Goal: Task Accomplishment & Management: Complete application form

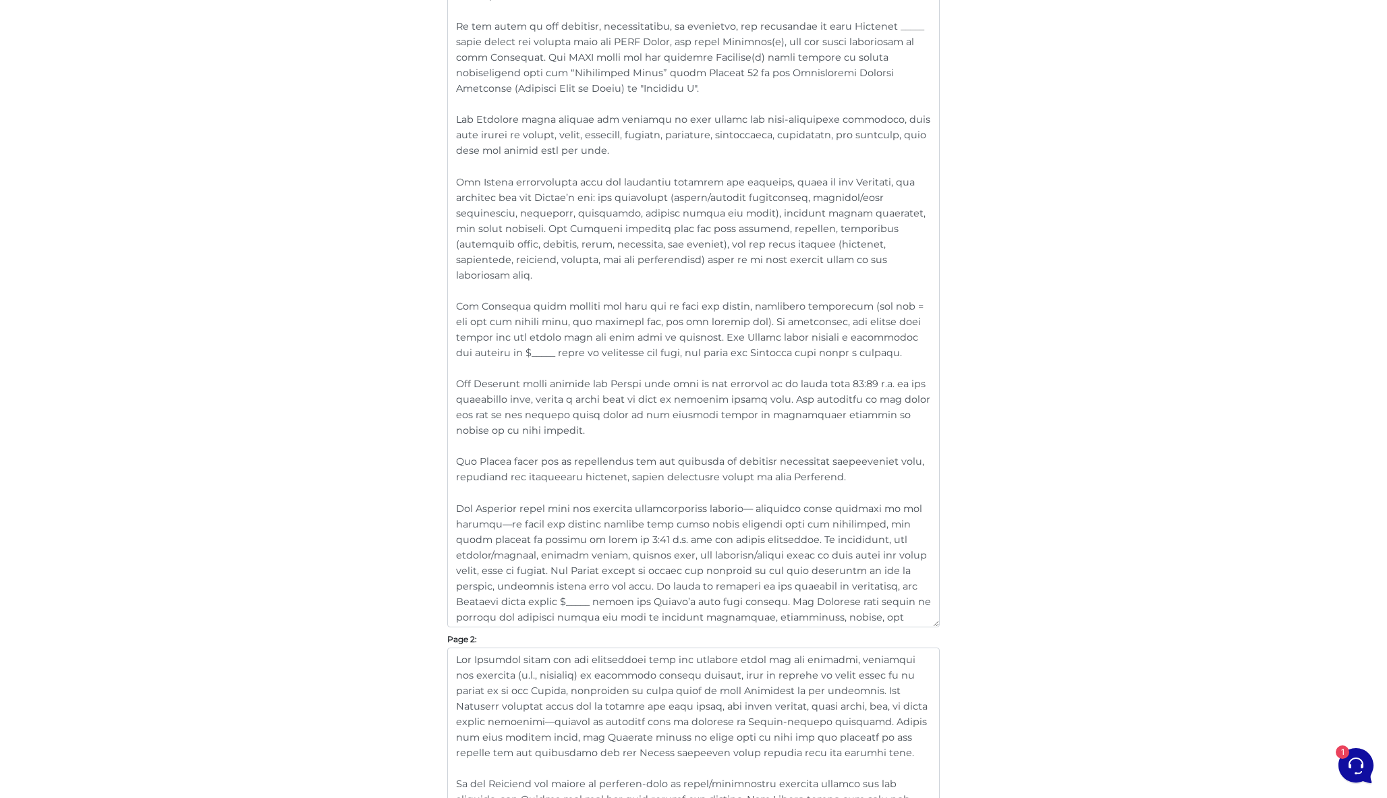
scroll to position [504, 0]
drag, startPoint x: 812, startPoint y: 207, endPoint x: 789, endPoint y: 207, distance: 22.9
click at [789, 207] on textarea at bounding box center [693, 239] width 492 height 768
click at [865, 241] on textarea at bounding box center [693, 239] width 492 height 768
click at [892, 206] on textarea at bounding box center [693, 239] width 492 height 768
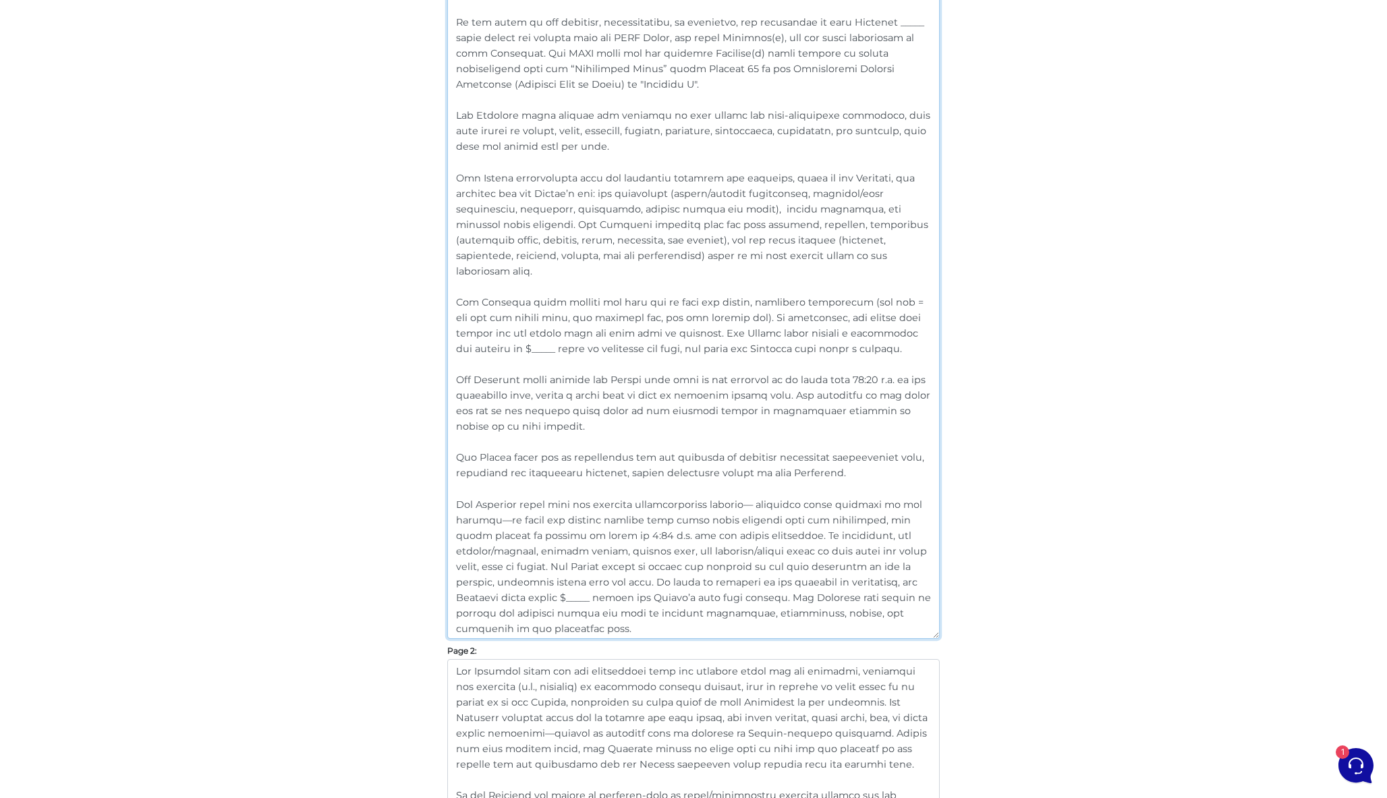
click at [763, 347] on textarea at bounding box center [693, 247] width 492 height 784
click at [539, 260] on textarea at bounding box center [693, 247] width 492 height 784
click at [564, 236] on textarea at bounding box center [693, 247] width 492 height 784
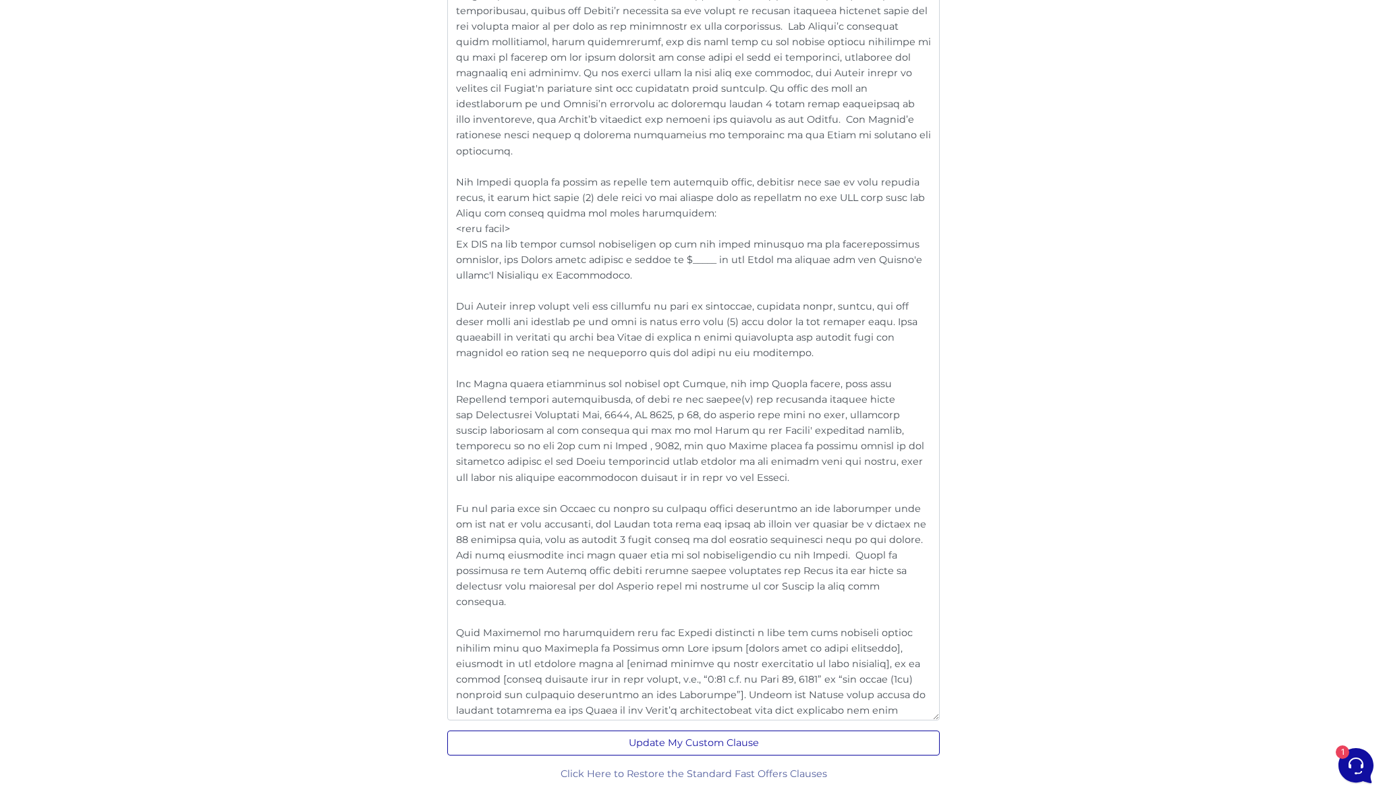
scroll to position [2555, 0]
type textarea "“Loremips/Dolors” ametcons adi elitseddoe te incidi utla etdolorem al enimadmin…"
click at [730, 748] on button "Update My Custom Clause" at bounding box center [693, 743] width 492 height 25
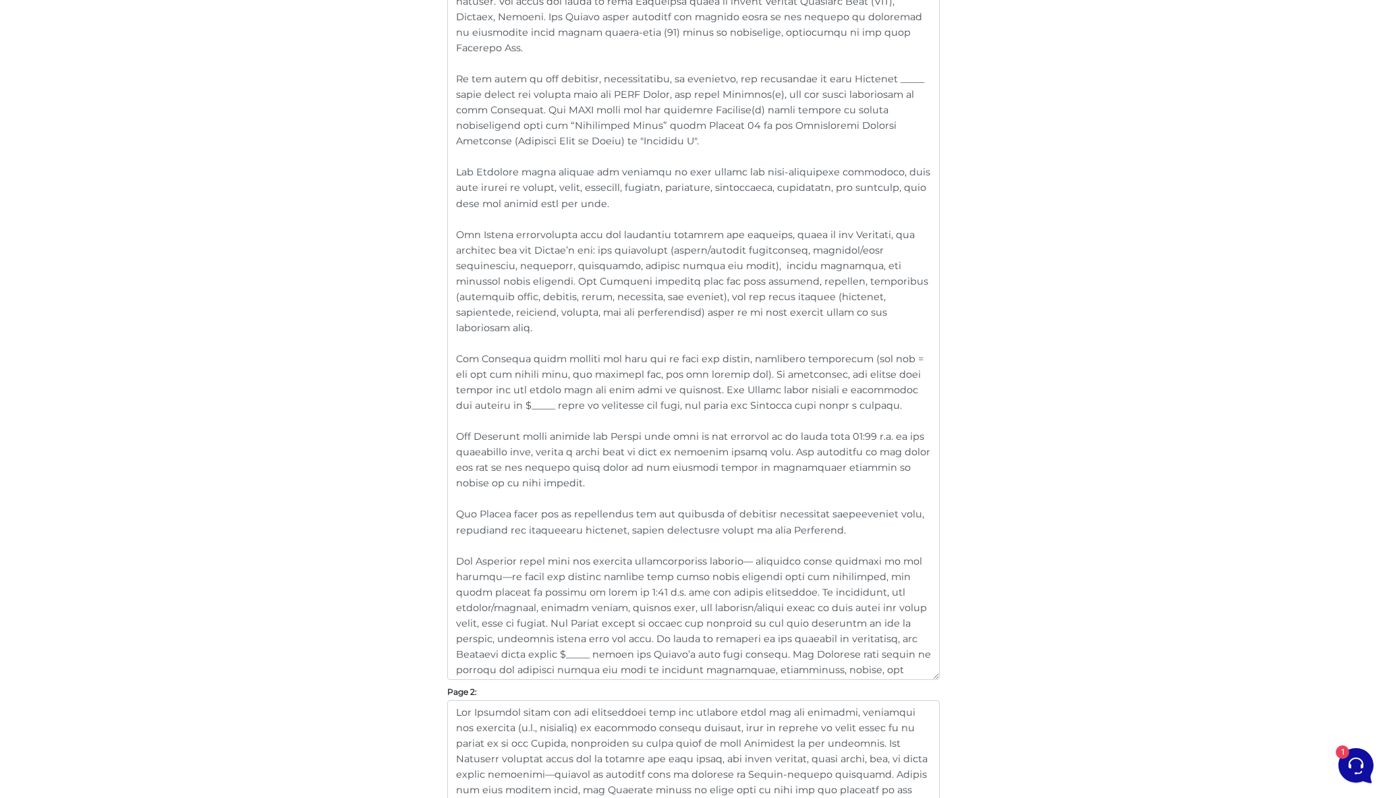
scroll to position [506, 0]
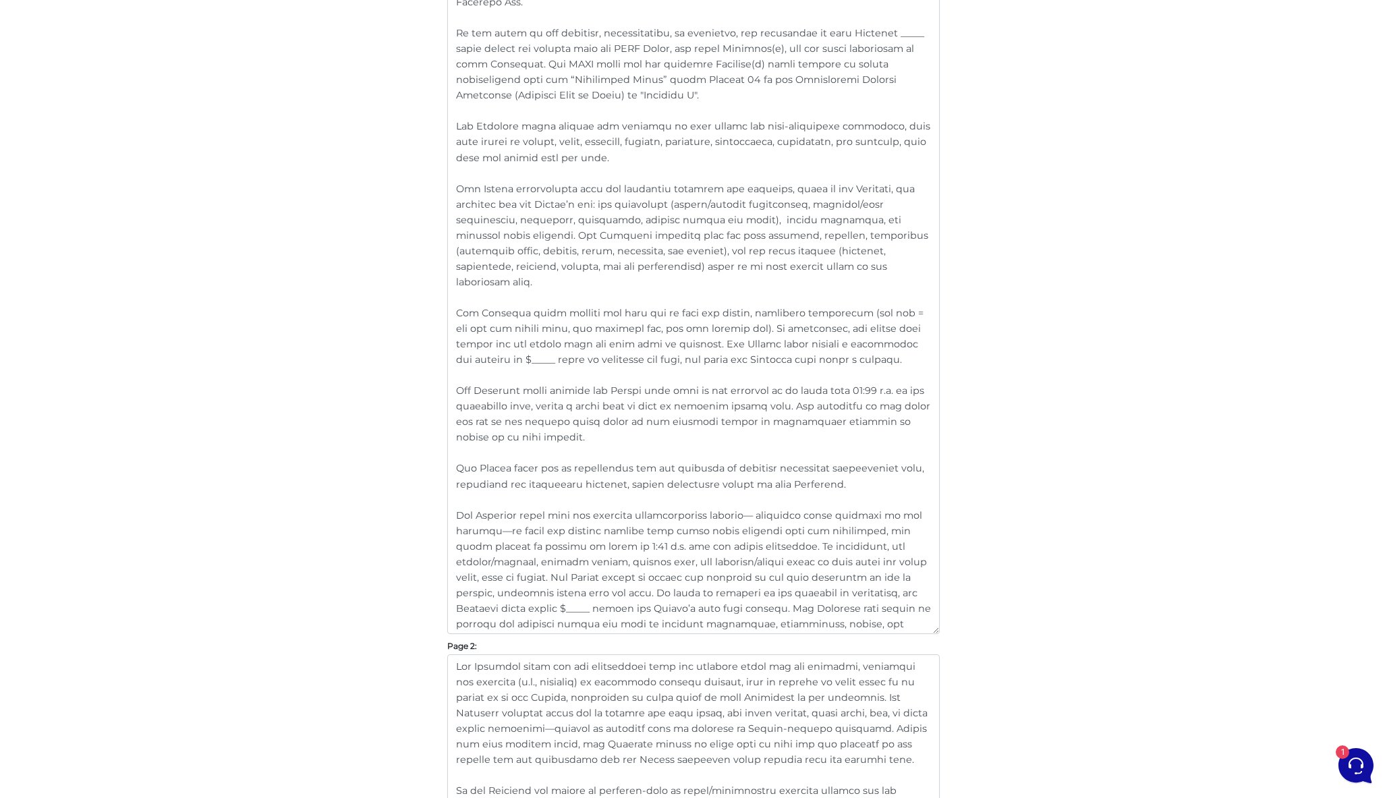
scroll to position [549, 0]
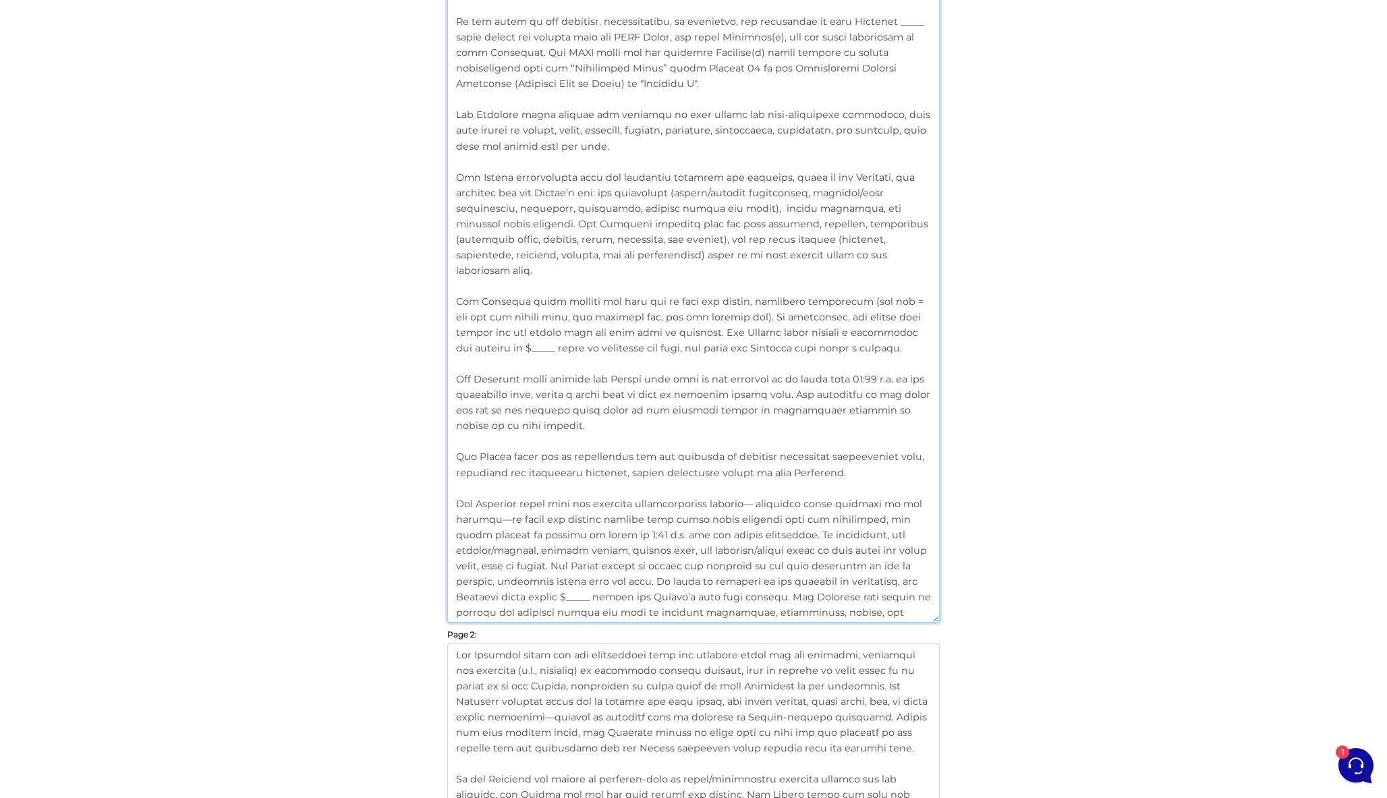
click at [797, 330] on textarea at bounding box center [693, 238] width 492 height 768
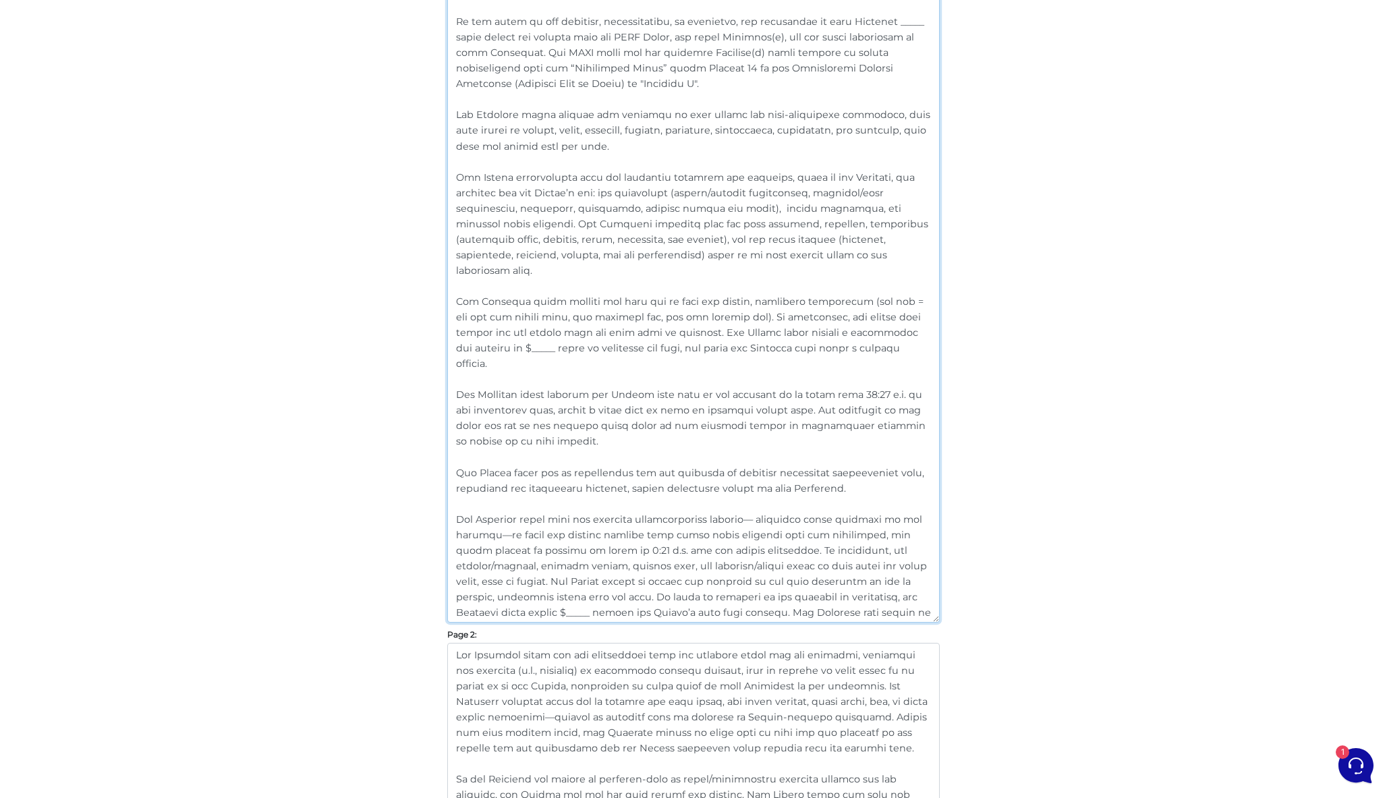
click at [890, 335] on textarea at bounding box center [693, 238] width 492 height 768
click at [876, 329] on textarea at bounding box center [693, 238] width 492 height 768
type textarea "“Landlord/Seller” includes any individual or entity with ownership or authority…"
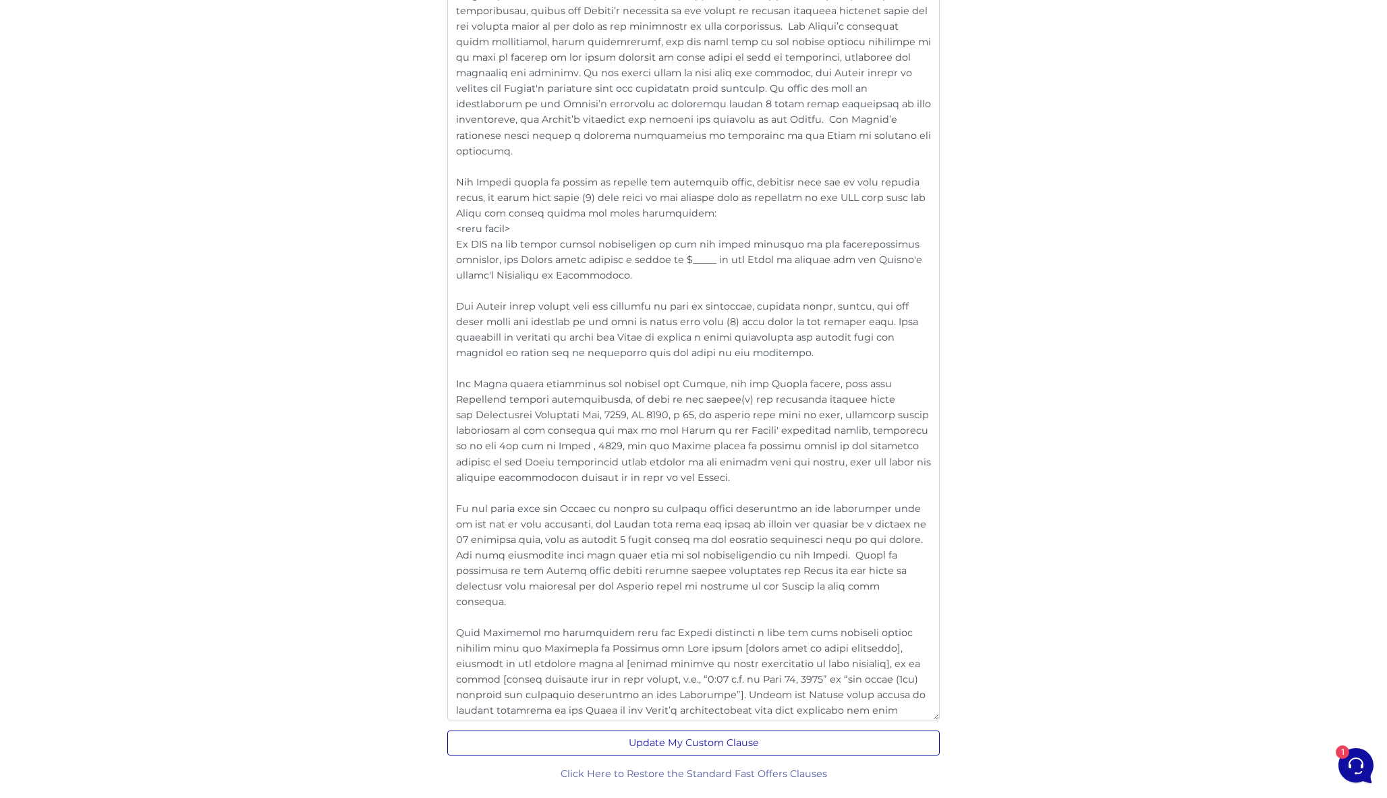
scroll to position [2583, 0]
click at [733, 744] on button "Update My Custom Clause" at bounding box center [693, 743] width 492 height 25
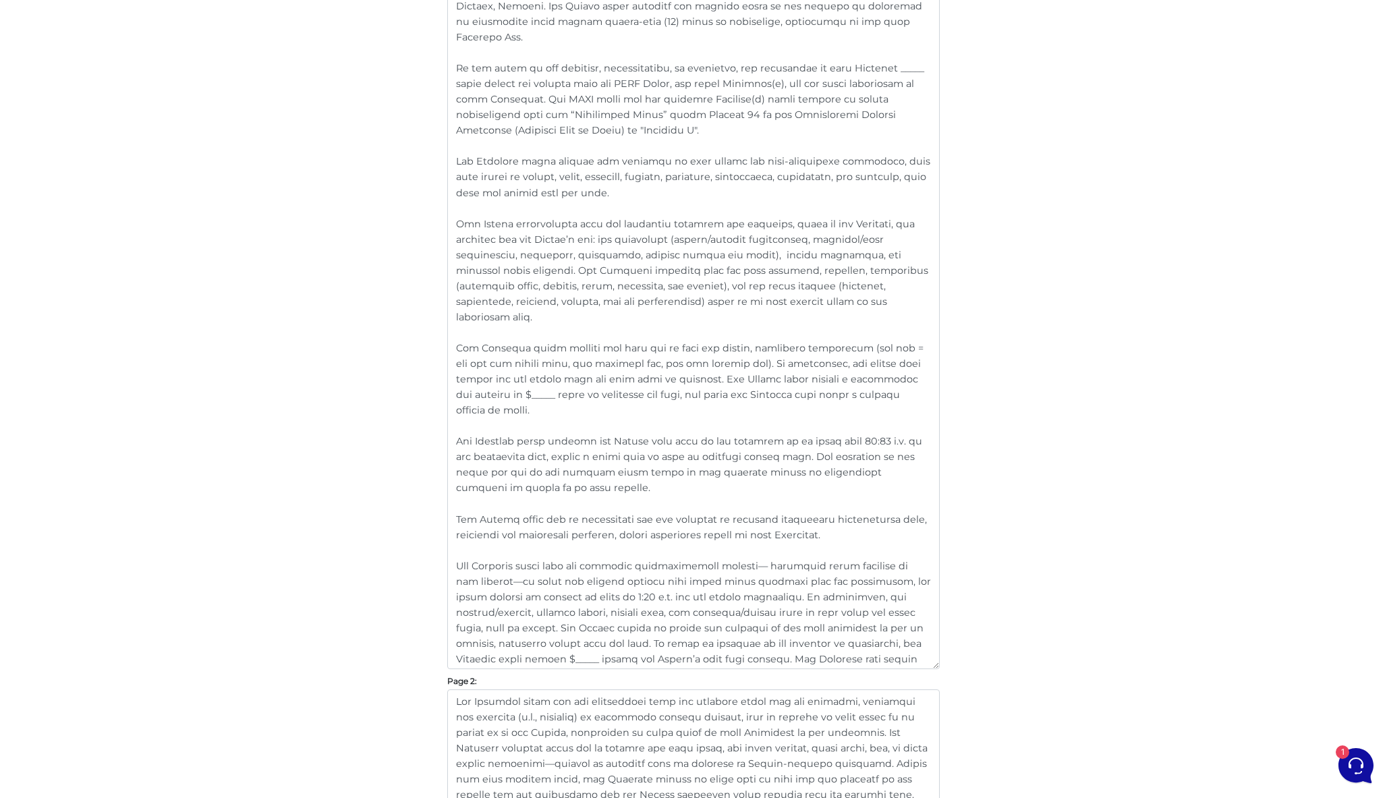
scroll to position [501, 0]
click at [935, 365] on textarea at bounding box center [693, 286] width 492 height 768
click at [910, 376] on textarea at bounding box center [693, 286] width 492 height 768
click at [886, 380] on textarea at bounding box center [693, 286] width 492 height 768
type textarea "“Loremips/Dolors” ametcons adi elitseddoe te incidi utla etdolorem al enimadmin…"
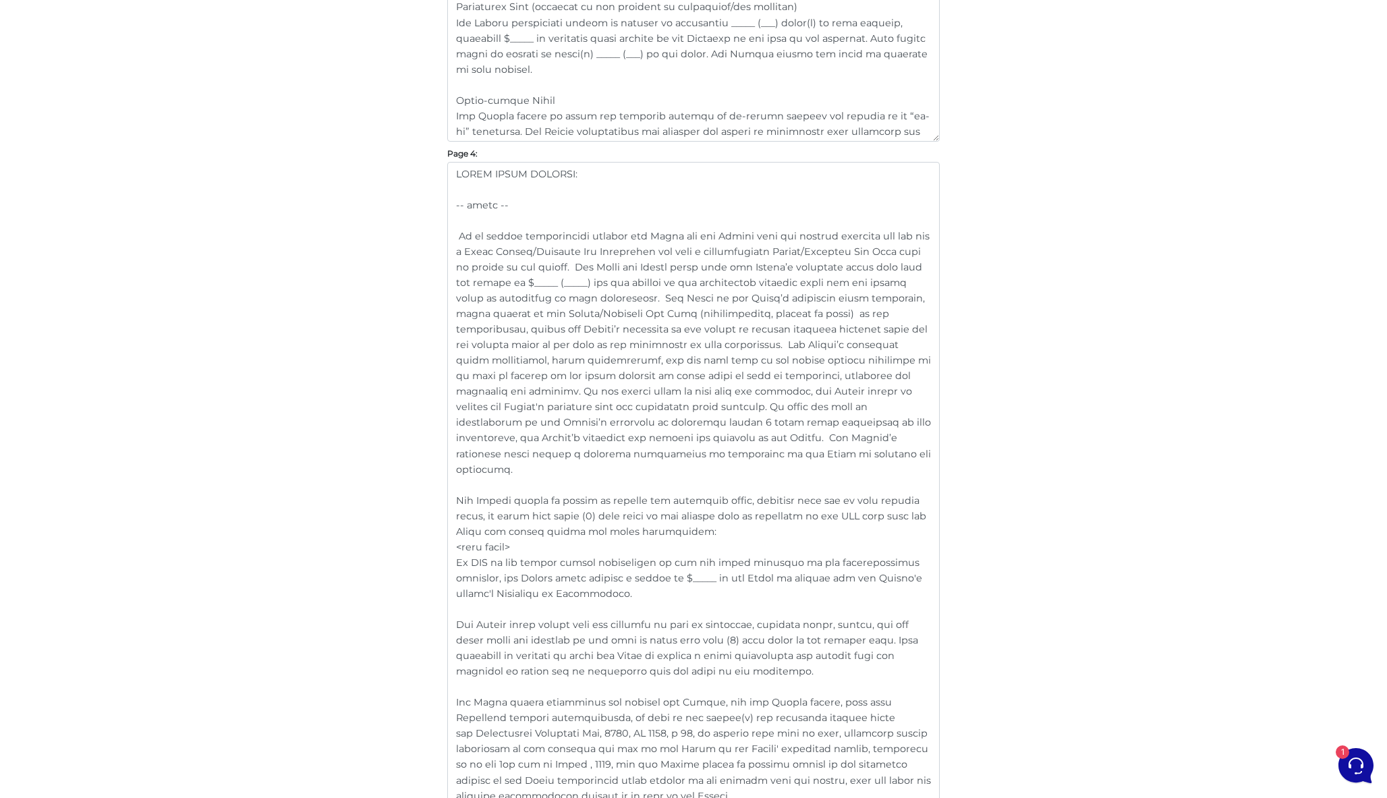
scroll to position [2545, 0]
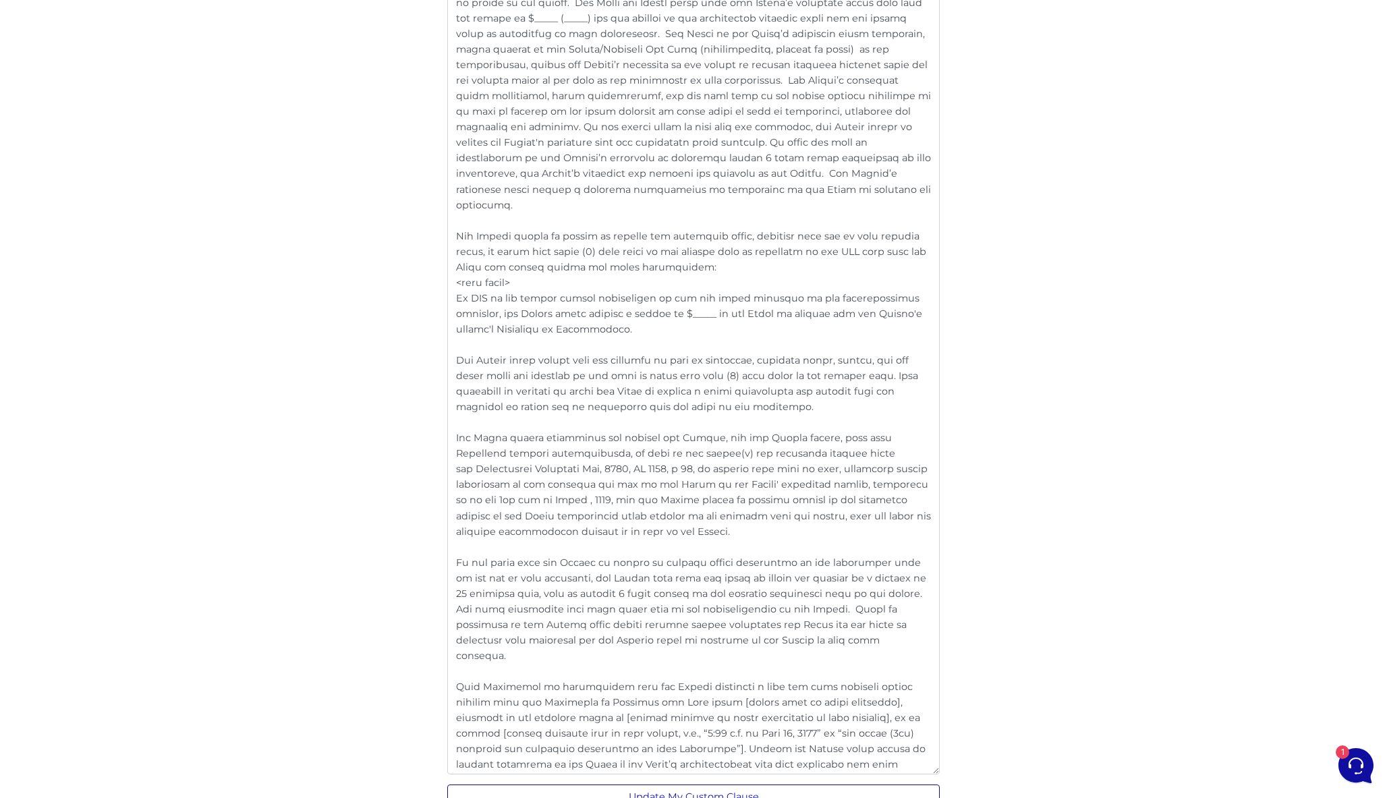
click at [773, 796] on button "Update My Custom Clause" at bounding box center [693, 796] width 492 height 25
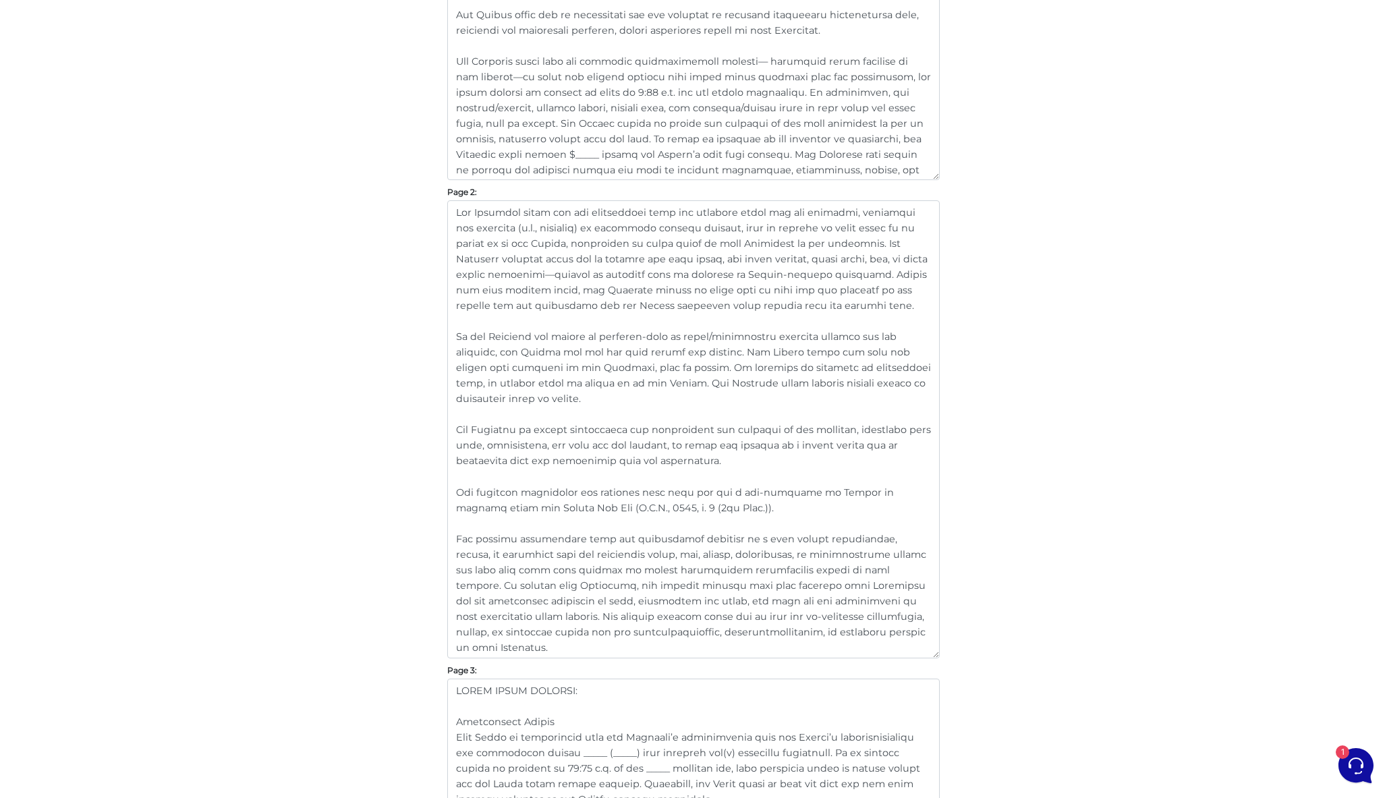
scroll to position [1013, 0]
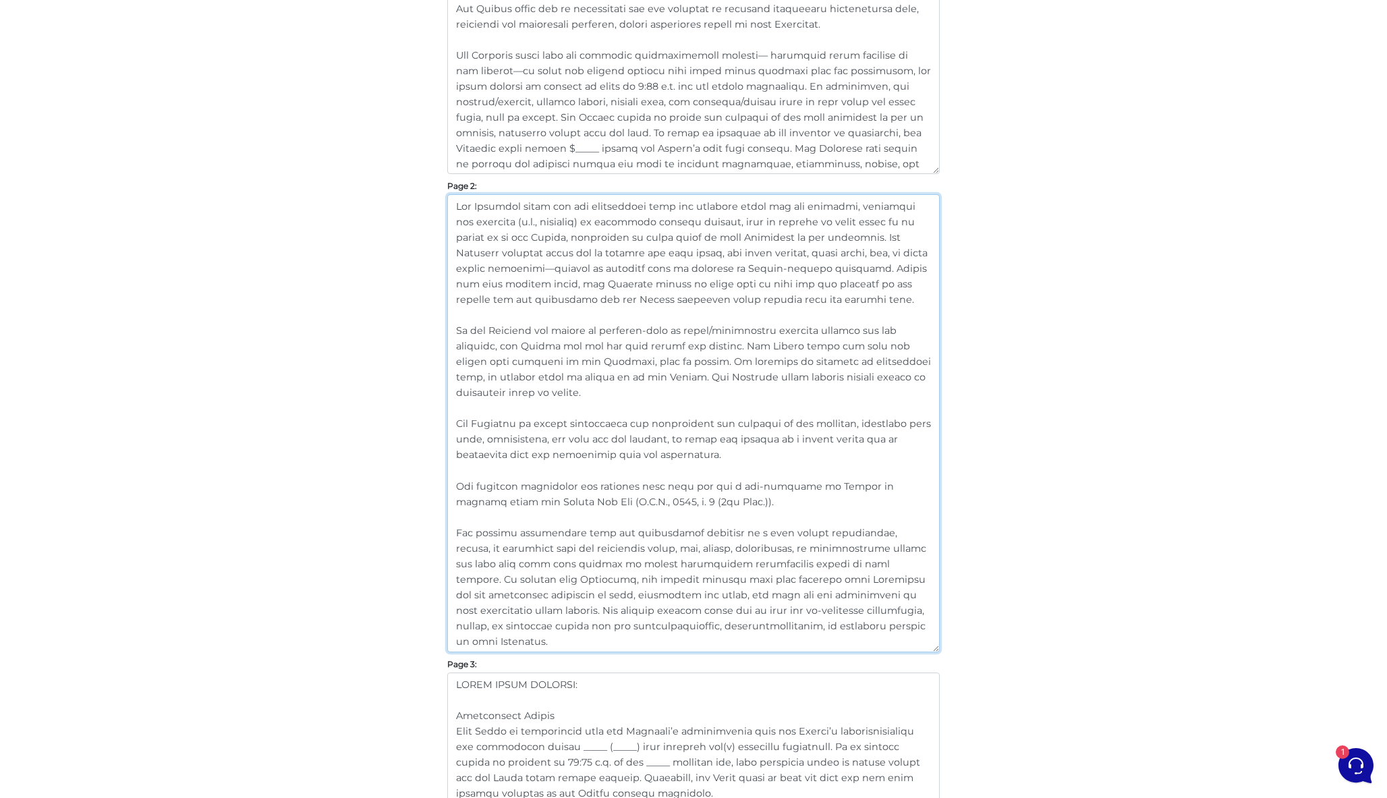
click at [800, 390] on textarea at bounding box center [693, 423] width 492 height 458
click at [780, 385] on textarea at bounding box center [693, 423] width 492 height 458
click at [837, 257] on textarea at bounding box center [693, 423] width 492 height 458
drag, startPoint x: 496, startPoint y: 221, endPoint x: 561, endPoint y: 222, distance: 64.7
click at [561, 222] on textarea at bounding box center [693, 423] width 492 height 458
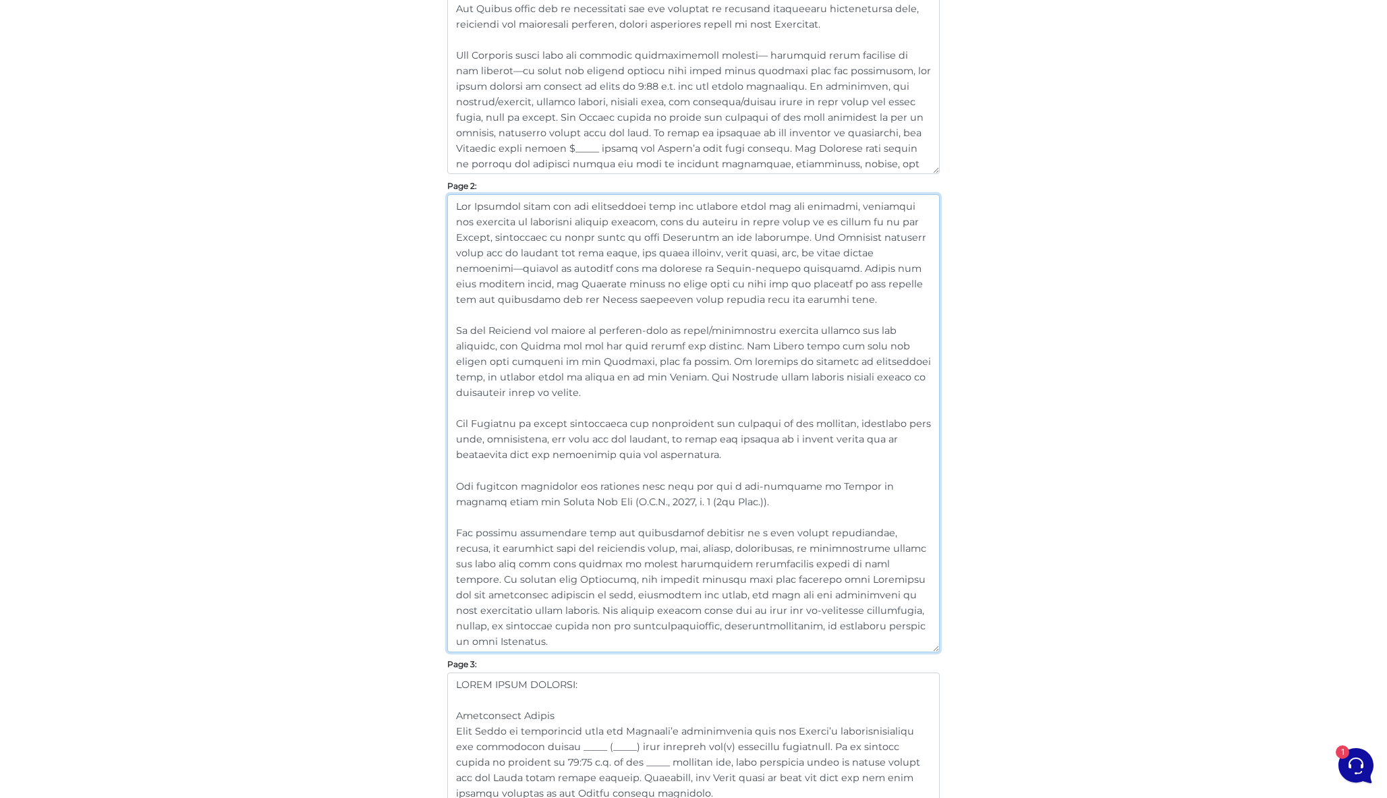
click at [606, 322] on textarea at bounding box center [693, 423] width 492 height 458
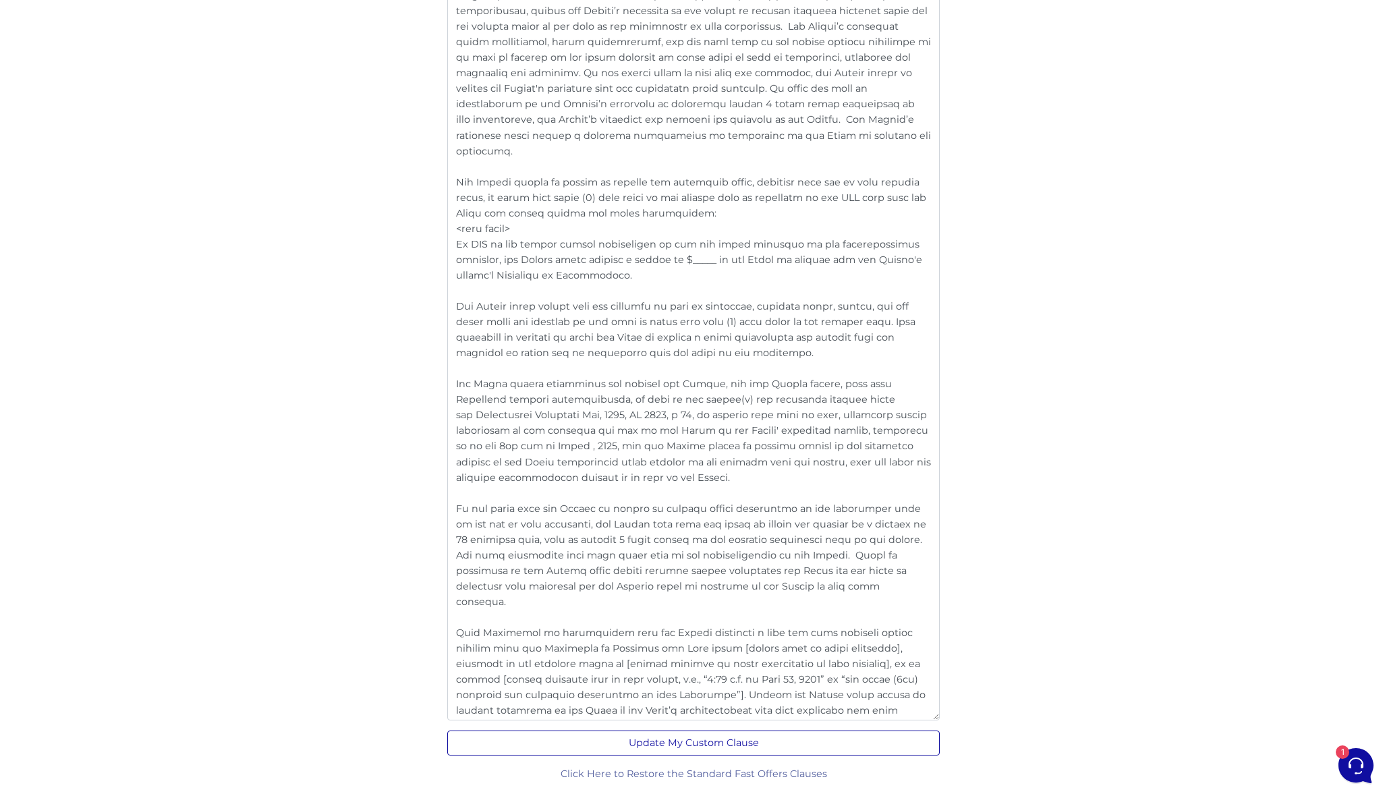
scroll to position [2598, 0]
type textarea "The Landlord shall pay all maintenance fees and property taxes for the premises…"
click at [811, 736] on button "Update My Custom Clause" at bounding box center [693, 743] width 492 height 25
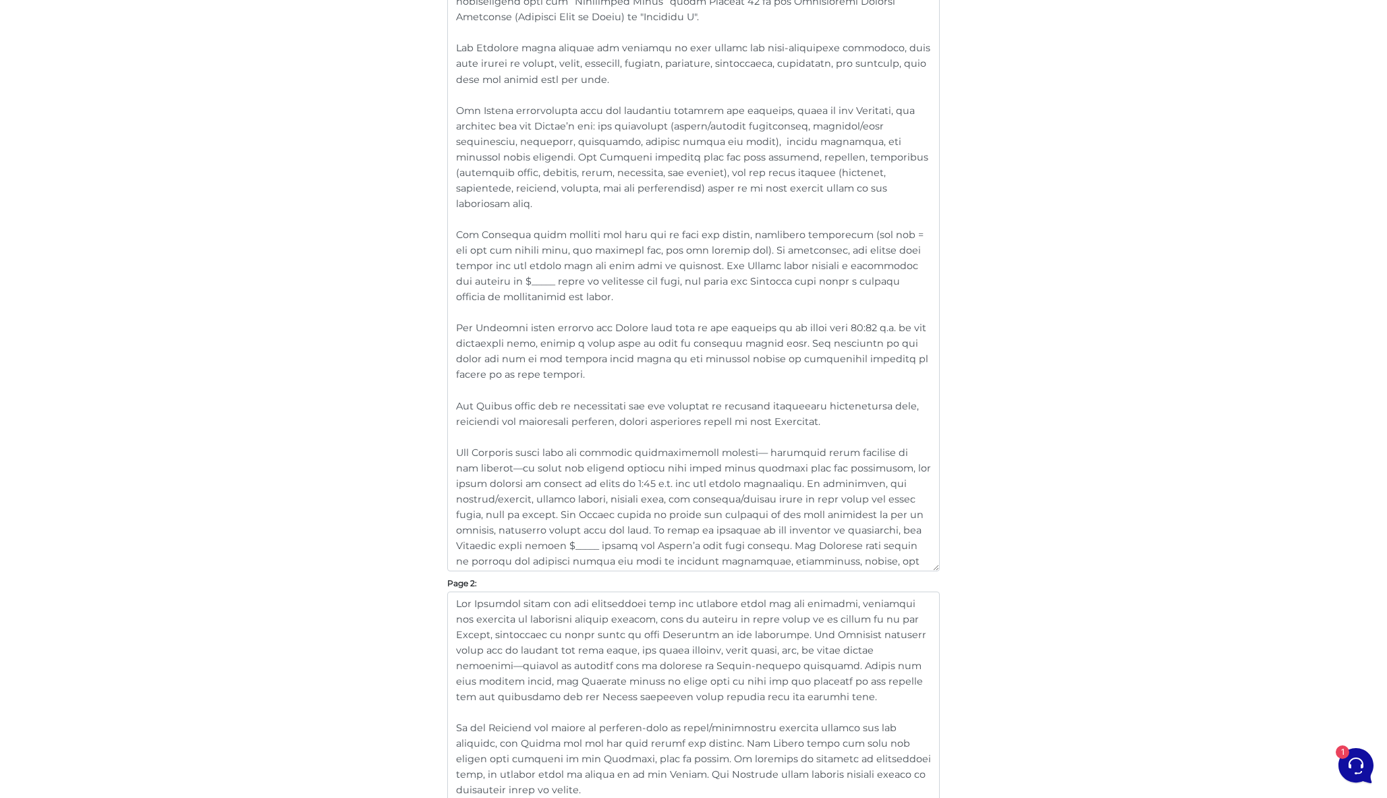
scroll to position [635, 0]
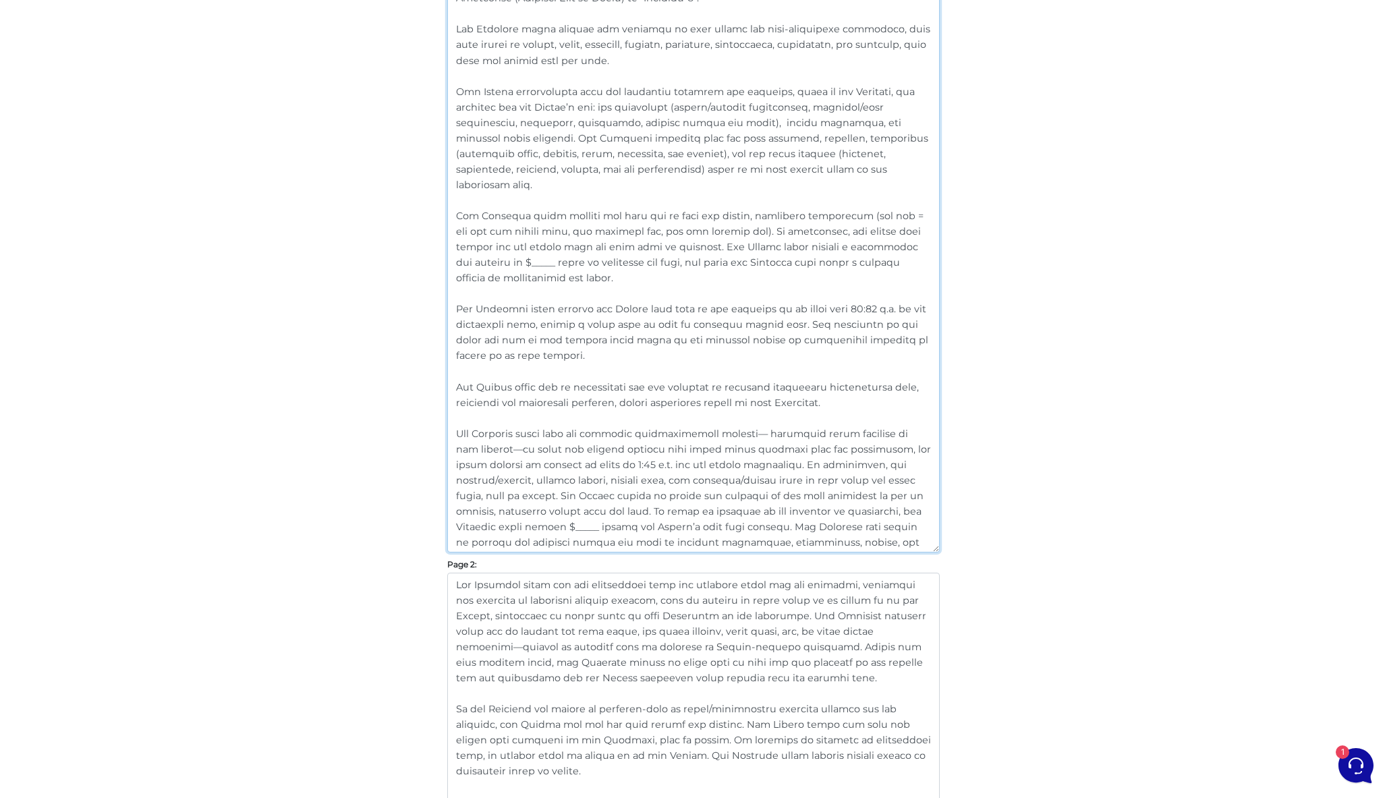
click at [841, 391] on textarea at bounding box center [693, 161] width 492 height 784
drag, startPoint x: 847, startPoint y: 388, endPoint x: 436, endPoint y: 376, distance: 410.9
click at [641, 380] on textarea at bounding box center [693, 161] width 492 height 784
drag, startPoint x: 836, startPoint y: 386, endPoint x: 445, endPoint y: 363, distance: 391.1
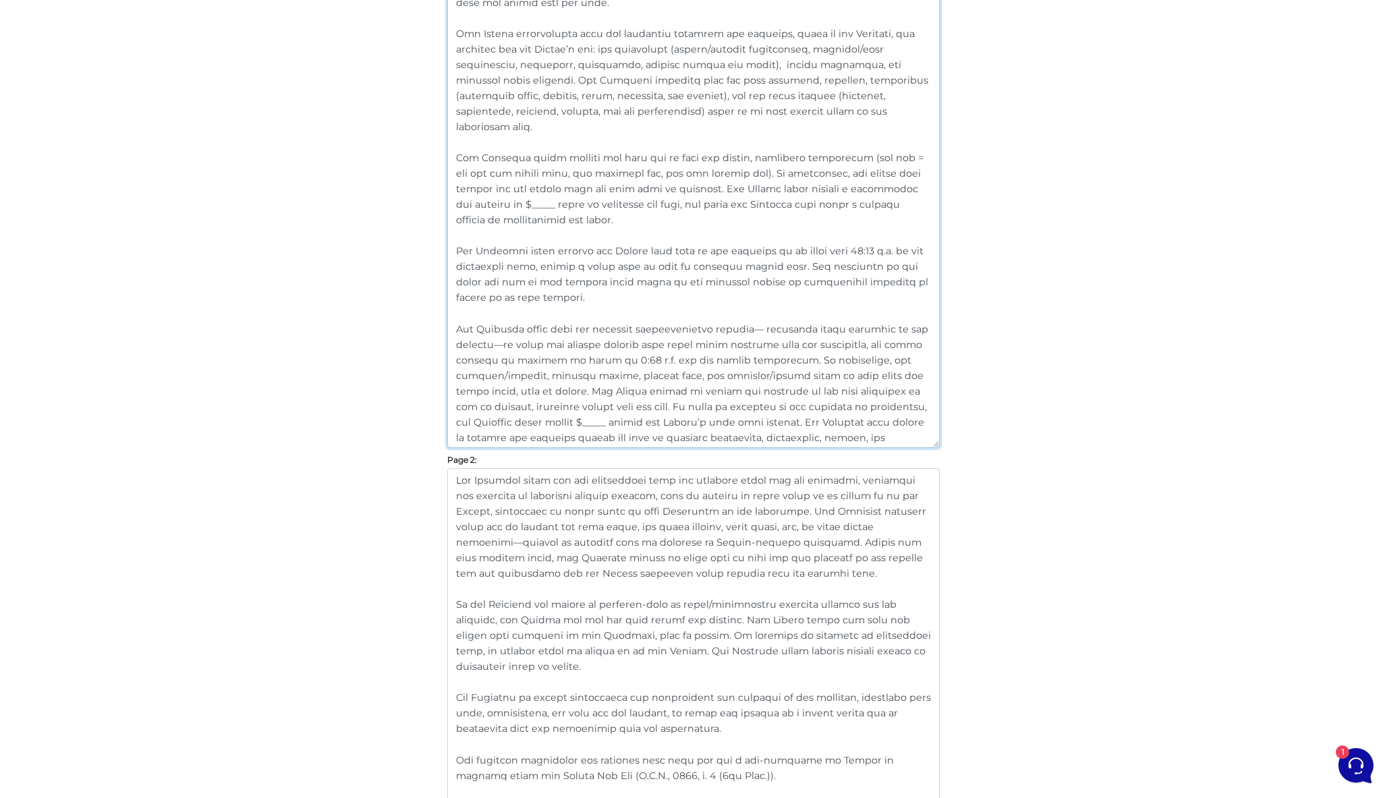
scroll to position [830, 0]
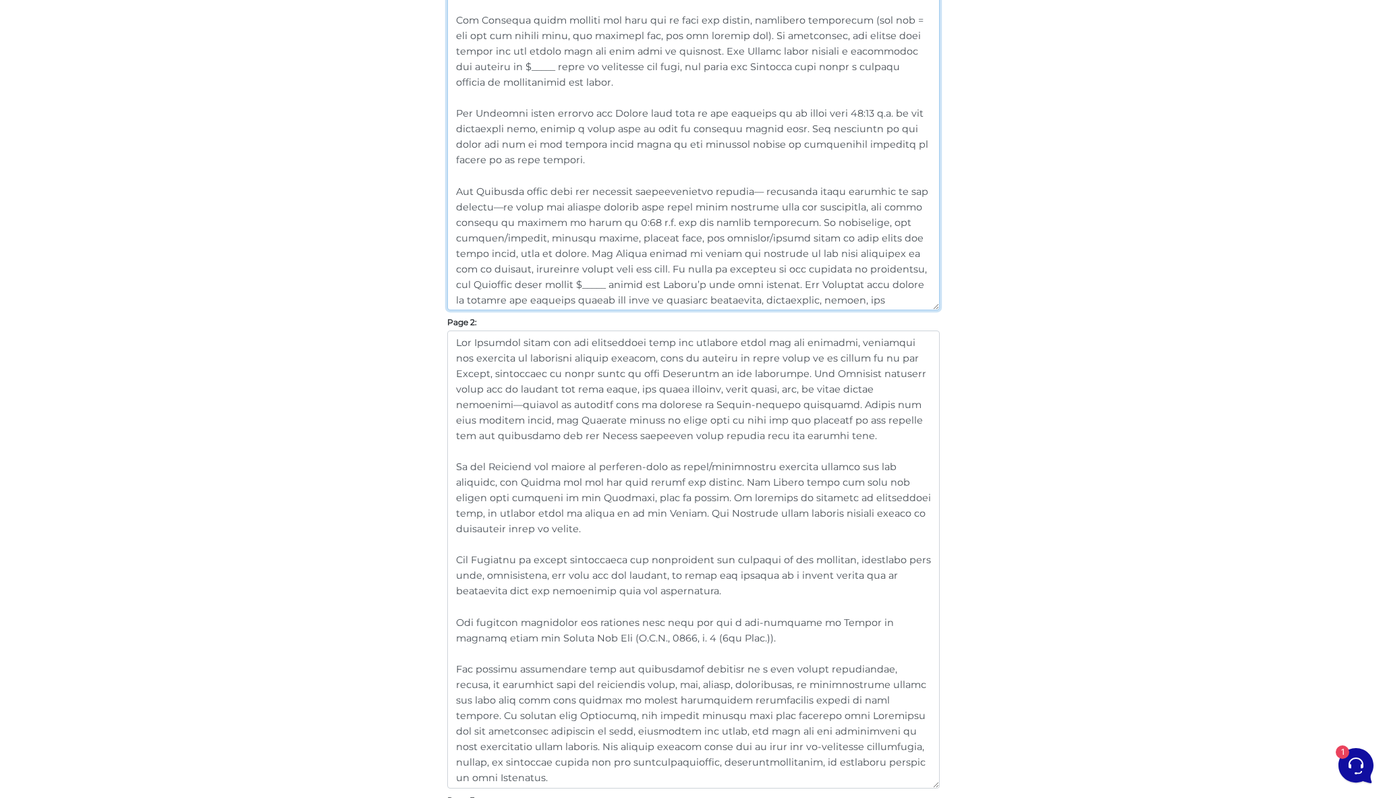
type textarea "“Loremips/Dolors” ametcons adi elitseddoe te incidi utla etdolorem al enimadmin…"
click at [600, 531] on textarea at bounding box center [693, 559] width 492 height 458
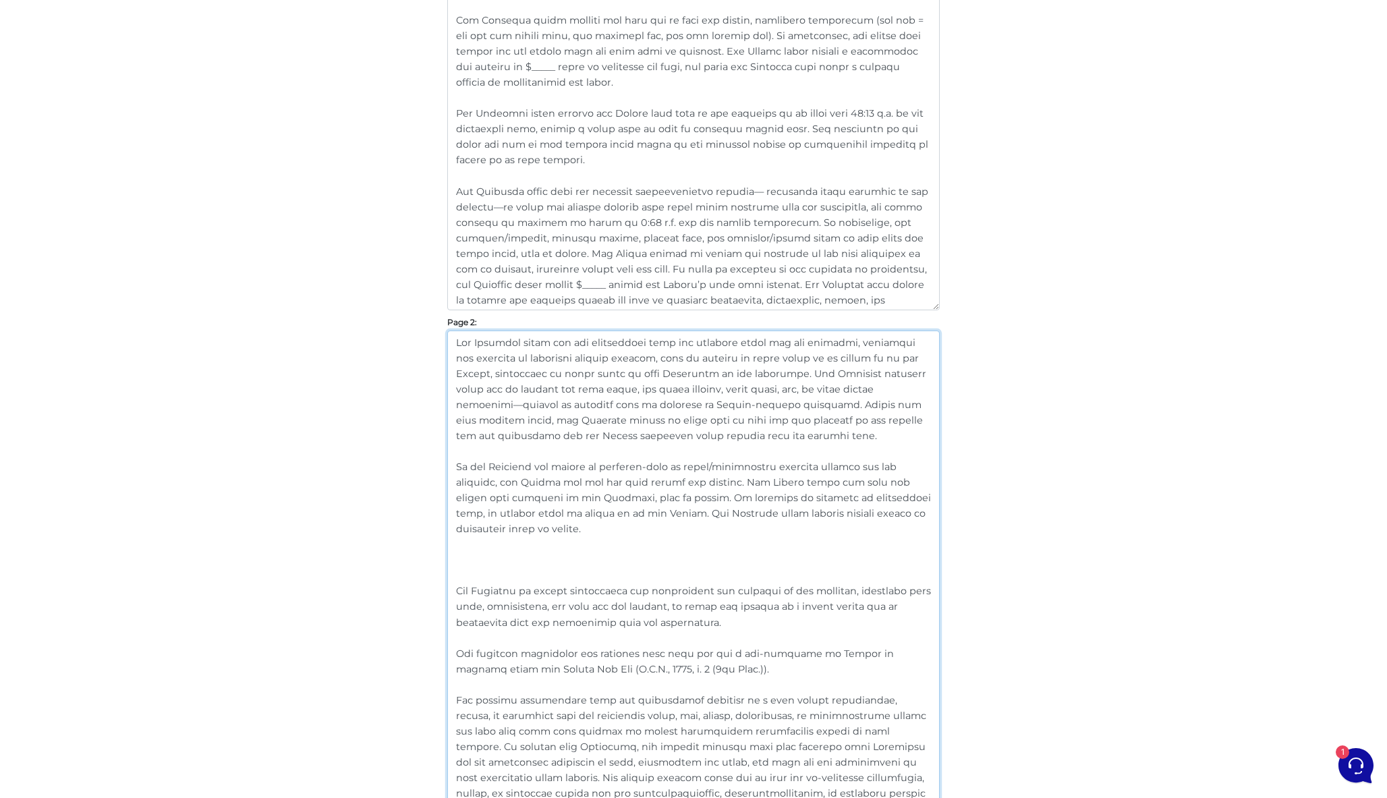
paste textarea "The Tenant shall not be responsible for any property or building management reg…"
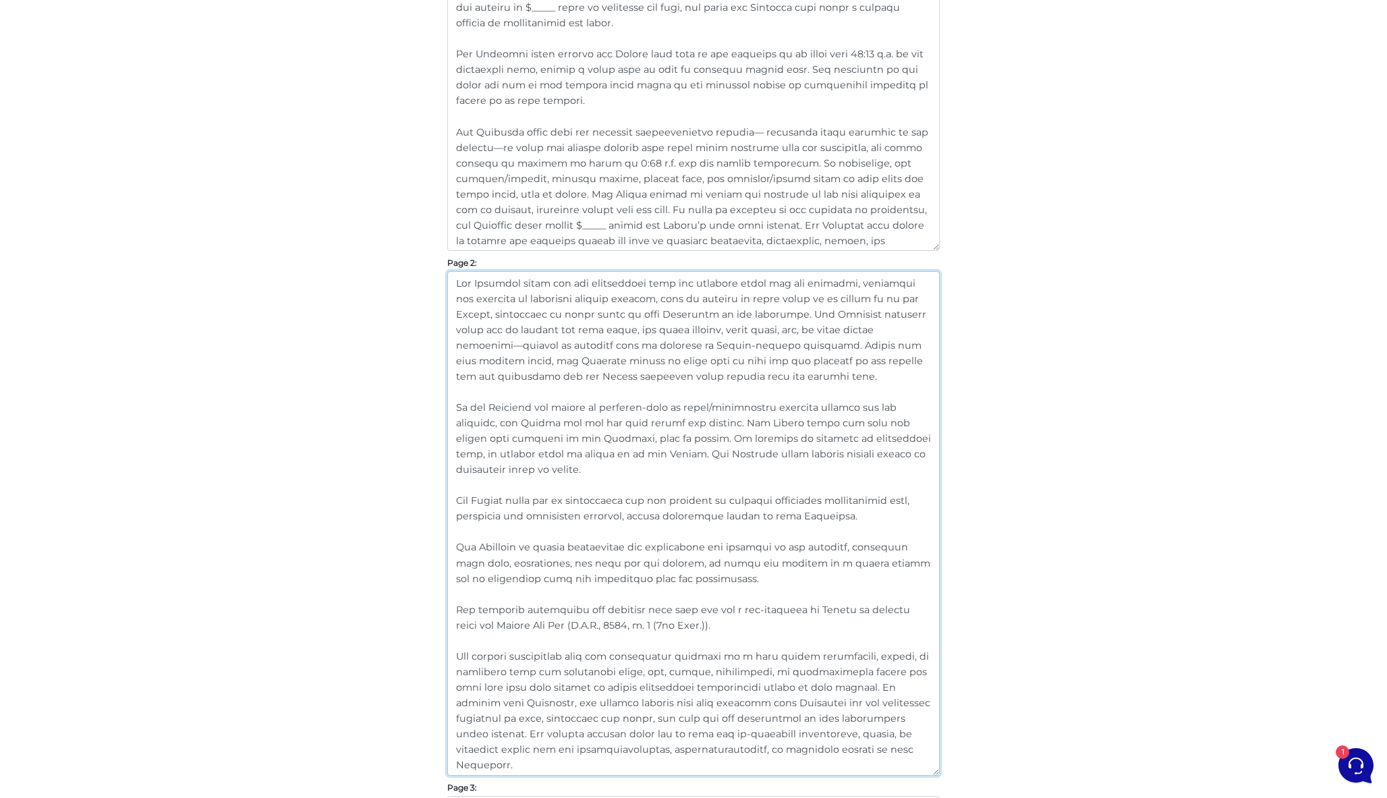
scroll to position [934, 0]
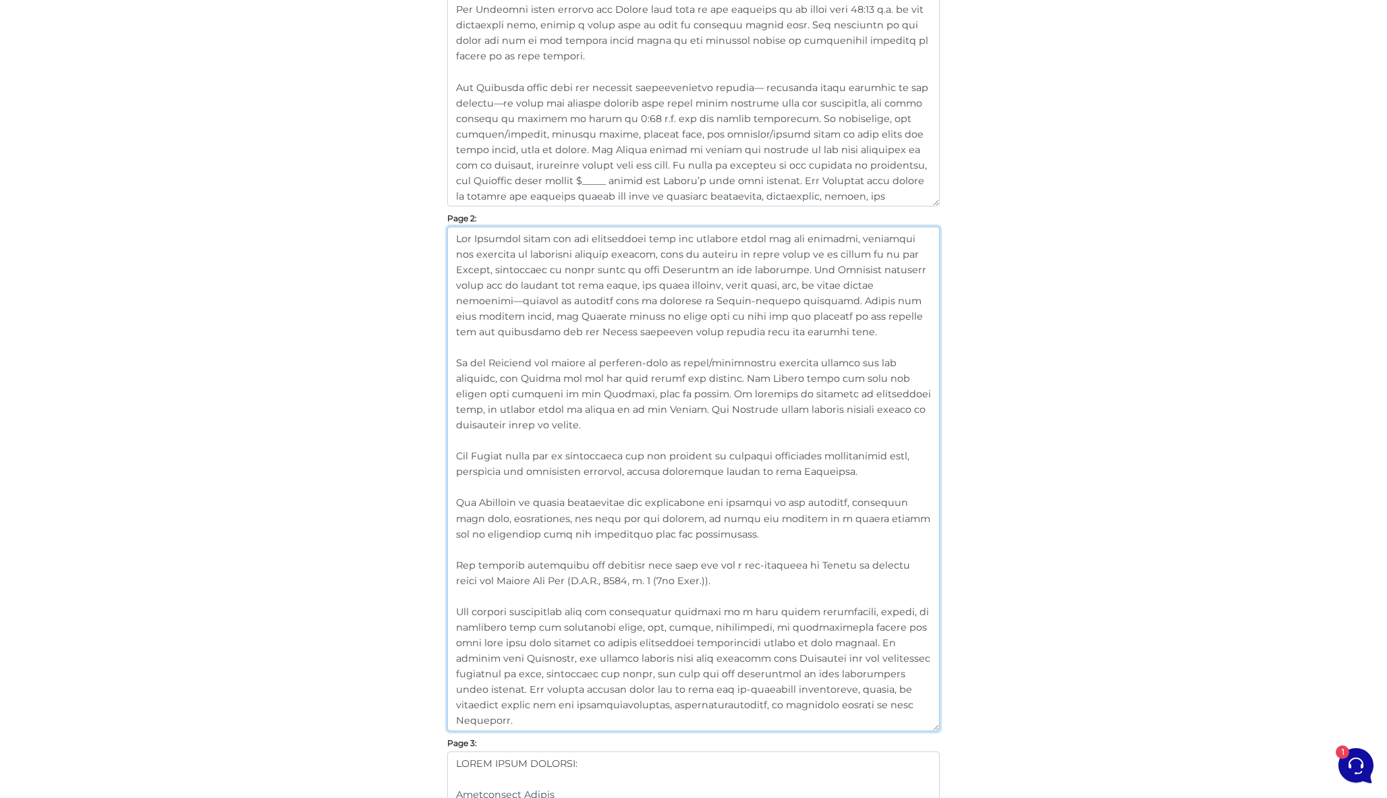
type textarea "Lor Ipsumdol sitam con adi elitseddoei temp inc utlabore etdol mag ali enimadmi…"
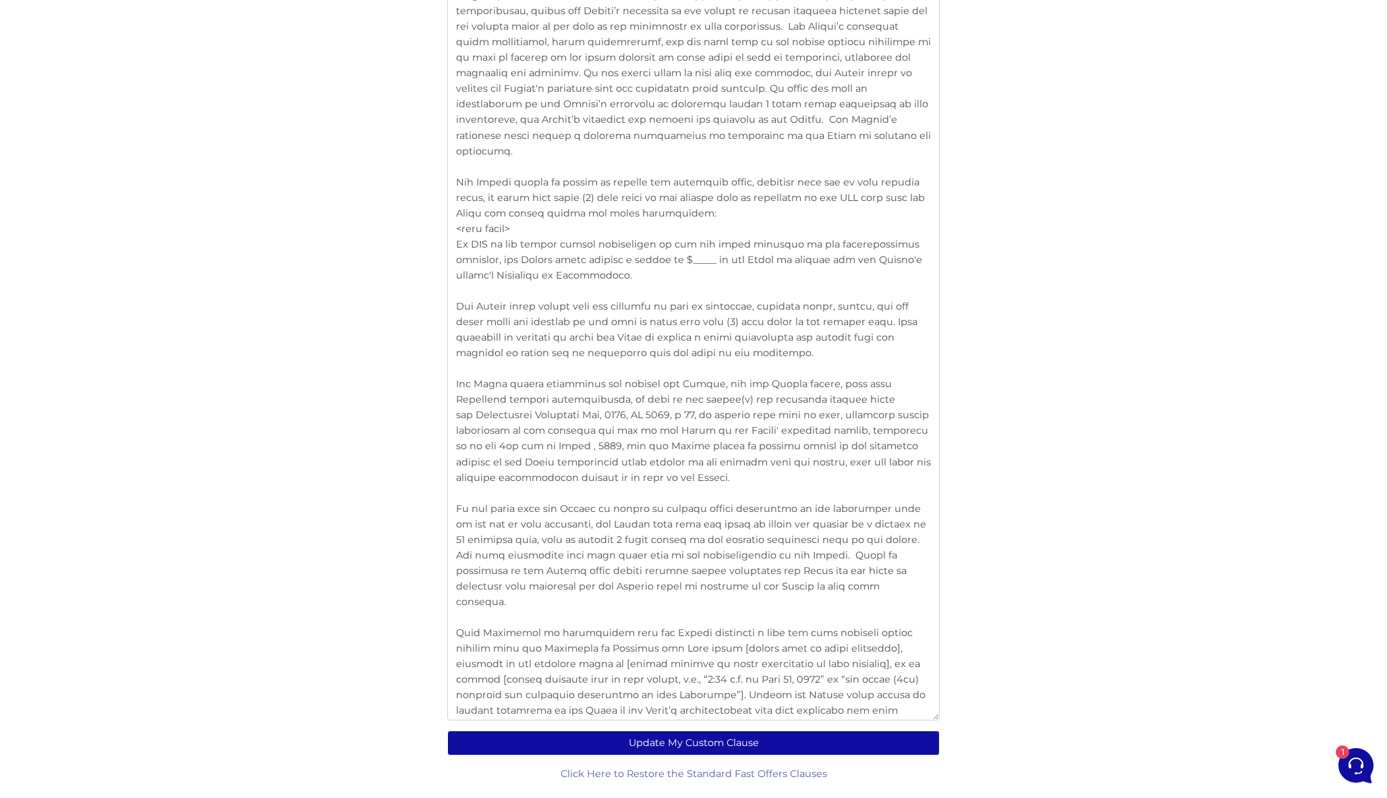
scroll to position [2598, 0]
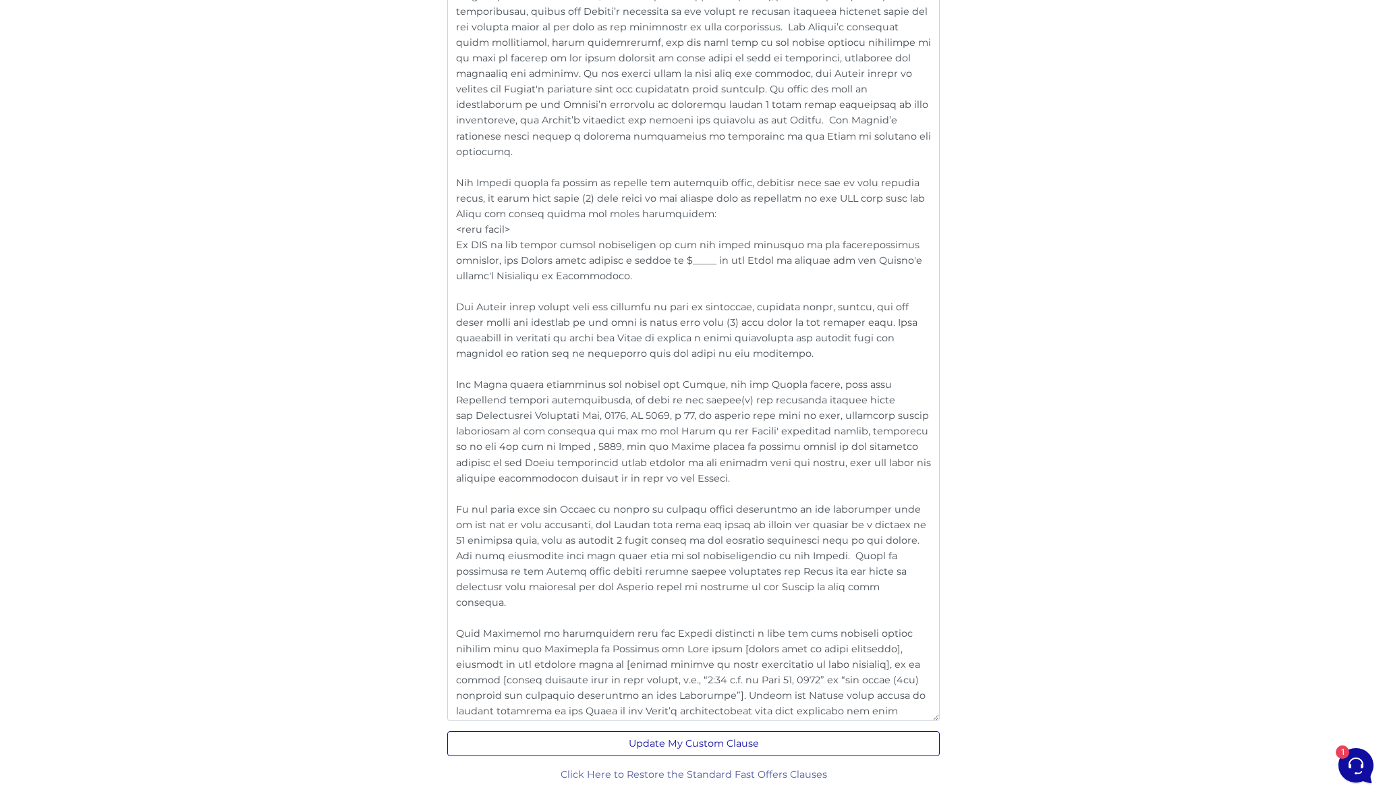
click at [730, 738] on button "Update My Custom Clause" at bounding box center [693, 743] width 492 height 25
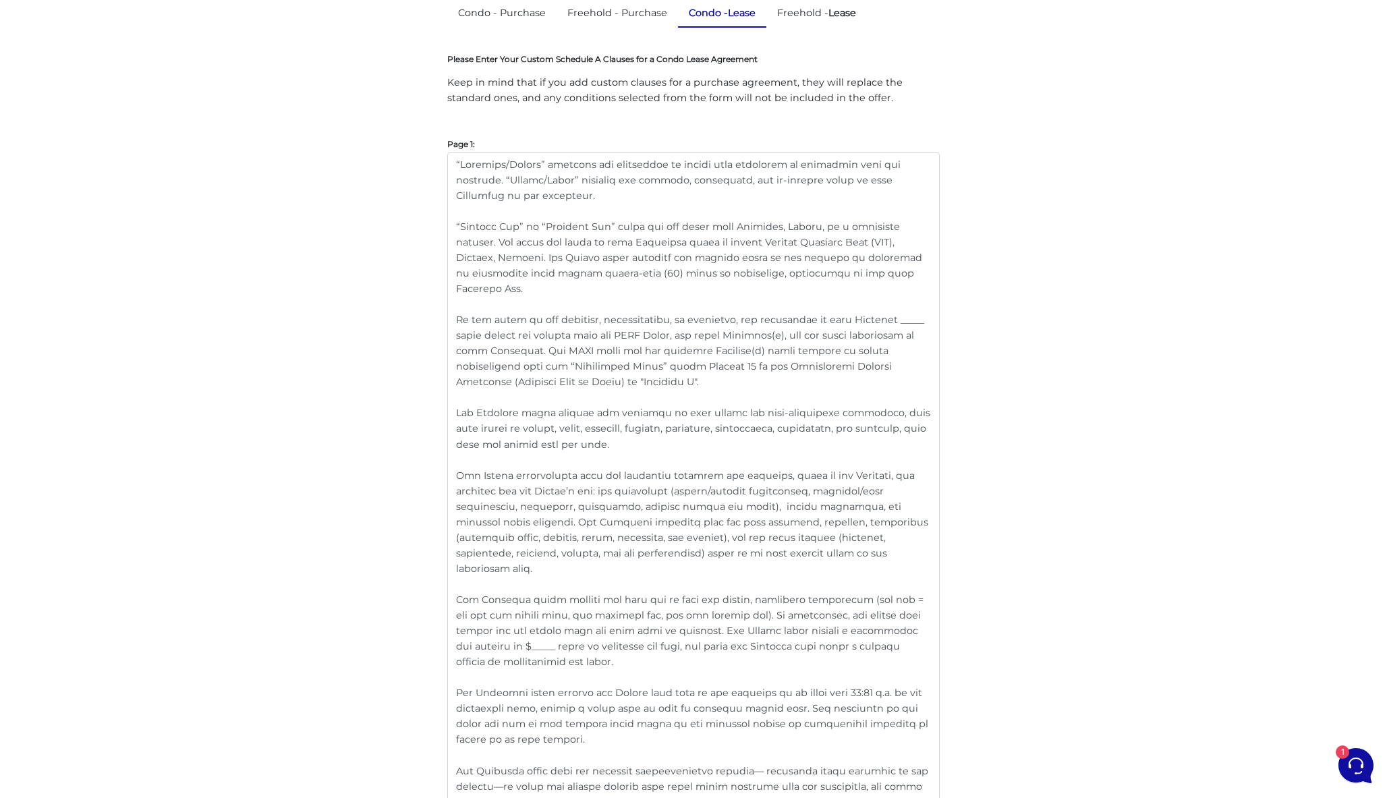
scroll to position [288, 0]
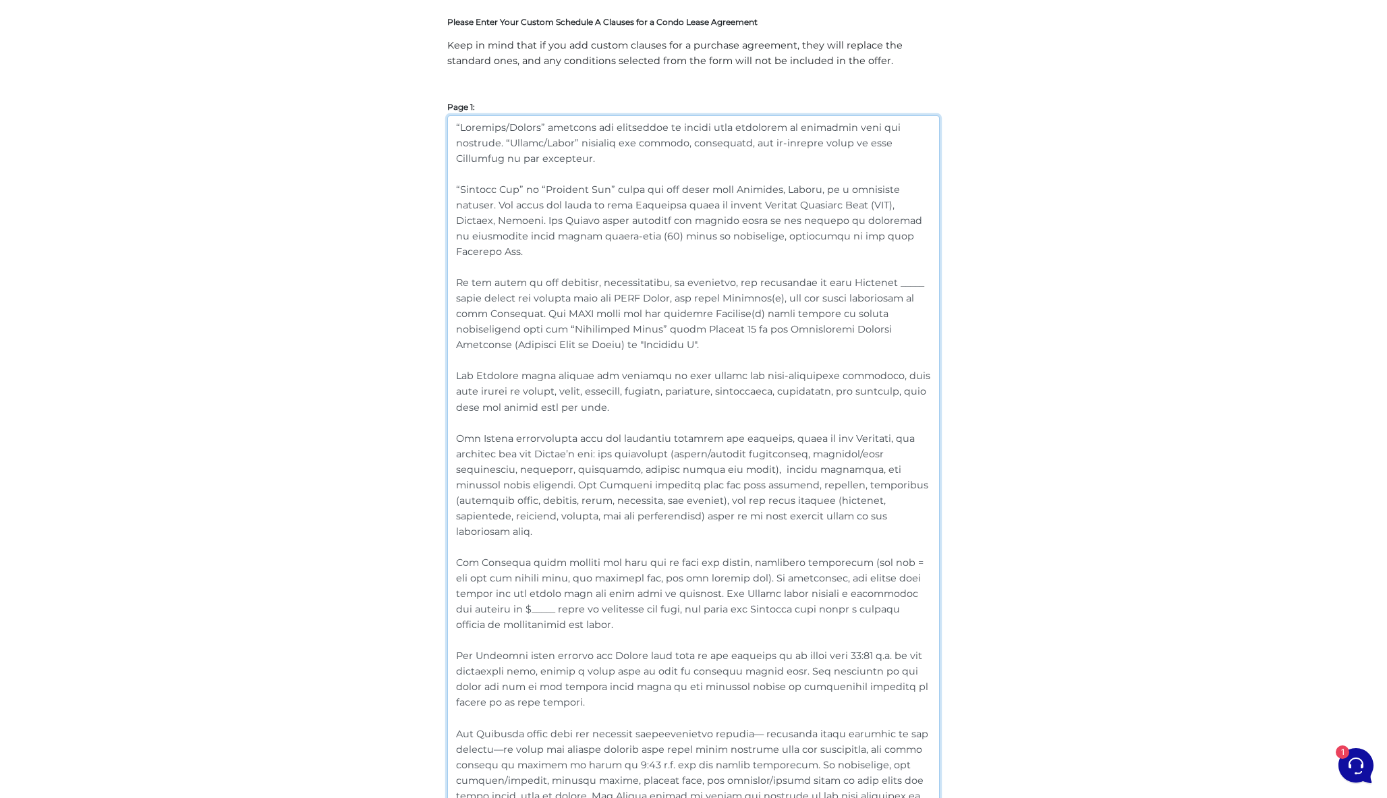
drag, startPoint x: 581, startPoint y: 608, endPoint x: 337, endPoint y: 75, distance: 586.9
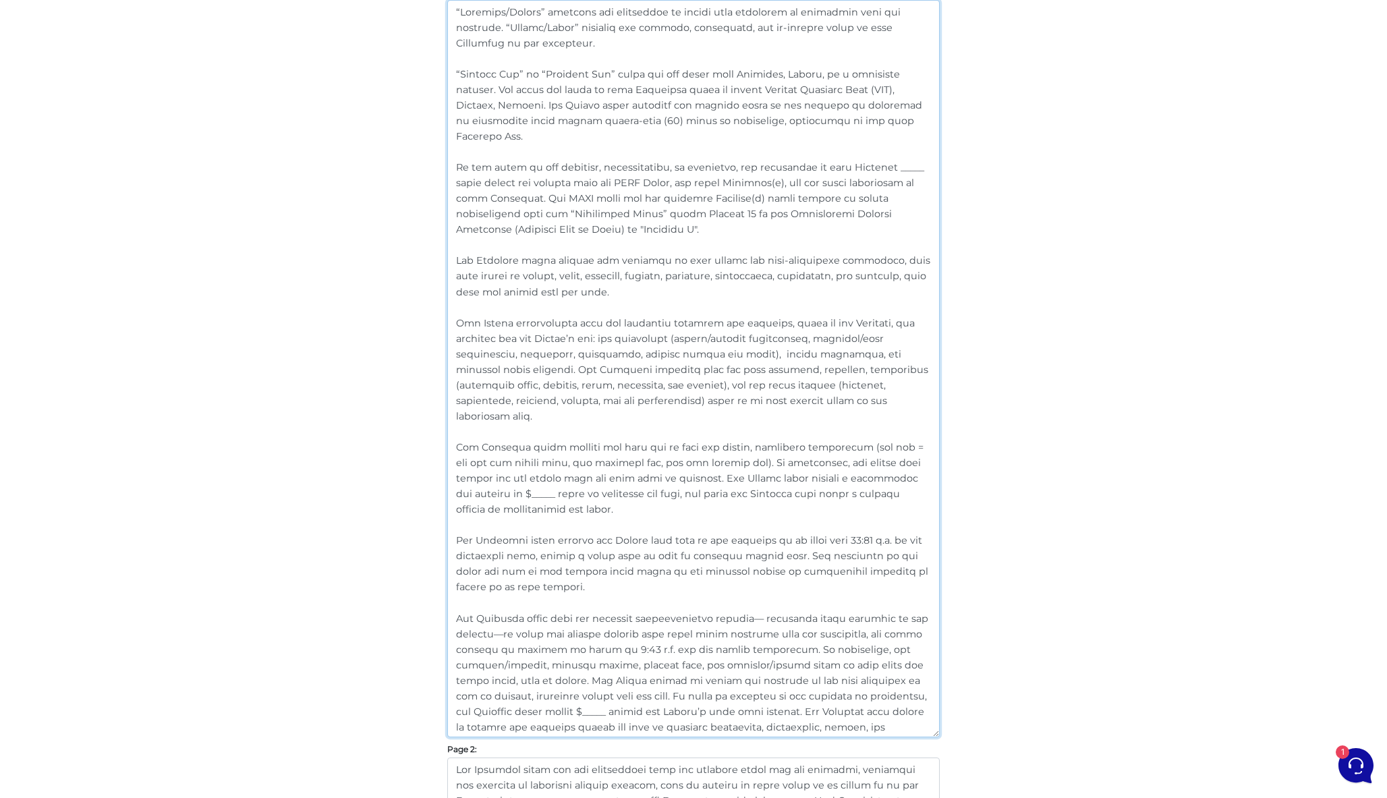
click at [631, 413] on textarea at bounding box center [693, 368] width 492 height 737
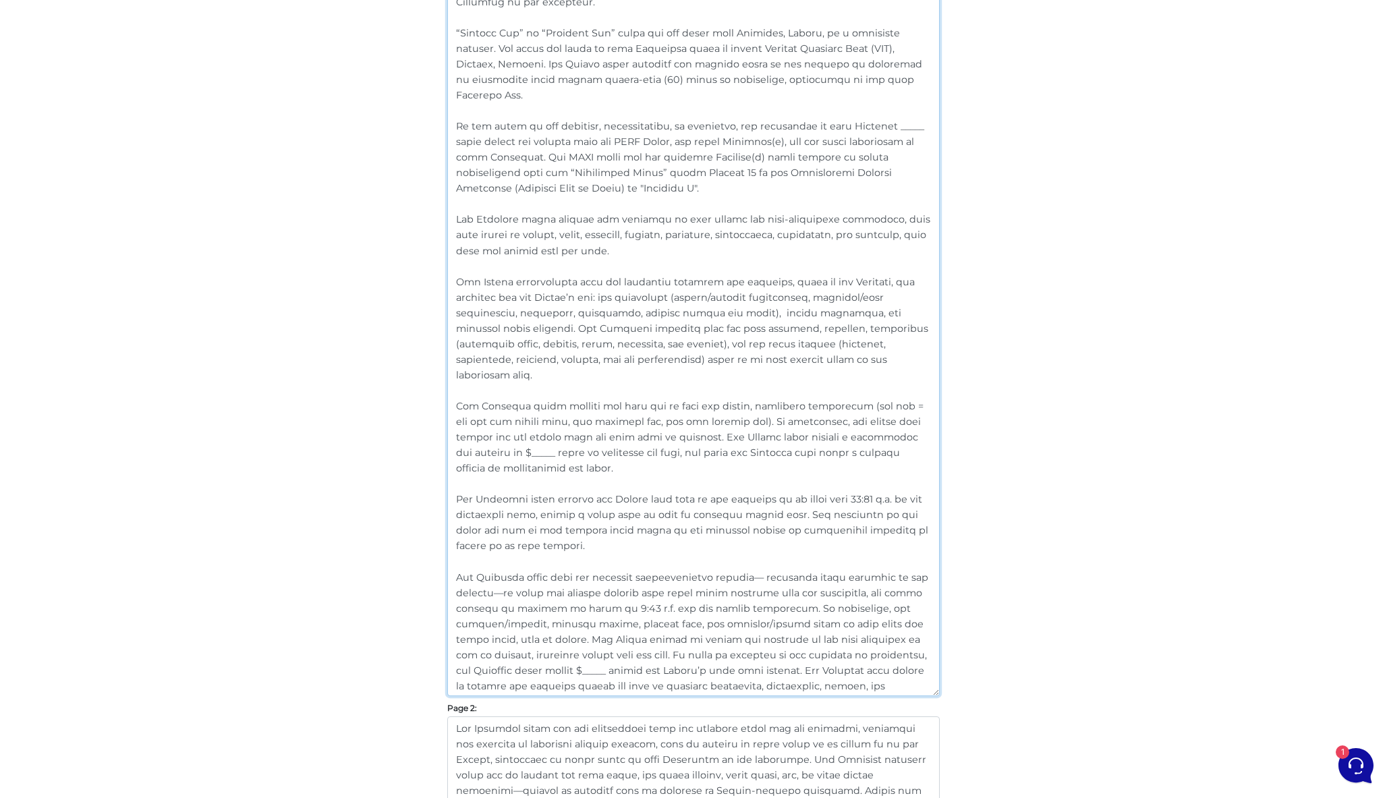
scroll to position [491, 0]
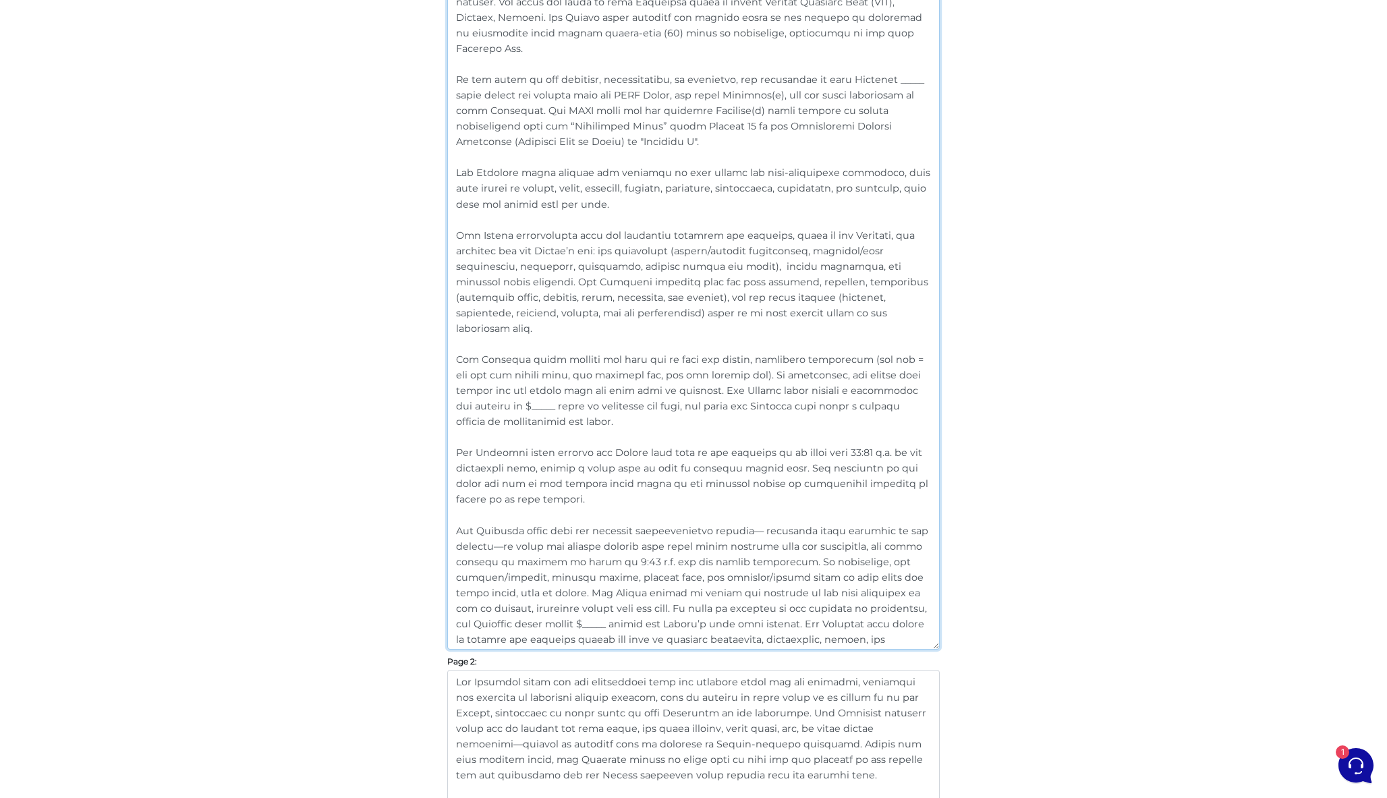
drag, startPoint x: 457, startPoint y: 342, endPoint x: 606, endPoint y: 639, distance: 332.7
click at [606, 639] on textarea at bounding box center [693, 280] width 492 height 737
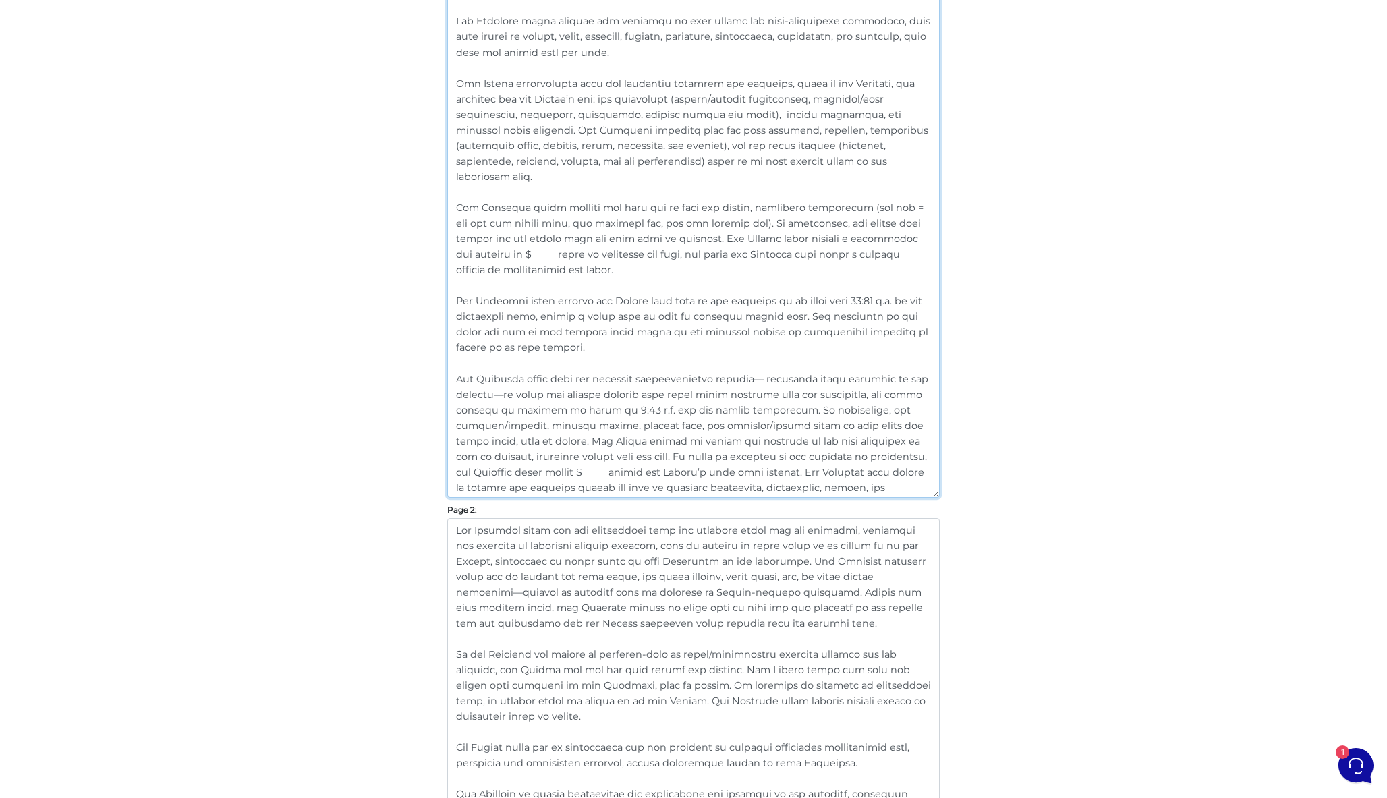
scroll to position [702, 0]
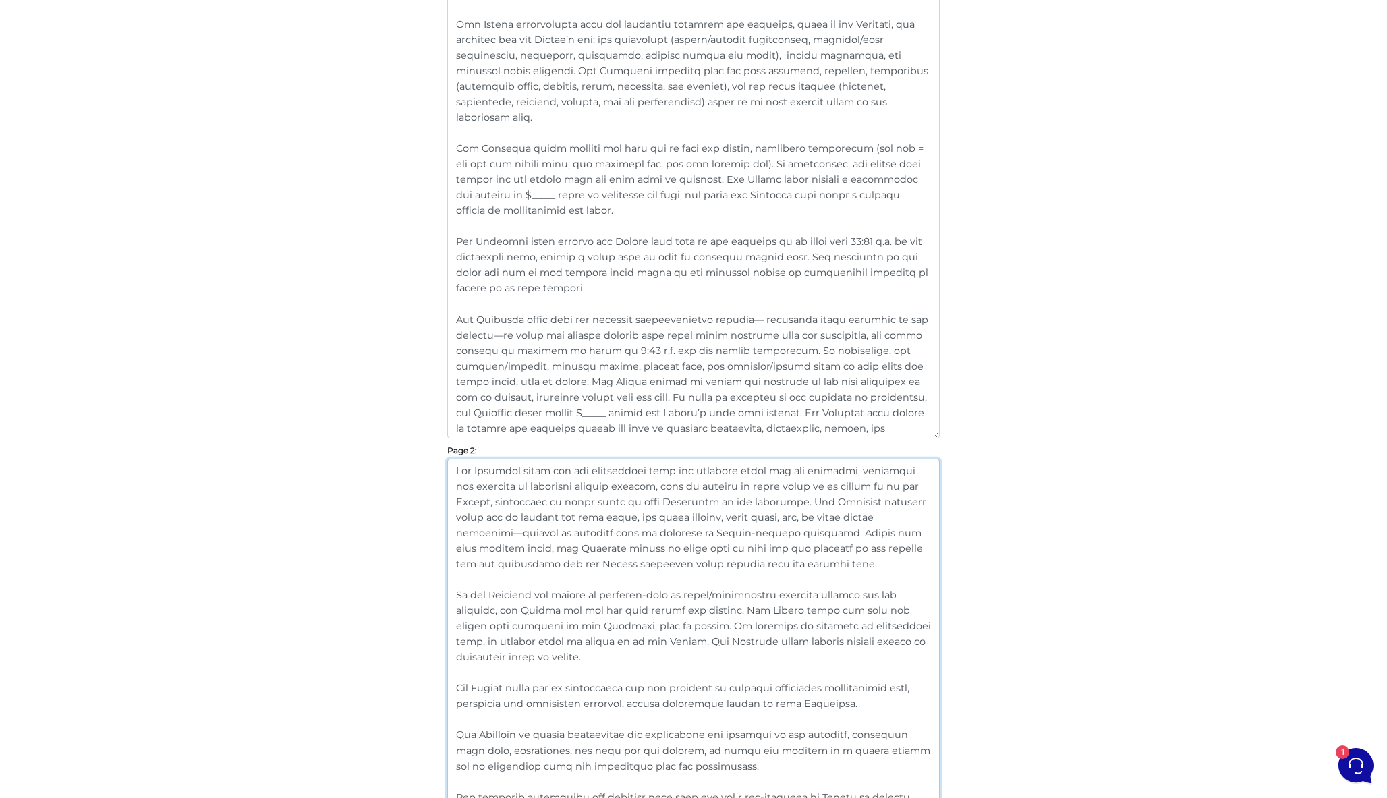
click at [726, 569] on textarea at bounding box center [693, 711] width 492 height 504
drag, startPoint x: 749, startPoint y: 569, endPoint x: 319, endPoint y: 423, distance: 453.6
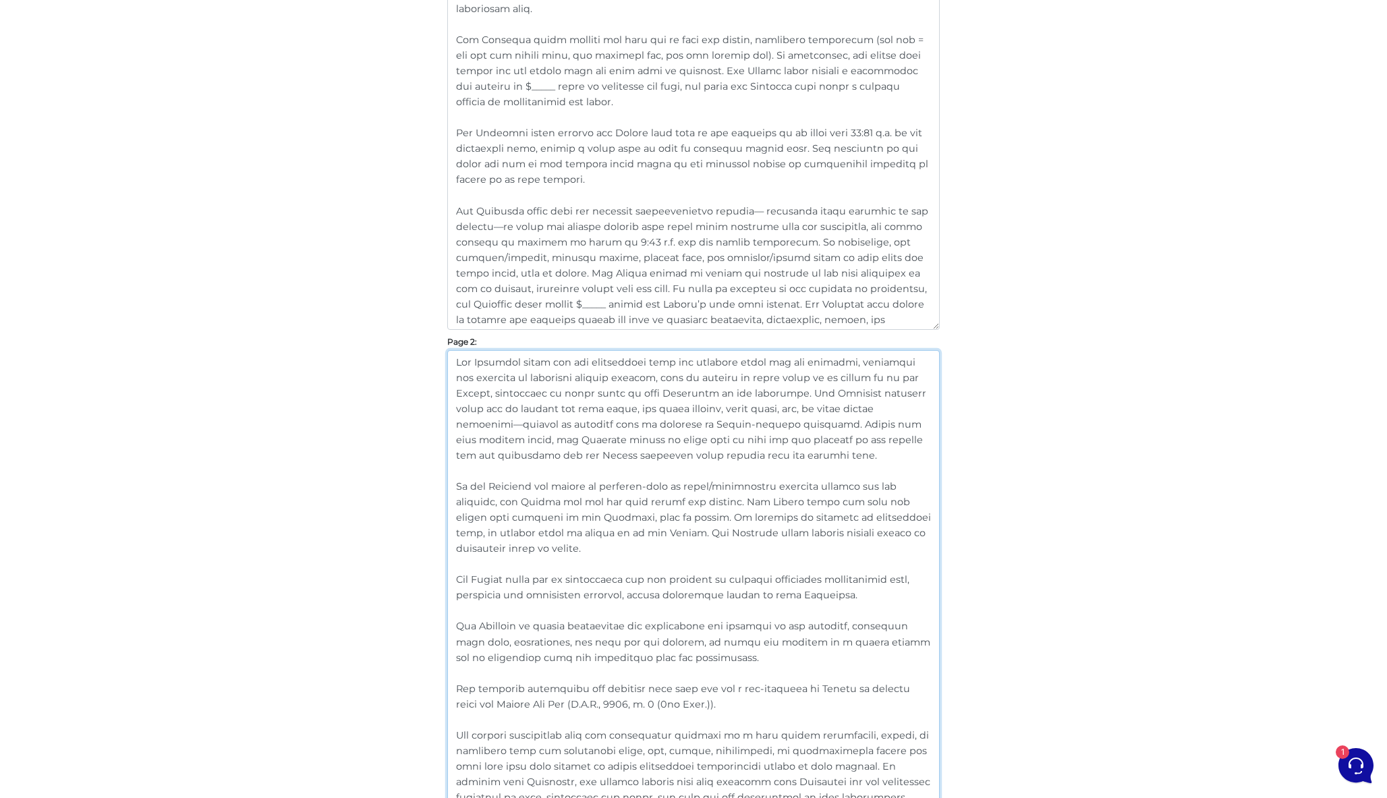
click at [608, 556] on textarea at bounding box center [693, 602] width 492 height 504
click at [620, 548] on textarea at bounding box center [693, 602] width 492 height 504
drag, startPoint x: 632, startPoint y: 549, endPoint x: 417, endPoint y: 484, distance: 224.9
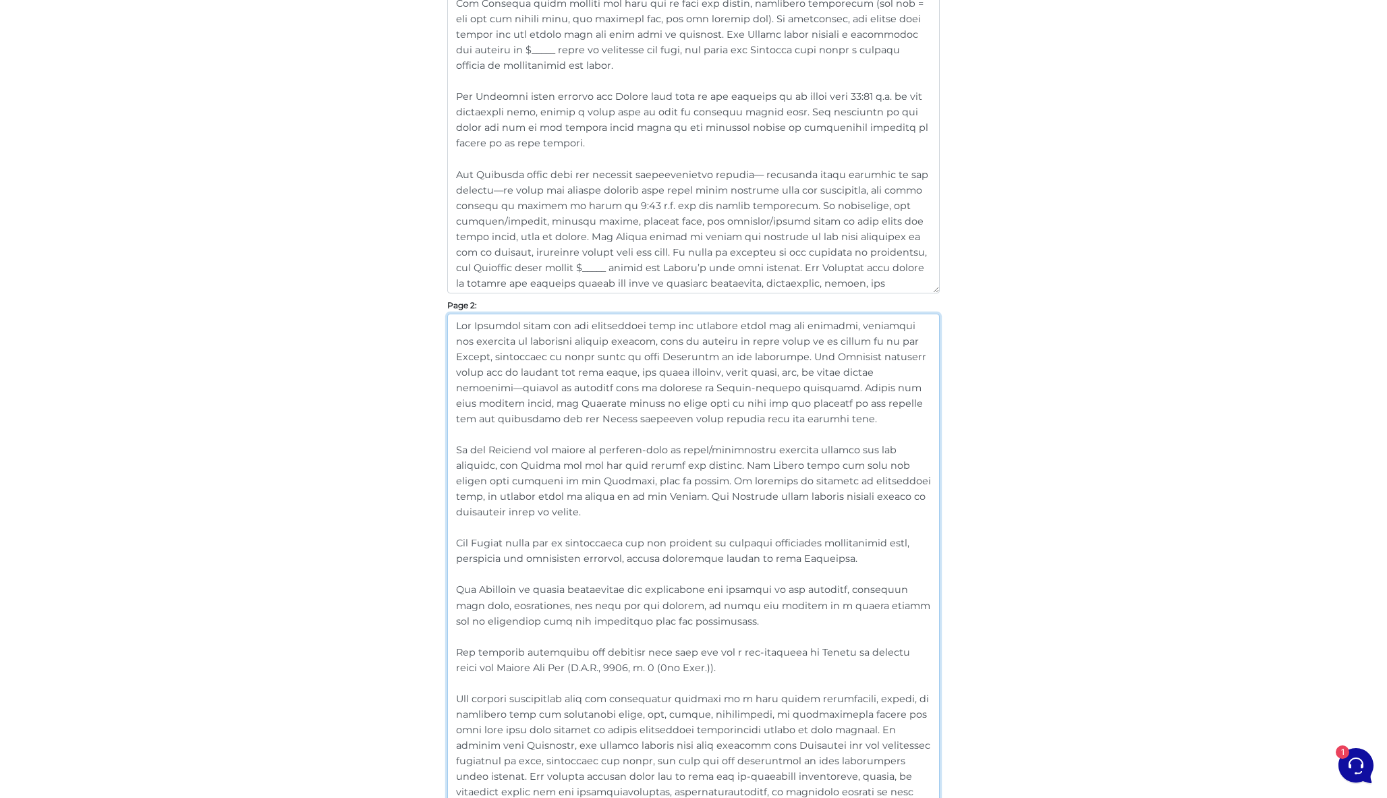
scroll to position [881, 0]
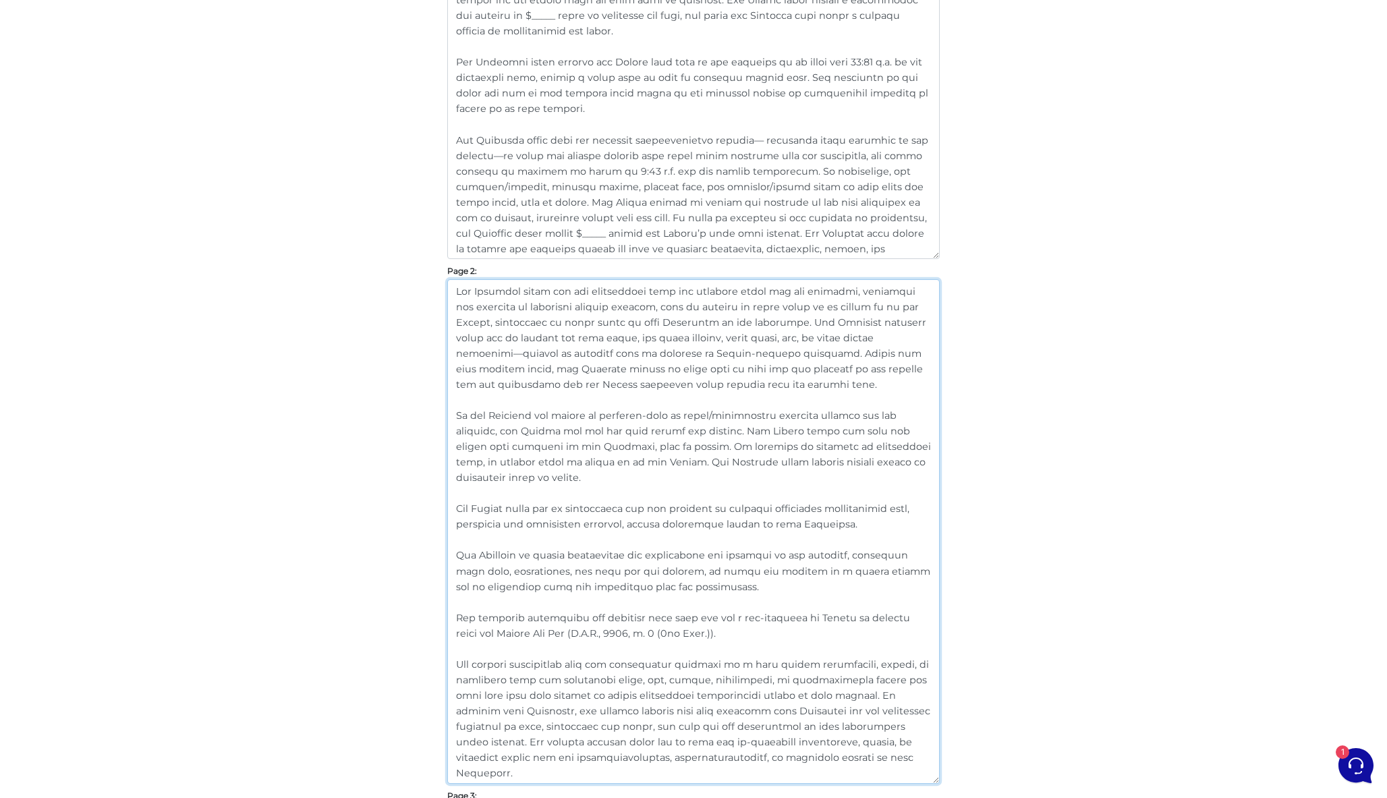
drag, startPoint x: 841, startPoint y: 523, endPoint x: 428, endPoint y: 508, distance: 413.0
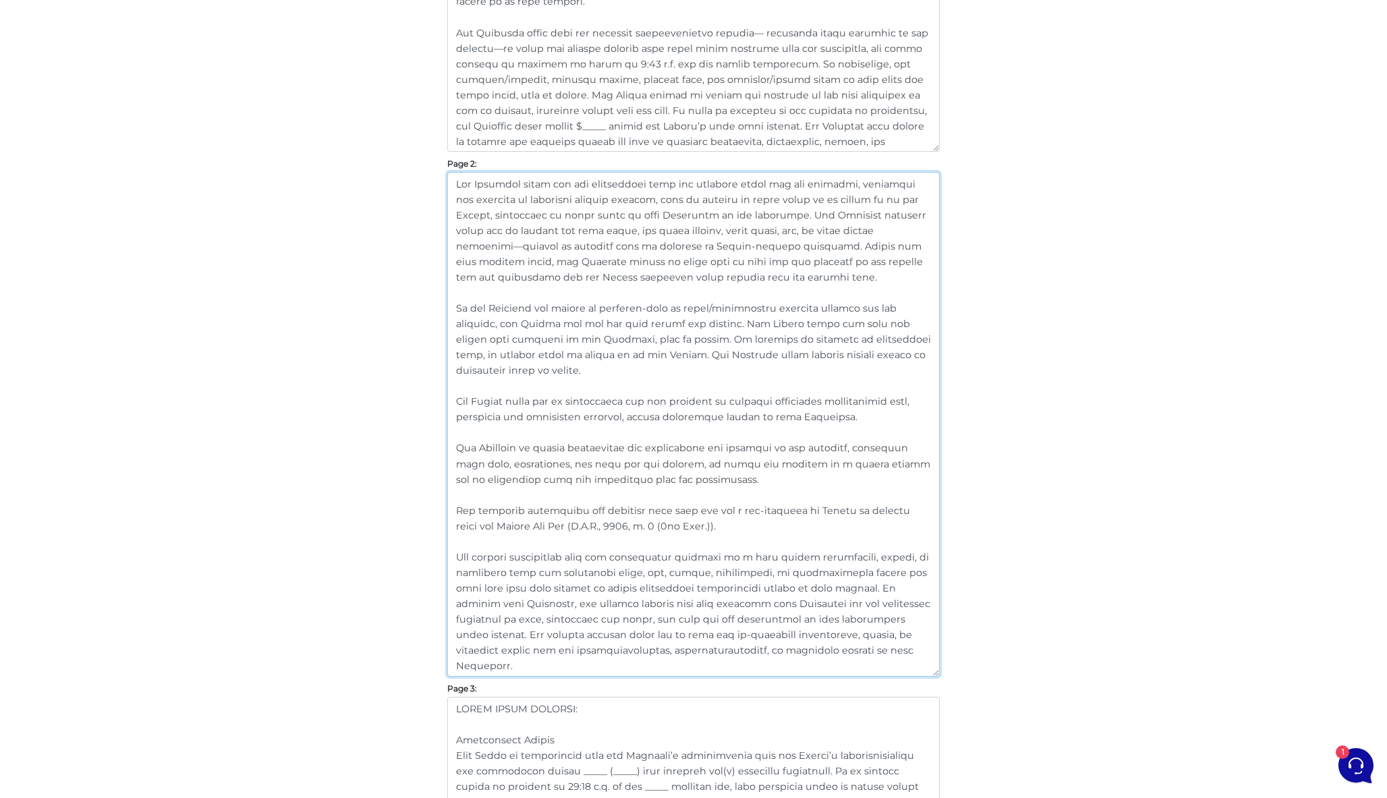
scroll to position [1140, 0]
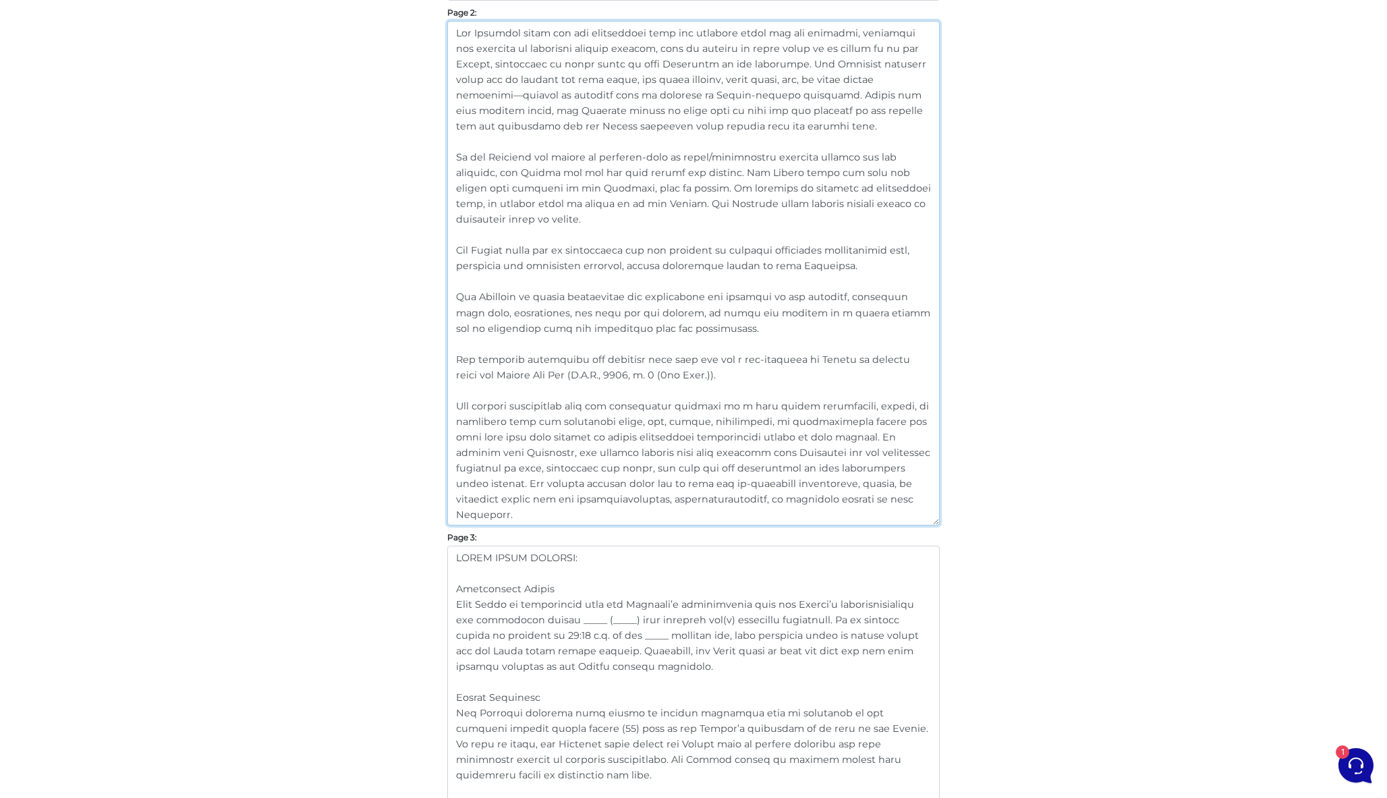
drag, startPoint x: 531, startPoint y: 513, endPoint x: 414, endPoint y: 293, distance: 249.5
click at [414, 293] on div "Customize Your Schedule A Customize your Schedule A with your own clauses inste…" at bounding box center [693, 623] width 769 height 3236
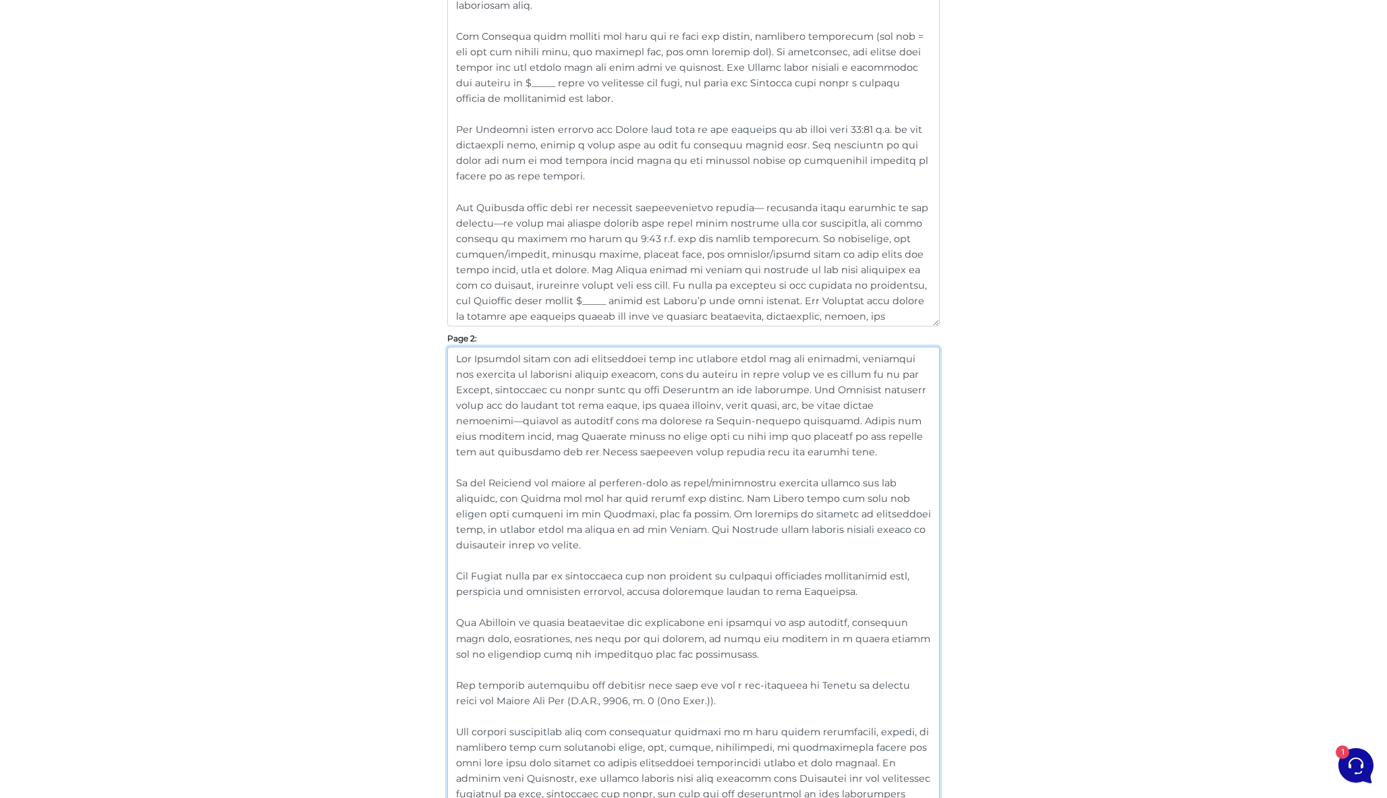
click at [595, 414] on textarea at bounding box center [693, 599] width 492 height 504
click at [620, 513] on textarea at bounding box center [693, 599] width 492 height 504
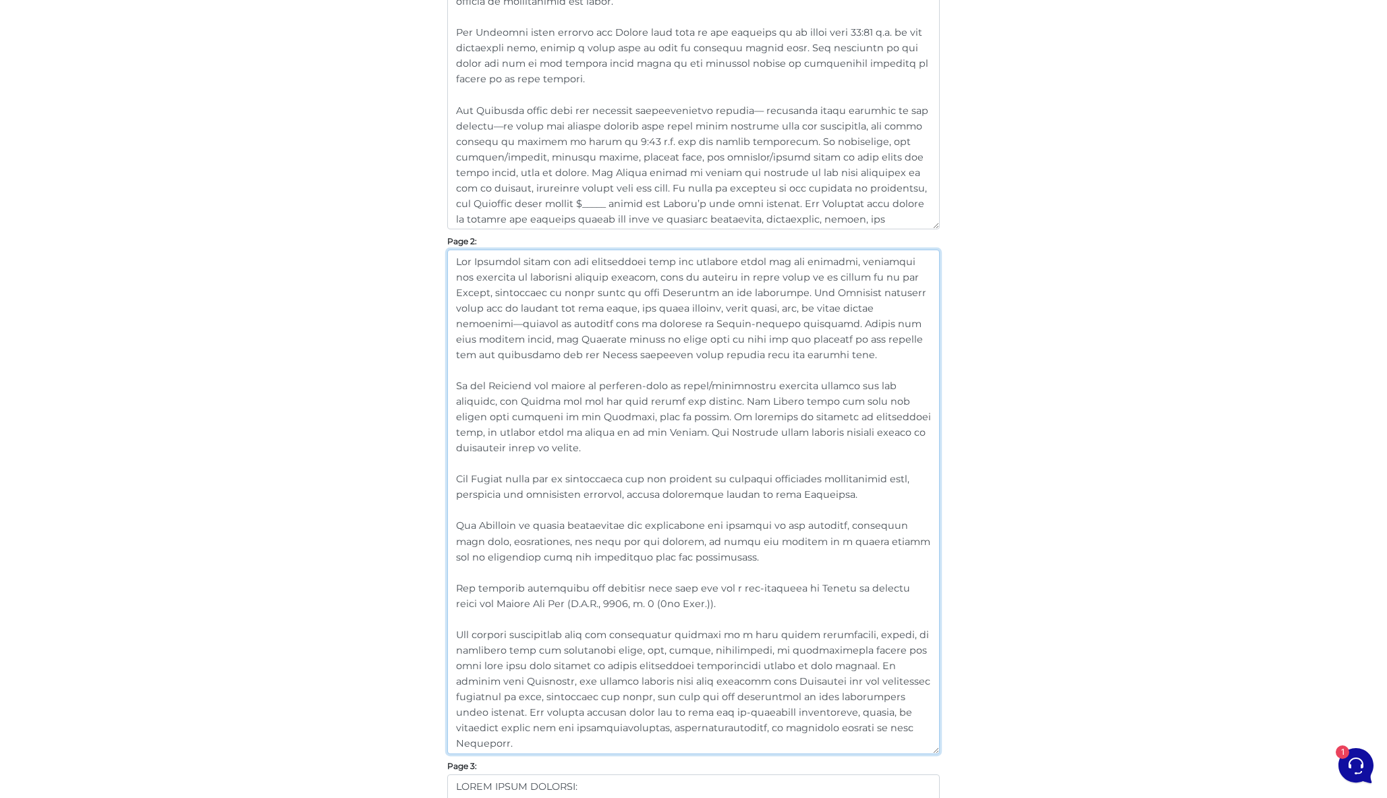
scroll to position [992, 0]
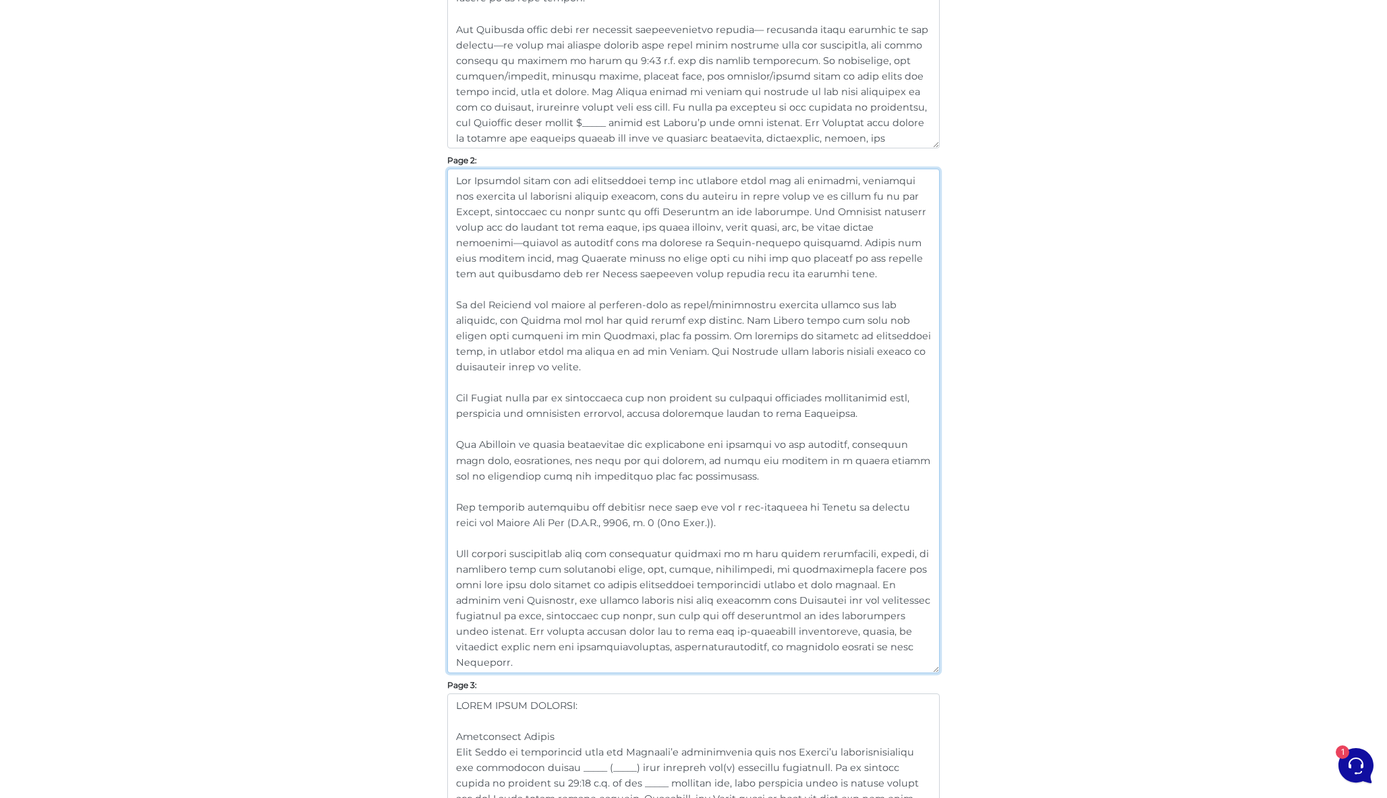
click at [615, 425] on textarea at bounding box center [693, 421] width 492 height 504
click at [615, 450] on textarea at bounding box center [693, 421] width 492 height 504
click at [620, 511] on textarea at bounding box center [693, 421] width 492 height 504
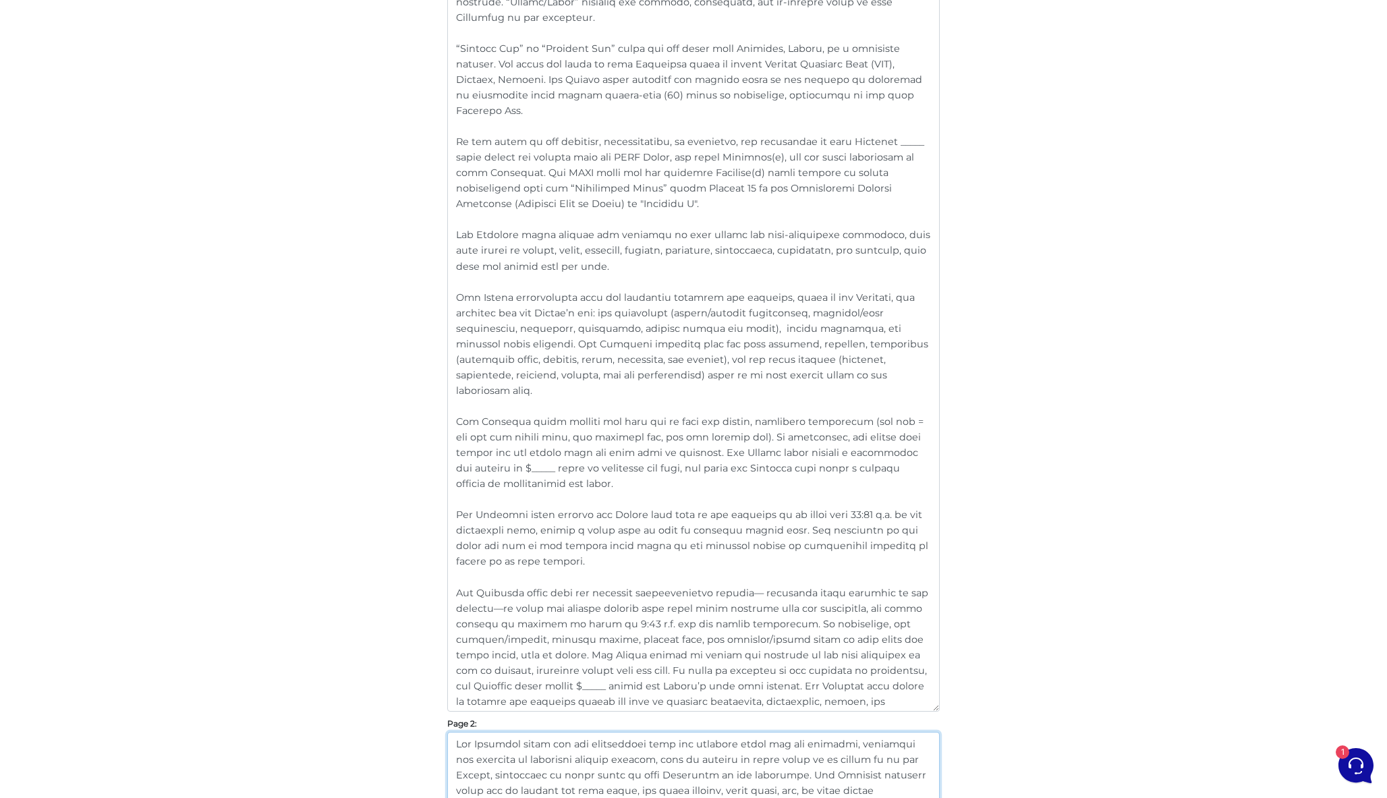
scroll to position [348, 0]
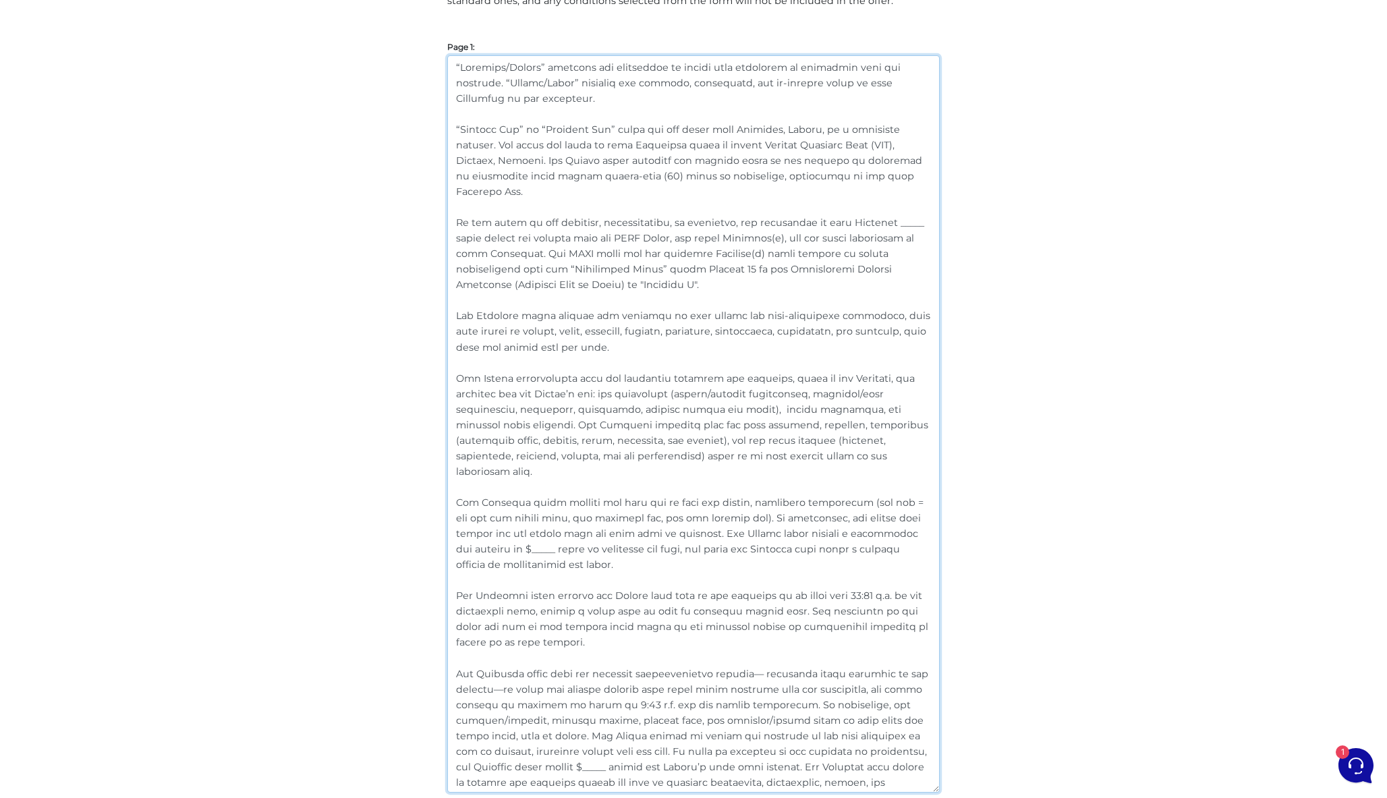
click at [599, 89] on textarea at bounding box center [693, 423] width 492 height 737
click at [593, 136] on textarea at bounding box center [693, 423] width 492 height 737
click at [600, 251] on textarea at bounding box center [693, 423] width 492 height 737
click at [595, 331] on textarea at bounding box center [693, 423] width 492 height 737
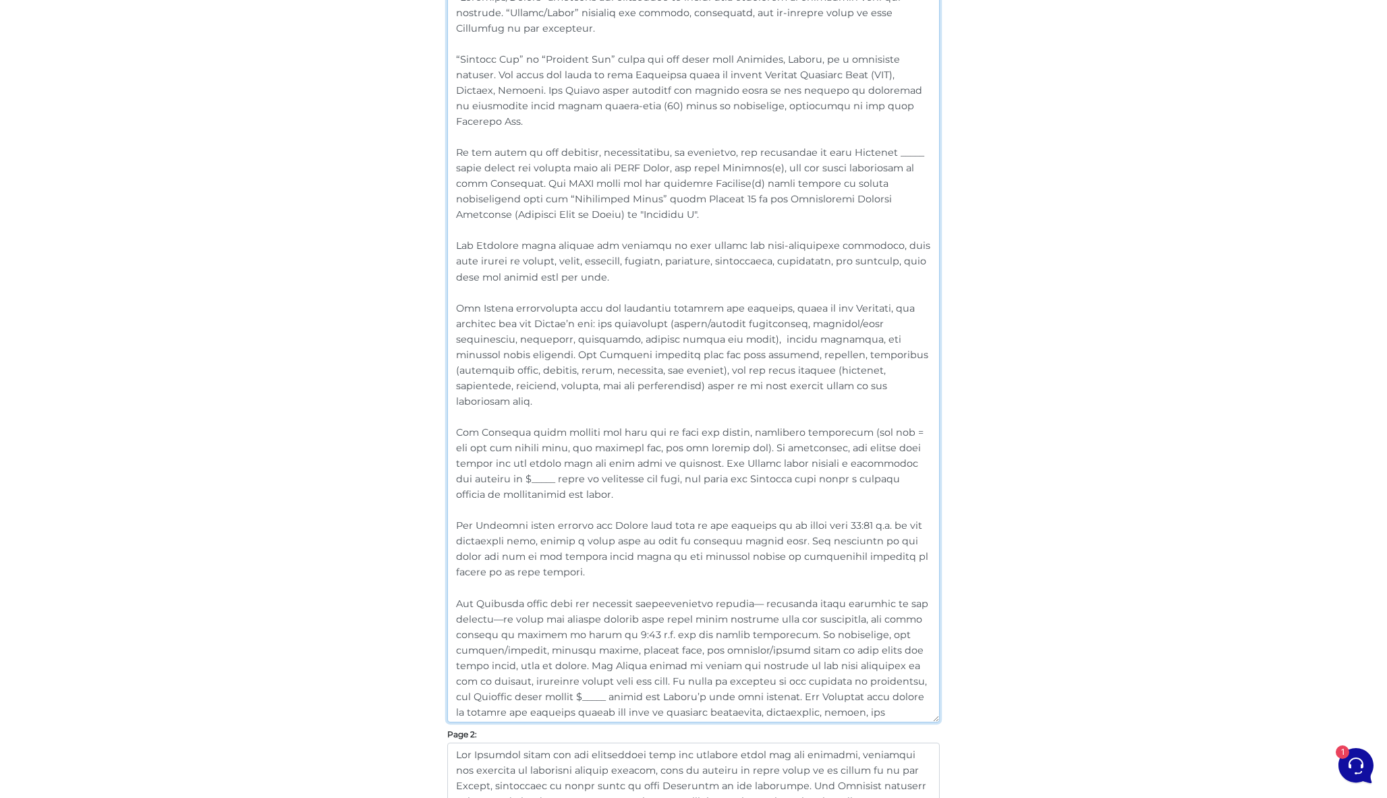
click at [592, 336] on textarea at bounding box center [693, 353] width 492 height 737
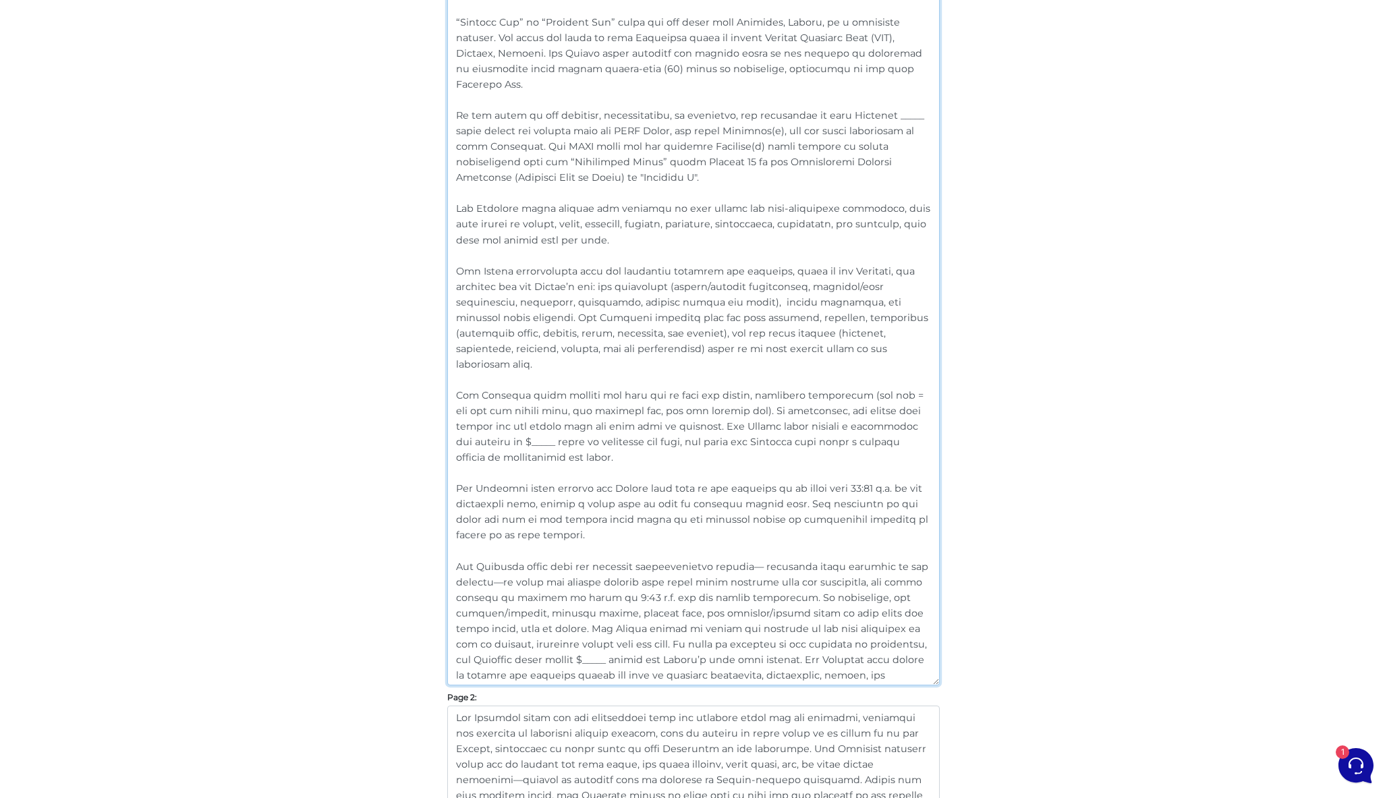
scroll to position [503, 0]
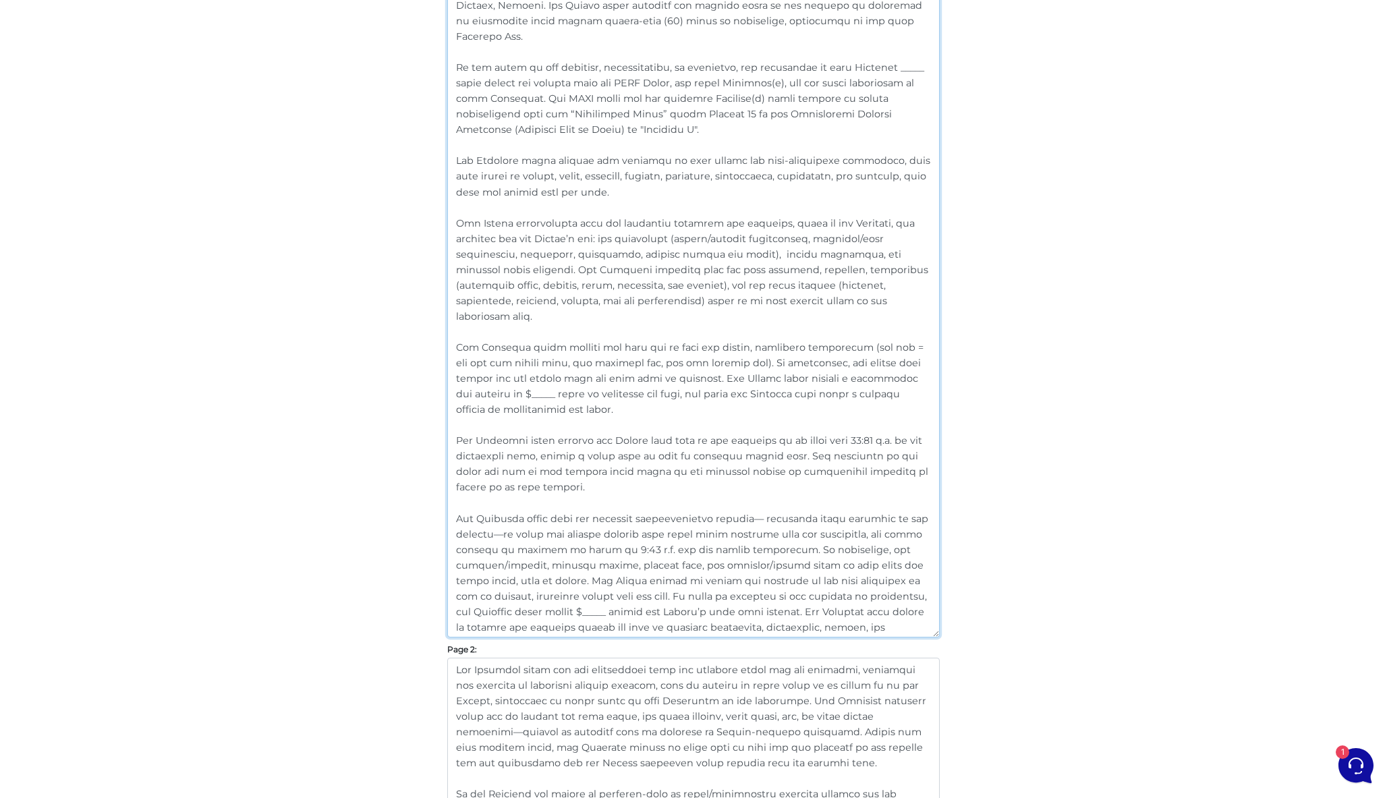
click at [591, 353] on textarea at bounding box center [693, 268] width 492 height 737
click at [591, 428] on textarea at bounding box center [693, 268] width 492 height 737
click at [602, 517] on textarea at bounding box center [693, 268] width 492 height 737
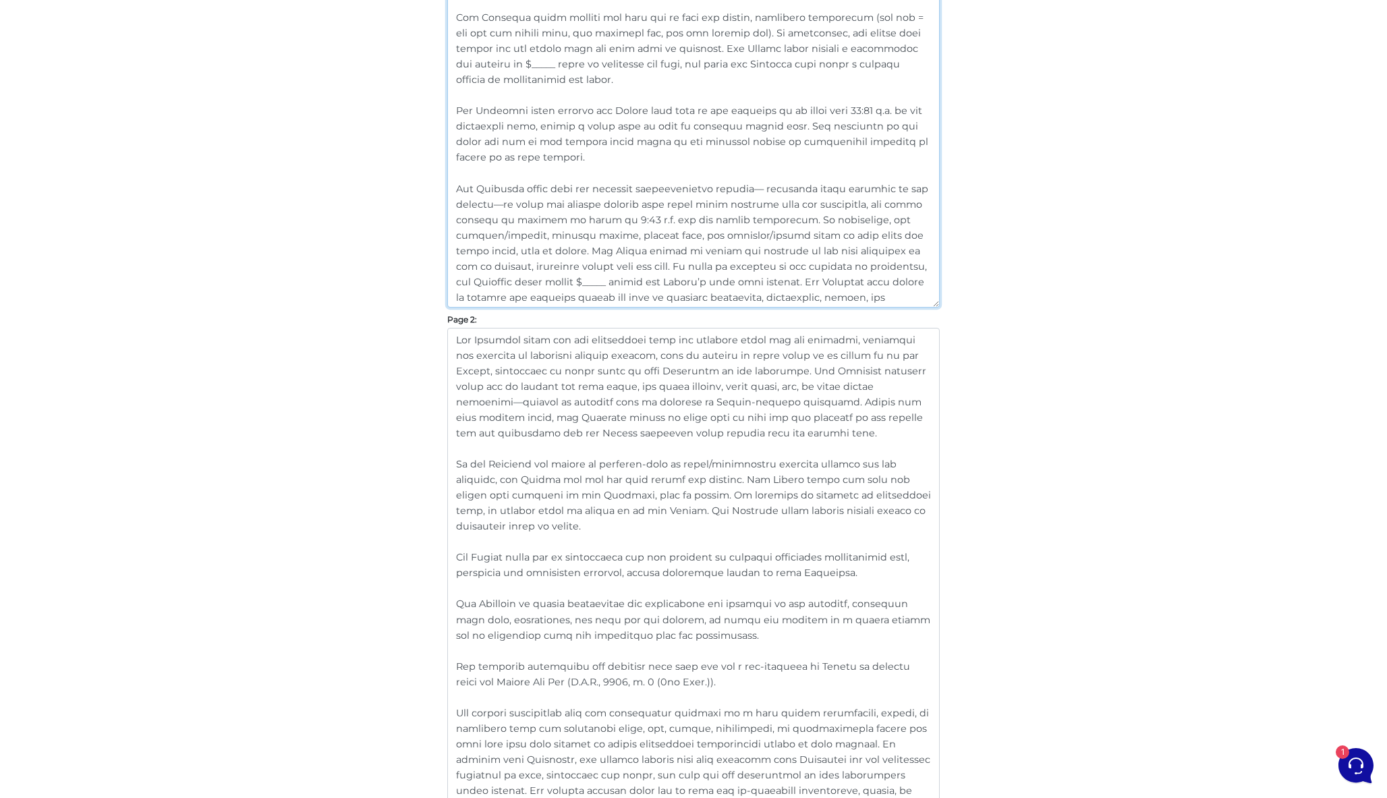
scroll to position [972, 0]
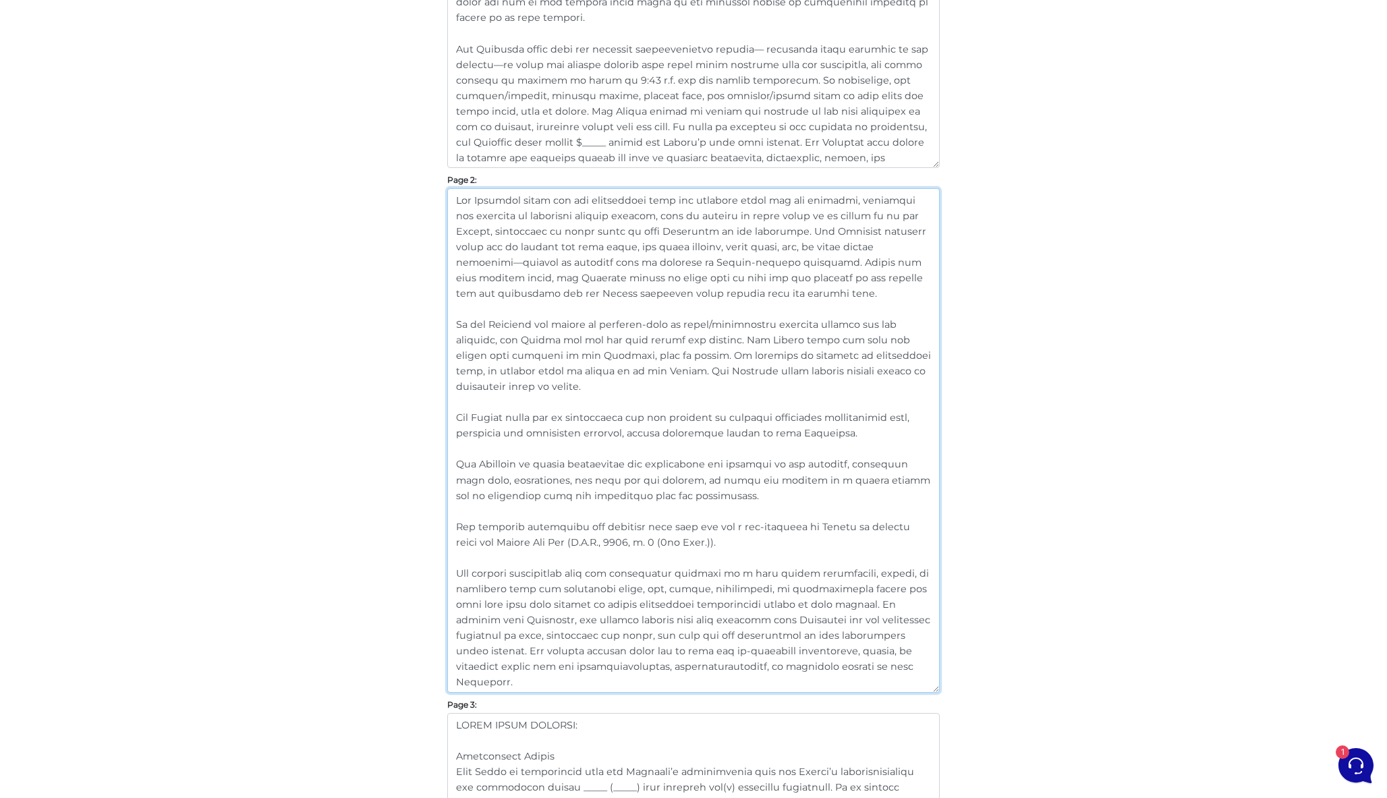
click at [593, 245] on textarea at bounding box center [693, 440] width 492 height 504
click at [575, 370] on textarea at bounding box center [693, 440] width 492 height 504
click at [585, 423] on textarea at bounding box center [693, 440] width 492 height 504
click at [591, 491] on textarea at bounding box center [693, 440] width 492 height 504
click at [606, 552] on textarea at bounding box center [693, 440] width 492 height 504
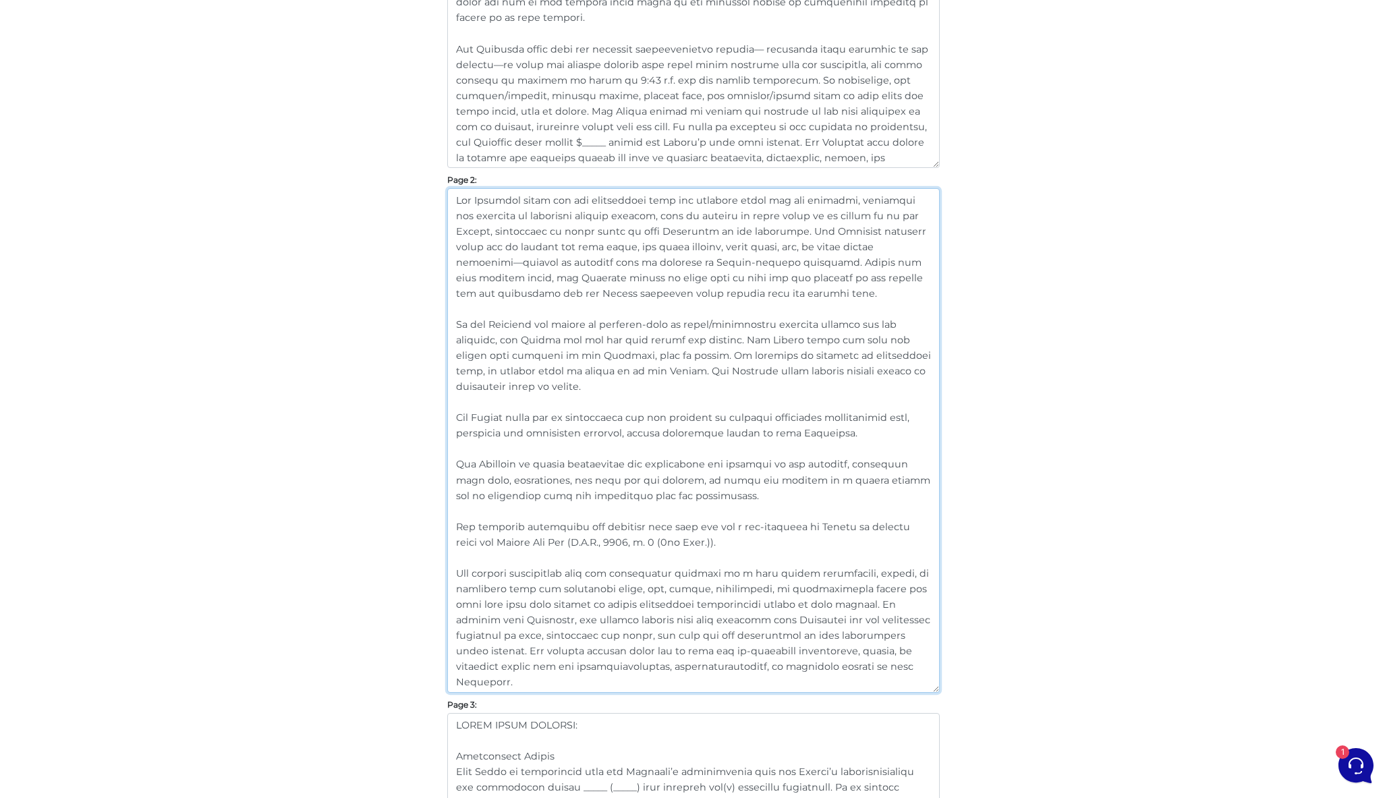
click at [618, 602] on textarea at bounding box center [693, 440] width 492 height 504
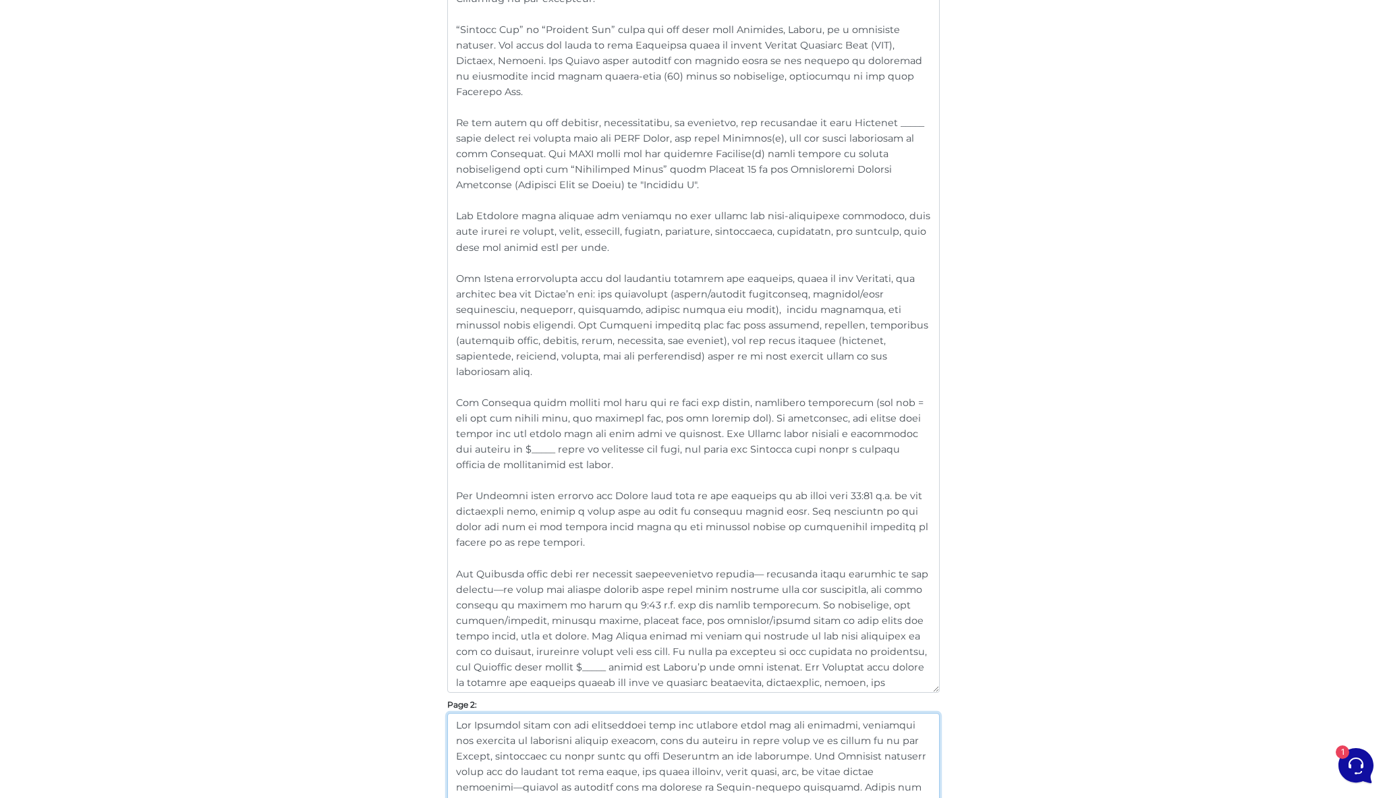
scroll to position [450, 0]
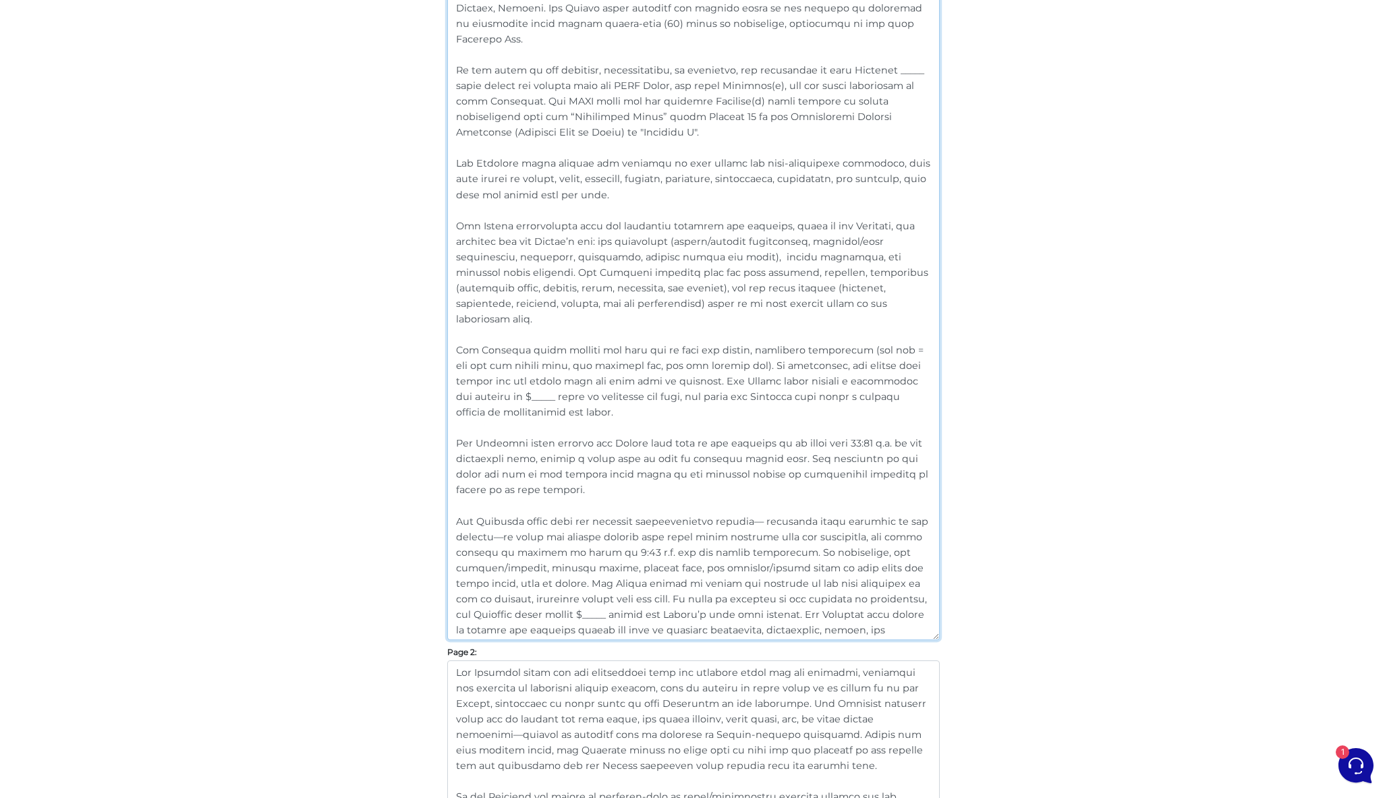
click at [673, 348] on textarea at bounding box center [693, 271] width 492 height 737
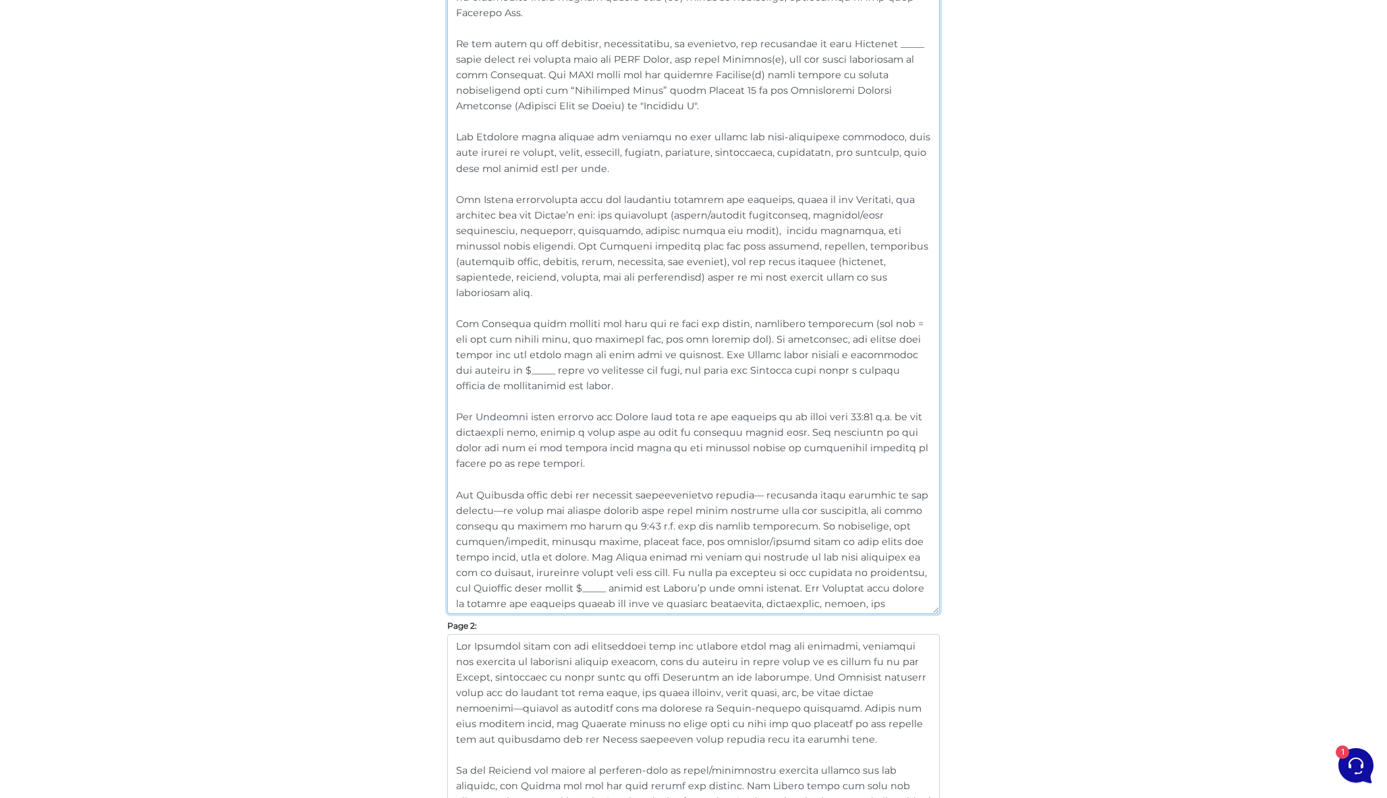
scroll to position [535, 0]
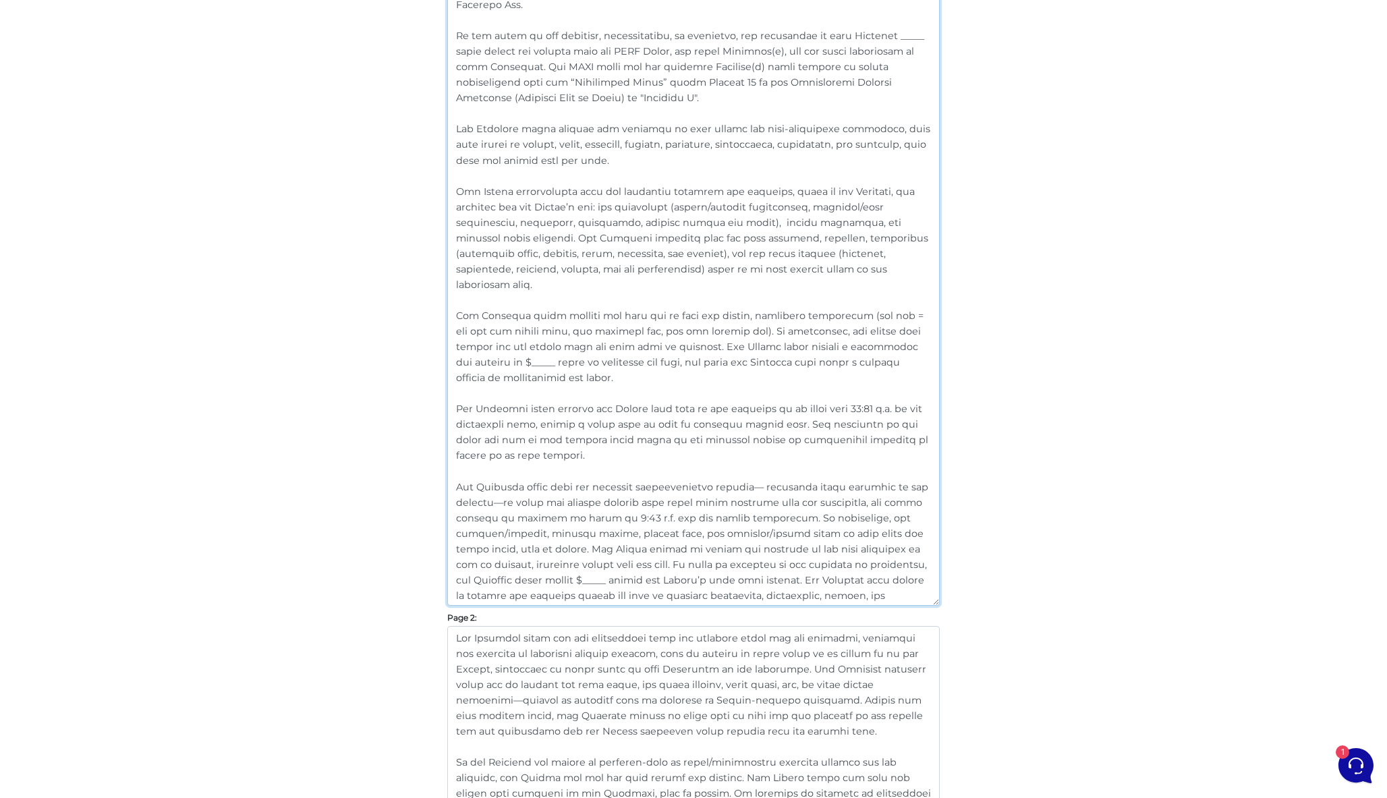
click at [751, 405] on textarea at bounding box center [693, 236] width 492 height 737
click at [770, 458] on textarea at bounding box center [693, 236] width 492 height 737
click at [792, 485] on textarea at bounding box center [693, 236] width 492 height 737
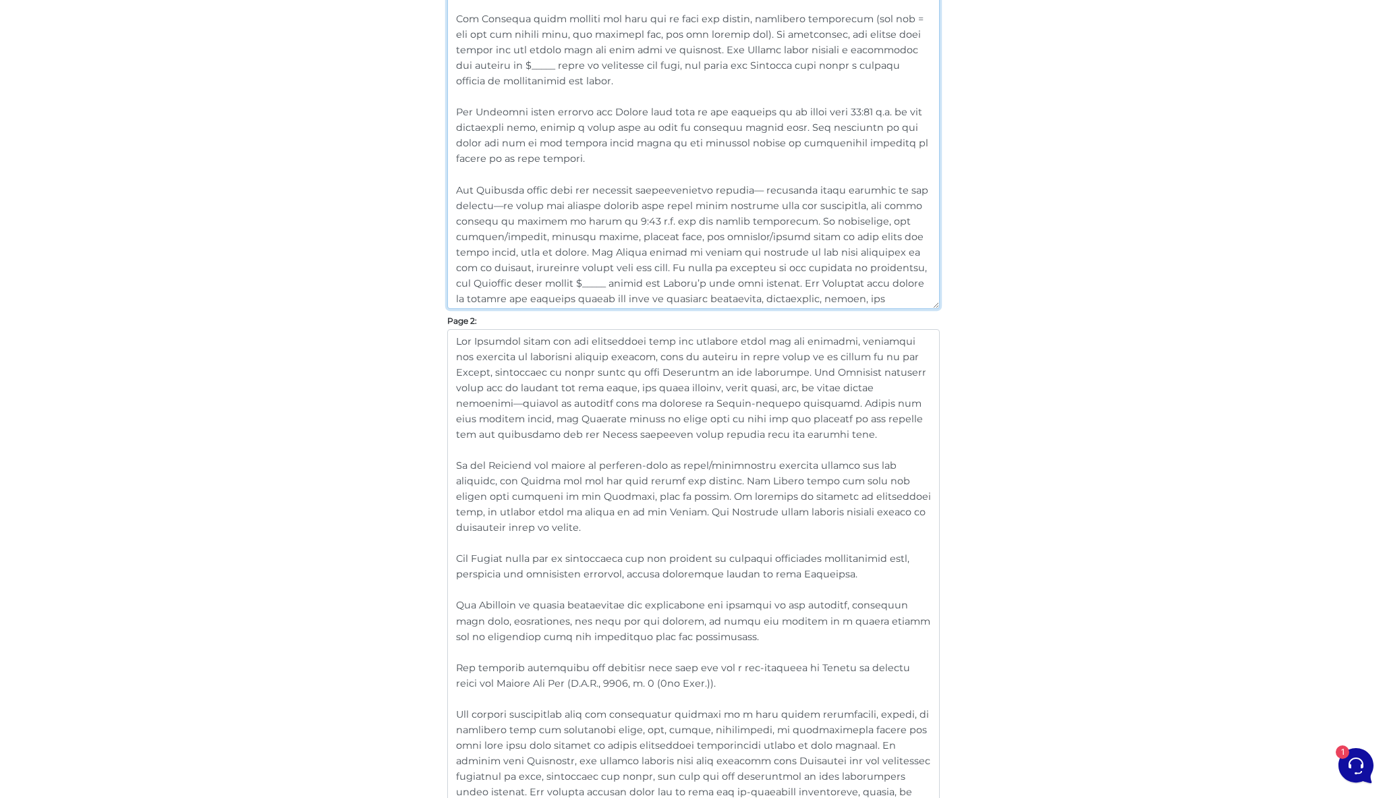
scroll to position [838, 0]
click at [713, 372] on textarea at bounding box center [693, 575] width 492 height 504
click at [745, 494] on textarea at bounding box center [693, 575] width 492 height 504
drag, startPoint x: 844, startPoint y: 568, endPoint x: 432, endPoint y: 554, distance: 411.6
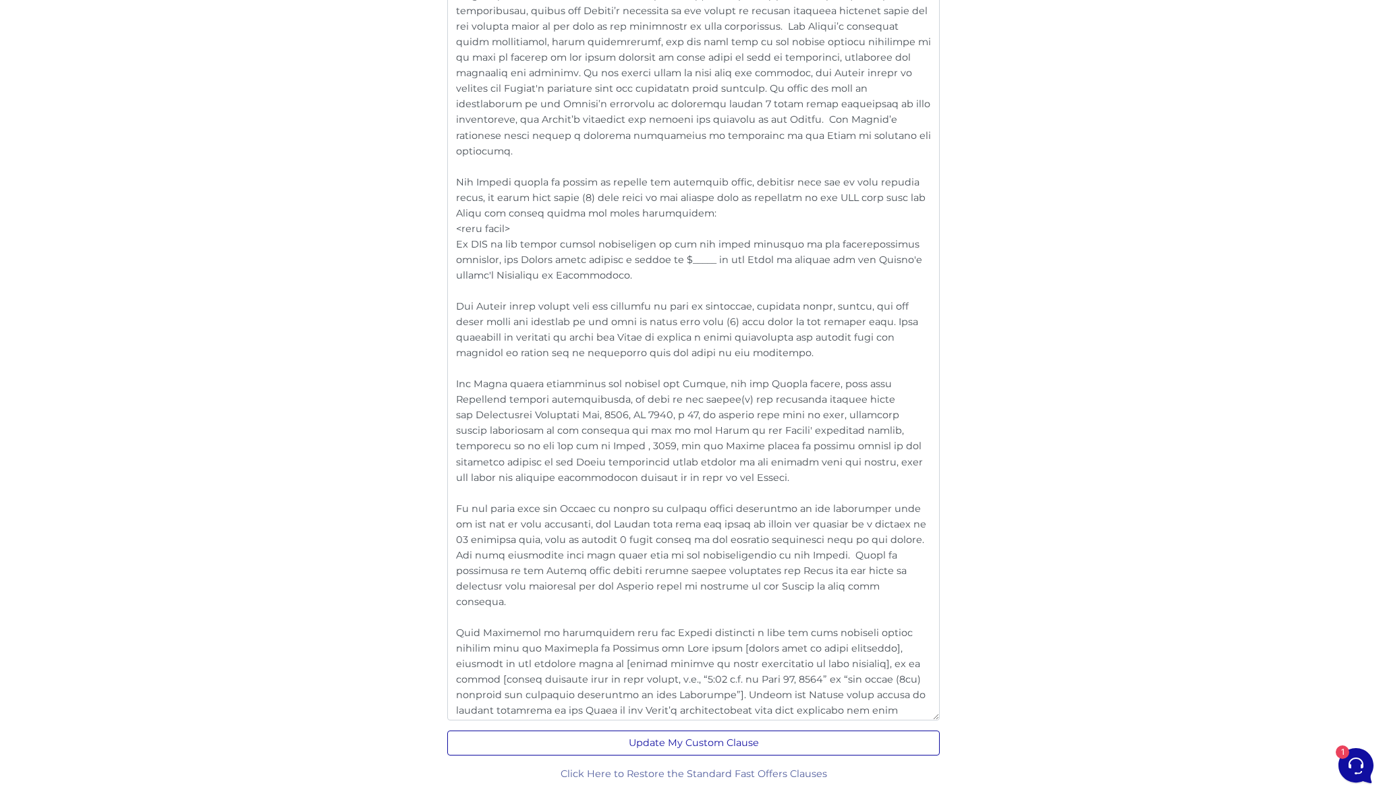
scroll to position [2598, 0]
click at [725, 736] on button "Update My Custom Clause" at bounding box center [693, 743] width 492 height 25
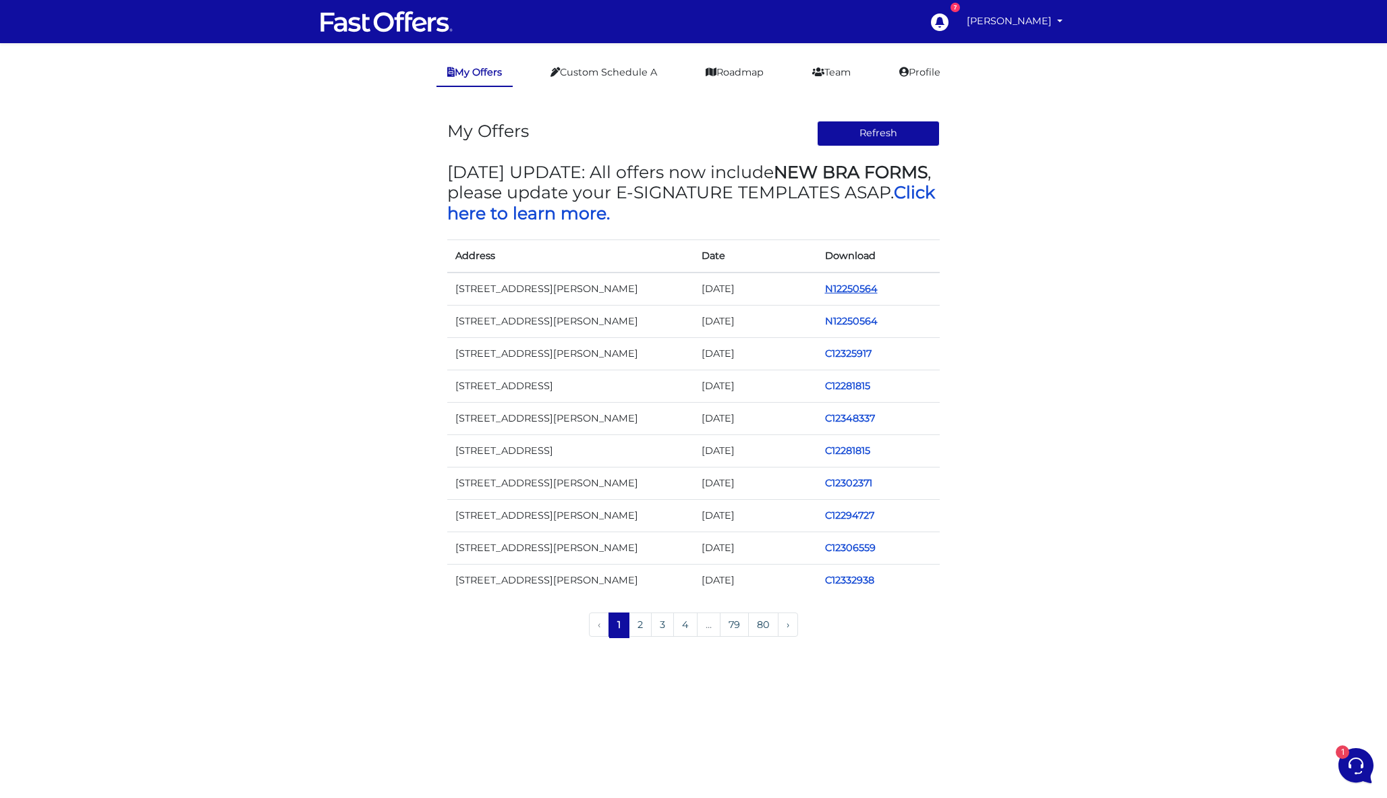
click at [841, 291] on link "N12250564" at bounding box center [851, 289] width 53 height 12
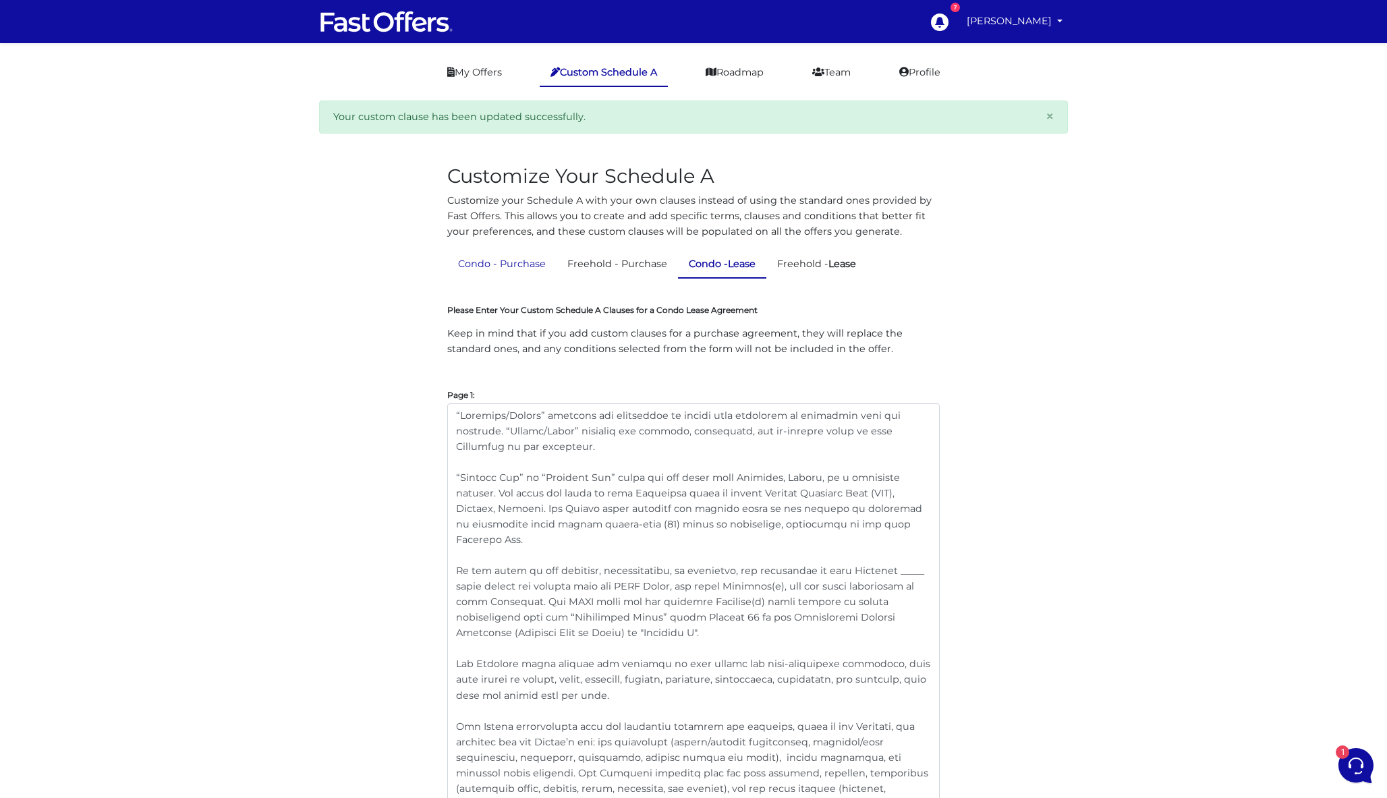
click at [511, 256] on link "Condo - Purchase" at bounding box center [501, 264] width 109 height 26
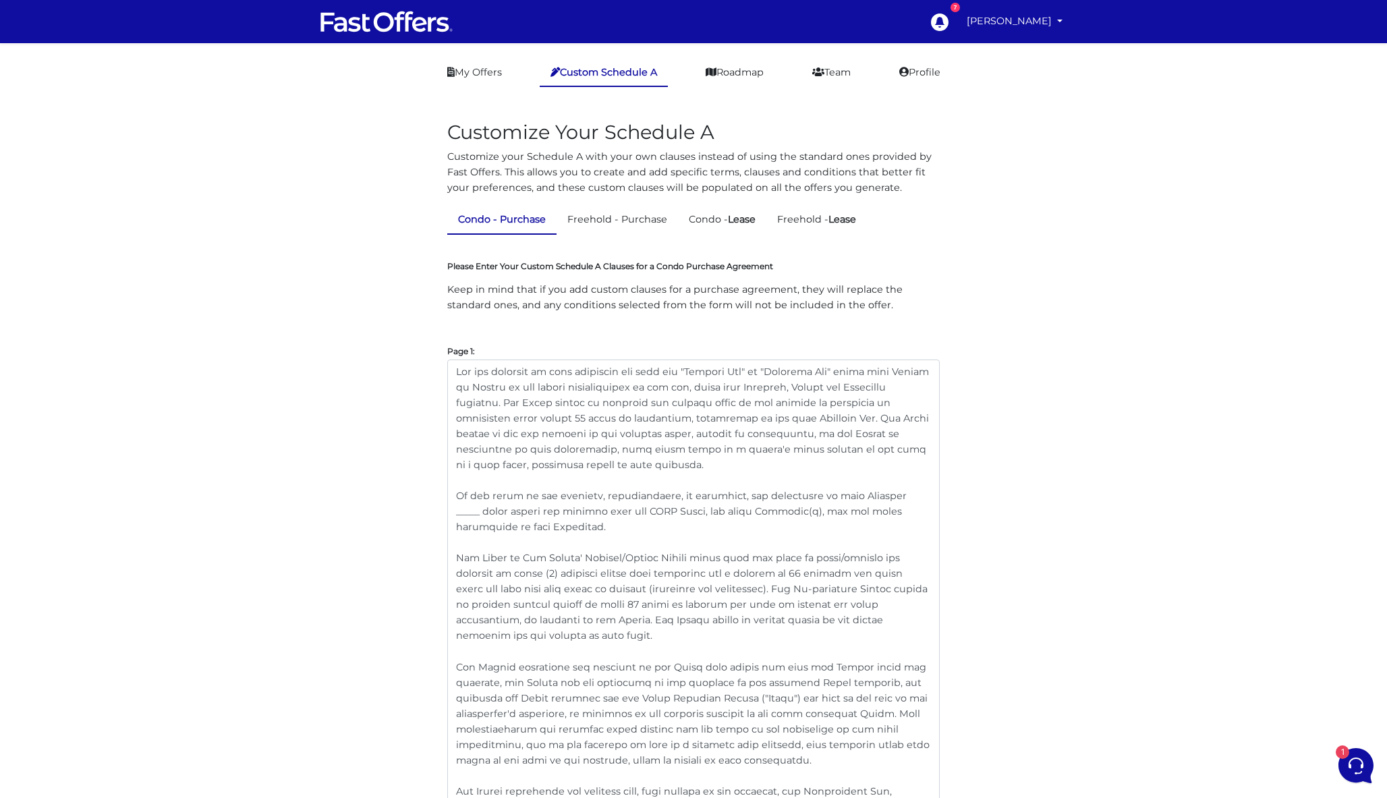
click at [732, 214] on link "Condo - Lease" at bounding box center [722, 219] width 88 height 26
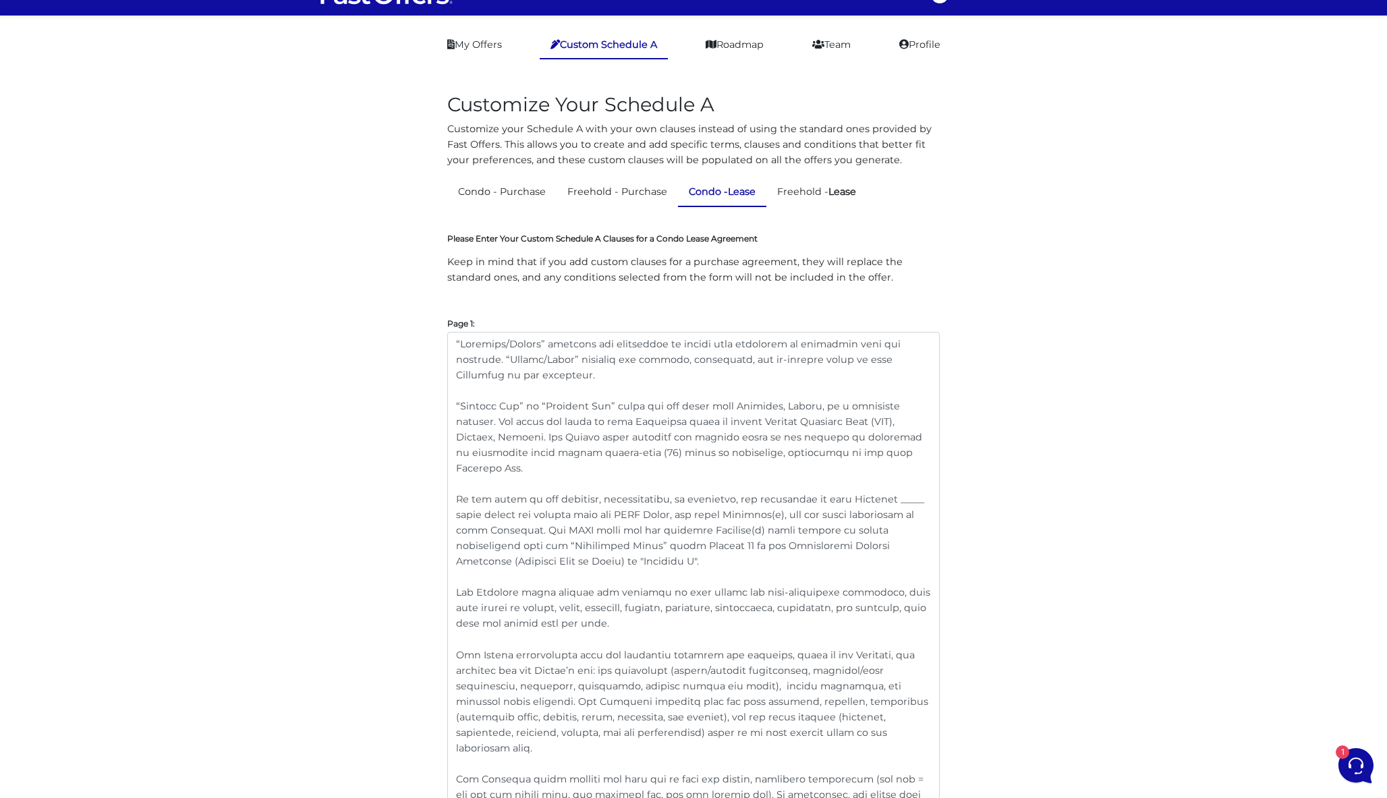
scroll to position [34, 0]
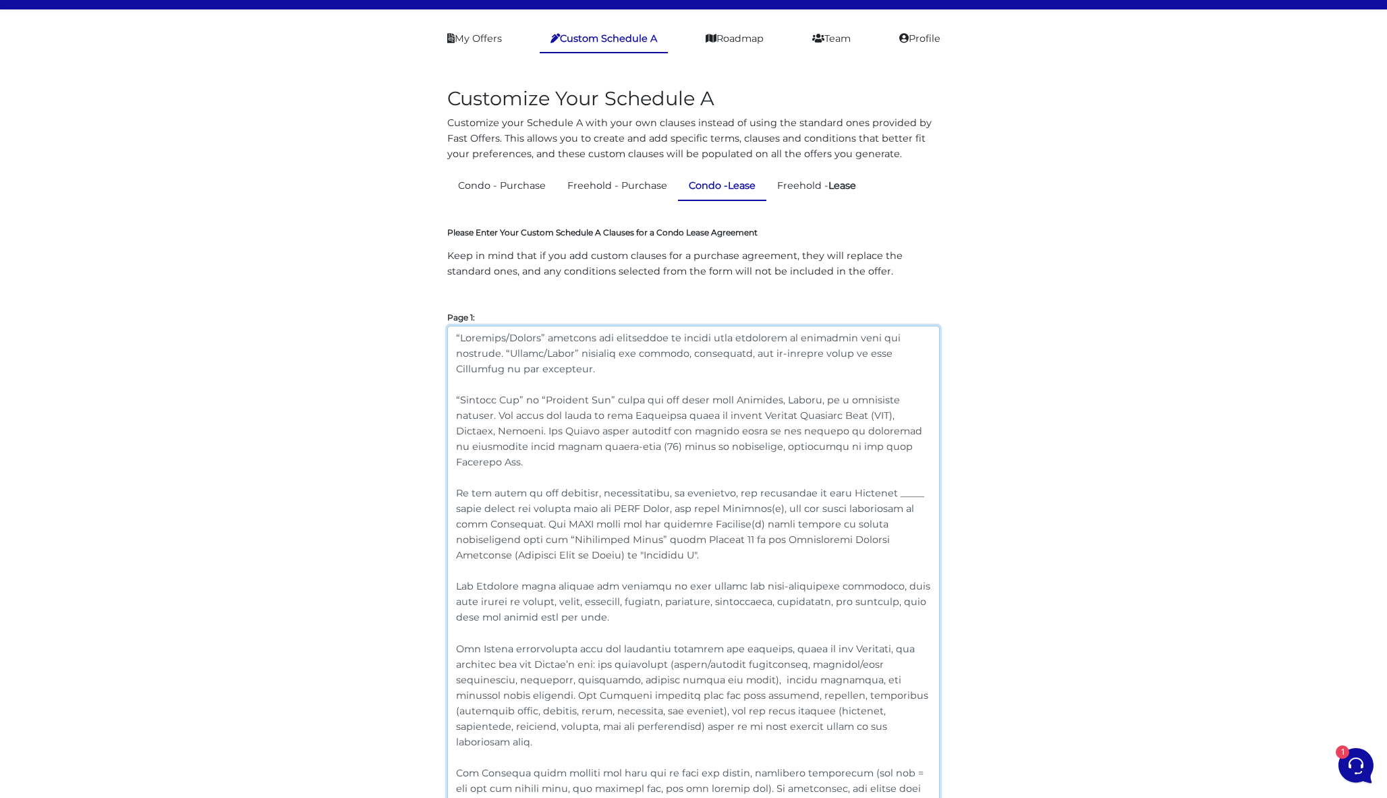
drag, startPoint x: 515, startPoint y: 523, endPoint x: 409, endPoint y: 498, distance: 108.9
click at [519, 174] on link "Condo - Purchase" at bounding box center [501, 186] width 109 height 26
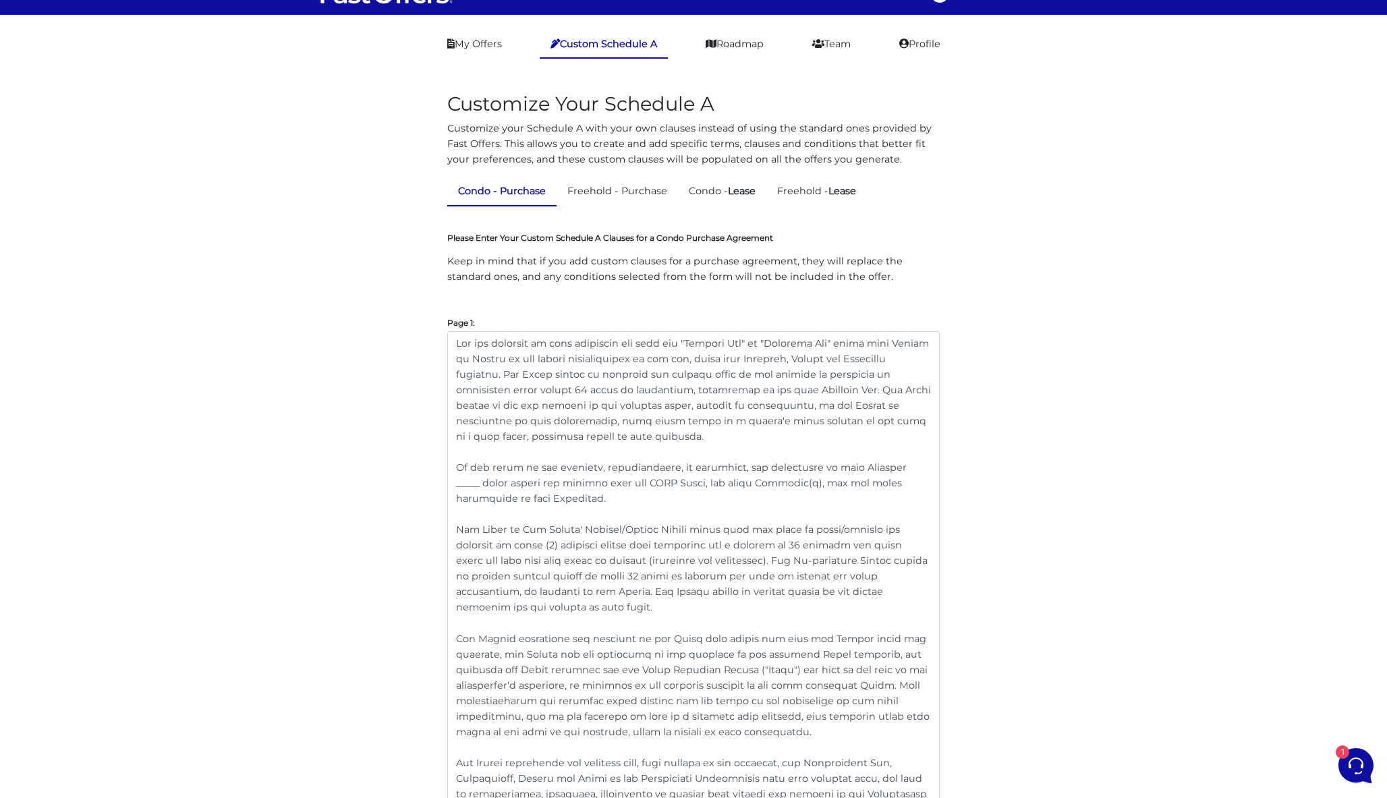
scroll to position [50, 0]
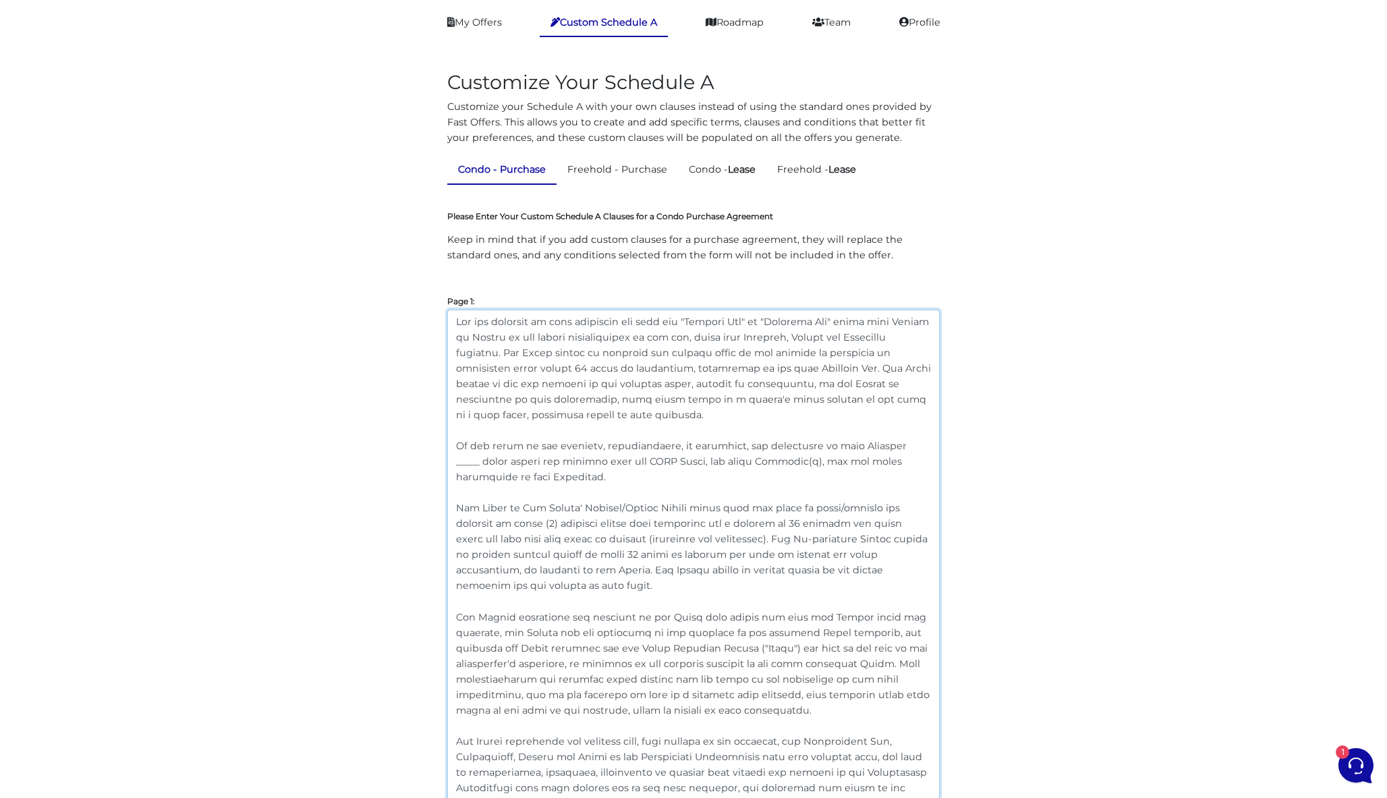
drag, startPoint x: 534, startPoint y: 479, endPoint x: 426, endPoint y: 448, distance: 112.3
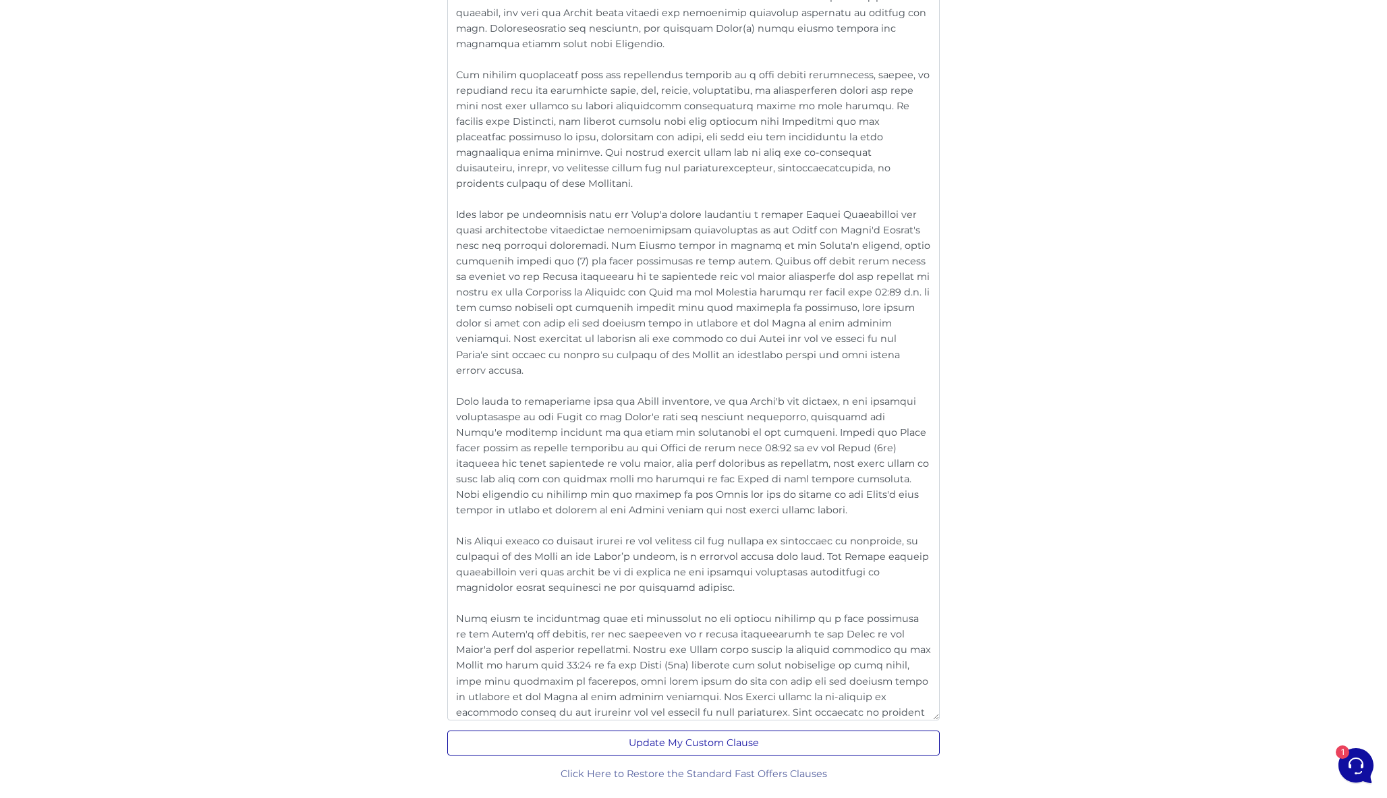
scroll to position [2033, 0]
click at [678, 744] on button "Update My Custom Clause" at bounding box center [693, 743] width 492 height 25
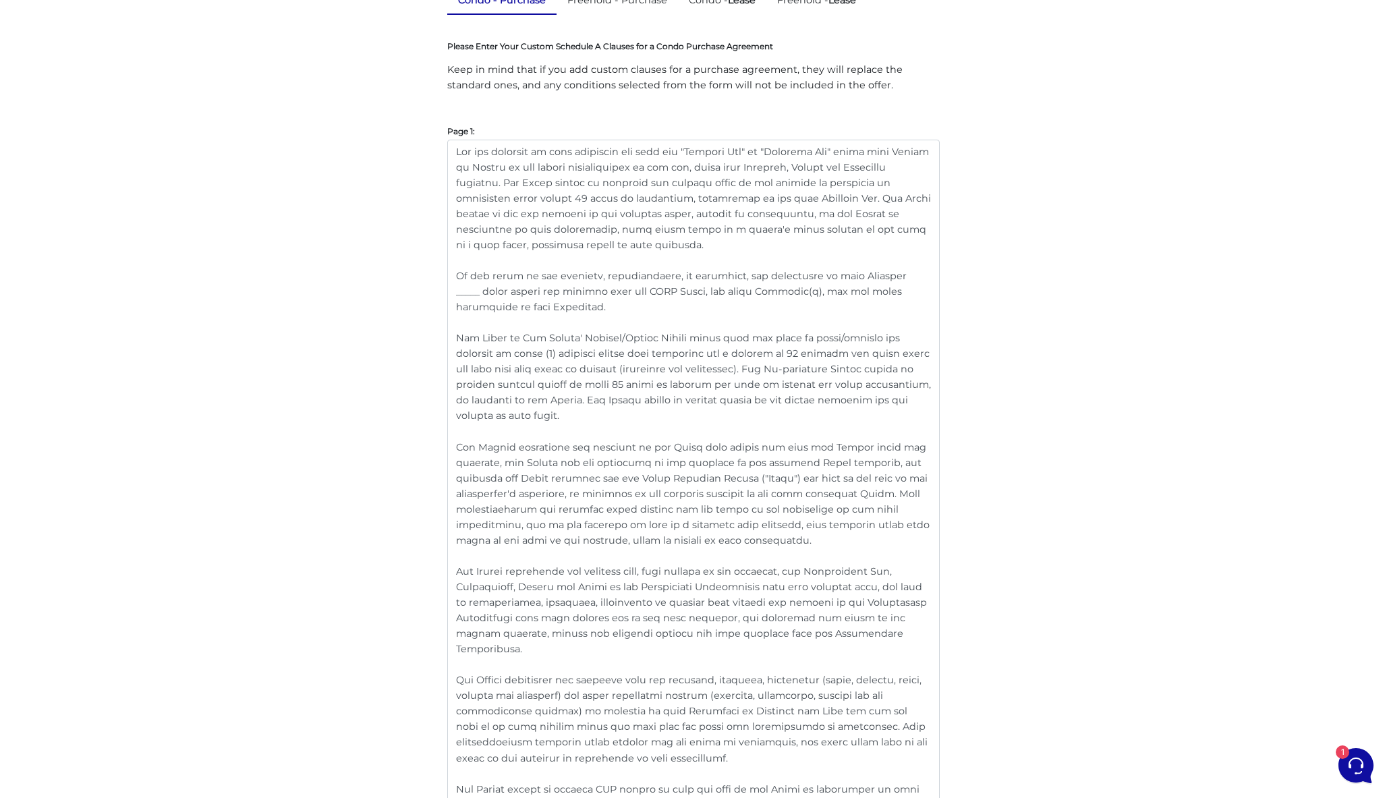
scroll to position [264, 0]
click at [908, 419] on textarea at bounding box center [693, 493] width 492 height 706
click at [902, 388] on textarea at bounding box center [693, 493] width 492 height 706
drag, startPoint x: 922, startPoint y: 403, endPoint x: 449, endPoint y: 337, distance: 477.3
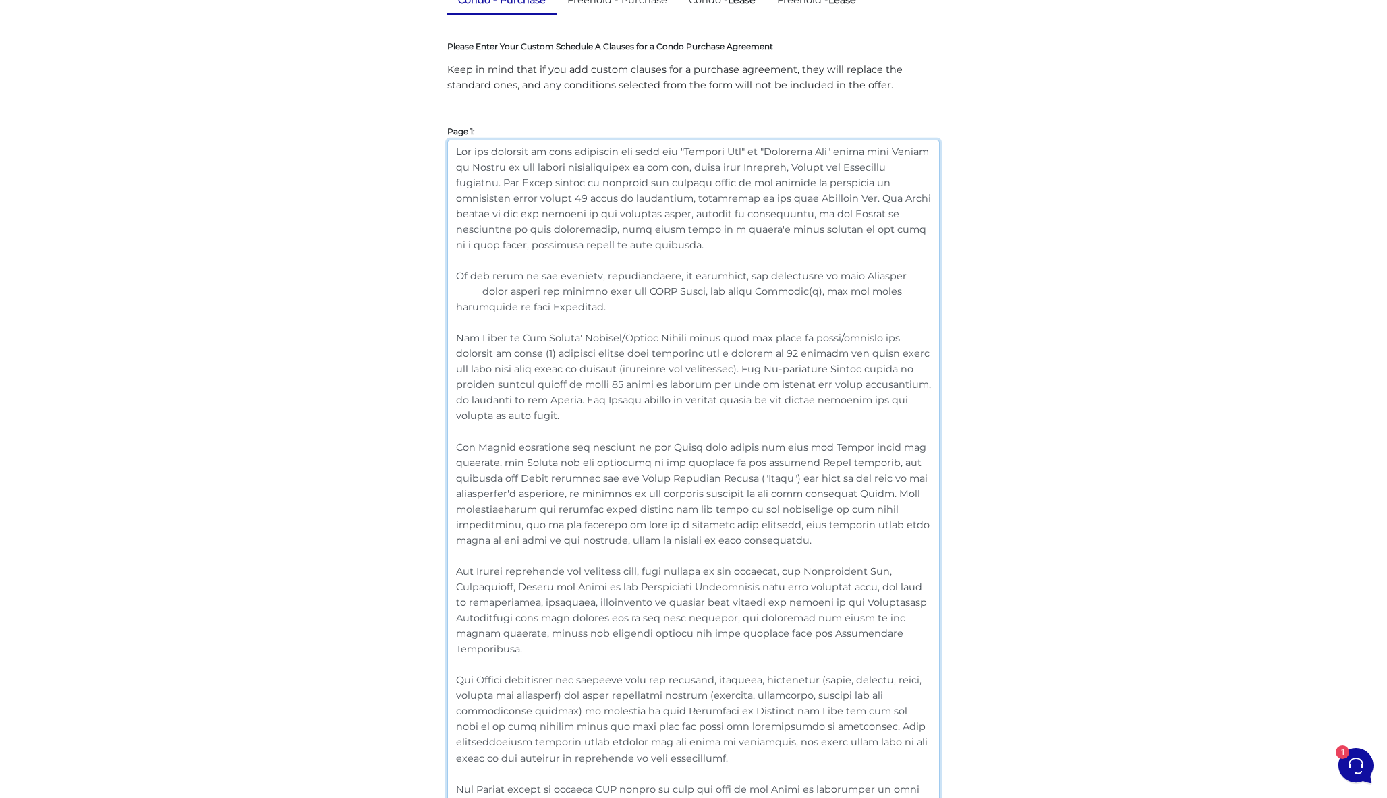
click at [449, 337] on textarea at bounding box center [693, 493] width 492 height 706
click at [734, 405] on textarea at bounding box center [693, 493] width 492 height 706
click at [832, 384] on textarea at bounding box center [693, 493] width 492 height 706
click at [877, 415] on textarea at bounding box center [693, 493] width 492 height 706
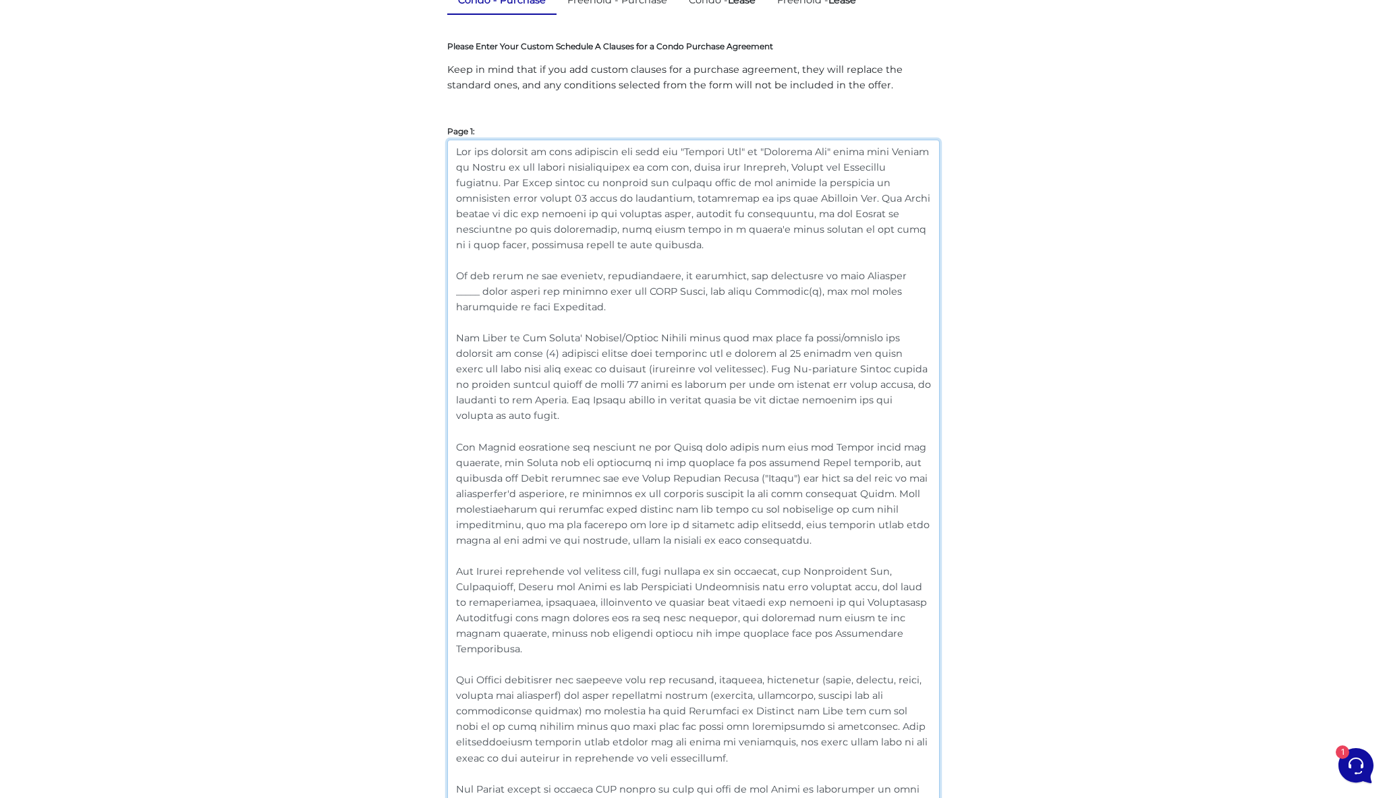
drag, startPoint x: 705, startPoint y: 368, endPoint x: 576, endPoint y: 364, distance: 128.9
click at [576, 364] on textarea at bounding box center [693, 493] width 492 height 706
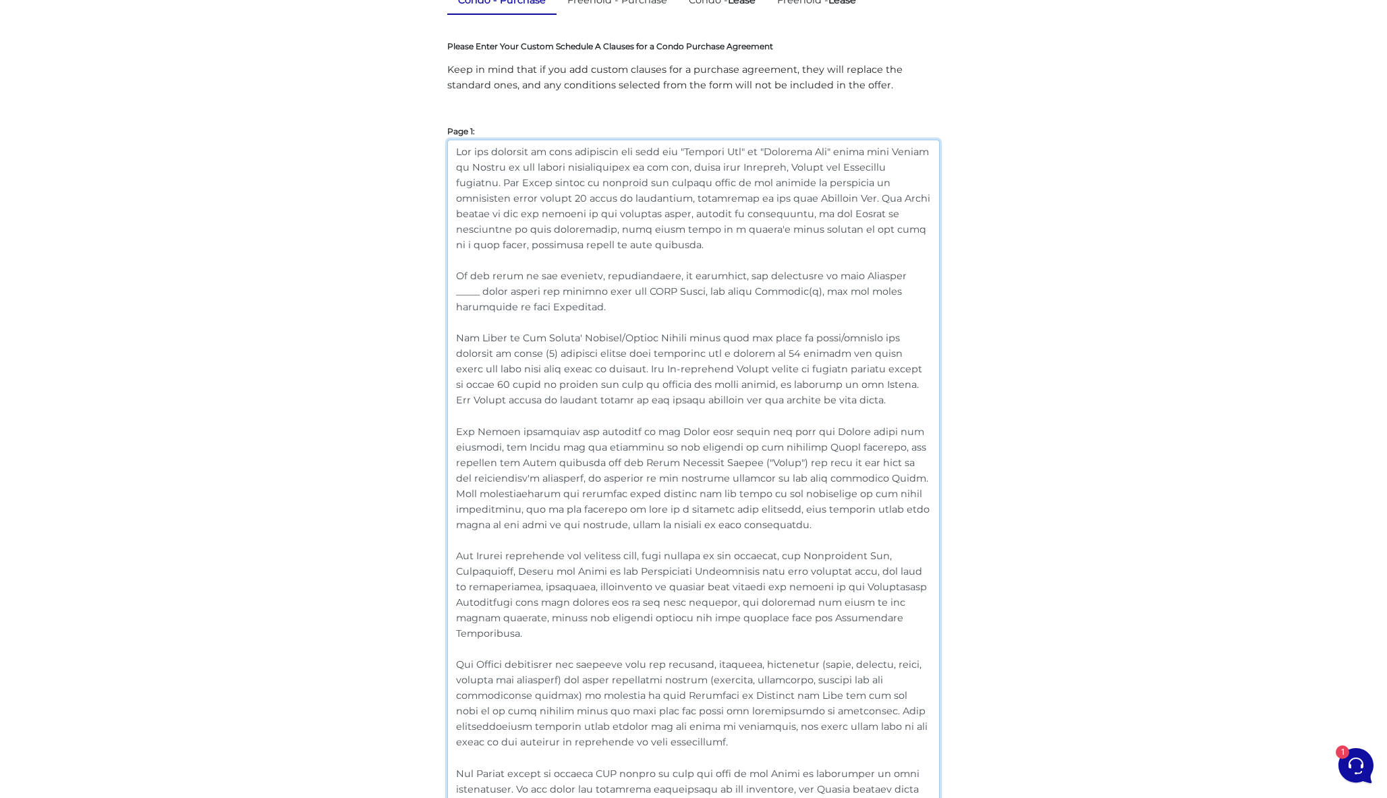
click at [713, 389] on textarea at bounding box center [693, 493] width 492 height 706
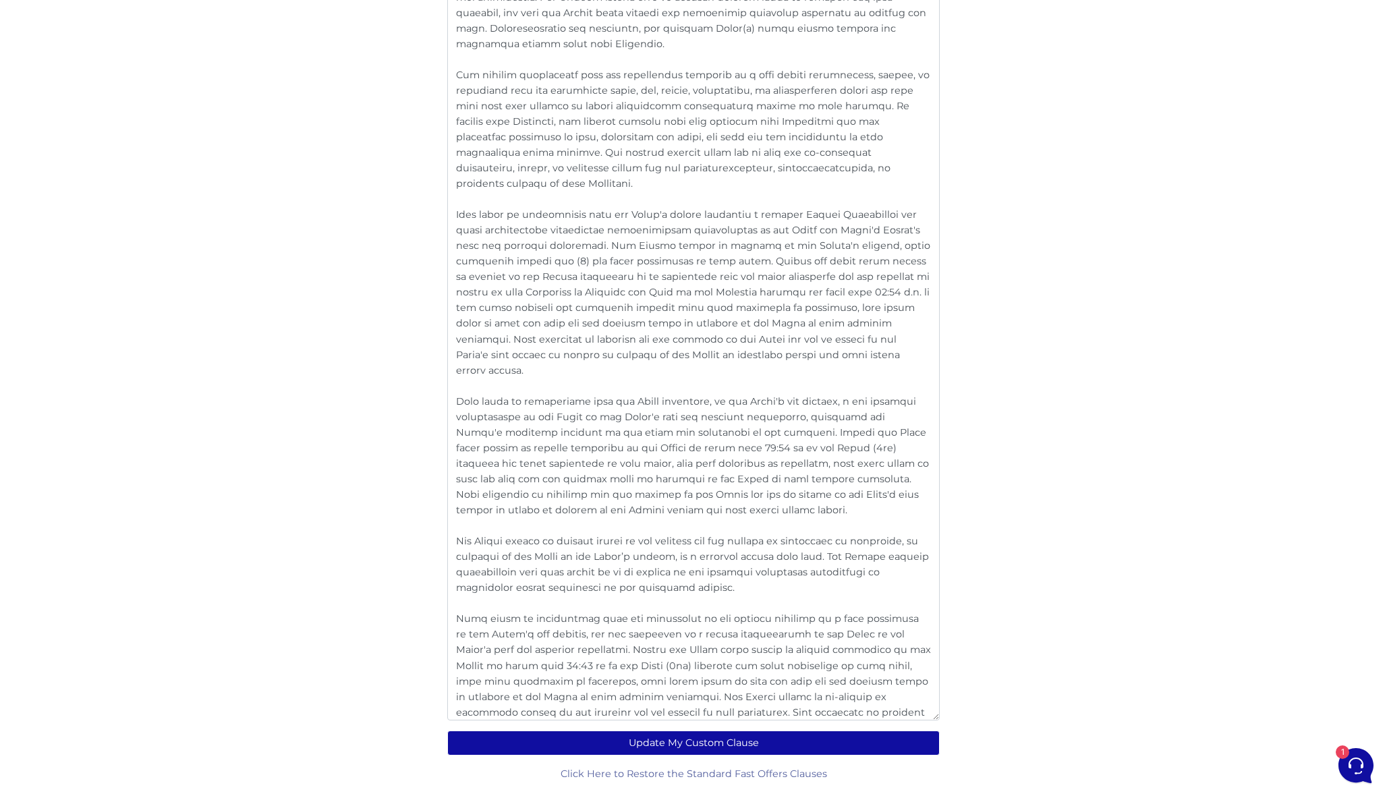
scroll to position [2076, 0]
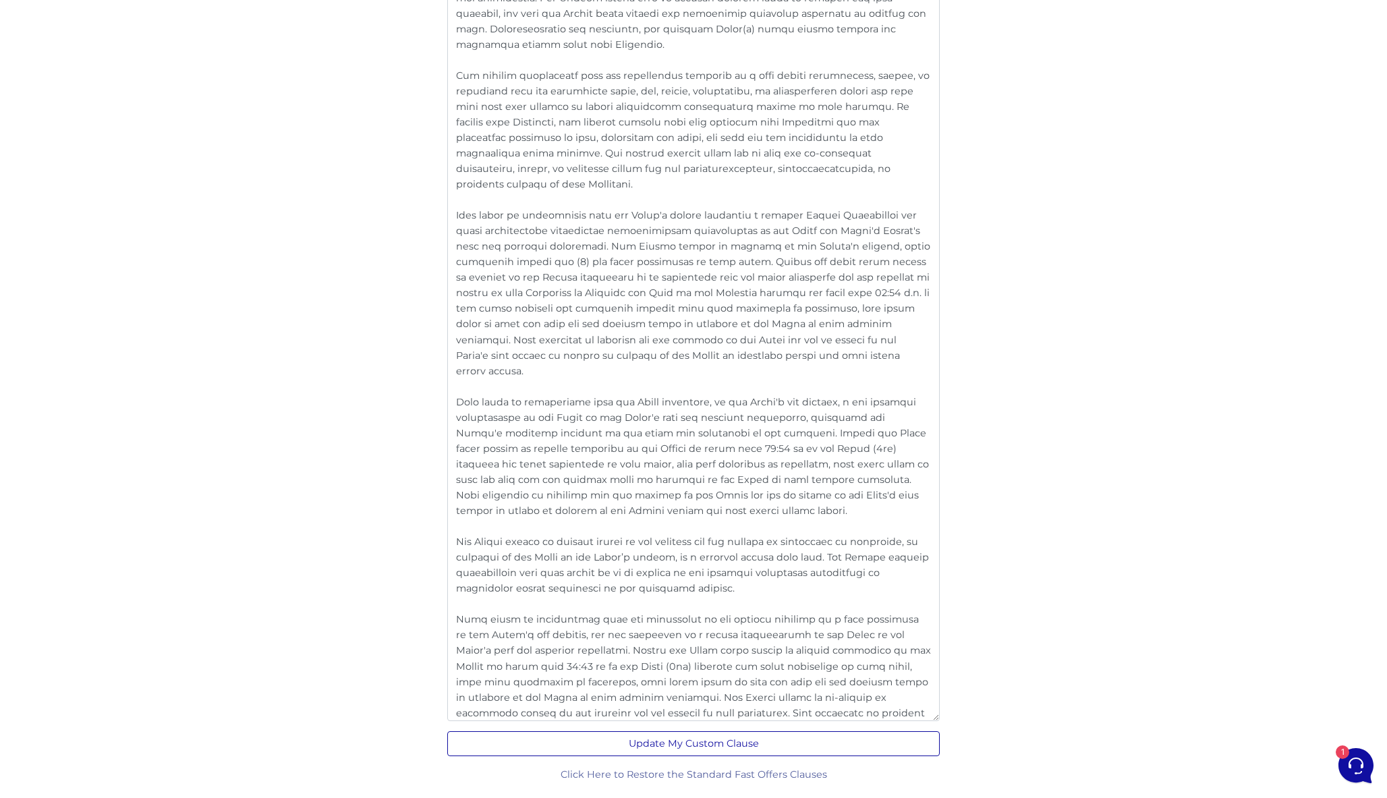
type textarea "For all purposes of this agreement the term use "Banking Day" or "Business Day"…"
click at [753, 752] on button "Update My Custom Clause" at bounding box center [693, 743] width 492 height 25
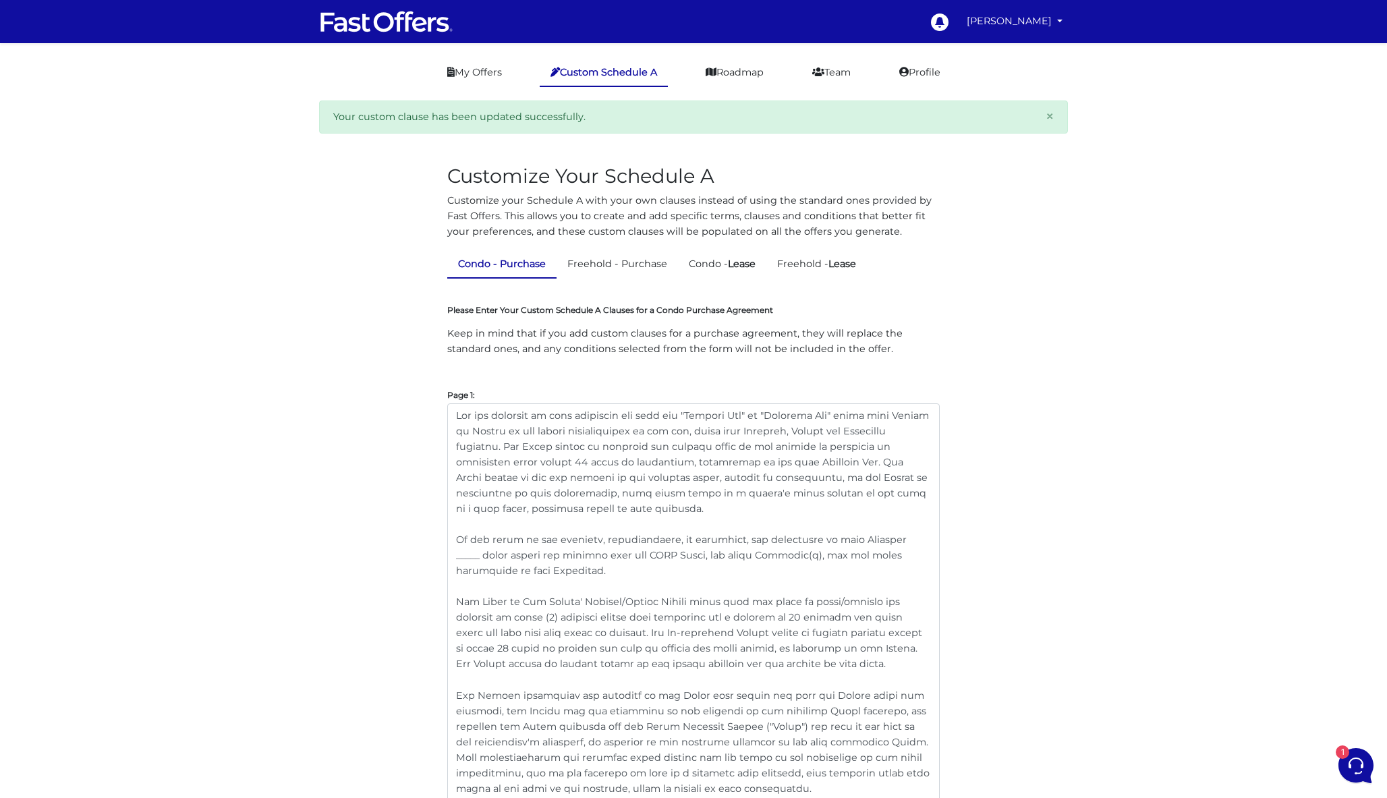
scroll to position [274, 0]
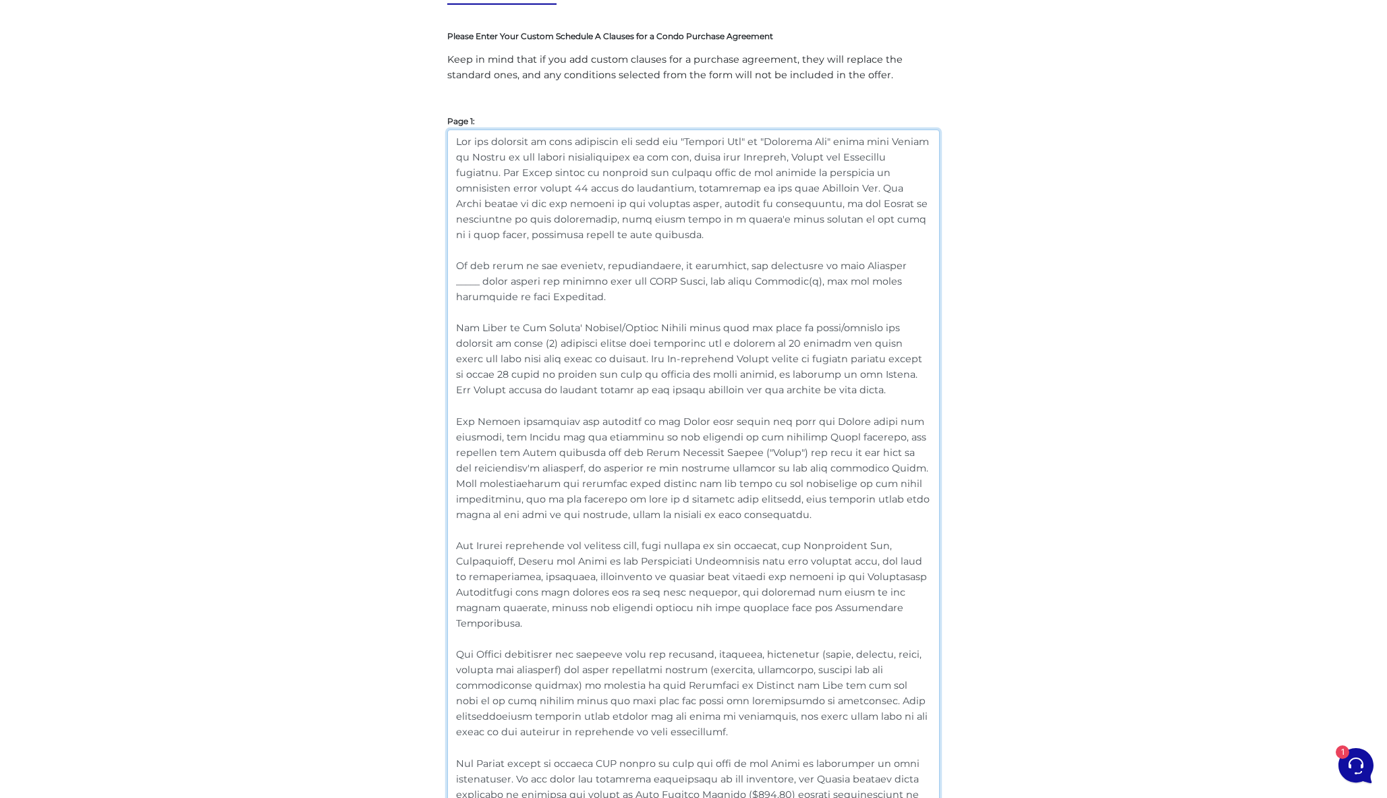
drag, startPoint x: 757, startPoint y: 518, endPoint x: 444, endPoint y: 416, distance: 329.7
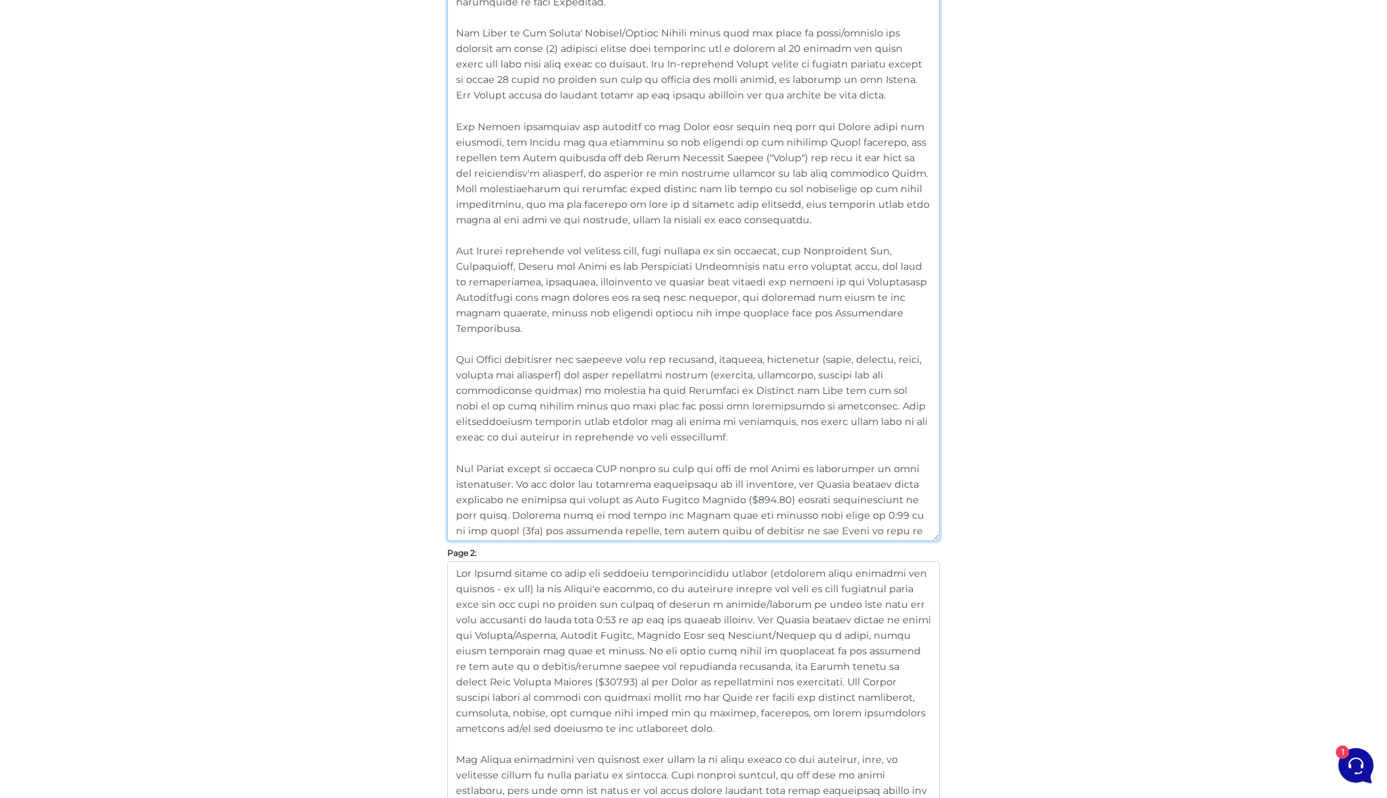
click at [656, 444] on textarea at bounding box center [693, 188] width 492 height 706
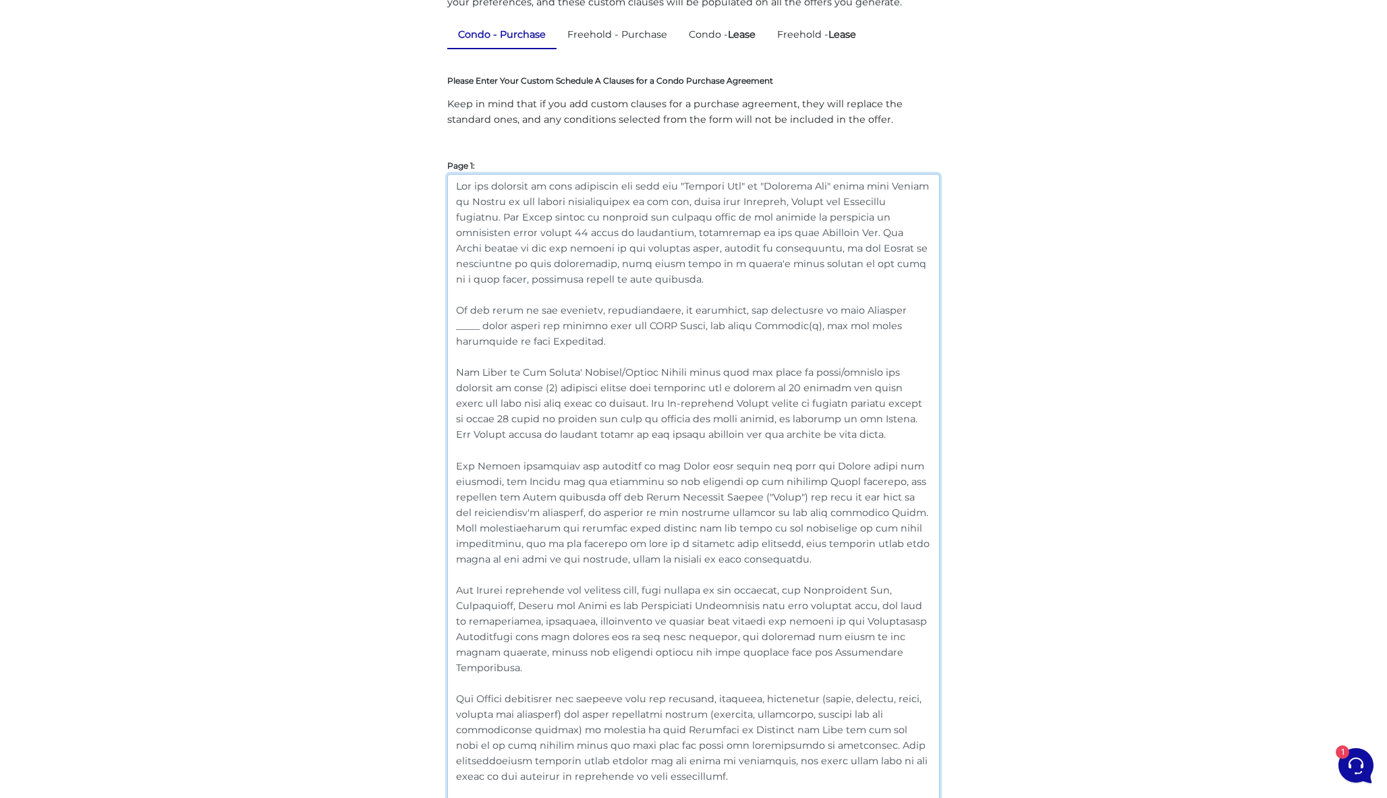
drag, startPoint x: 906, startPoint y: 245, endPoint x: 412, endPoint y: -43, distance: 572.4
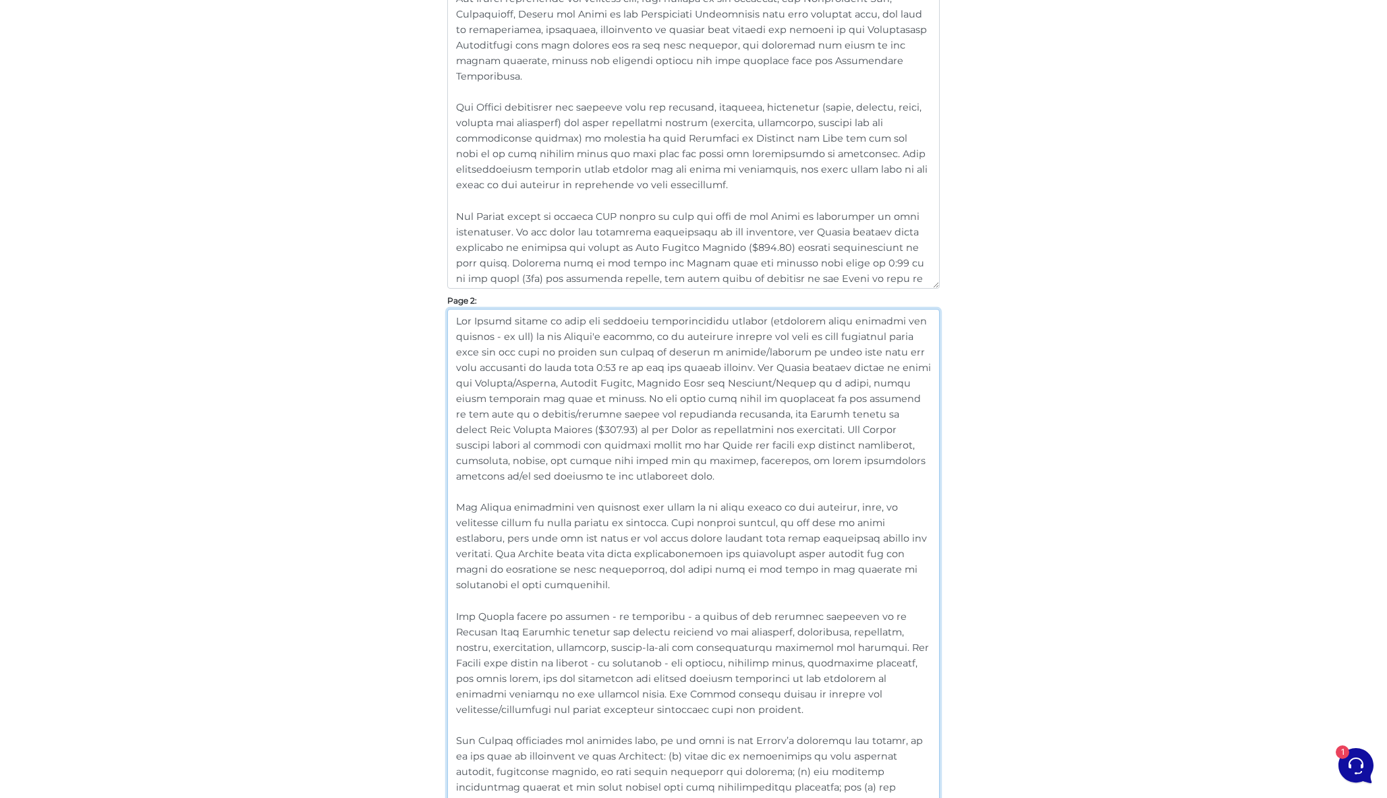
scroll to position [529, 0]
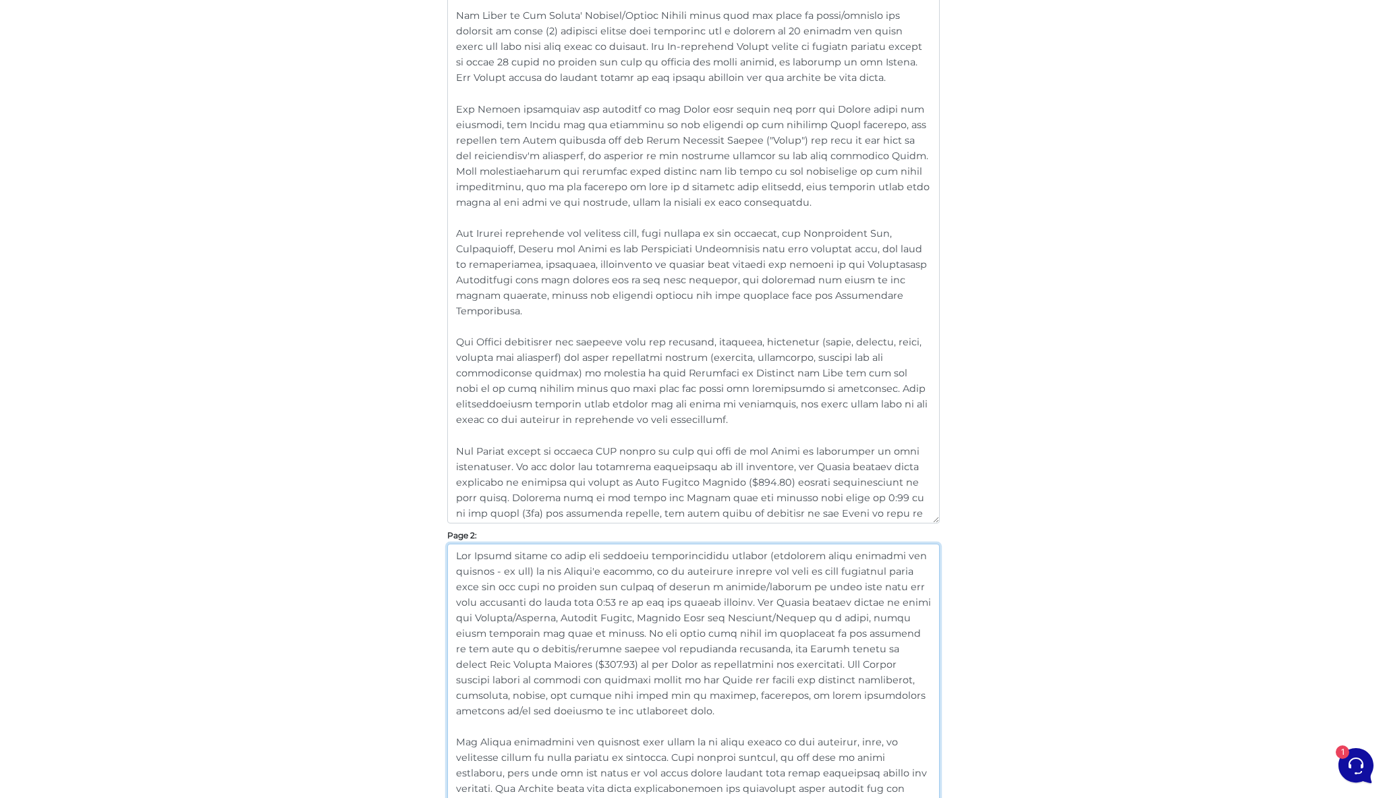
drag, startPoint x: 504, startPoint y: 713, endPoint x: 285, endPoint y: -88, distance: 830.0
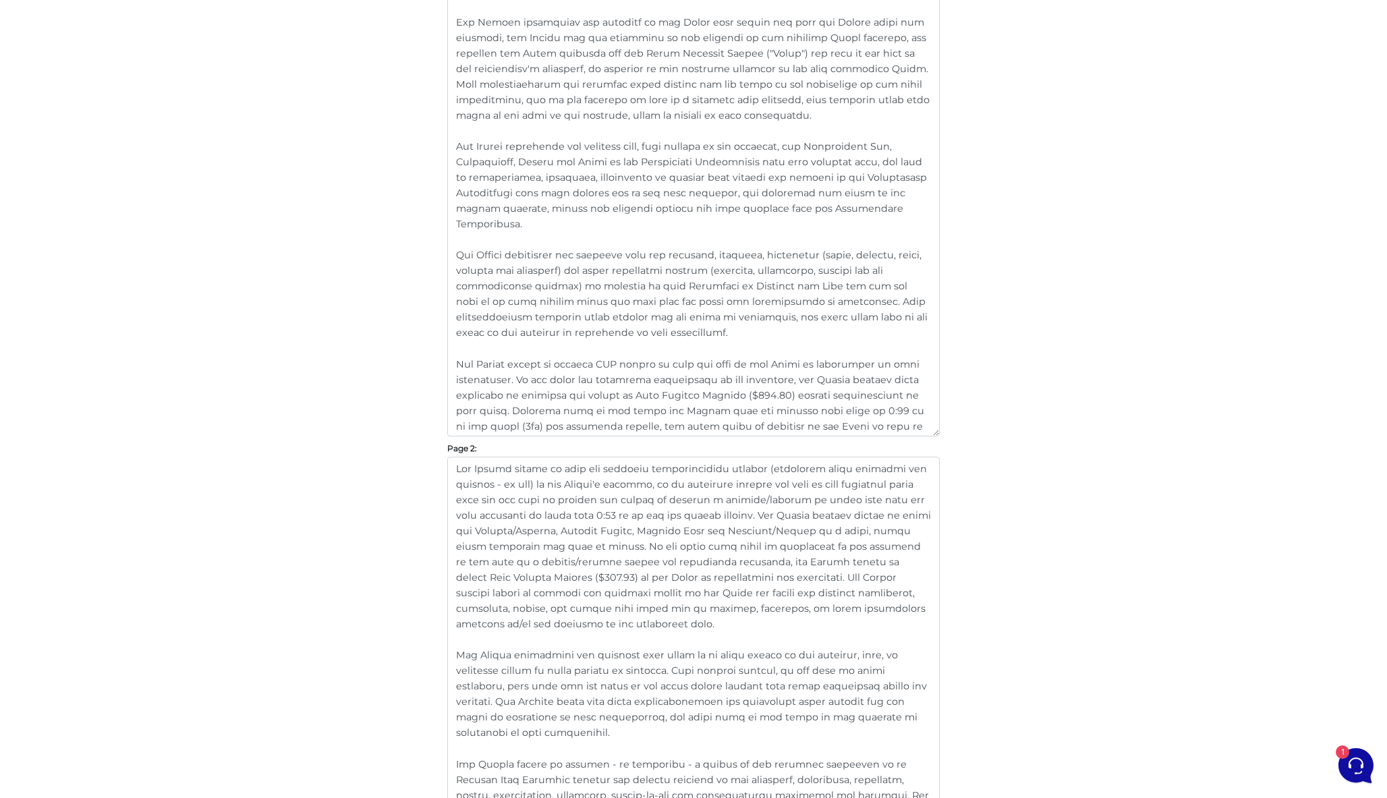
scroll to position [1003, 0]
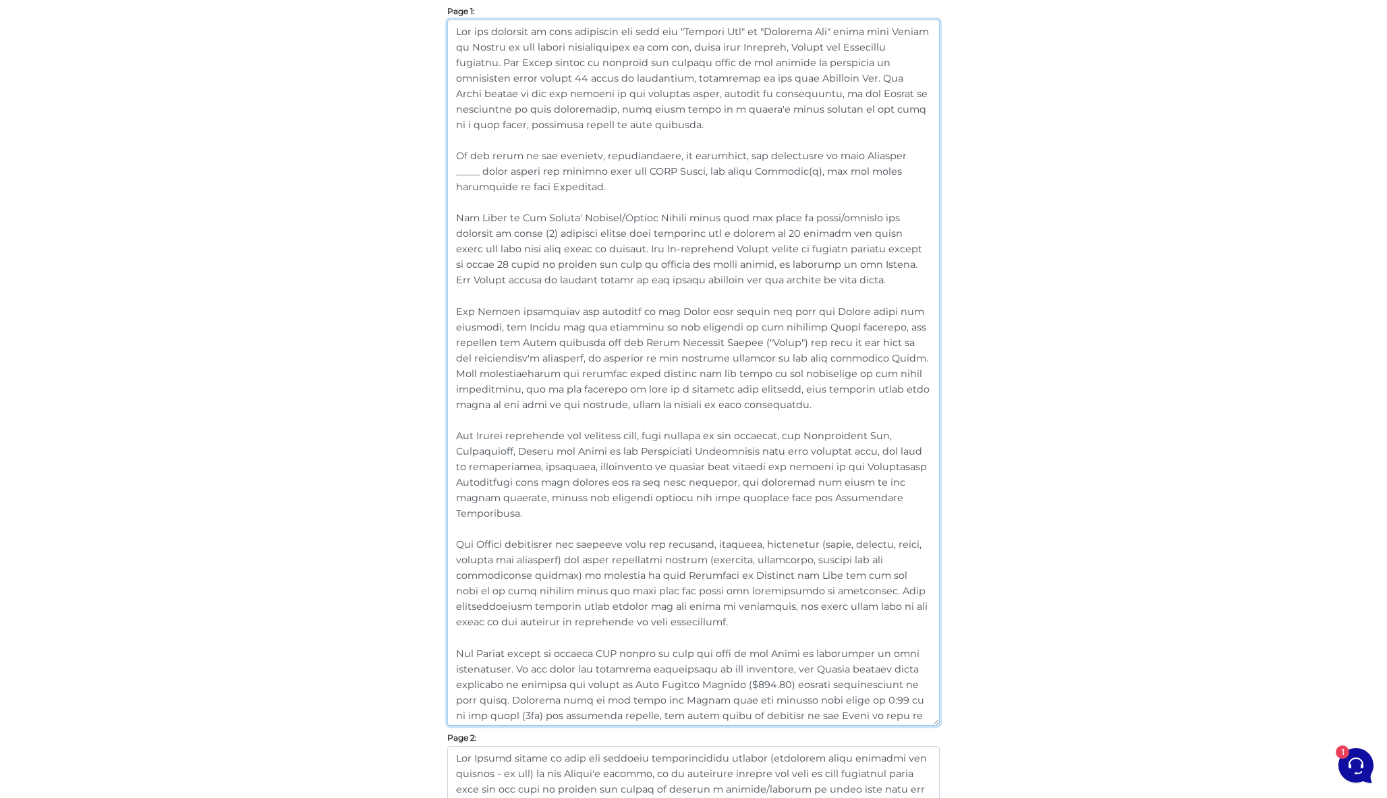
click at [839, 508] on textarea at bounding box center [693, 373] width 492 height 706
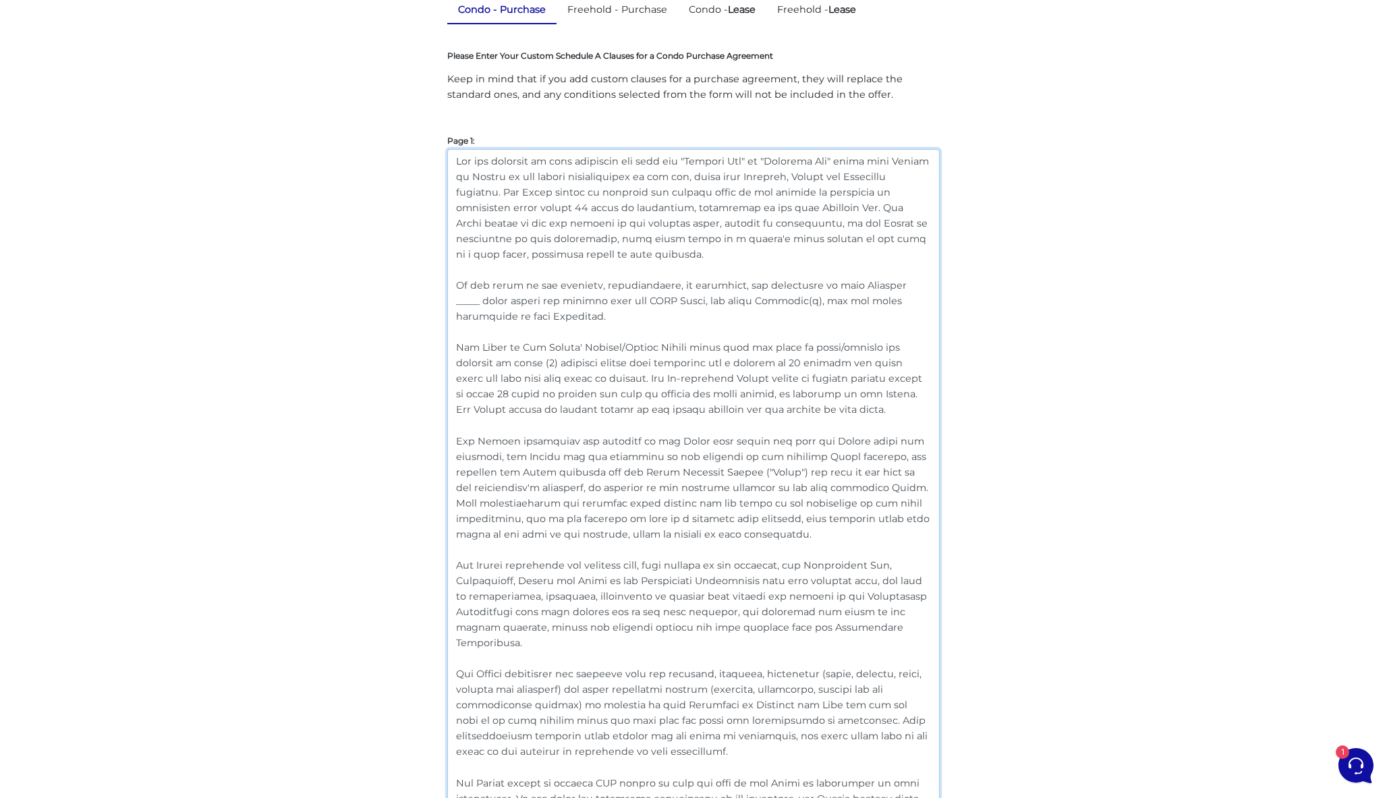
scroll to position [187, 0]
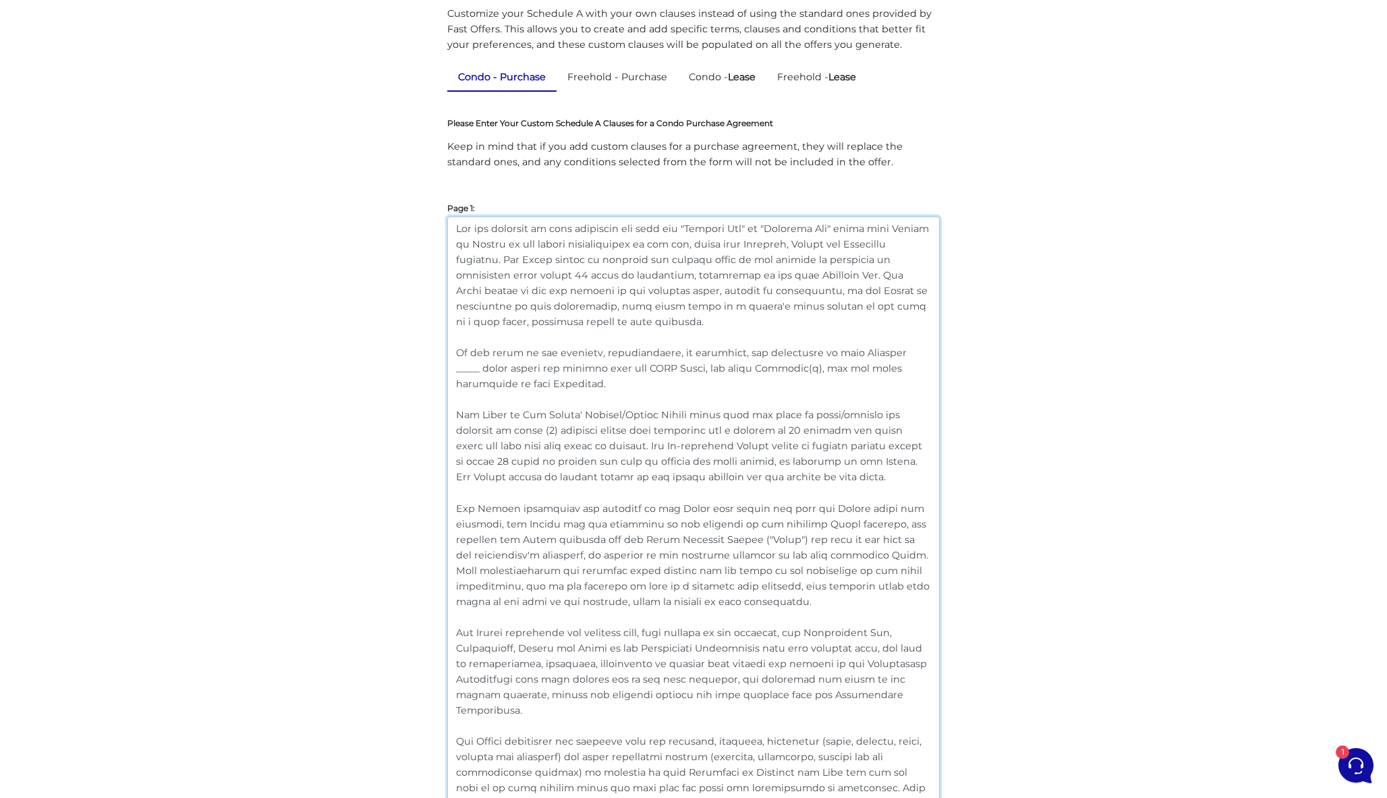
drag, startPoint x: 906, startPoint y: 650, endPoint x: 403, endPoint y: -34, distance: 849.0
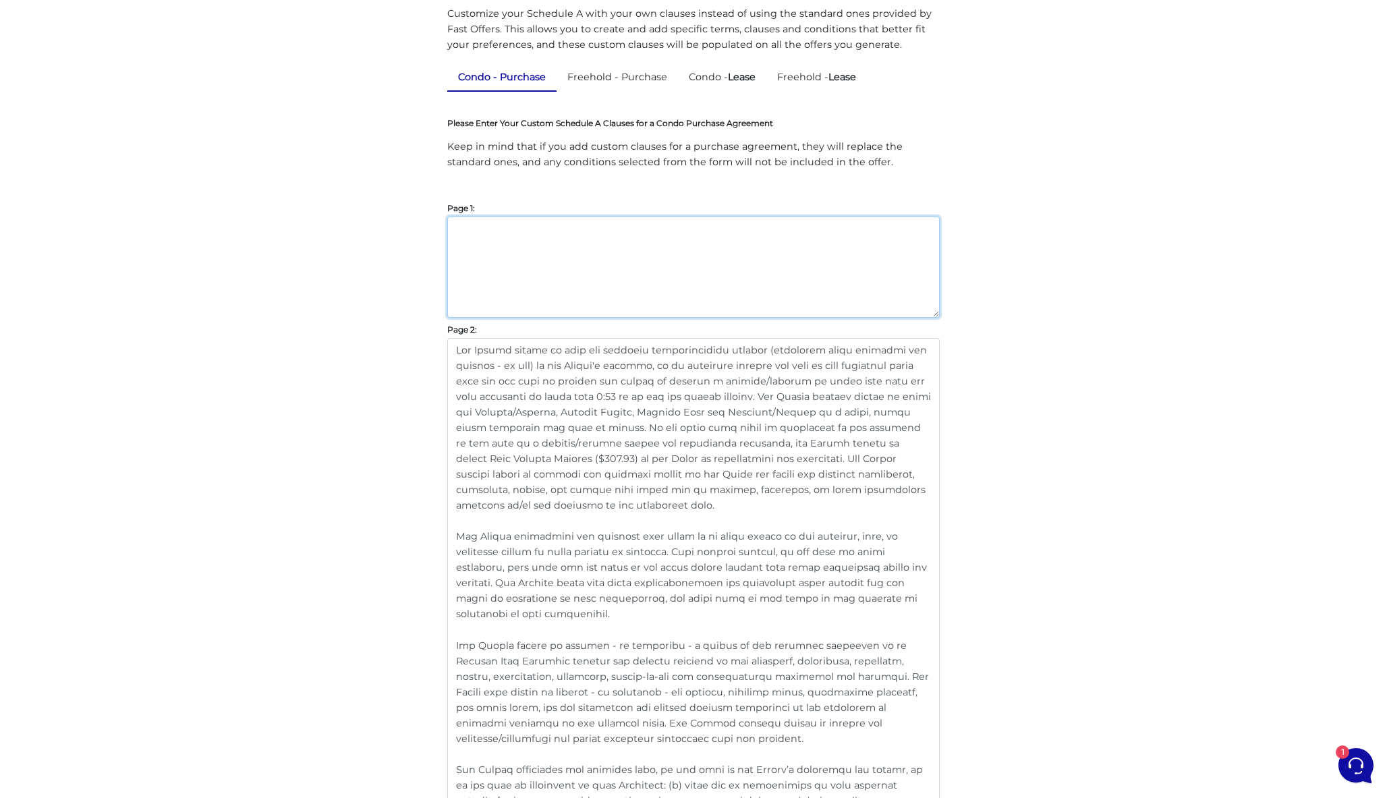
paste textarea "For all purposes of this agreement the term use "Banking Day" or "Business Day"…"
type textarea "For all purposes of this agreement the term use "Banking Day" or "Business Day"…"
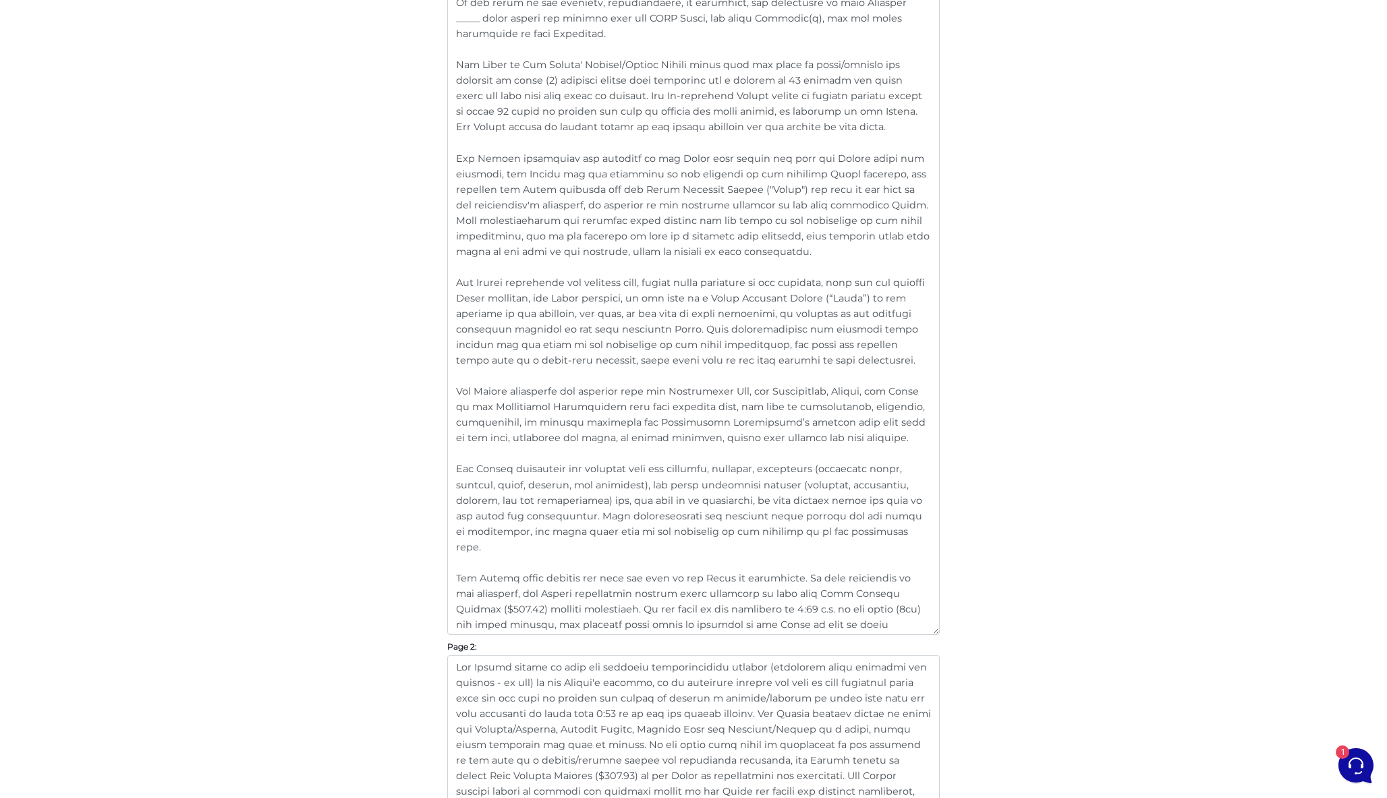
scroll to position [564, 0]
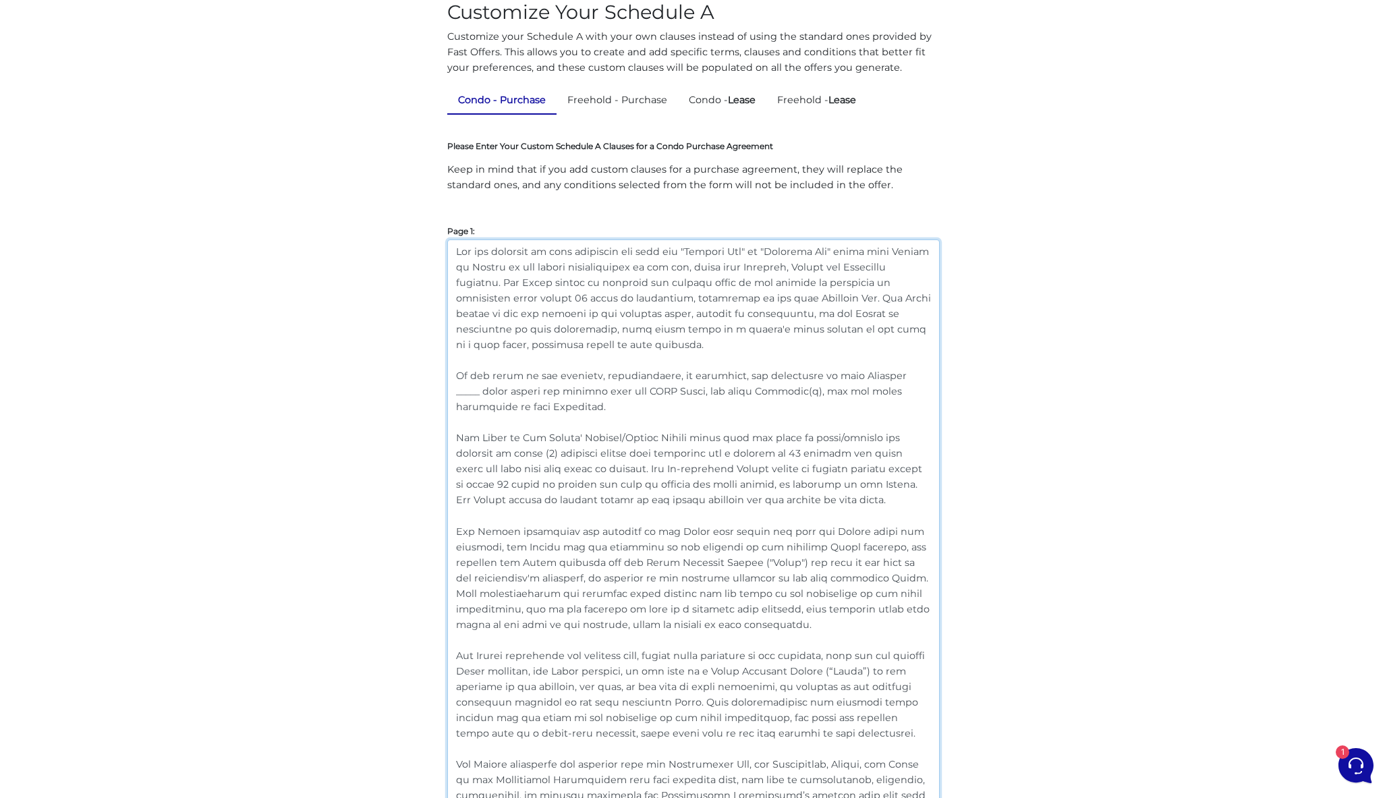
drag, startPoint x: 821, startPoint y: 597, endPoint x: 336, endPoint y: -102, distance: 850.8
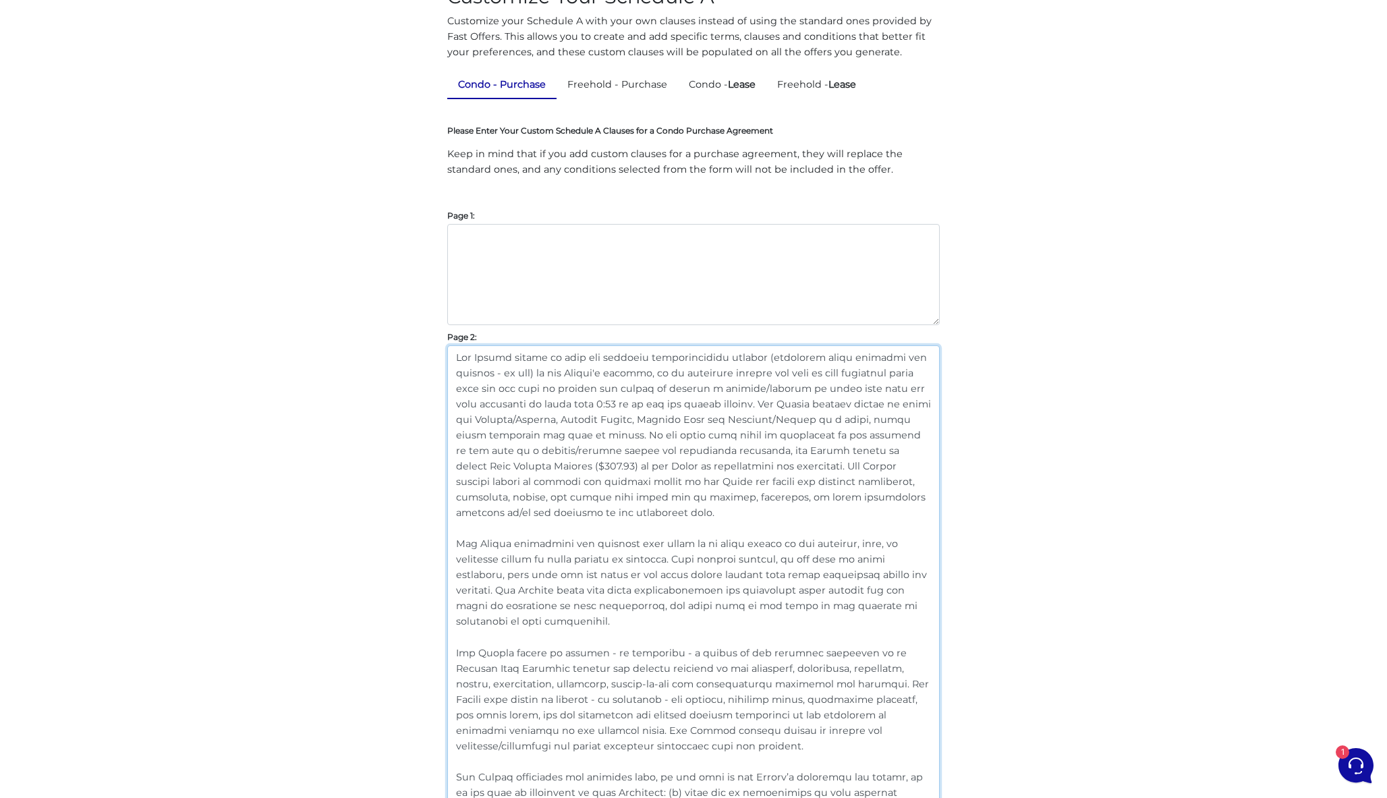
scroll to position [0, 0]
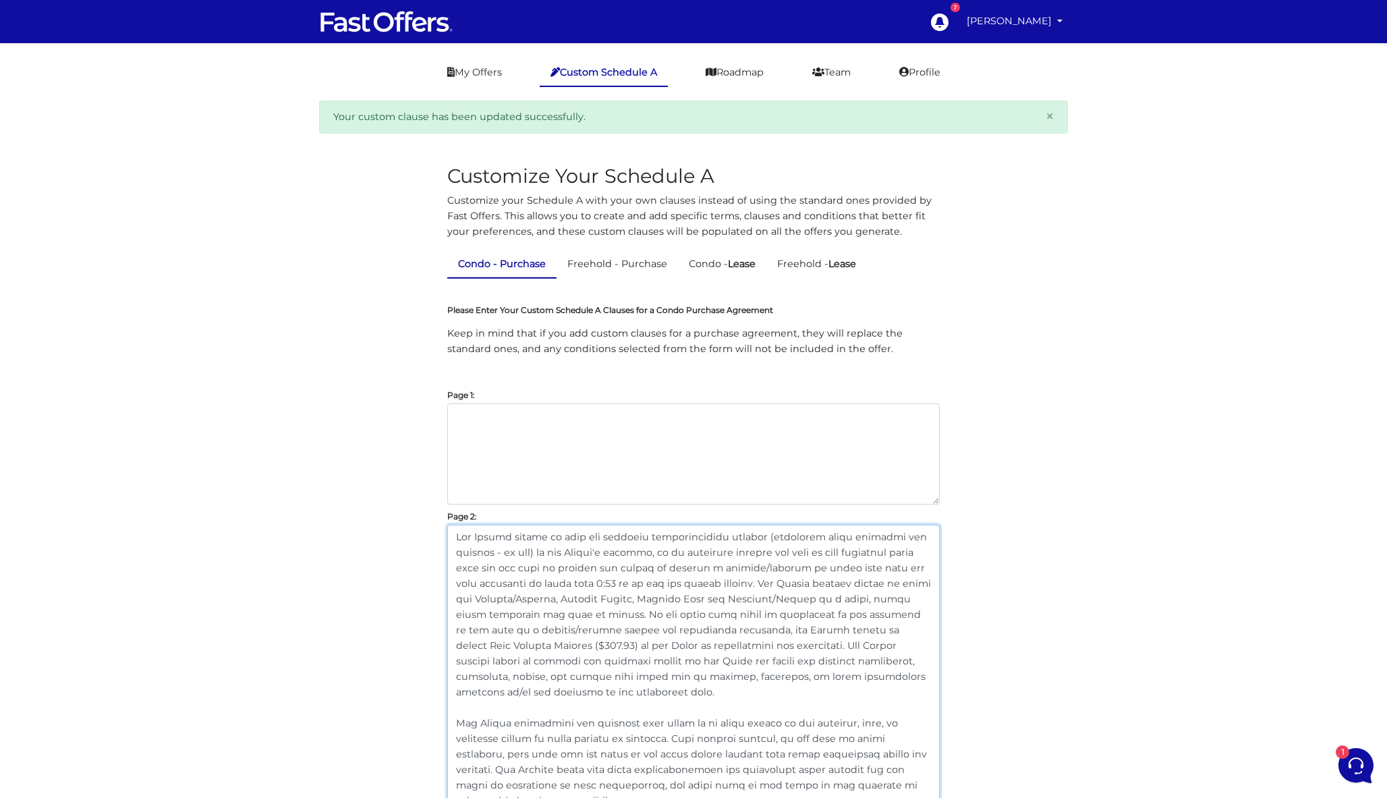
drag, startPoint x: 499, startPoint y: 709, endPoint x: 252, endPoint y: -157, distance: 901.1
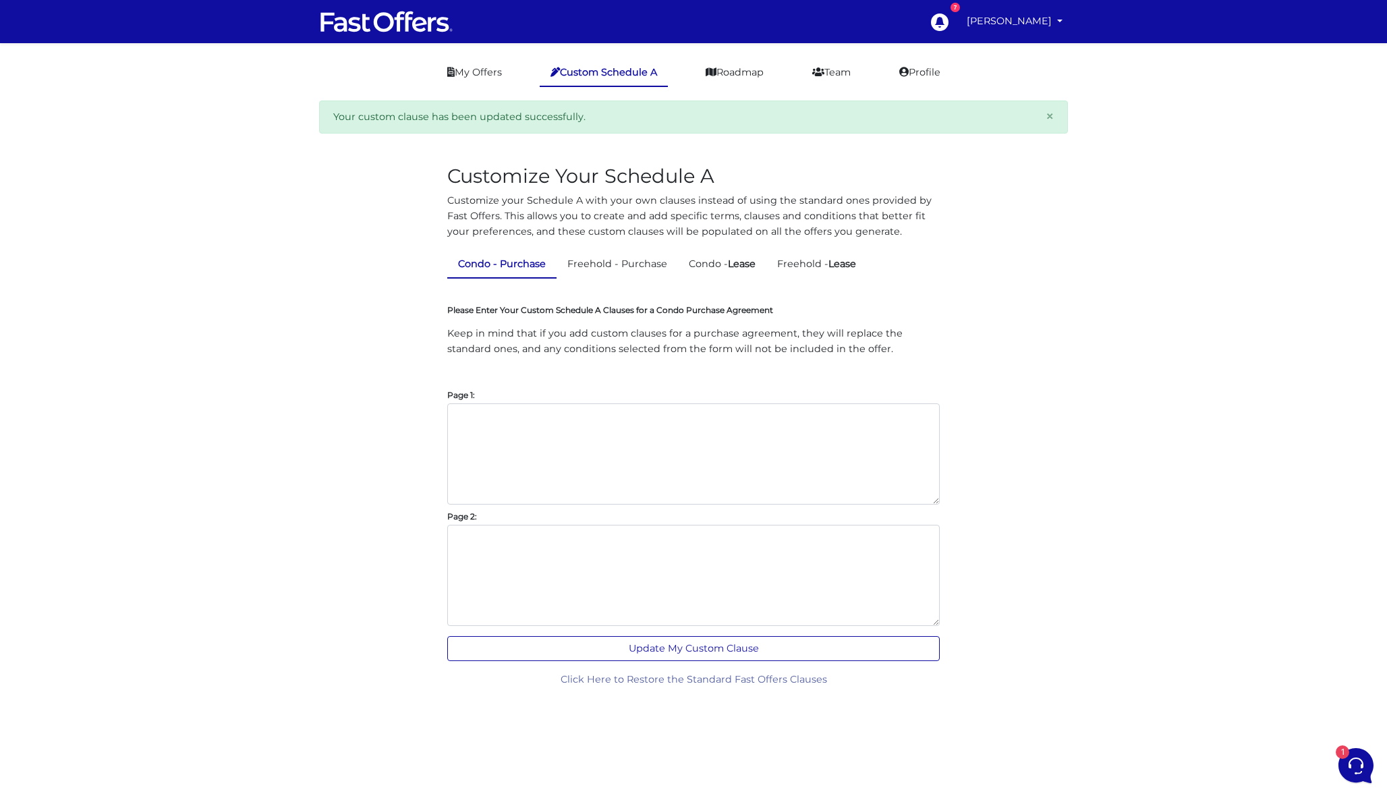
click at [701, 648] on button "Update My Custom Clause" at bounding box center [693, 648] width 492 height 25
click at [722, 646] on button "Update My Custom Clause" at bounding box center [693, 648] width 492 height 25
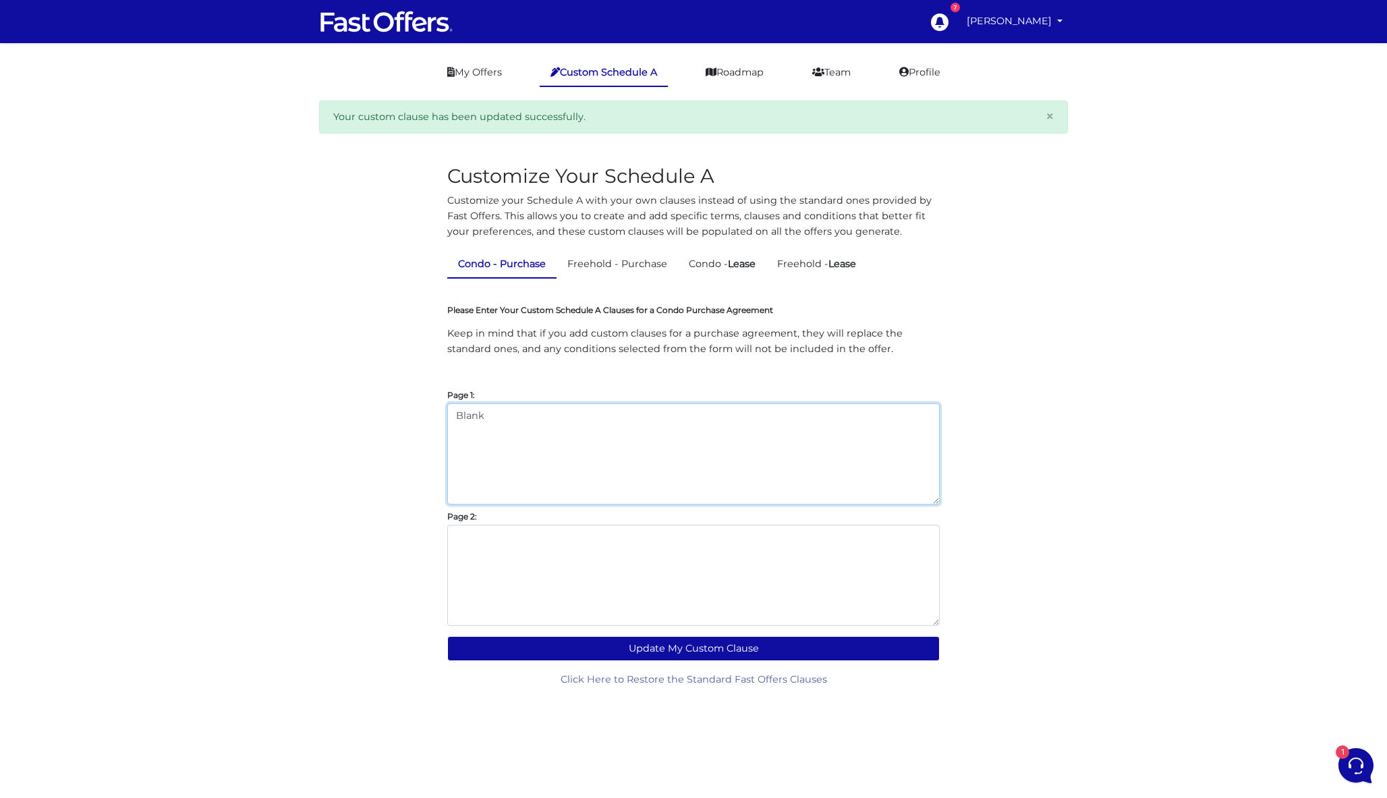
type textarea "Blank"
click at [596, 595] on textarea at bounding box center [693, 575] width 492 height 101
type textarea "N"
type textarea "l"
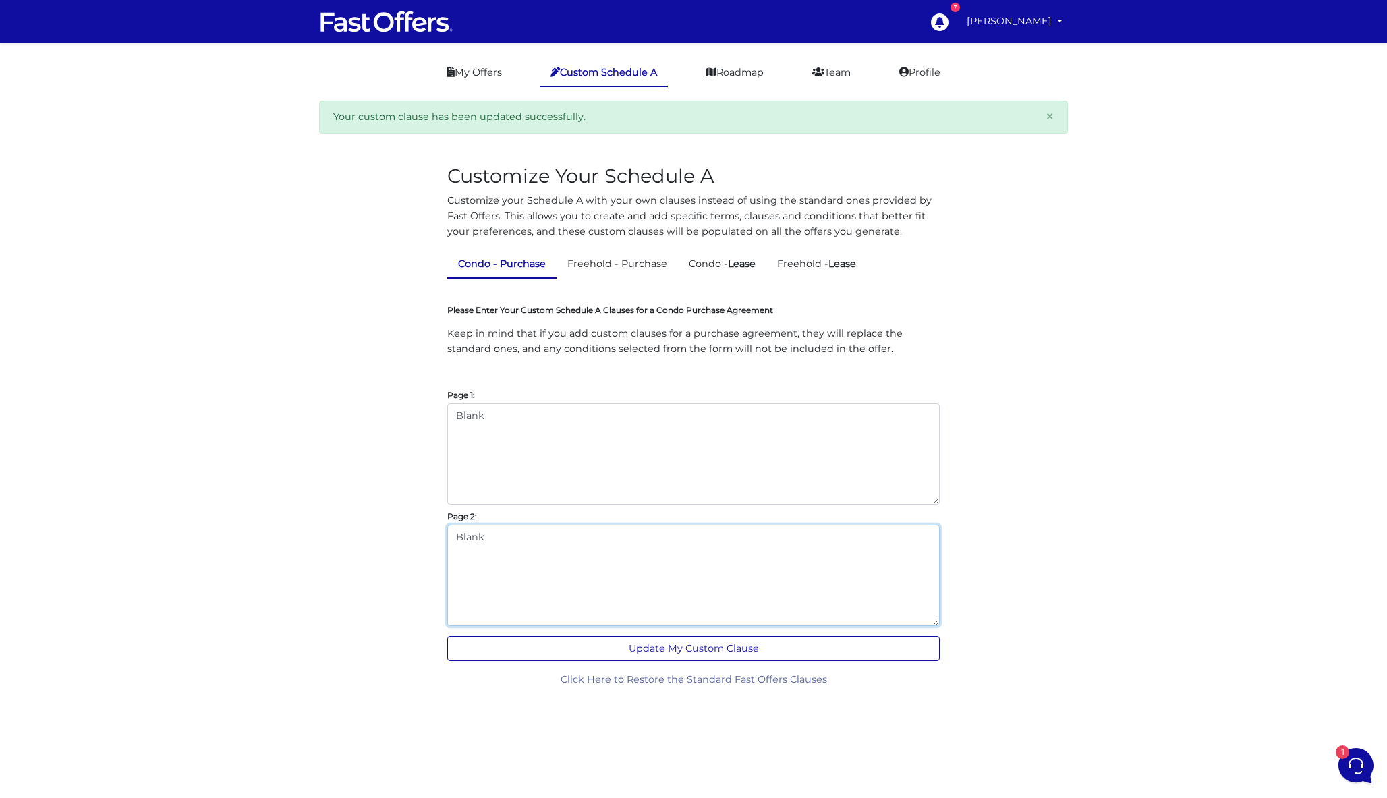
type textarea "Blank"
click at [709, 648] on button "Update My Custom Clause" at bounding box center [693, 648] width 492 height 25
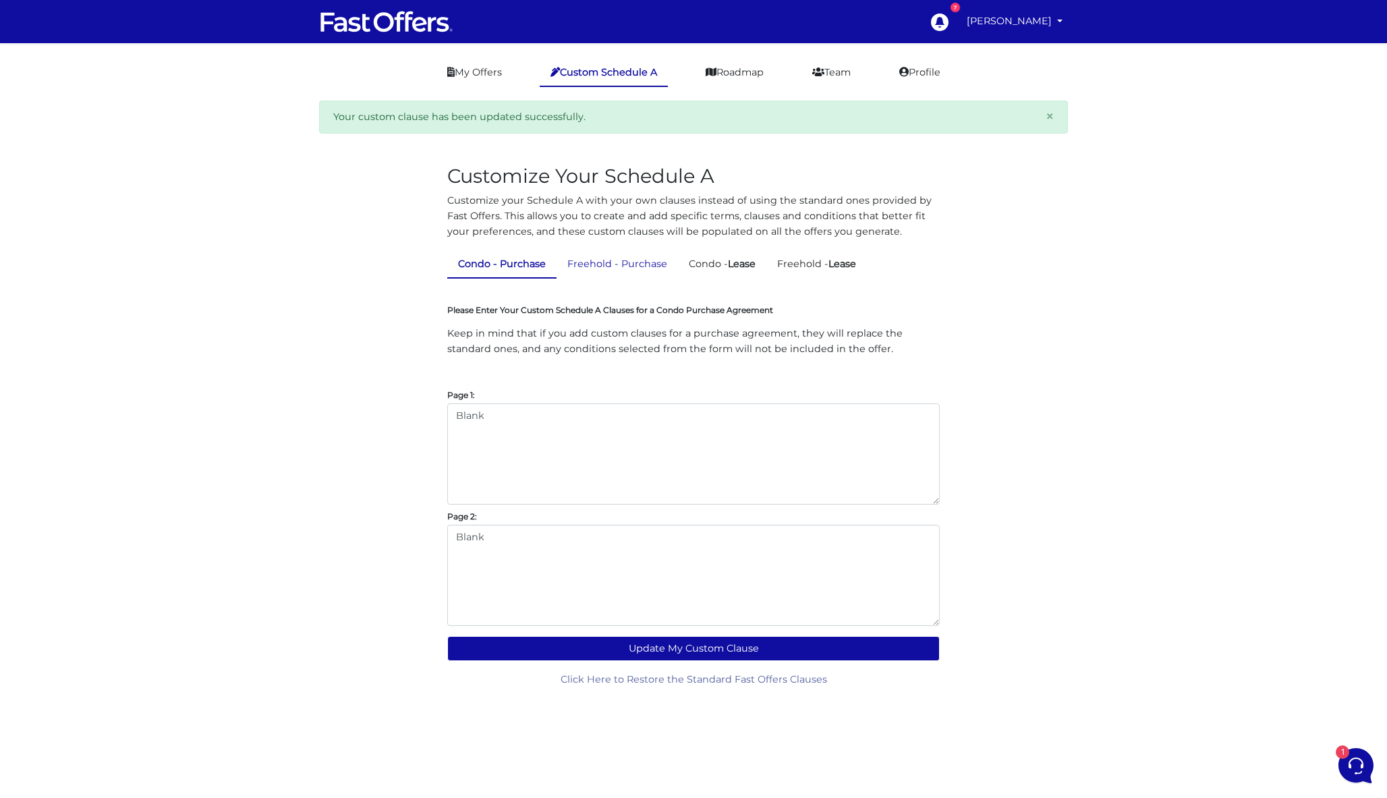
click at [654, 274] on link "Freehold - Purchase" at bounding box center [616, 264] width 121 height 26
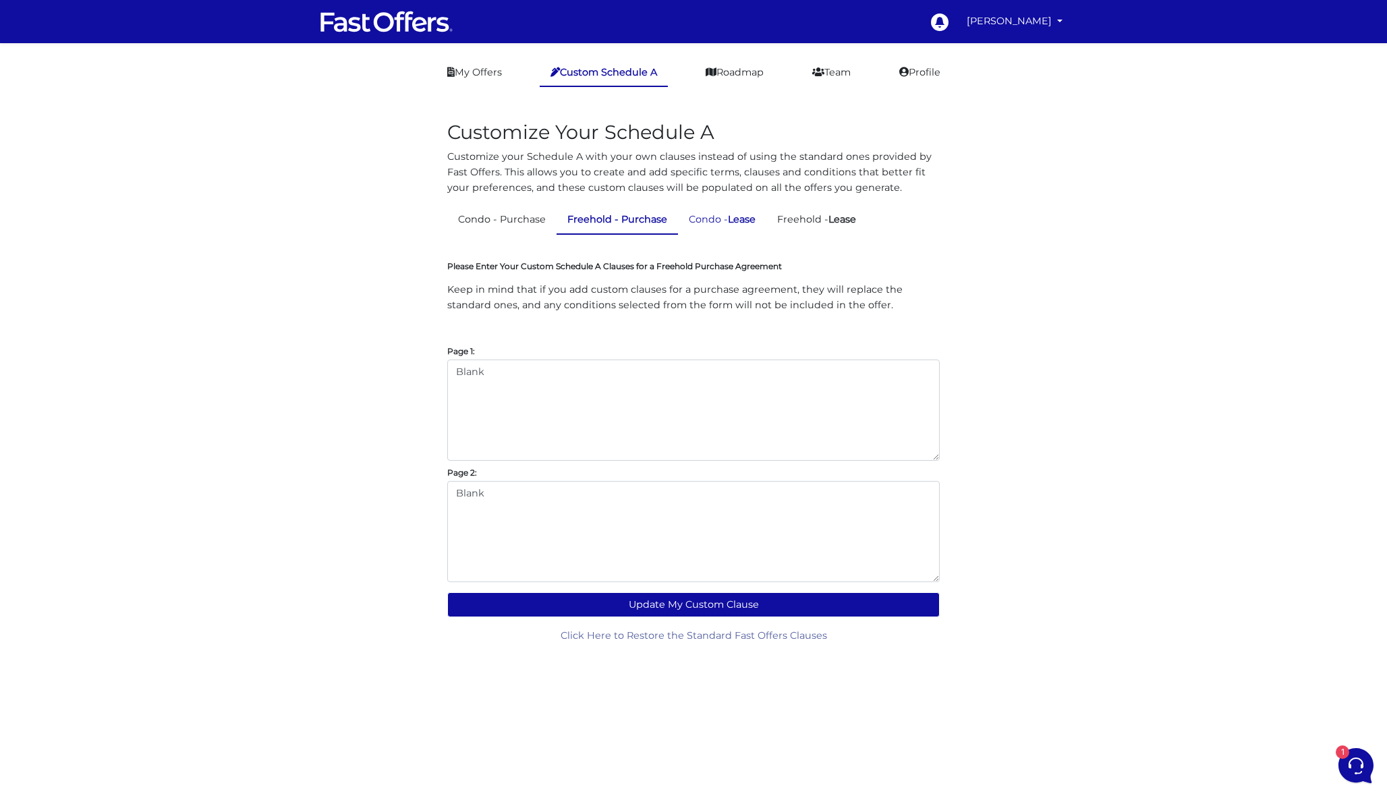
click at [761, 230] on link "Condo - Lease" at bounding box center [722, 219] width 88 height 26
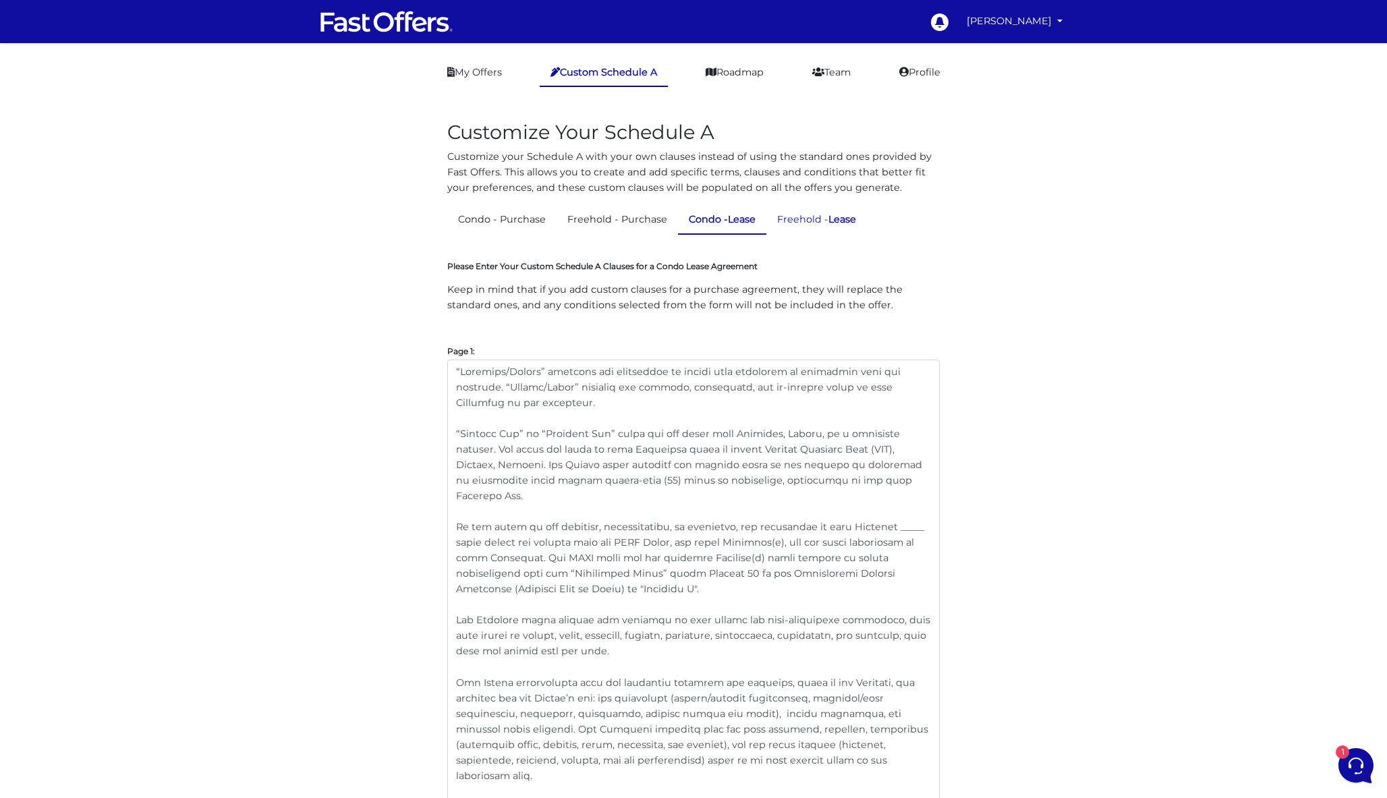
click at [829, 222] on link "Freehold - Lease" at bounding box center [816, 219] width 100 height 26
drag, startPoint x: 565, startPoint y: 471, endPoint x: 320, endPoint y: -109, distance: 629.5
click at [842, 218] on strong "Lease" at bounding box center [842, 219] width 28 height 12
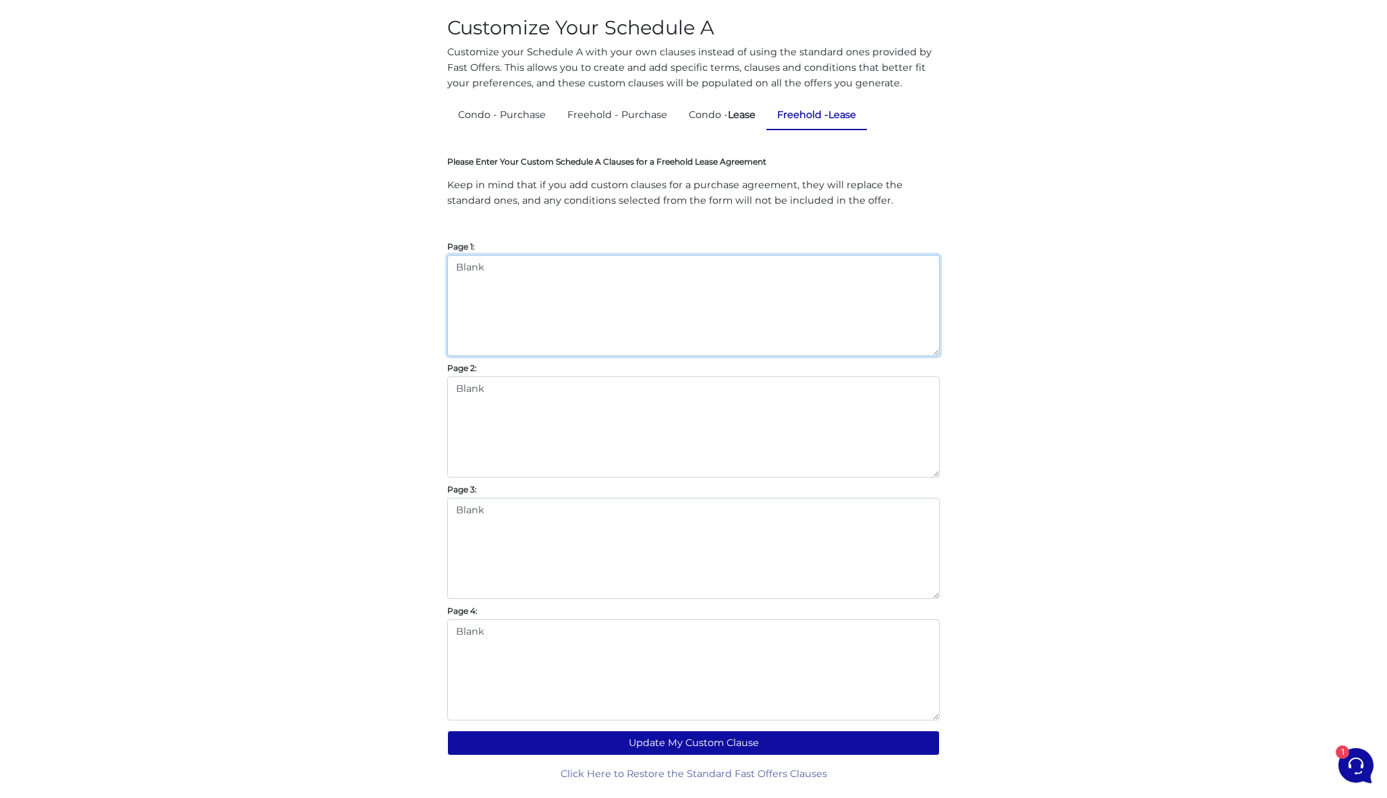
click at [631, 283] on textarea "Blank" at bounding box center [693, 305] width 492 height 101
drag, startPoint x: 569, startPoint y: 283, endPoint x: 363, endPoint y: 241, distance: 210.6
click at [365, 241] on div "Customize Your Schedule A Customize your Schedule A with your own clauses inste…" at bounding box center [693, 390] width 769 height 786
paste textarea "“Landlord/Seller” includes any individual or entity with ownership or authority…"
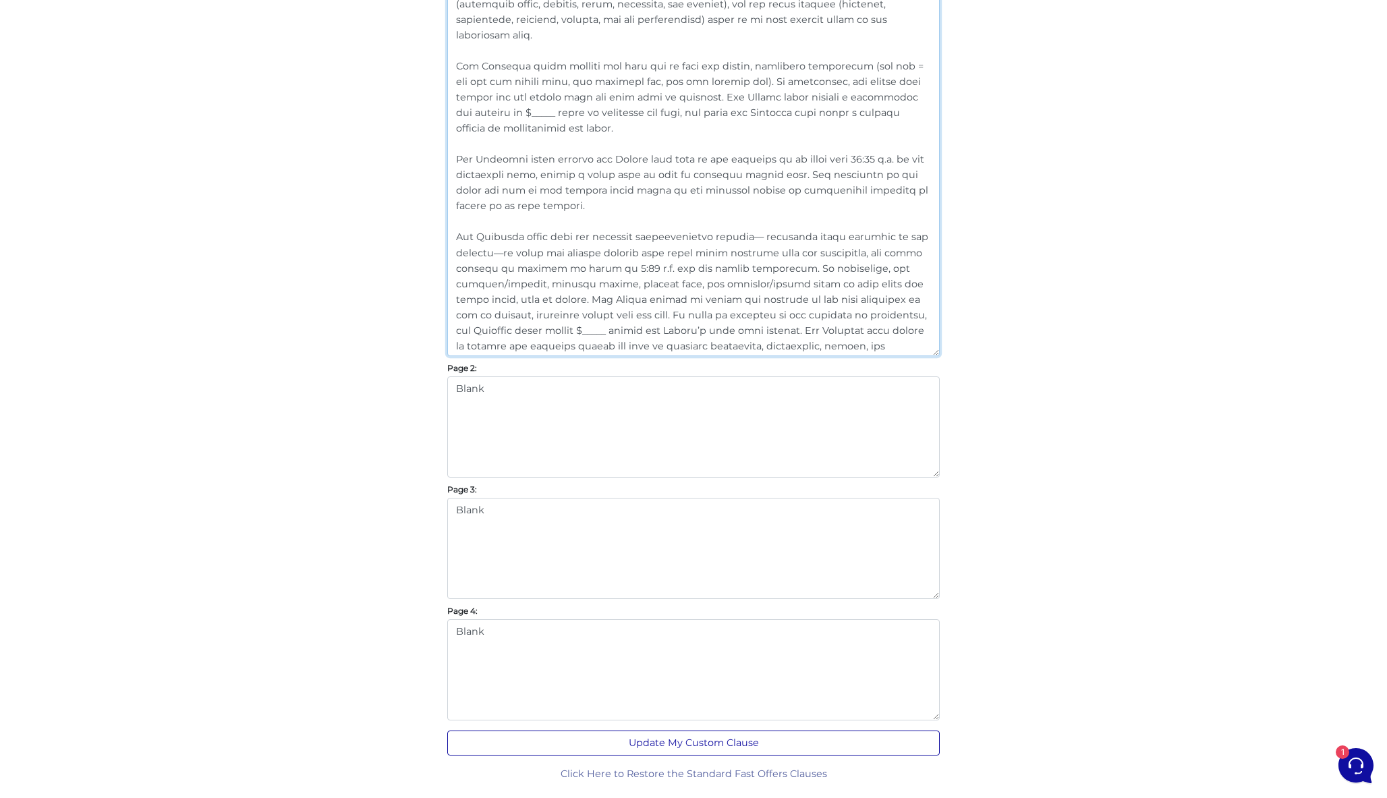
scroll to position [740, 0]
type textarea "“Landlord/Seller” includes any individual or entity with ownership or authority…"
click at [706, 742] on button "Update My Custom Clause" at bounding box center [693, 743] width 492 height 25
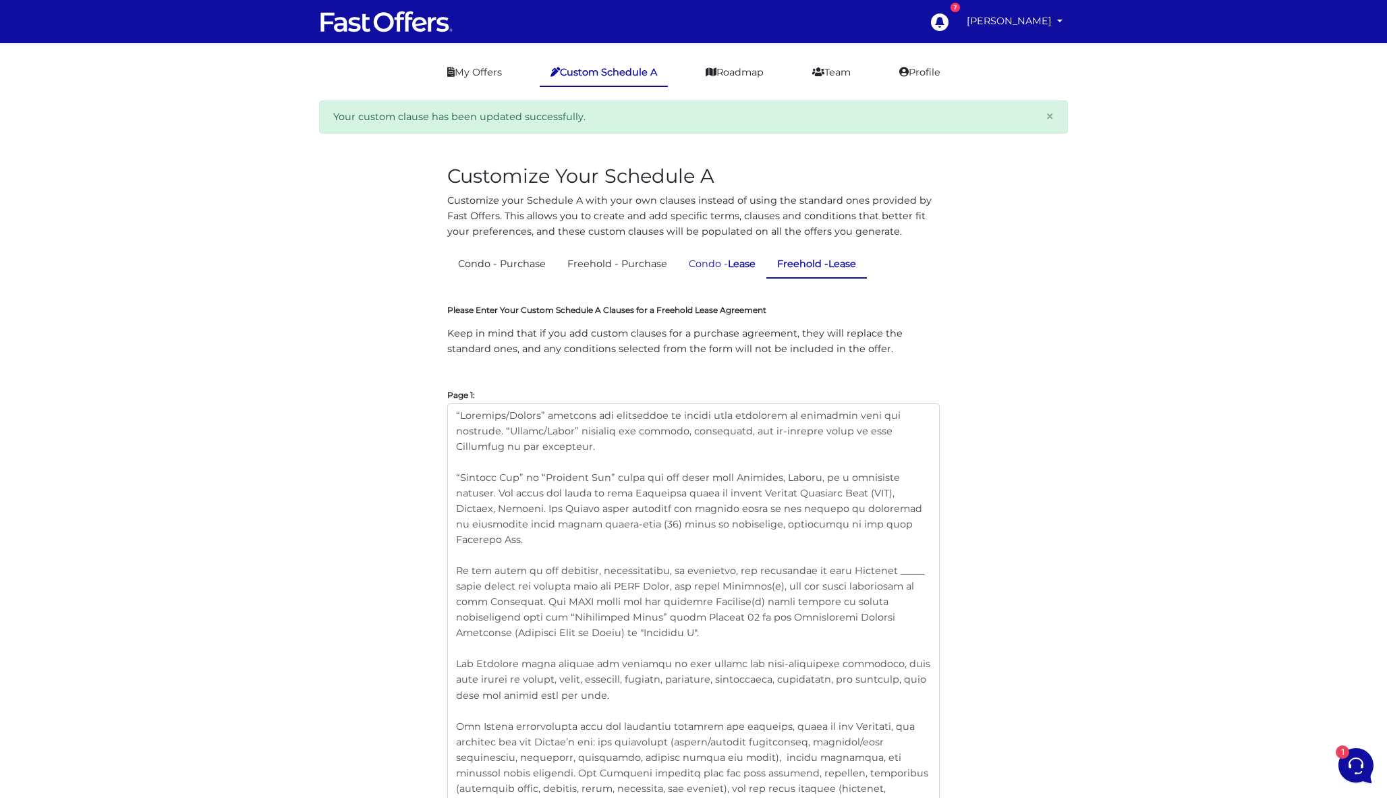
click at [738, 267] on strong "Lease" at bounding box center [742, 264] width 28 height 12
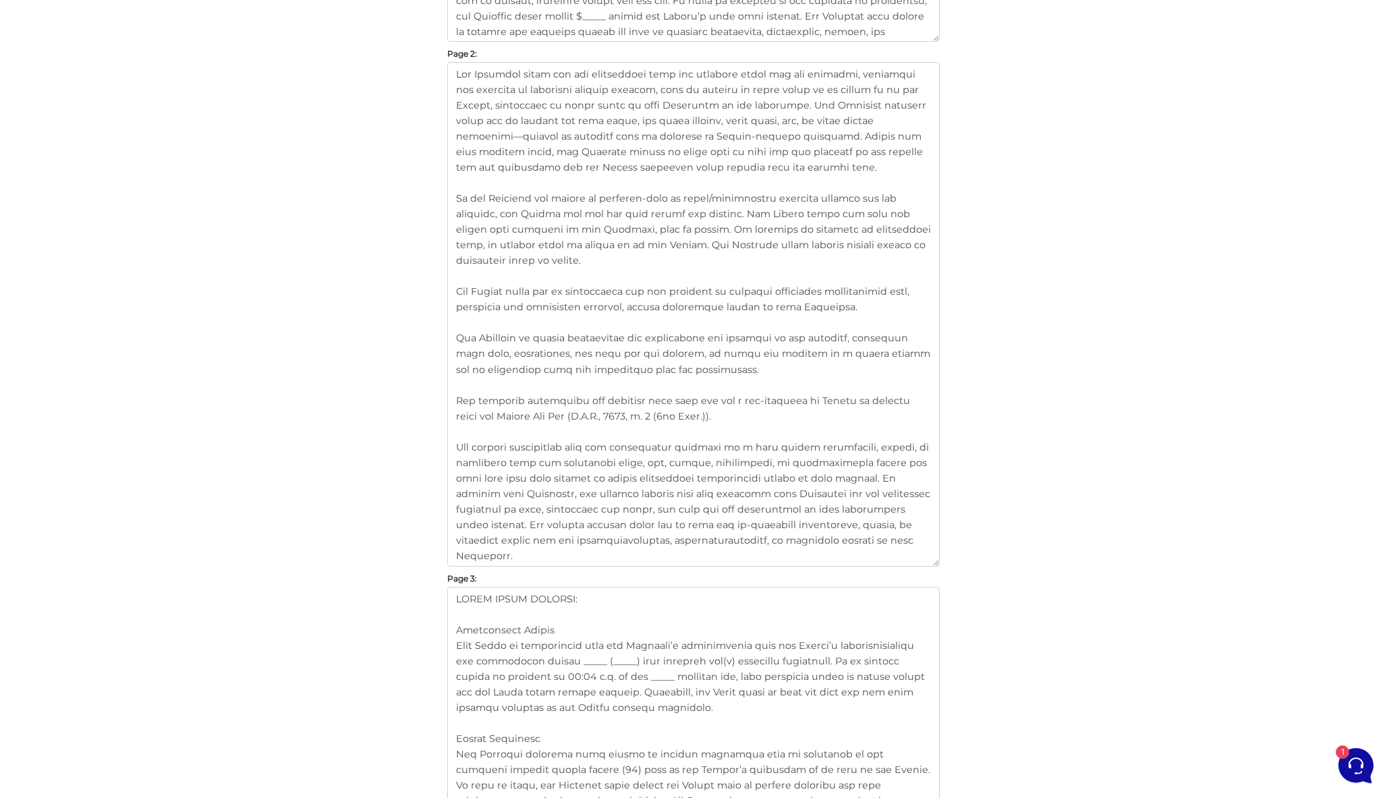
scroll to position [1128, 0]
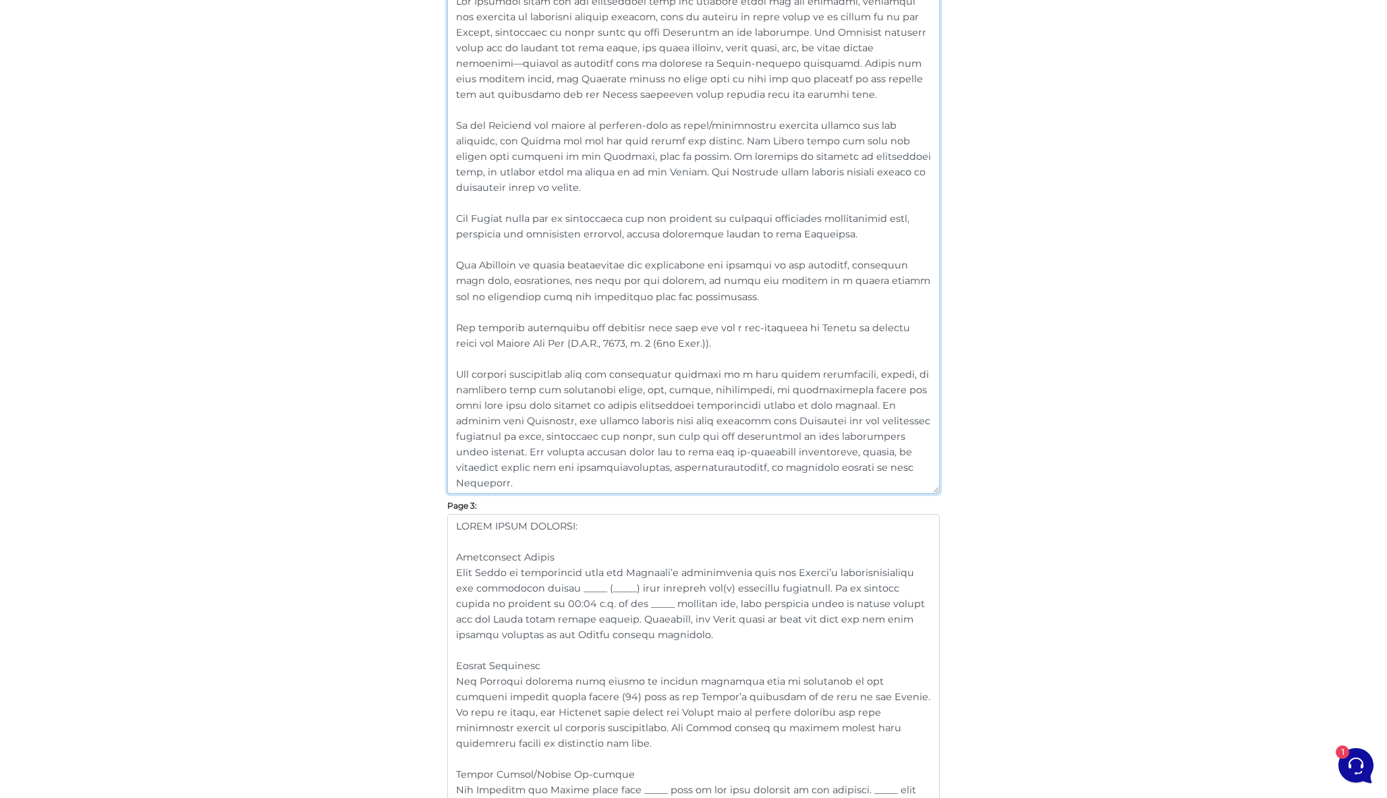
click at [550, 461] on textarea at bounding box center [693, 241] width 492 height 504
click at [527, 480] on textarea at bounding box center [693, 241] width 492 height 504
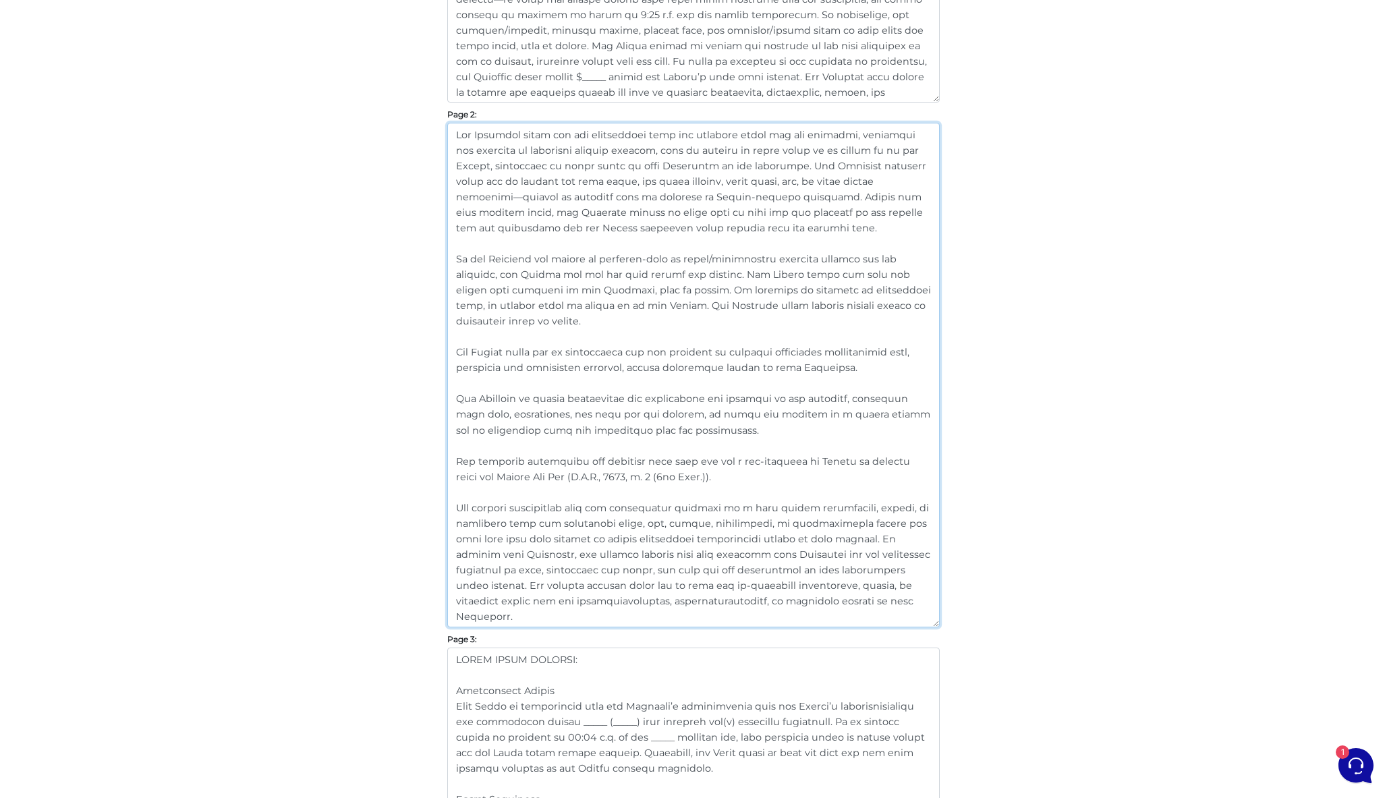
drag, startPoint x: 540, startPoint y: 485, endPoint x: 326, endPoint y: -22, distance: 550.6
click at [326, 0] on html "7 Dan Milewski" at bounding box center [693, 682] width 1387 height 3353
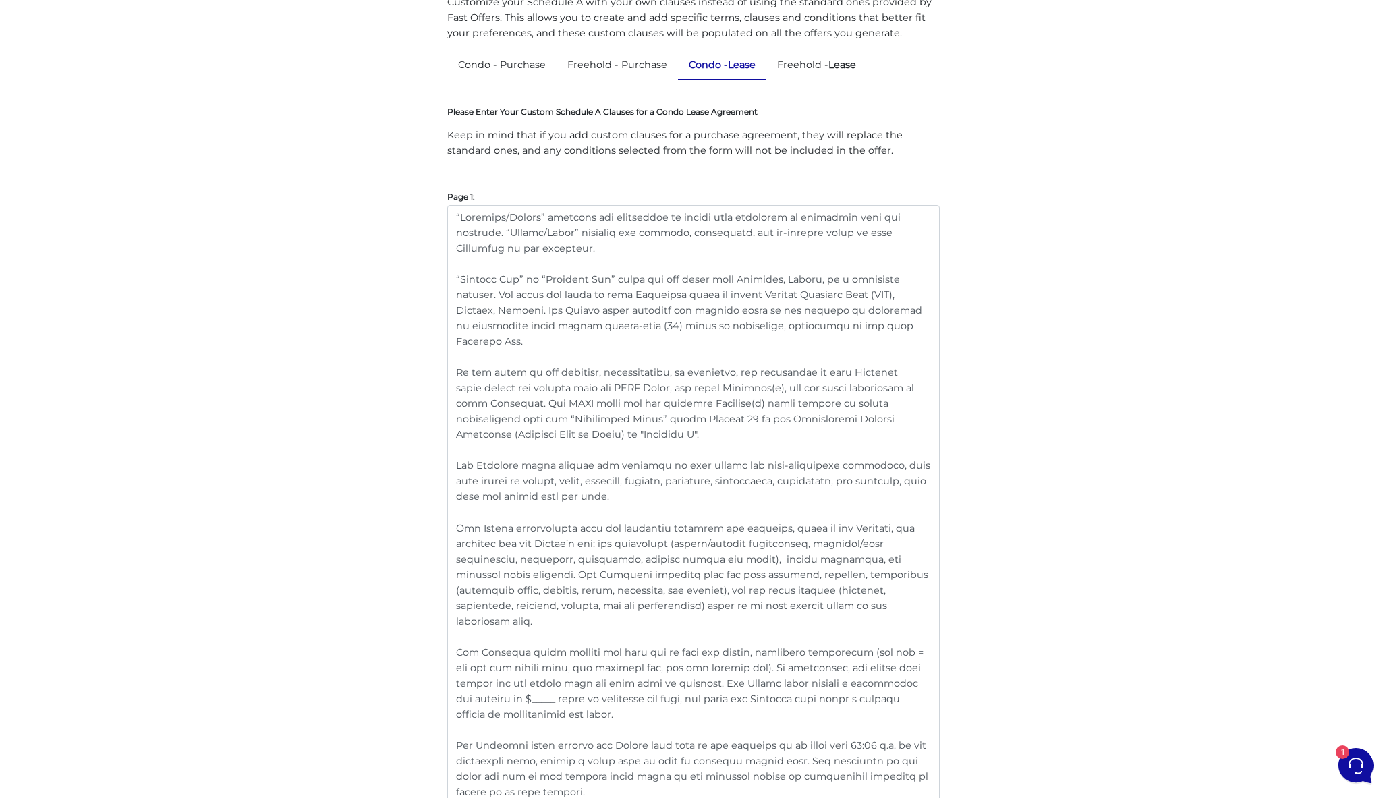
scroll to position [90, 0]
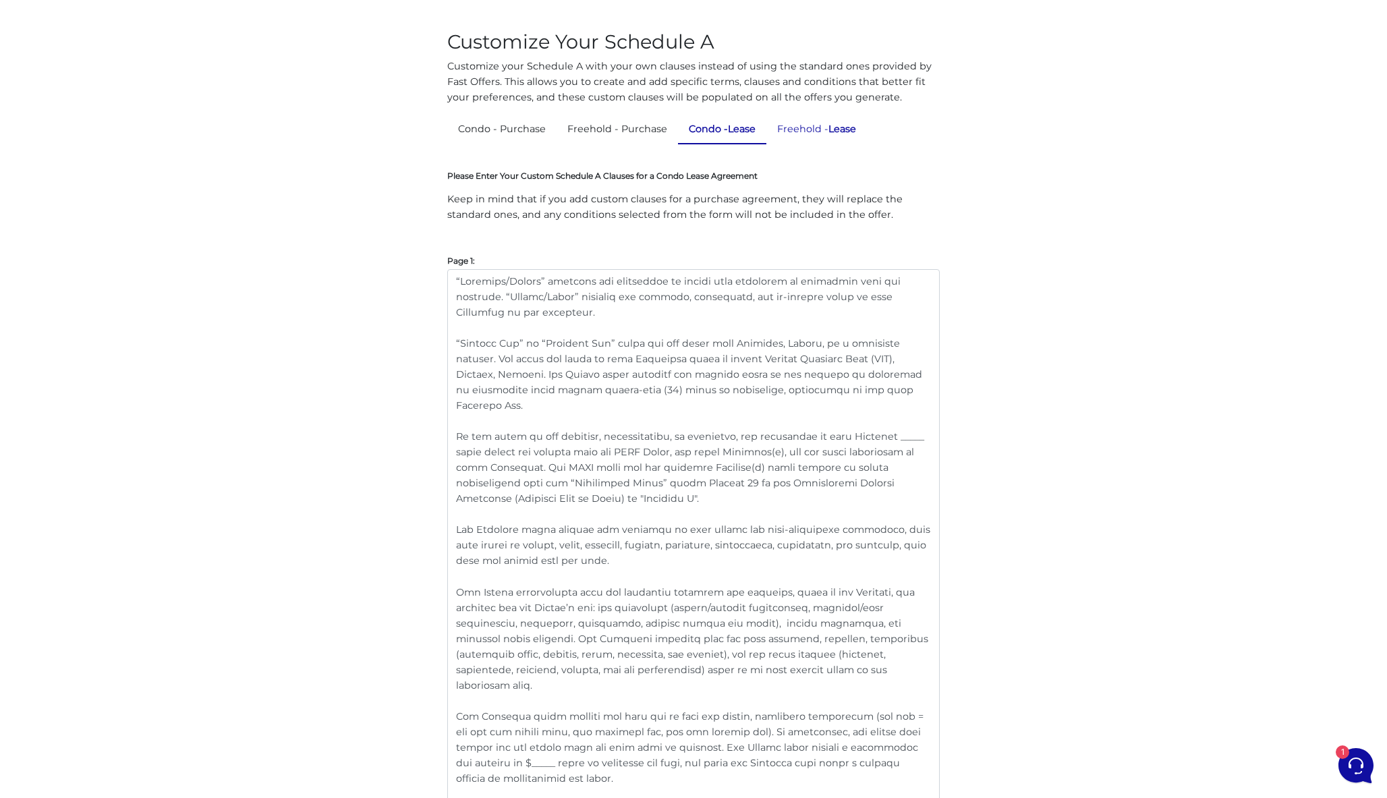
click at [849, 132] on strong "Lease" at bounding box center [842, 129] width 28 height 12
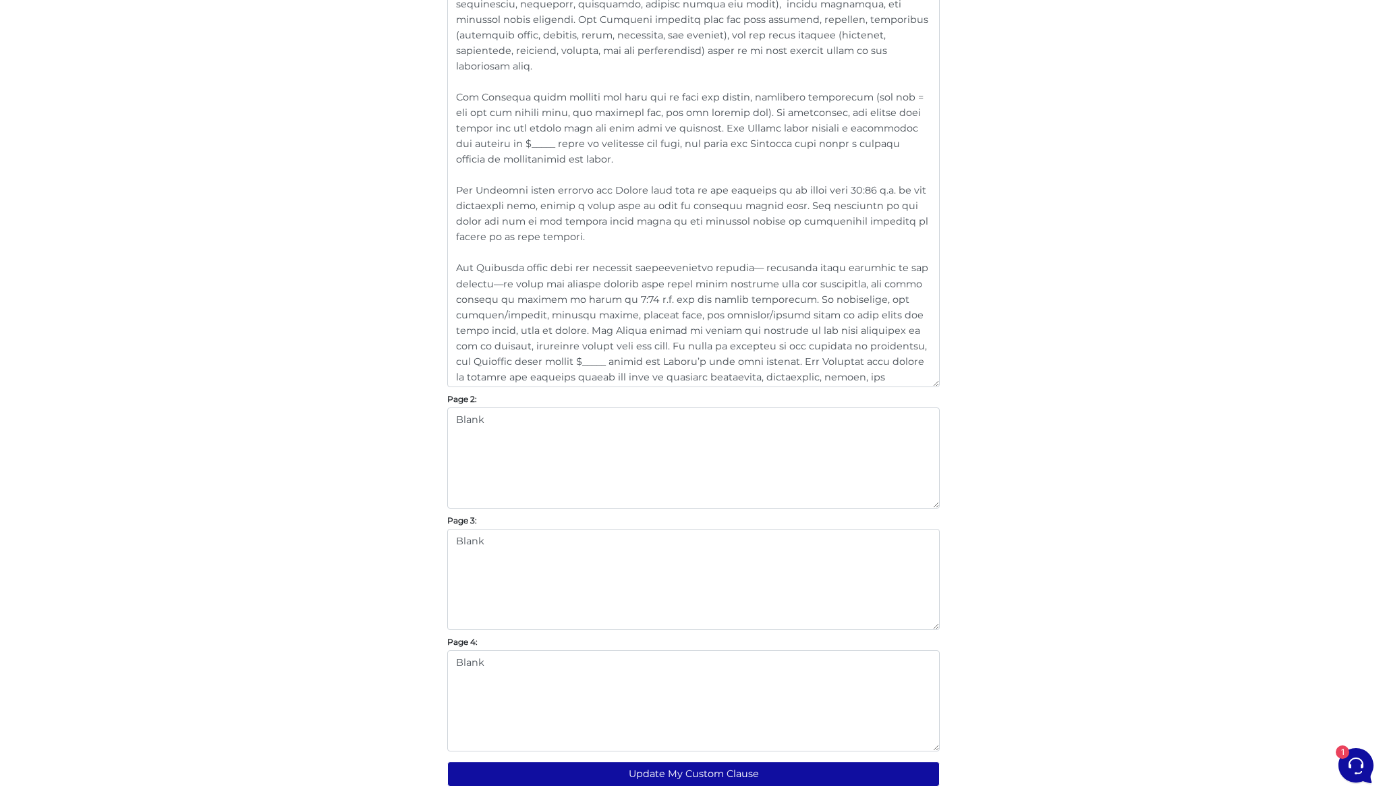
scroll to position [711, 0]
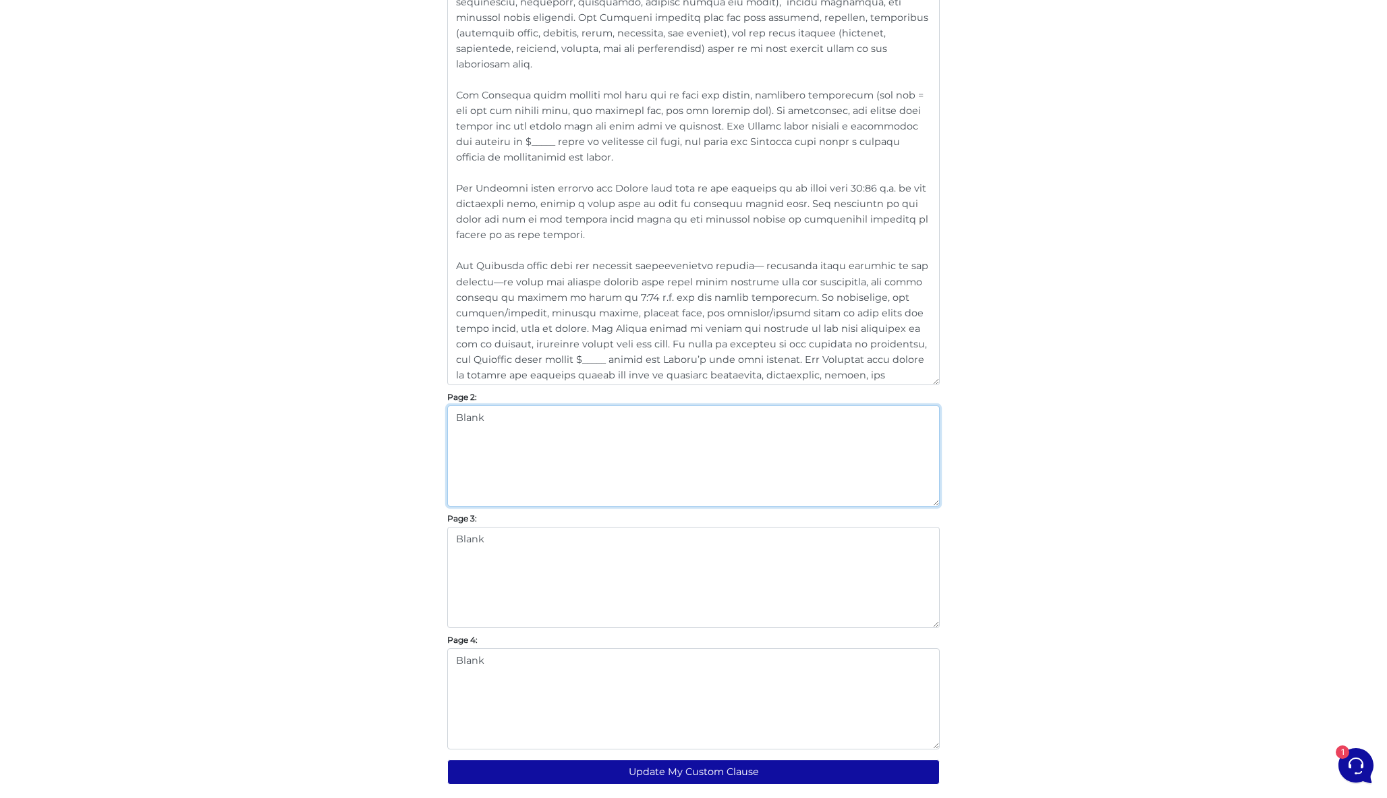
click at [600, 443] on textarea "Blank" at bounding box center [693, 455] width 492 height 101
drag, startPoint x: 555, startPoint y: 436, endPoint x: 424, endPoint y: 407, distance: 134.2
click at [424, 407] on div "Customize Your Schedule A Customize your Schedule A with your own clauses inste…" at bounding box center [693, 100] width 769 height 1422
paste textarea "Lor Ipsumdol sitam con adi elitseddoei temp inc utlabore etdol mag ali enimadmi…"
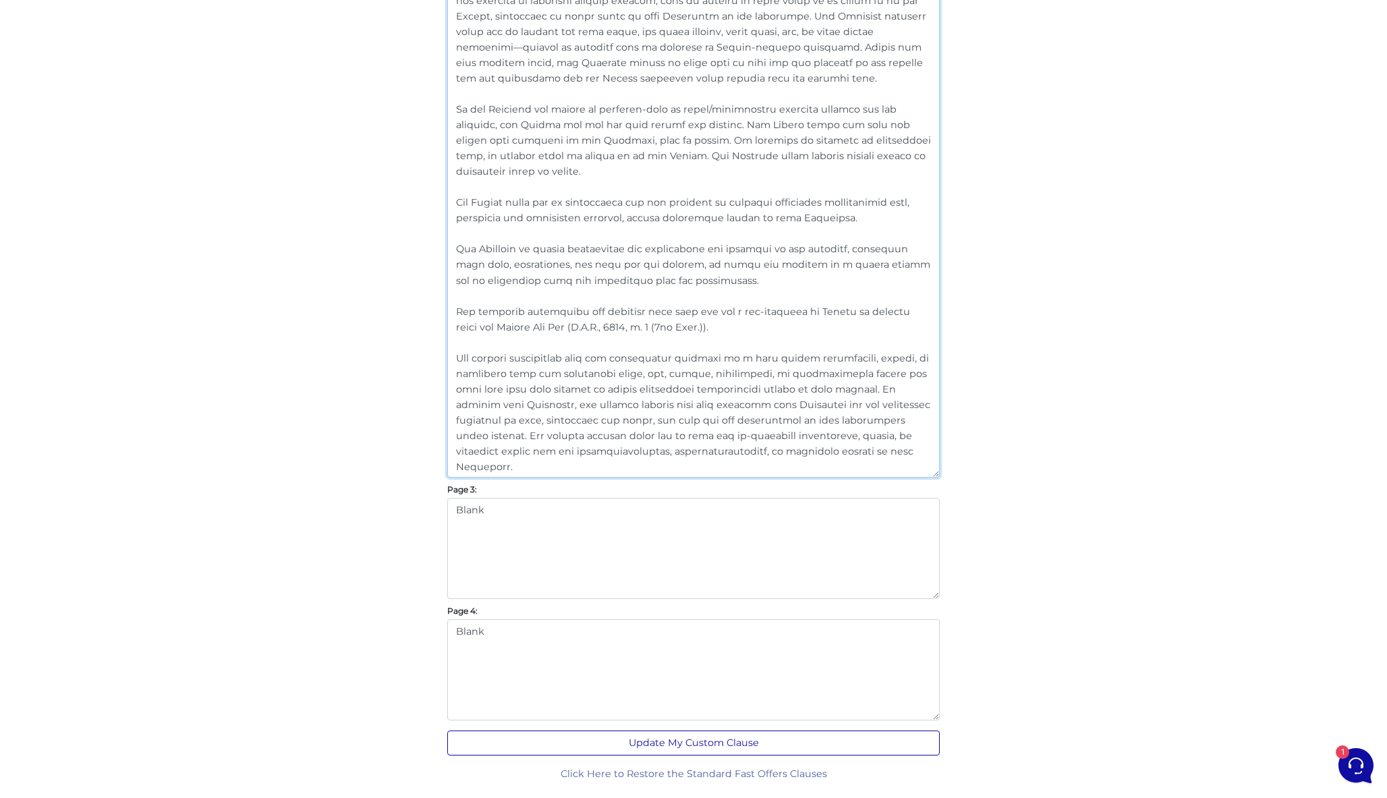
scroll to position [1143, 0]
type textarea "Lor Ipsumdol sitam con adi elitseddoei temp inc utlabore etdol mag ali enimadmi…"
click at [724, 741] on button "Update My Custom Clause" at bounding box center [693, 743] width 492 height 25
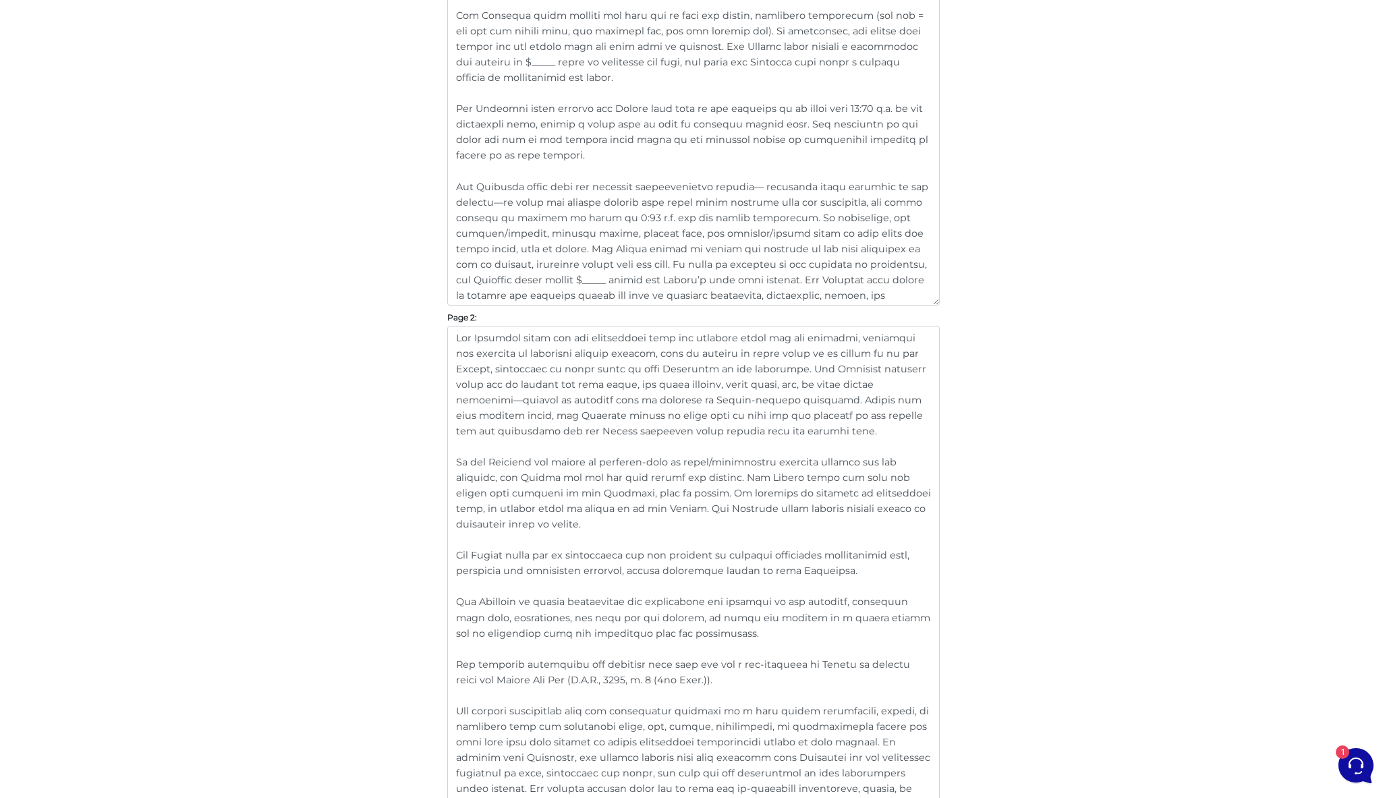
scroll to position [844, 0]
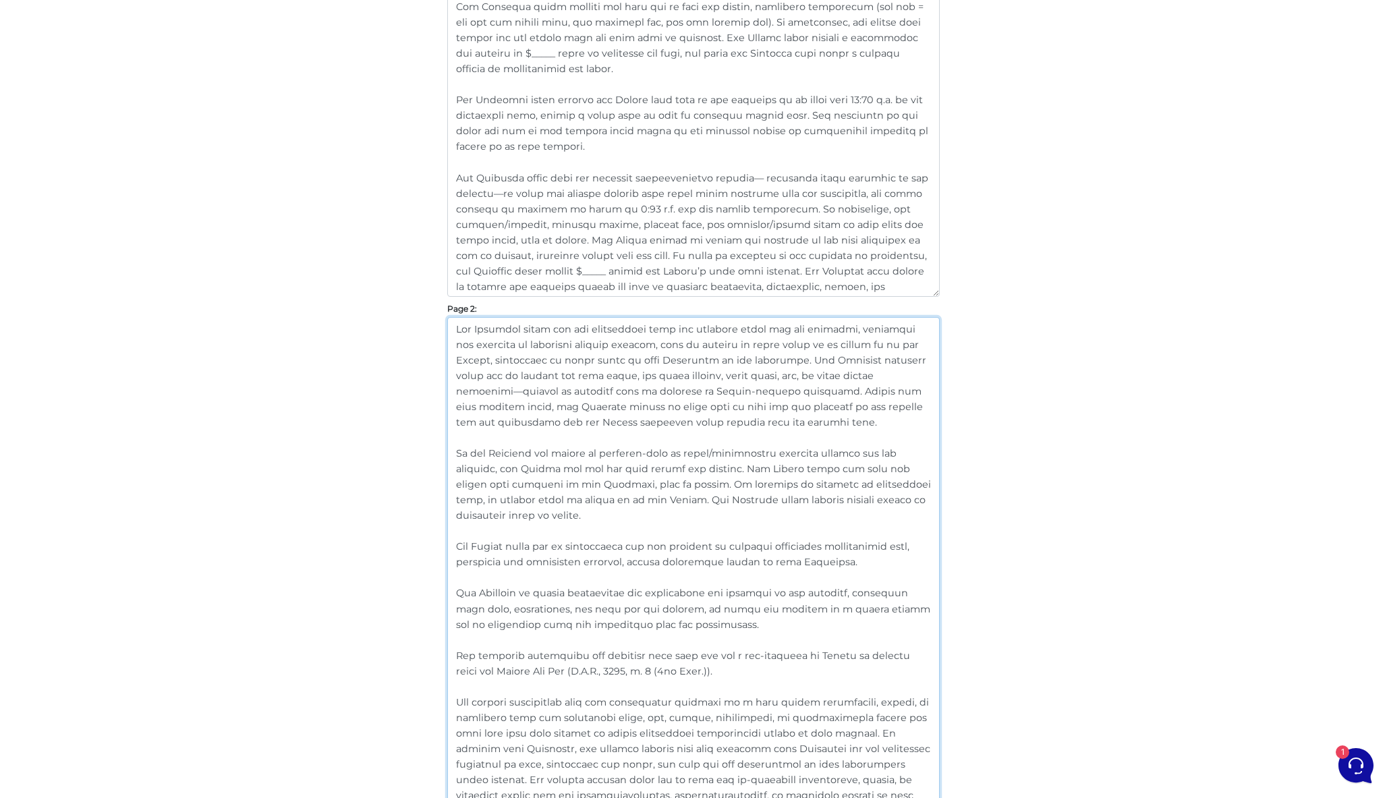
click at [755, 424] on textarea at bounding box center [693, 569] width 492 height 504
click at [1083, 515] on main "My Offers Custom Schedule A Roadmap Team Profile Your custom clause has been up…" at bounding box center [693, 171] width 1387 height 1942
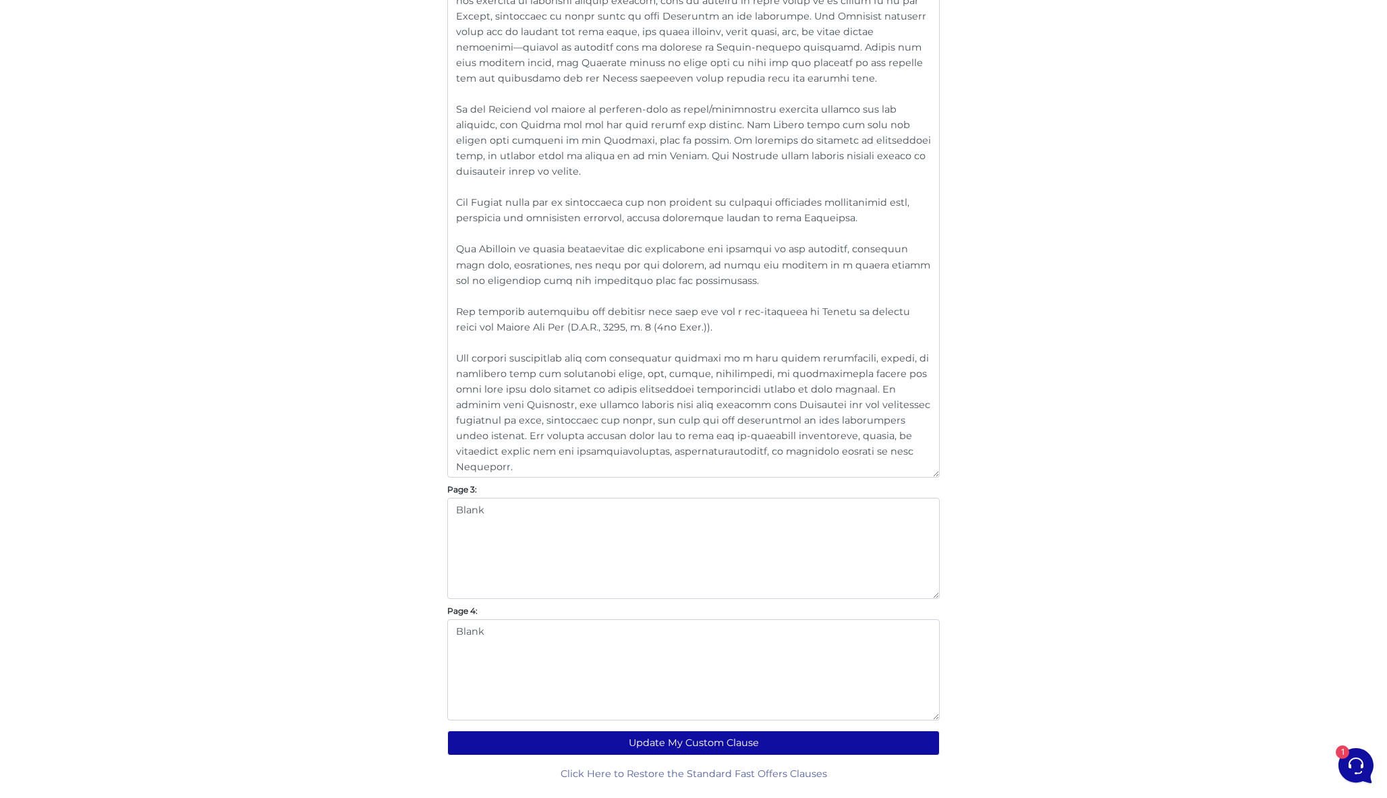
scroll to position [1187, 0]
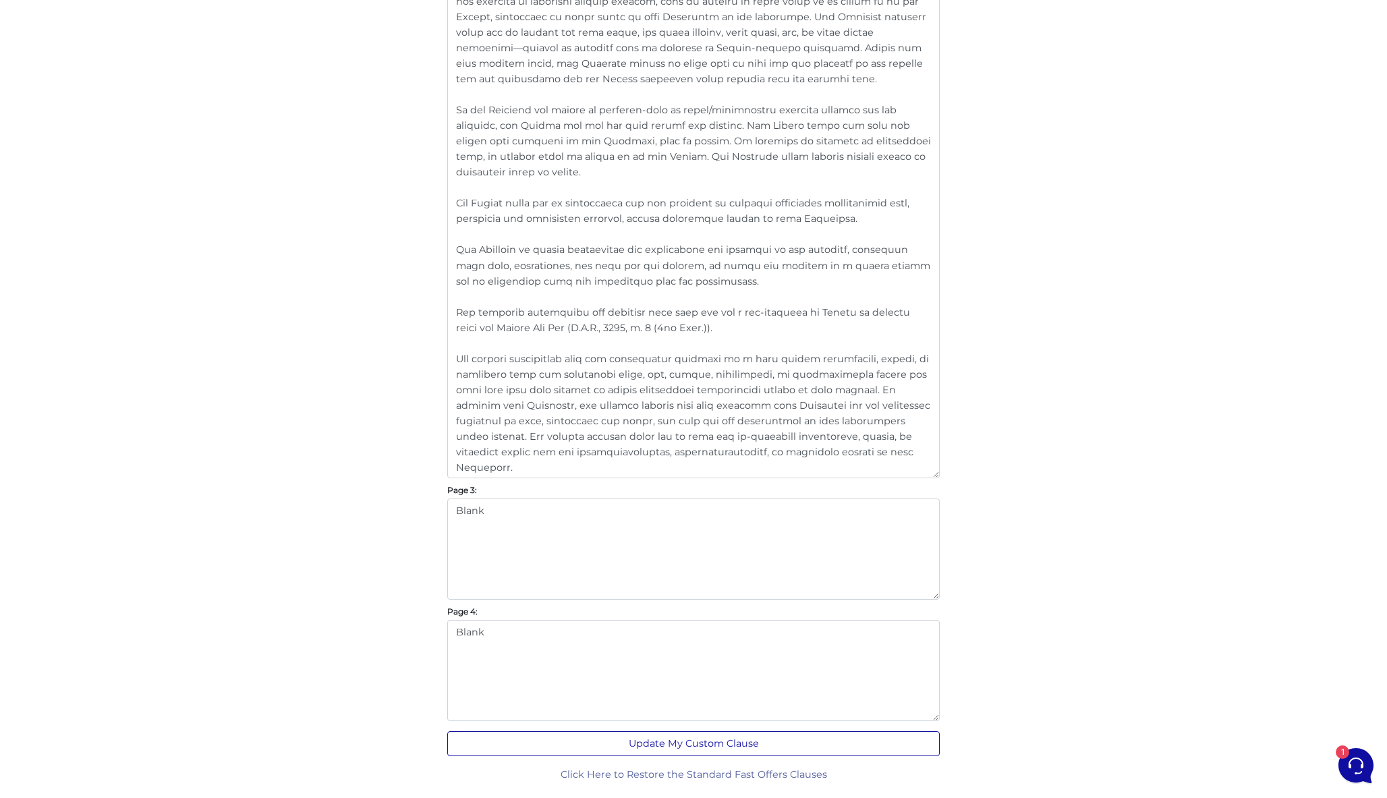
click at [748, 751] on button "Update My Custom Clause" at bounding box center [693, 743] width 492 height 25
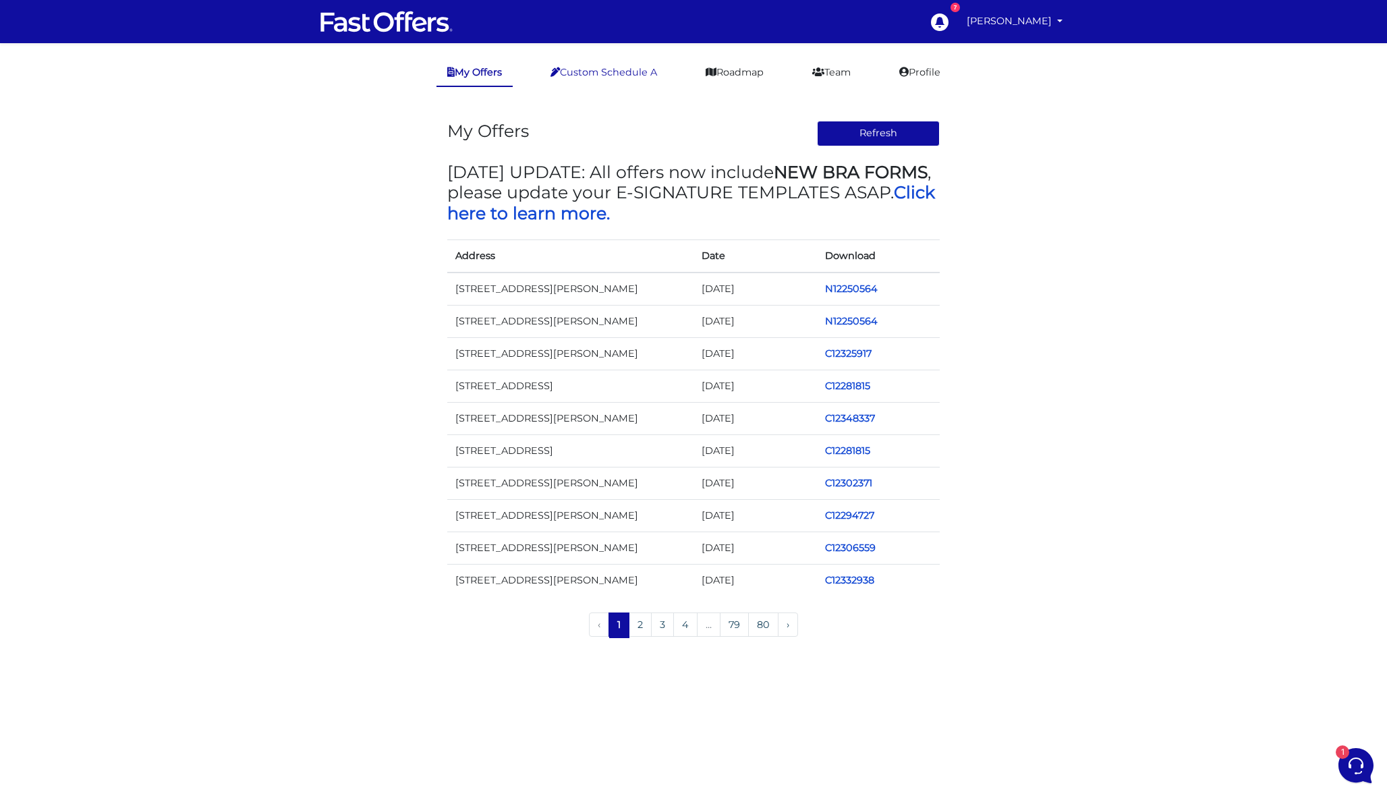
click at [599, 64] on link "Custom Schedule A" at bounding box center [604, 72] width 128 height 26
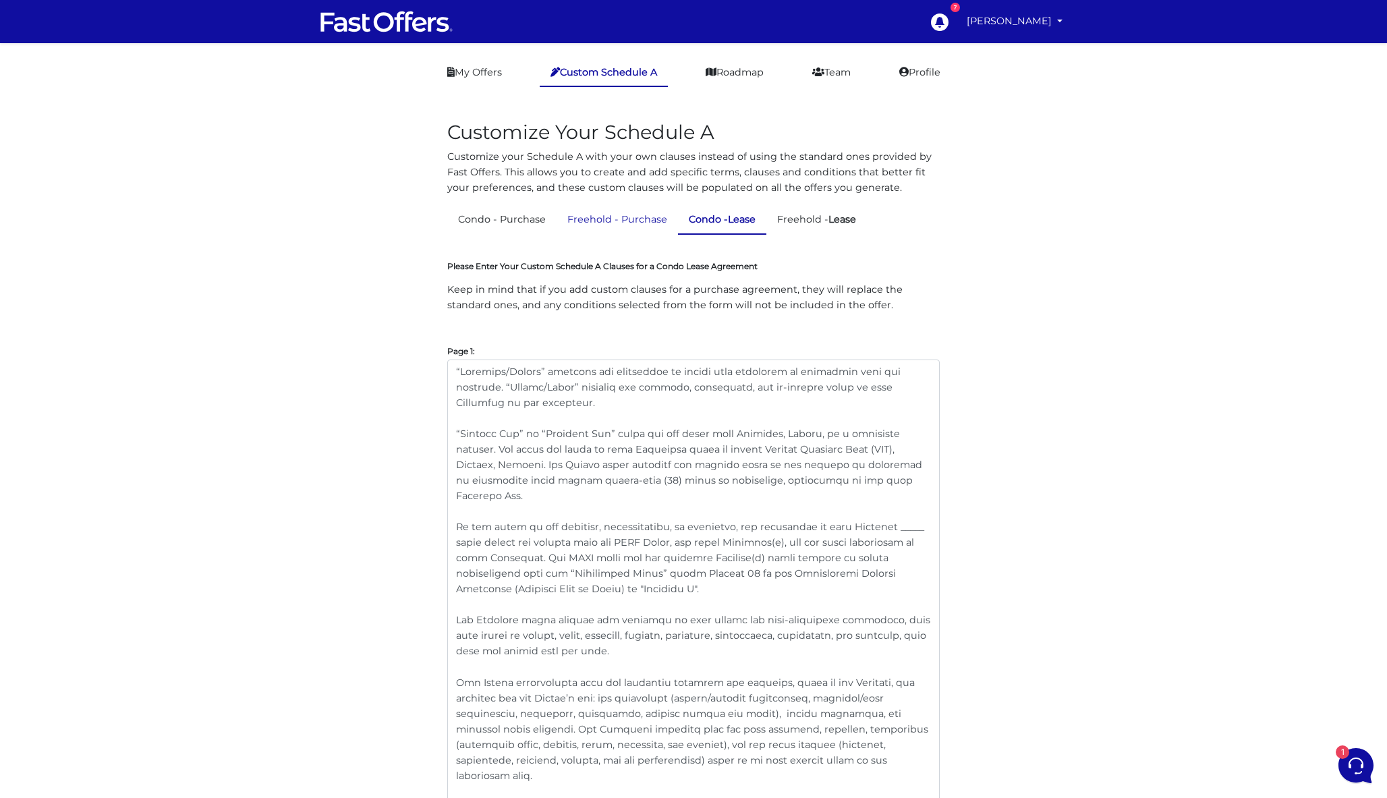
click at [615, 224] on link "Freehold - Purchase" at bounding box center [616, 219] width 121 height 26
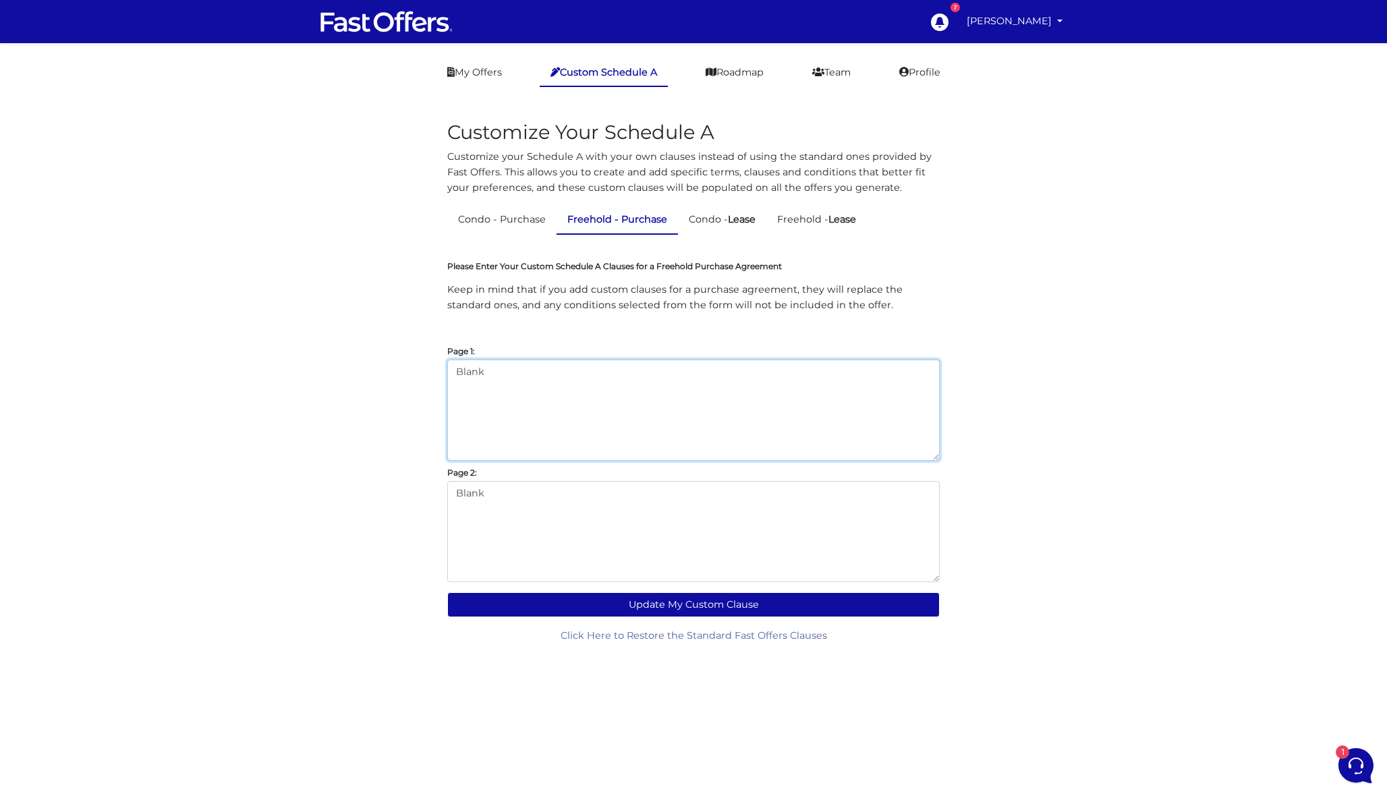
click at [499, 372] on textarea "Blank" at bounding box center [693, 409] width 492 height 101
drag, startPoint x: 517, startPoint y: 372, endPoint x: 381, endPoint y: 343, distance: 138.6
click at [381, 343] on div "Customize Your Schedule A Customize your Schedule A with your own clauses inste…" at bounding box center [693, 371] width 769 height 543
drag, startPoint x: 562, startPoint y: 369, endPoint x: 364, endPoint y: 369, distance: 198.3
click at [364, 369] on div "Customize Your Schedule A Customize your Schedule A with your own clauses inste…" at bounding box center [693, 371] width 769 height 543
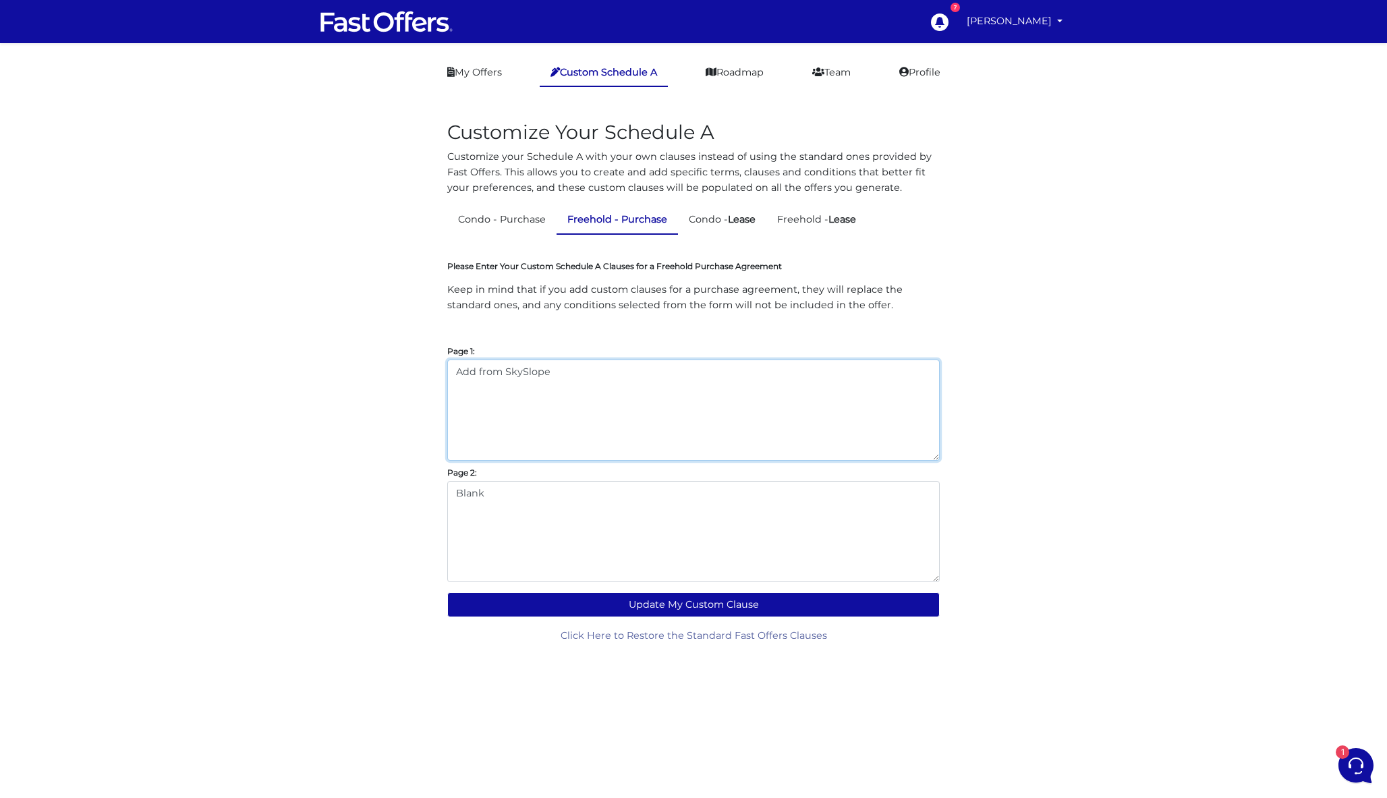
type textarea "Add from SkySlope"
drag, startPoint x: 488, startPoint y: 498, endPoint x: 400, endPoint y: 496, distance: 88.4
click at [400, 496] on div "Customize Your Schedule A Customize your Schedule A with your own clauses inste…" at bounding box center [693, 371] width 769 height 543
paste textarea "Add from SkySlope"
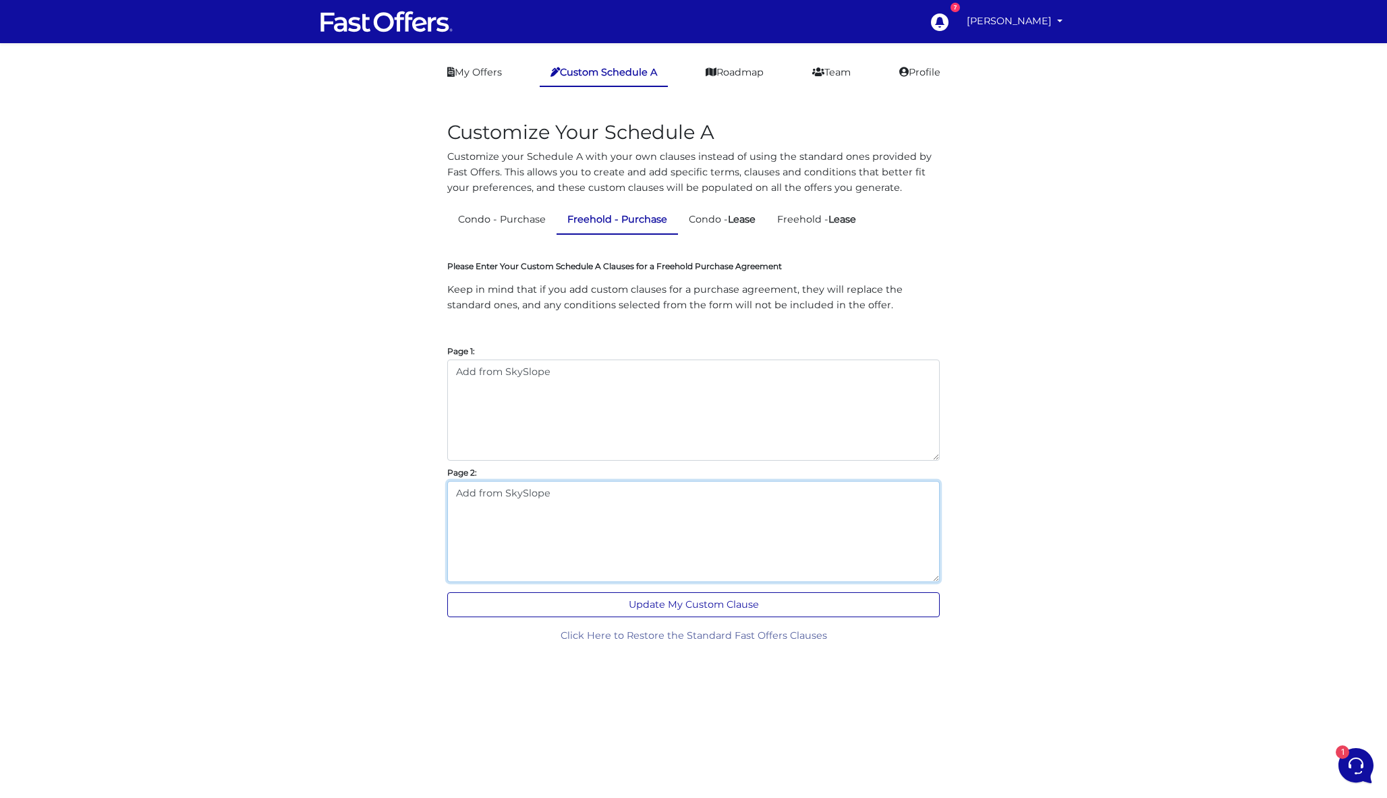
type textarea "Add from SkySlope"
click at [671, 606] on button "Update My Custom Clause" at bounding box center [693, 604] width 492 height 25
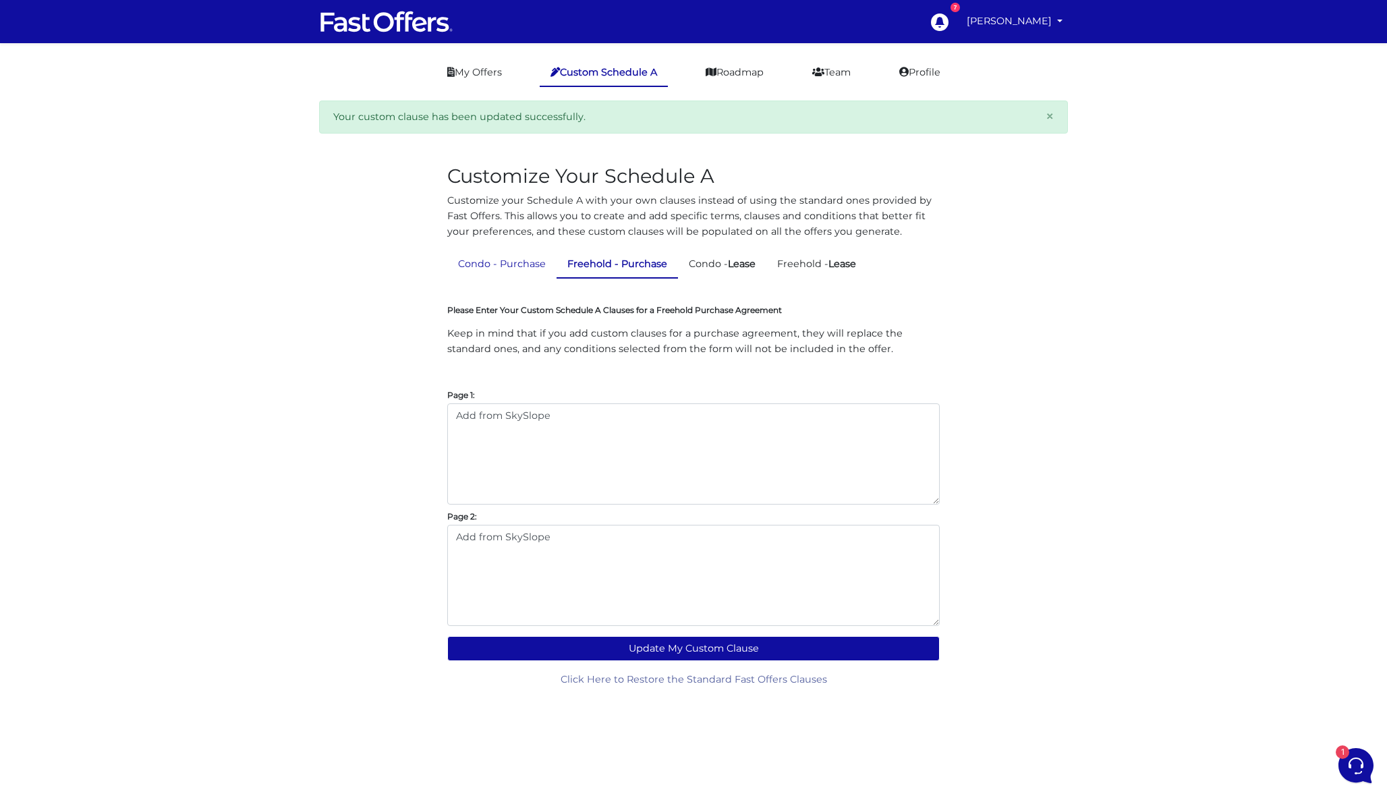
click at [499, 267] on link "Condo - Purchase" at bounding box center [501, 264] width 109 height 26
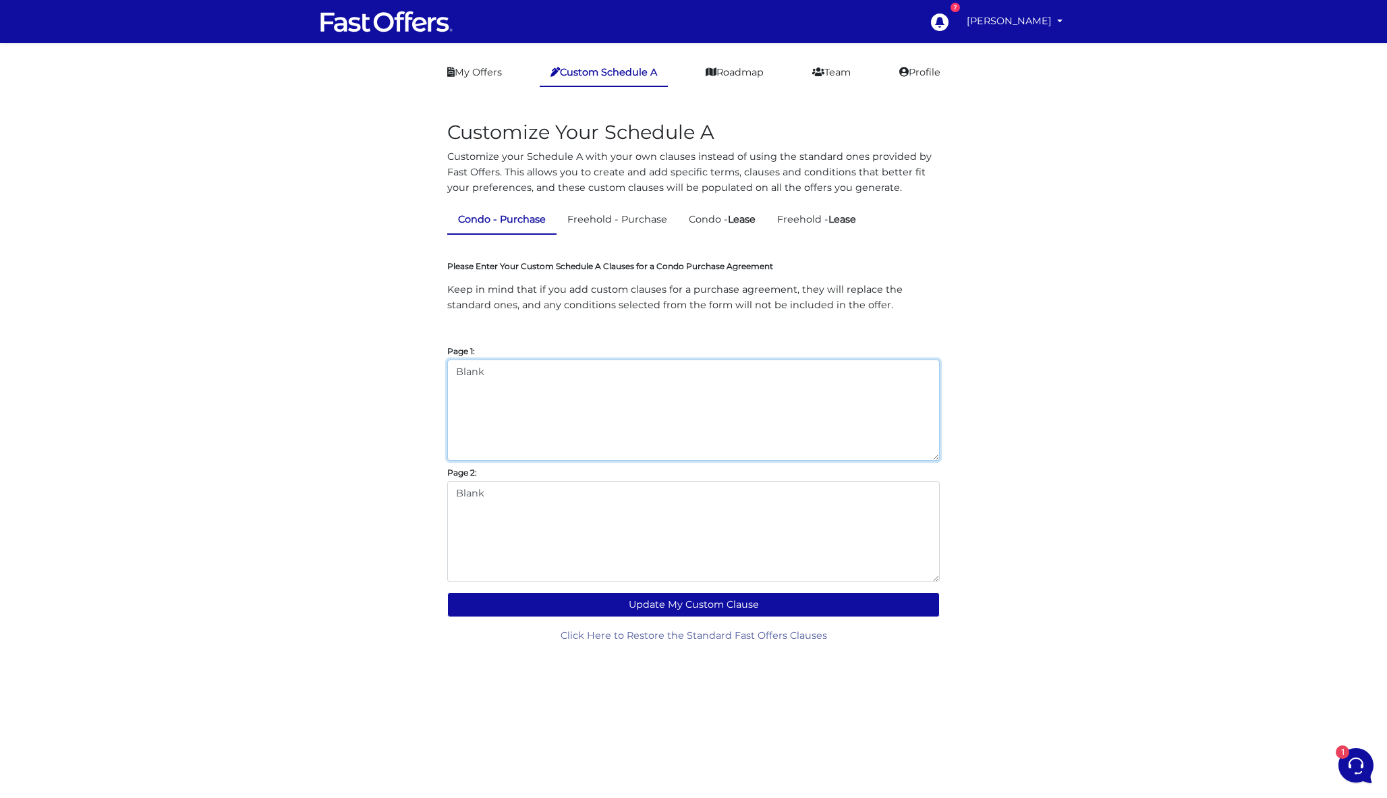
drag, startPoint x: 538, startPoint y: 377, endPoint x: 355, endPoint y: 353, distance: 184.9
click at [355, 353] on div "Customize Your Schedule A Customize your Schedule A with your own clauses inste…" at bounding box center [693, 371] width 769 height 543
paste textarea "Add from SkySlope"
type textarea "Add from SkySlope"
drag, startPoint x: 496, startPoint y: 498, endPoint x: 386, endPoint y: 496, distance: 109.3
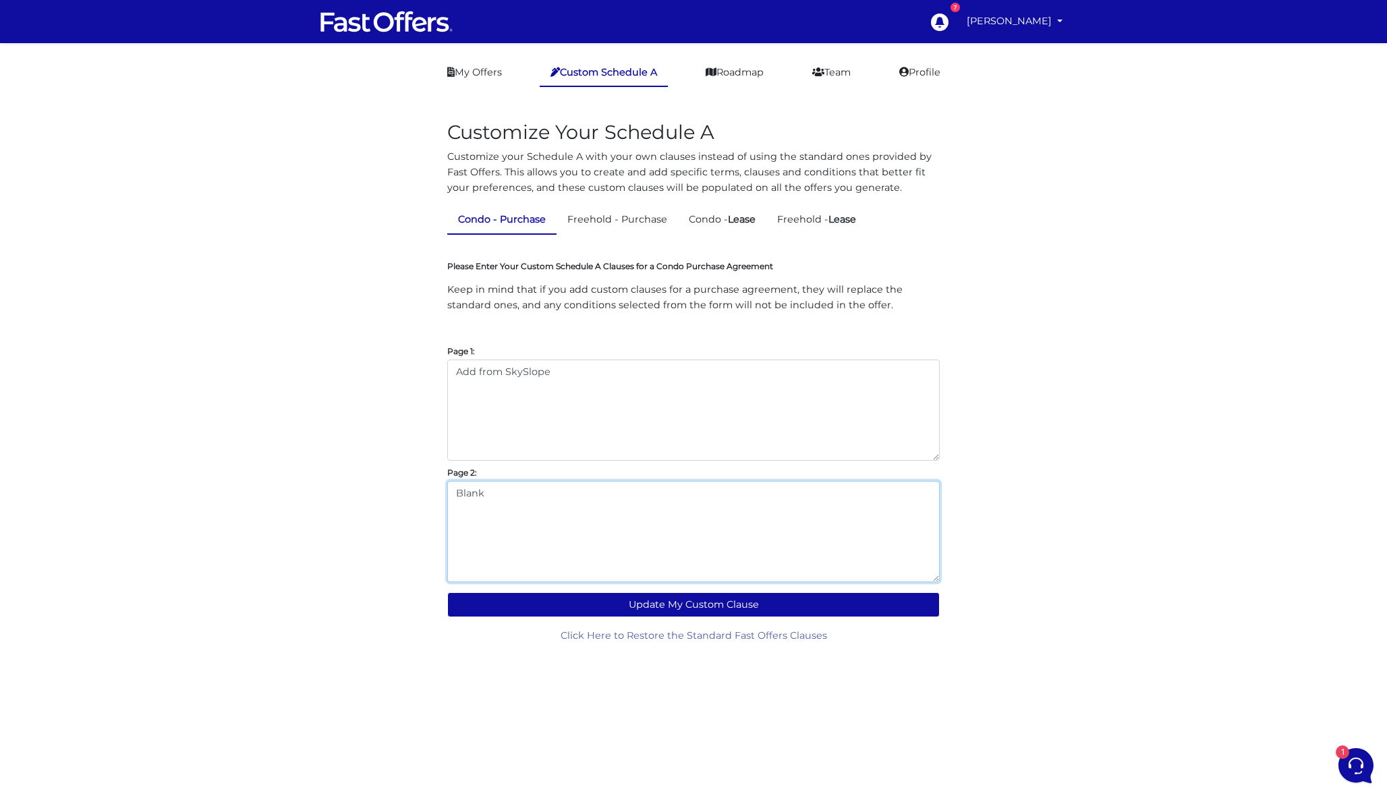
click at [381, 496] on div "Customize Your Schedule A Customize your Schedule A with your own clauses inste…" at bounding box center [693, 371] width 769 height 543
paste textarea "Add from SkySlope"
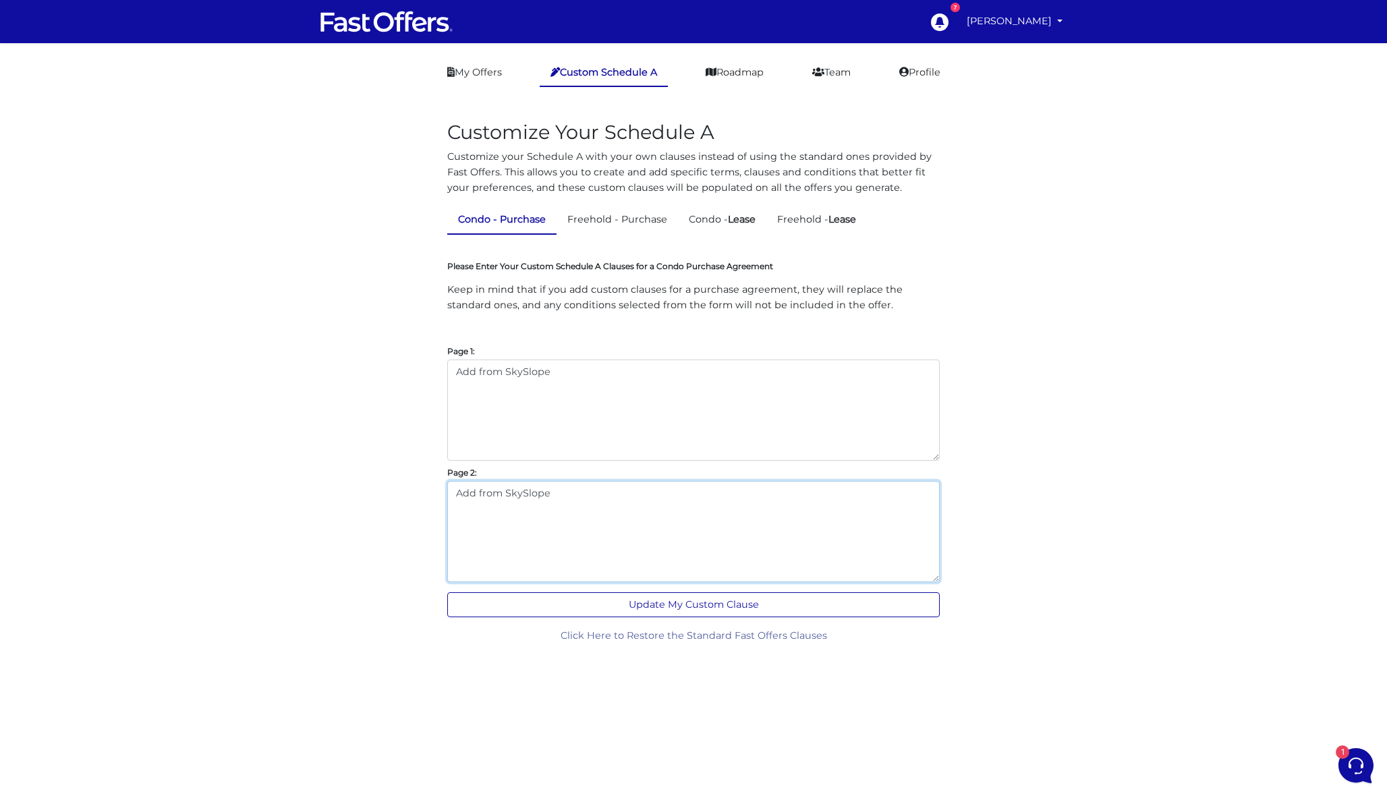
type textarea "Add from SkySlope"
click at [656, 602] on button "Update My Custom Clause" at bounding box center [693, 604] width 492 height 25
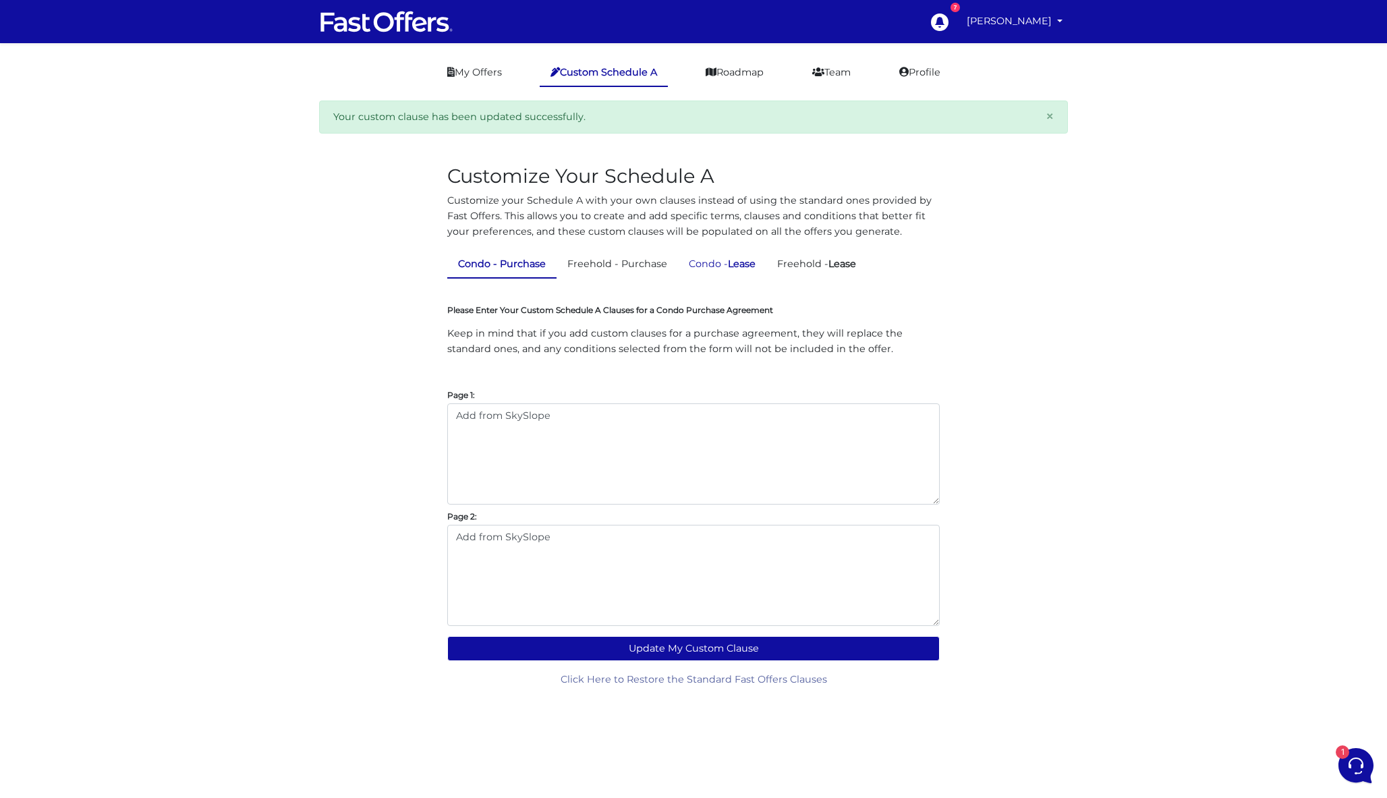
click at [728, 268] on link "Condo - Lease" at bounding box center [722, 264] width 88 height 26
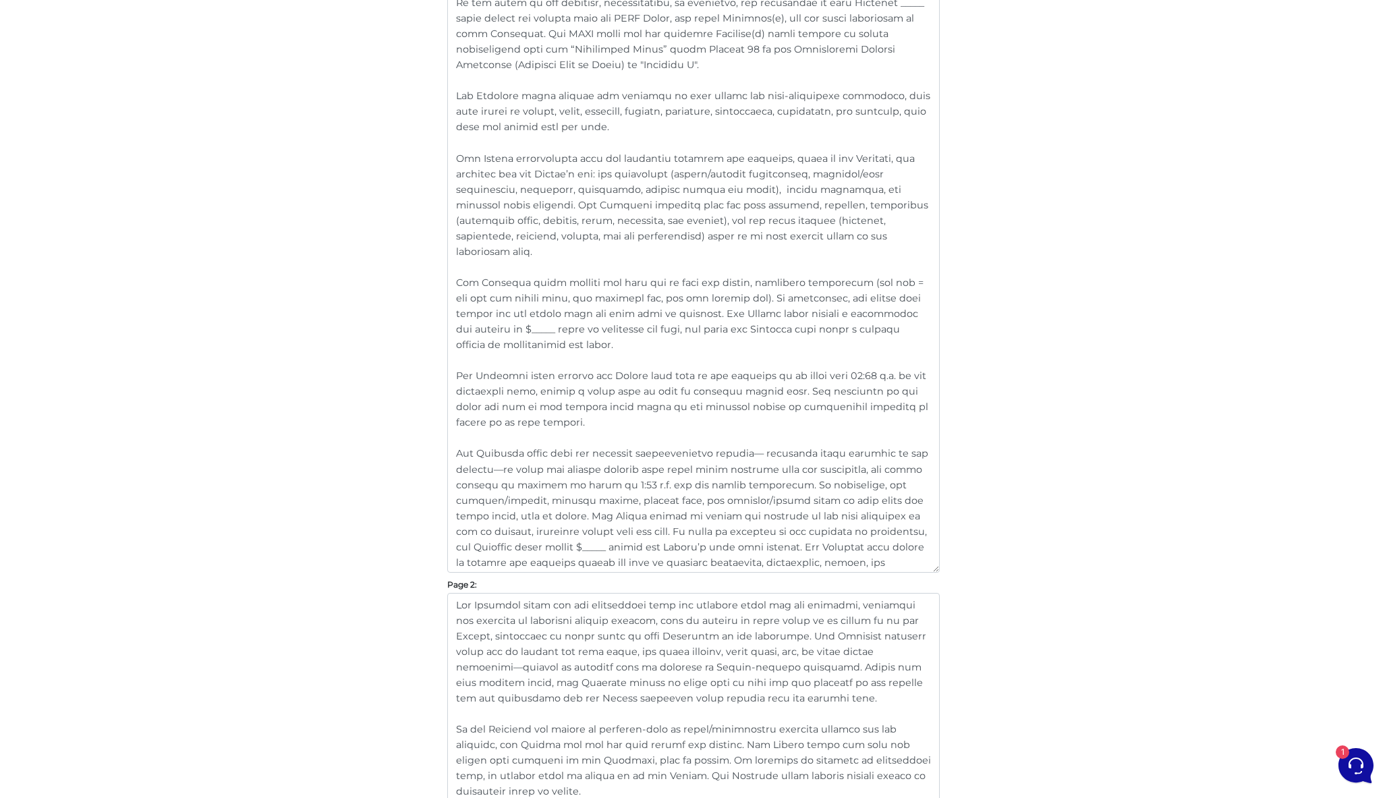
scroll to position [614, 0]
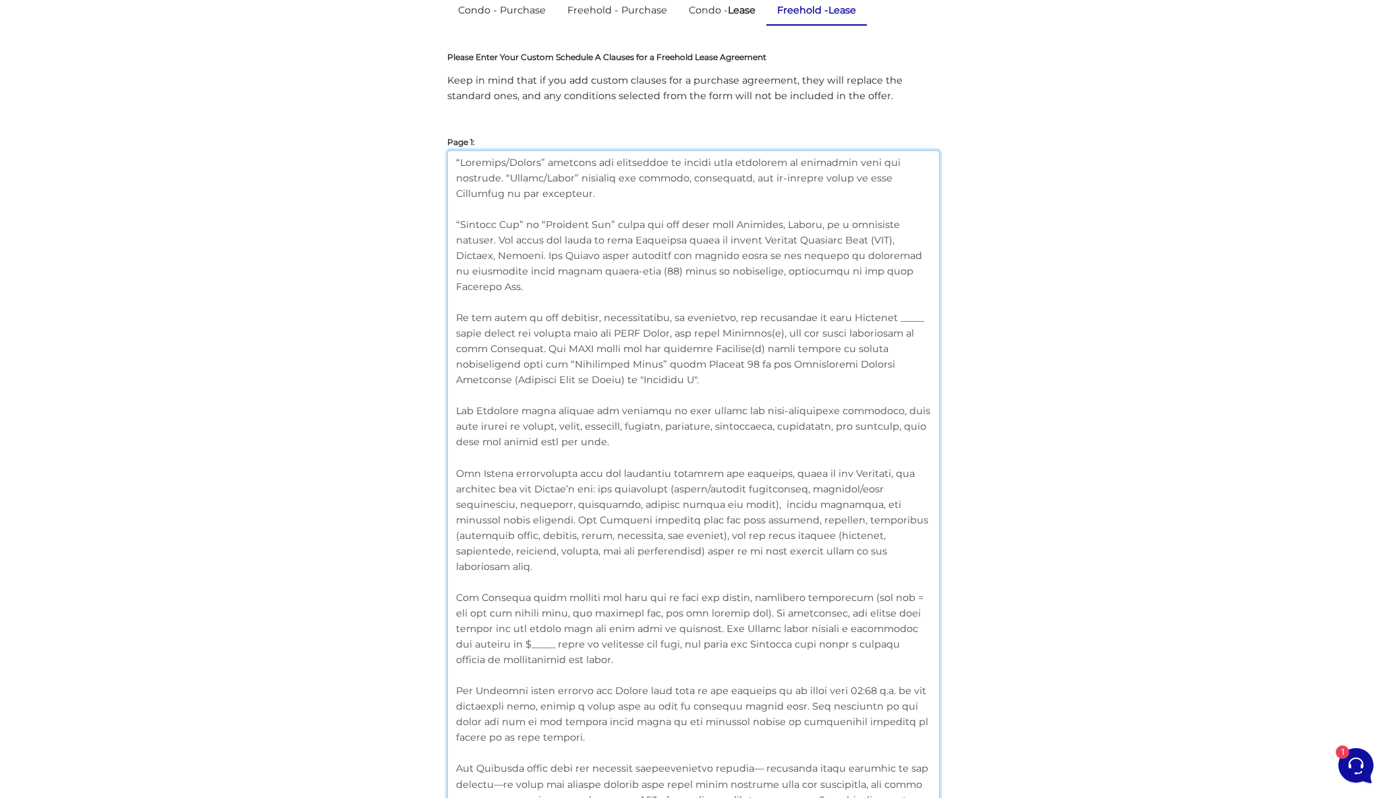
drag, startPoint x: 560, startPoint y: 473, endPoint x: 318, endPoint y: -65, distance: 590.1
click at [318, 0] on html "7 Dan Milewski" at bounding box center [693, 762] width 1387 height 1942
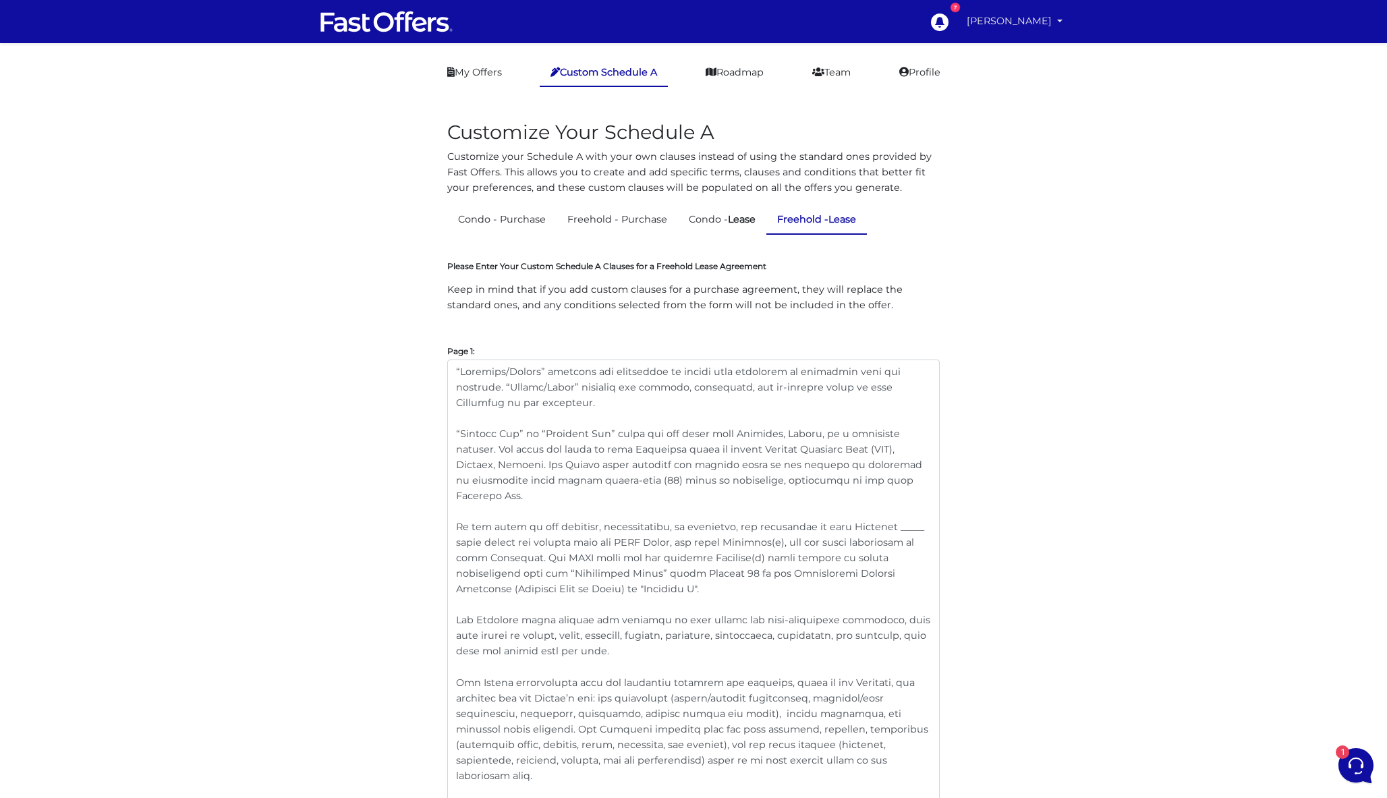
scroll to position [0, 0]
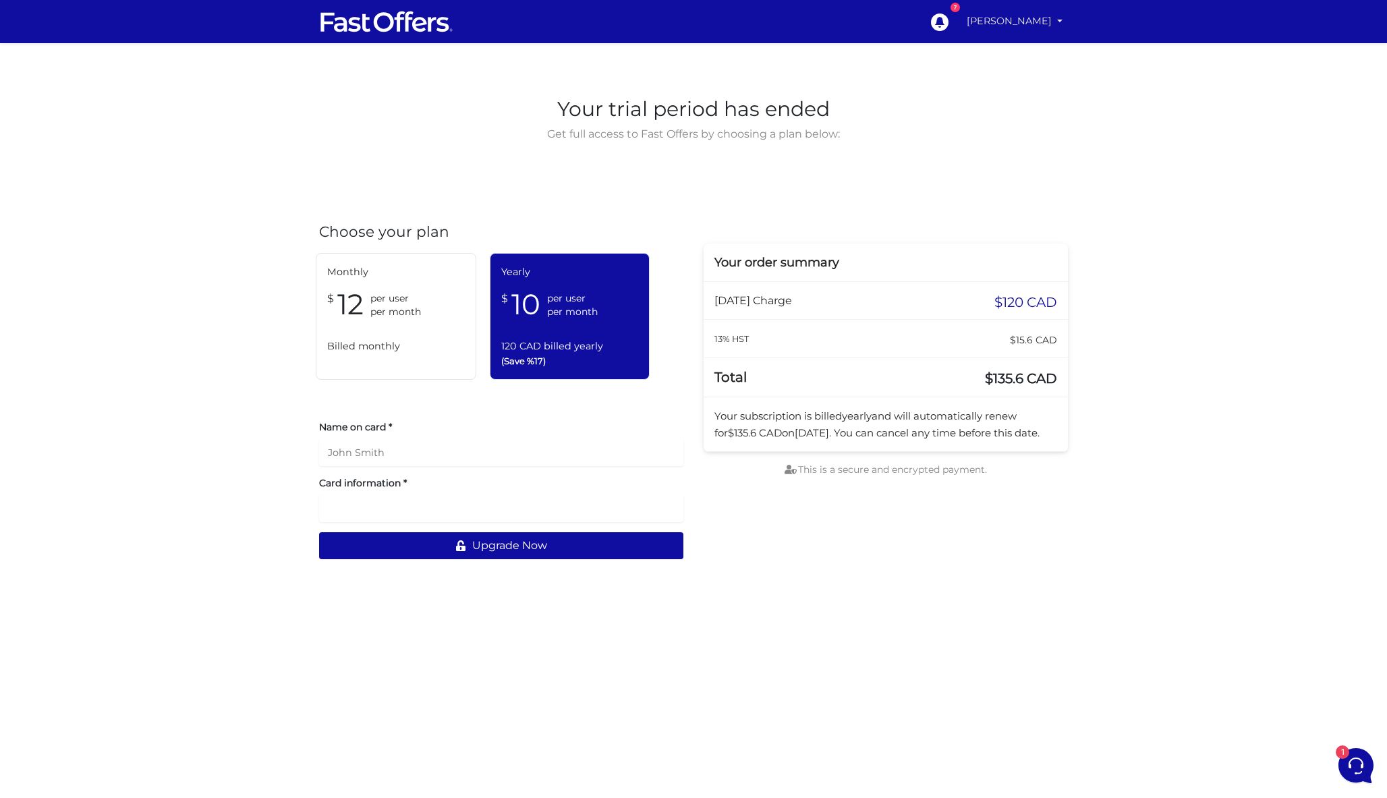
click at [1013, 34] on link "[PERSON_NAME]" at bounding box center [1014, 21] width 107 height 26
click at [1010, 53] on link "My Offers" at bounding box center [1013, 52] width 107 height 21
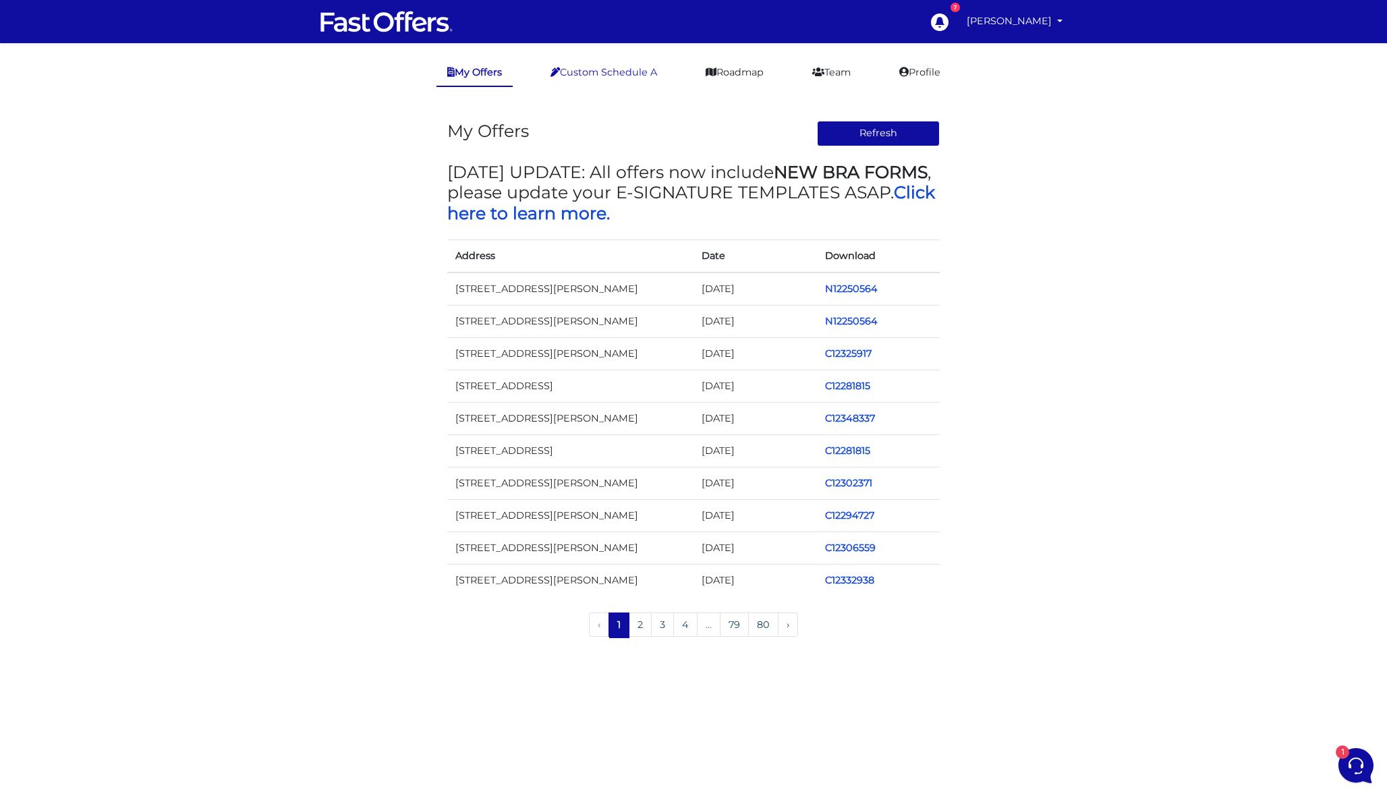
click at [651, 62] on link "Custom Schedule A" at bounding box center [604, 72] width 128 height 26
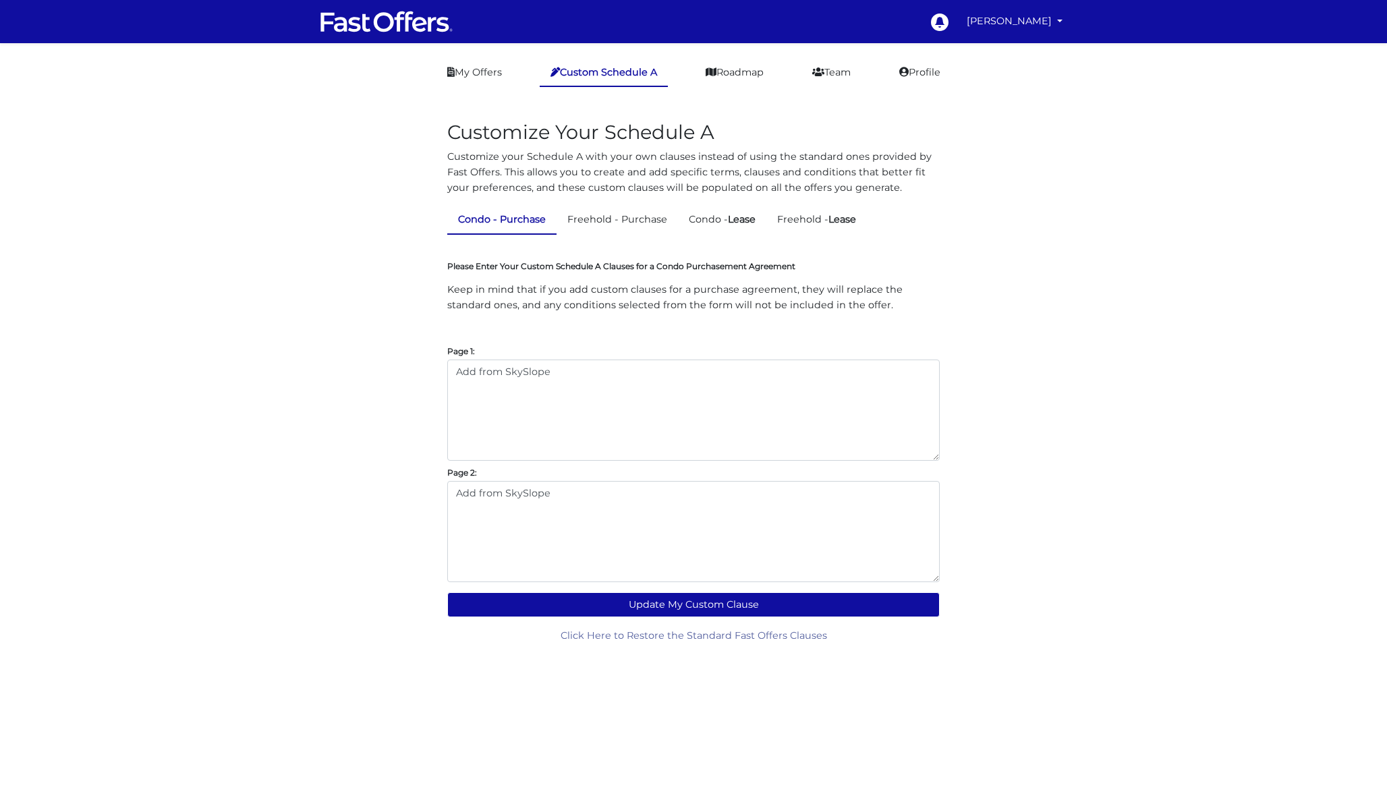
click at [648, 63] on link "Custom Schedule A" at bounding box center [604, 73] width 128 height 28
click at [732, 227] on link "Condo - Lease" at bounding box center [722, 219] width 88 height 26
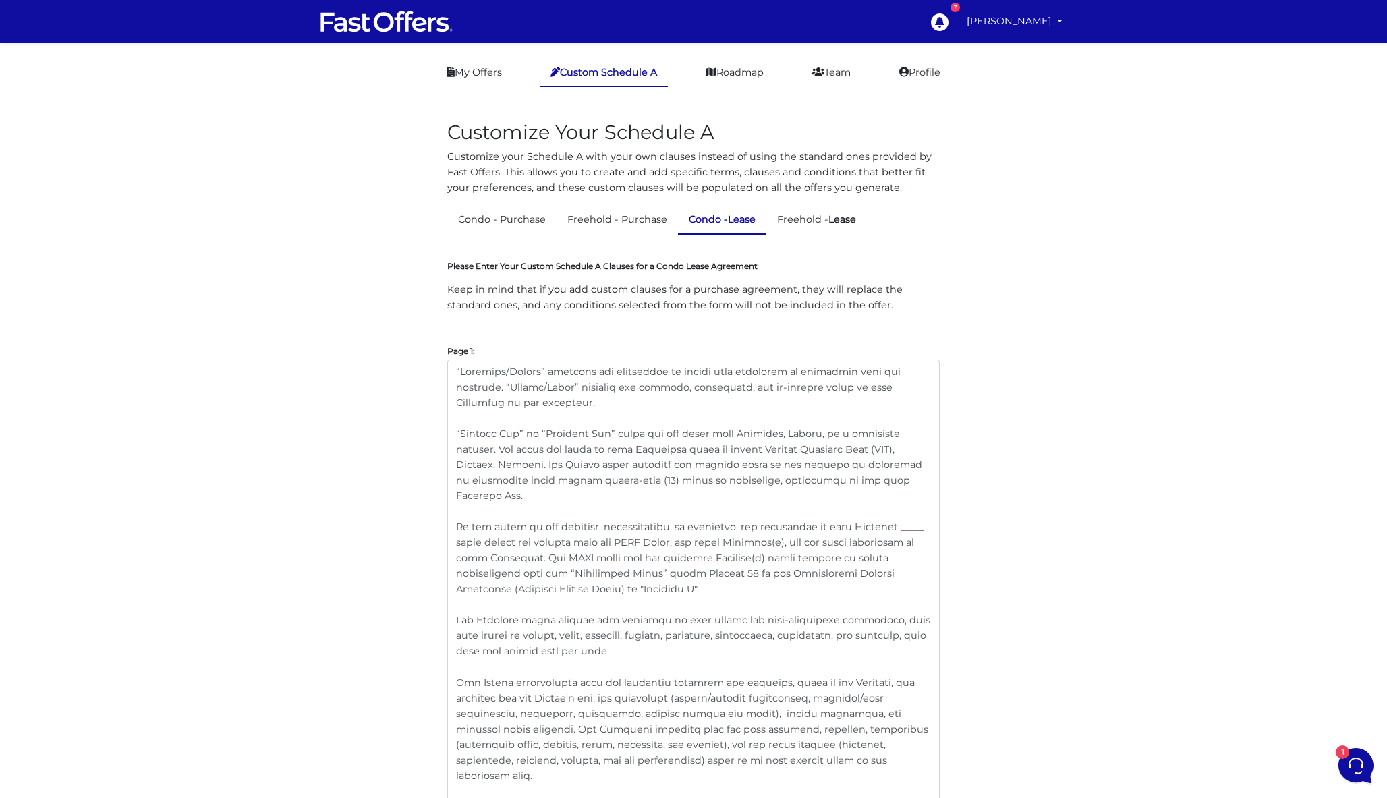
scroll to position [100, 0]
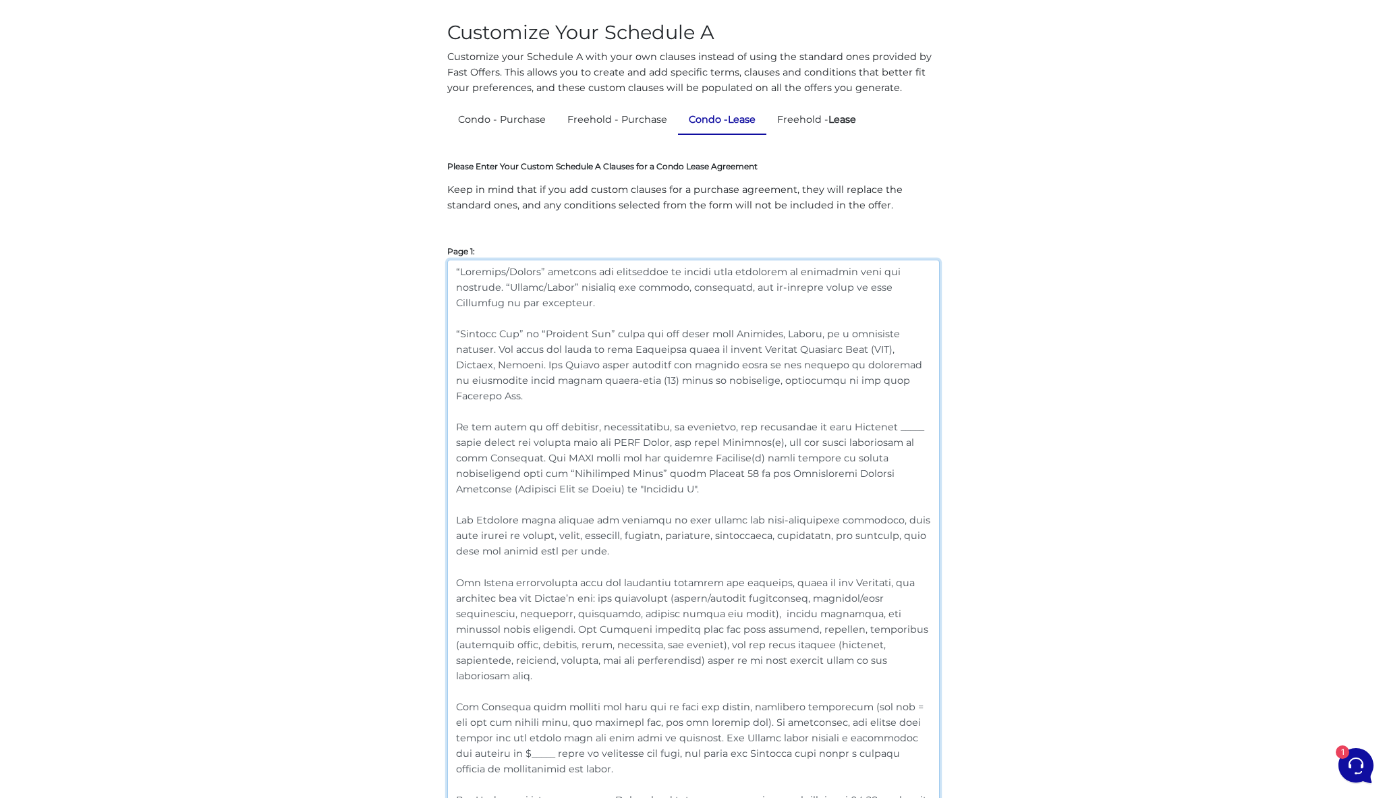
drag, startPoint x: 529, startPoint y: 304, endPoint x: 399, endPoint y: 247, distance: 142.2
drag, startPoint x: 503, startPoint y: 329, endPoint x: 393, endPoint y: 329, distance: 109.9
drag, startPoint x: 475, startPoint y: 429, endPoint x: 424, endPoint y: 426, distance: 50.7
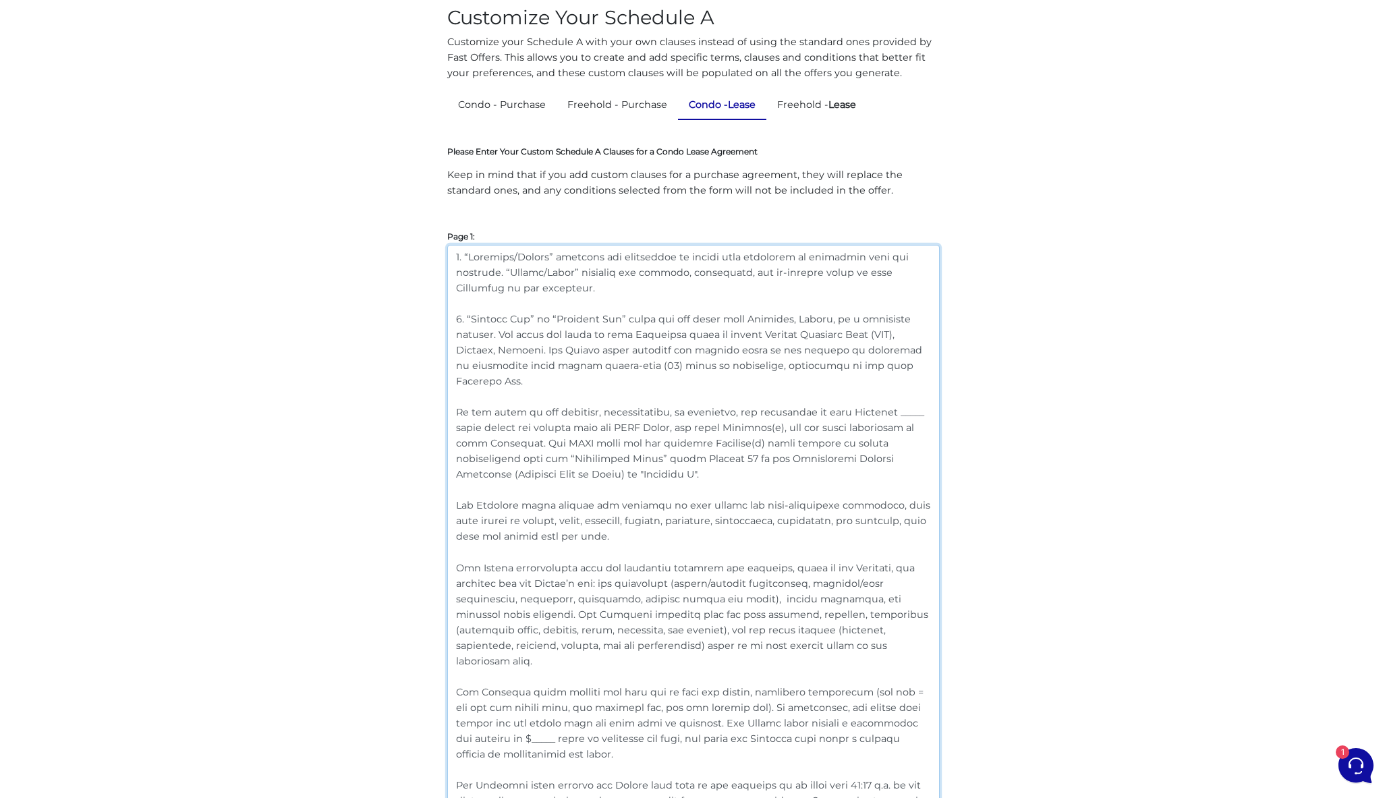
scroll to position [119, 0]
drag, startPoint x: 484, startPoint y: 497, endPoint x: 433, endPoint y: 497, distance: 51.3
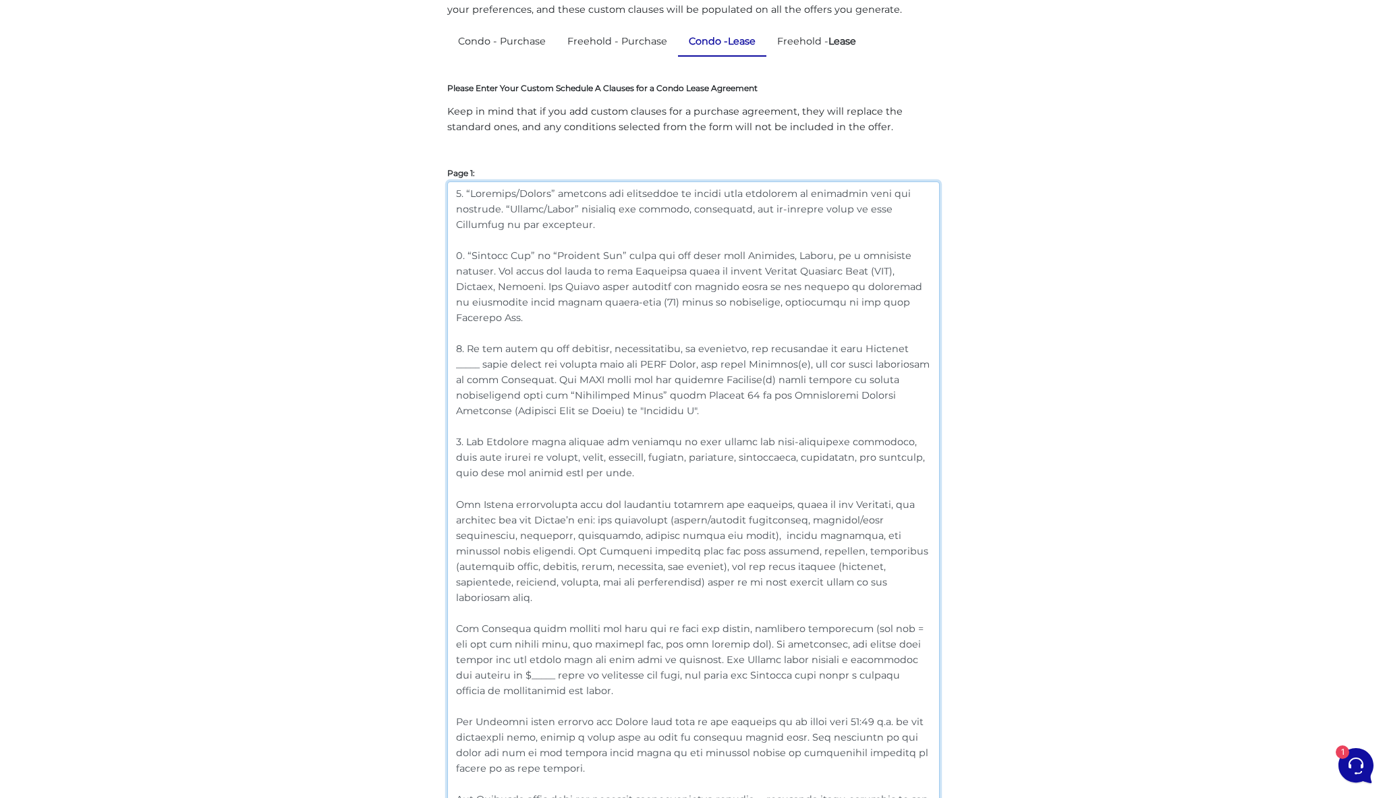
scroll to position [220, 0]
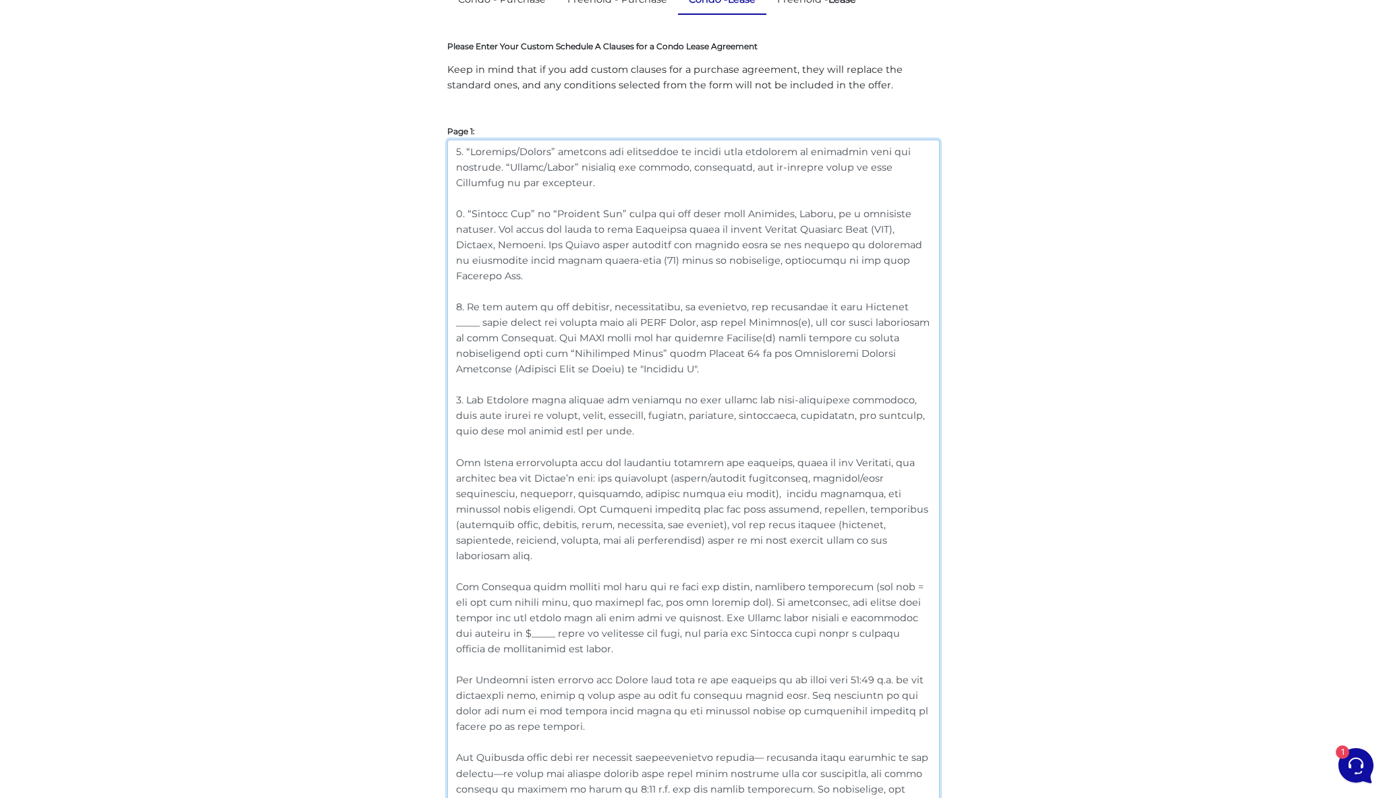
drag, startPoint x: 469, startPoint y: 459, endPoint x: 428, endPoint y: 459, distance: 40.5
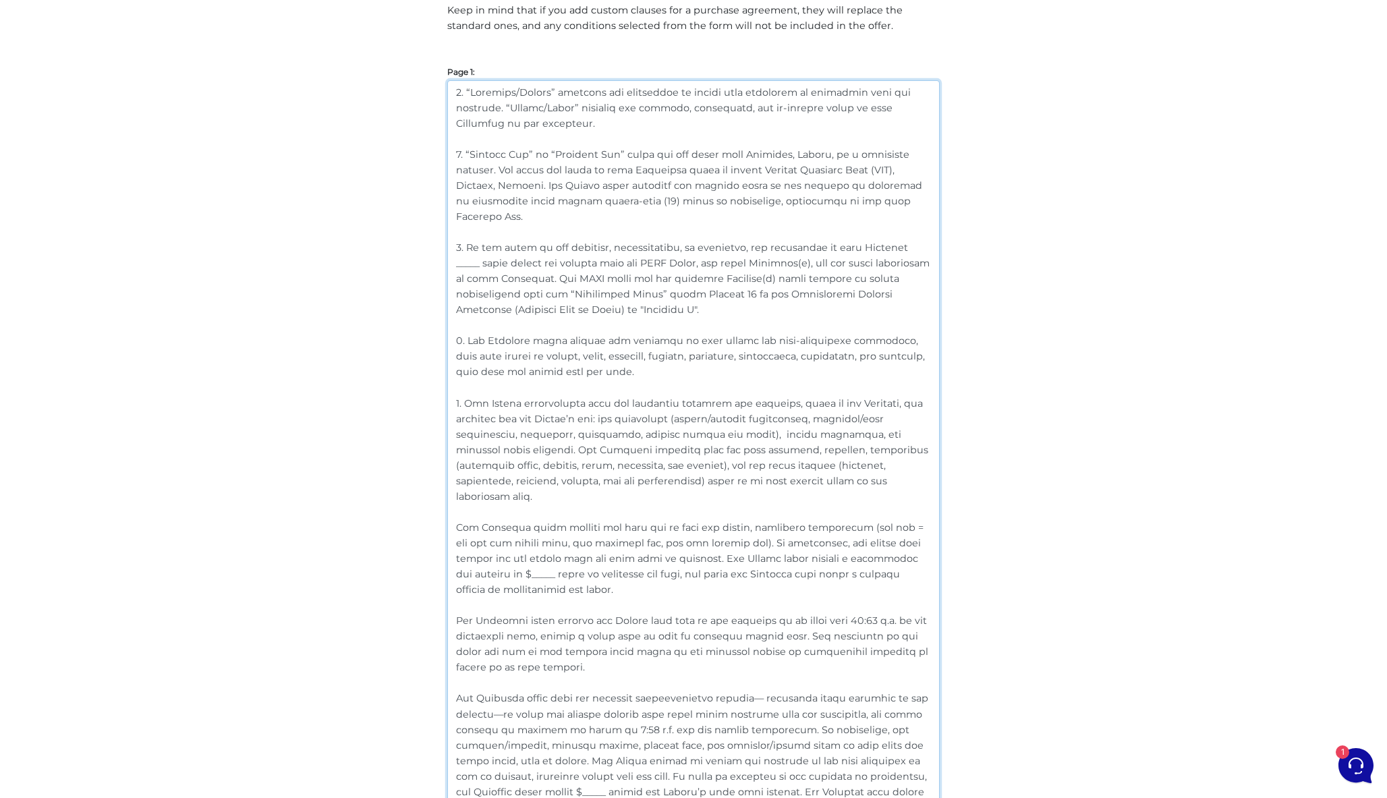
scroll to position [285, 0]
drag, startPoint x: 473, startPoint y: 506, endPoint x: 440, endPoint y: 506, distance: 33.0
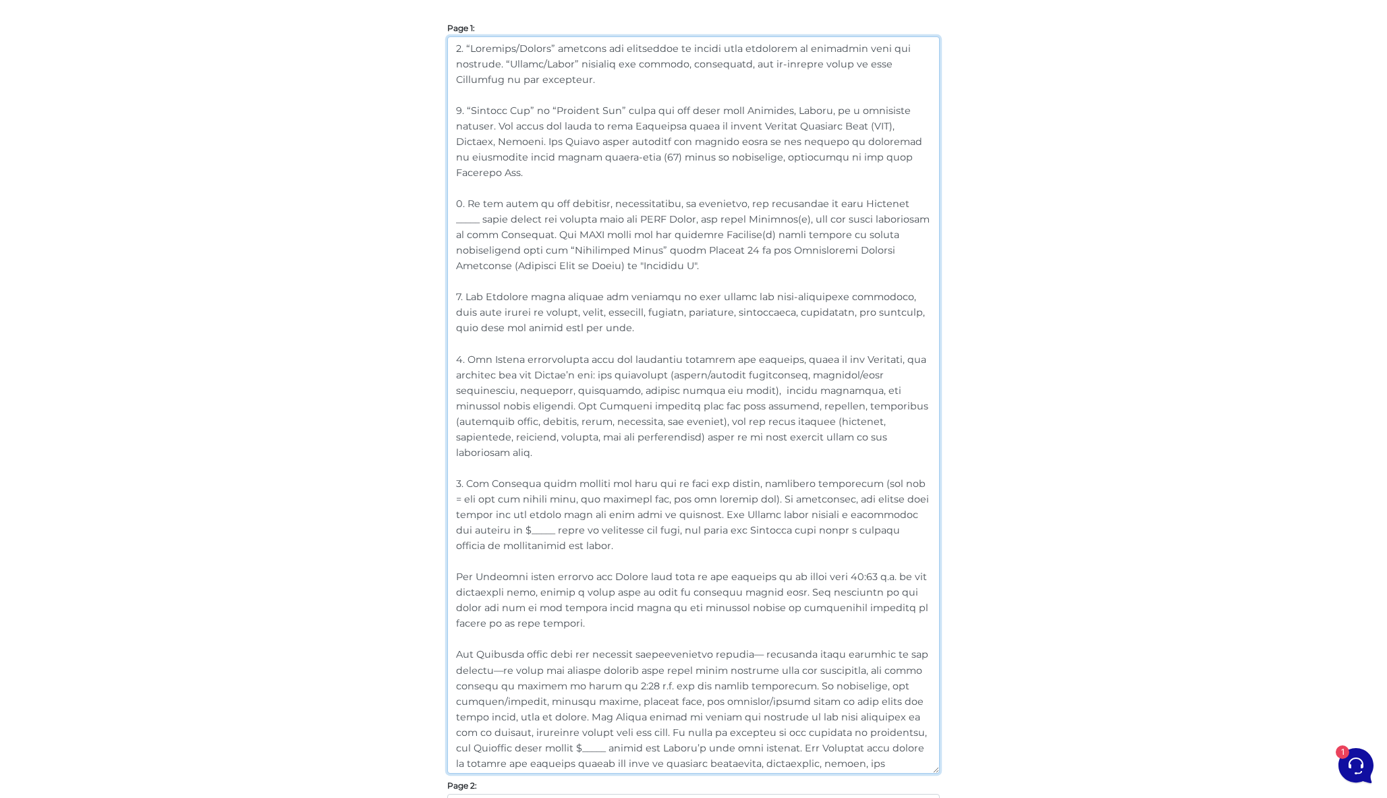
scroll to position [362, 0]
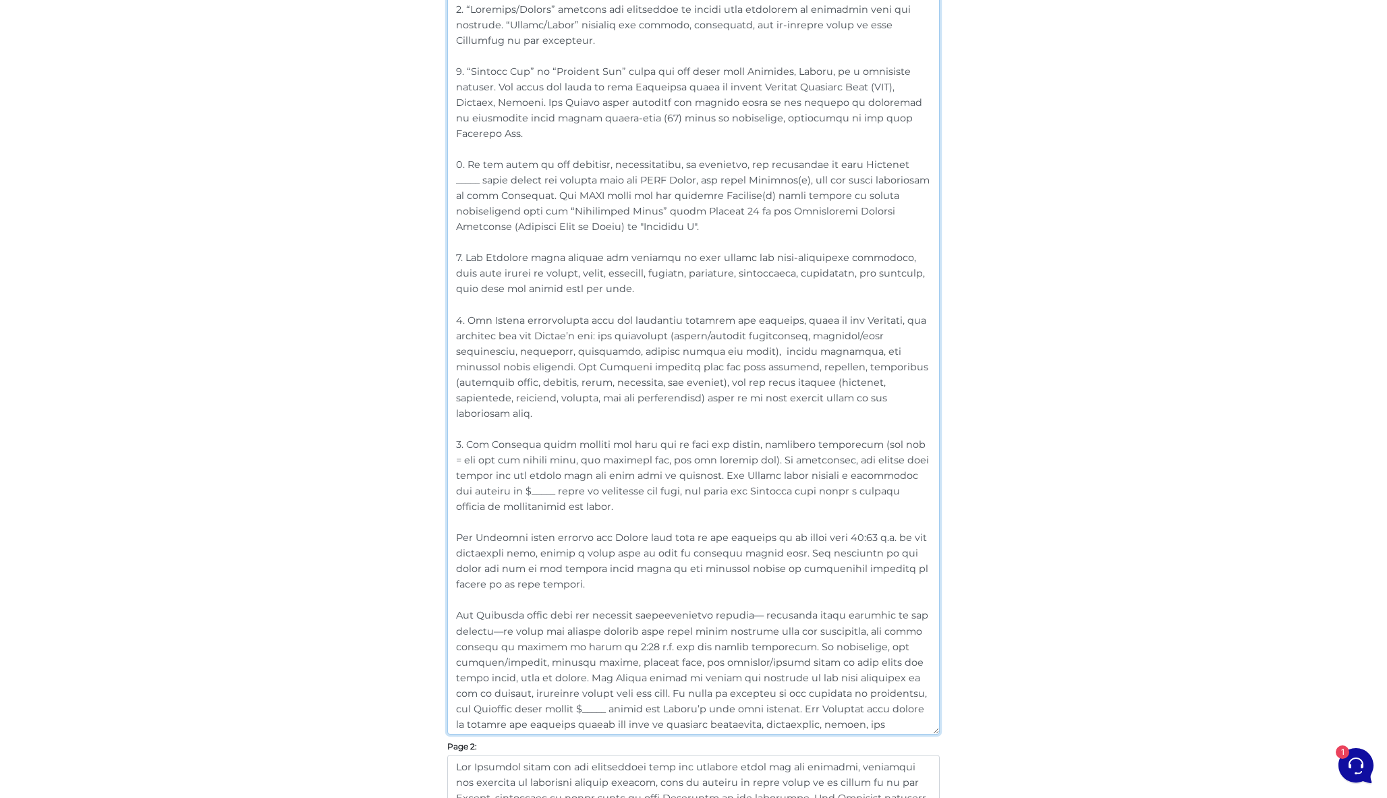
drag, startPoint x: 475, startPoint y: 520, endPoint x: 405, endPoint y: 520, distance: 69.5
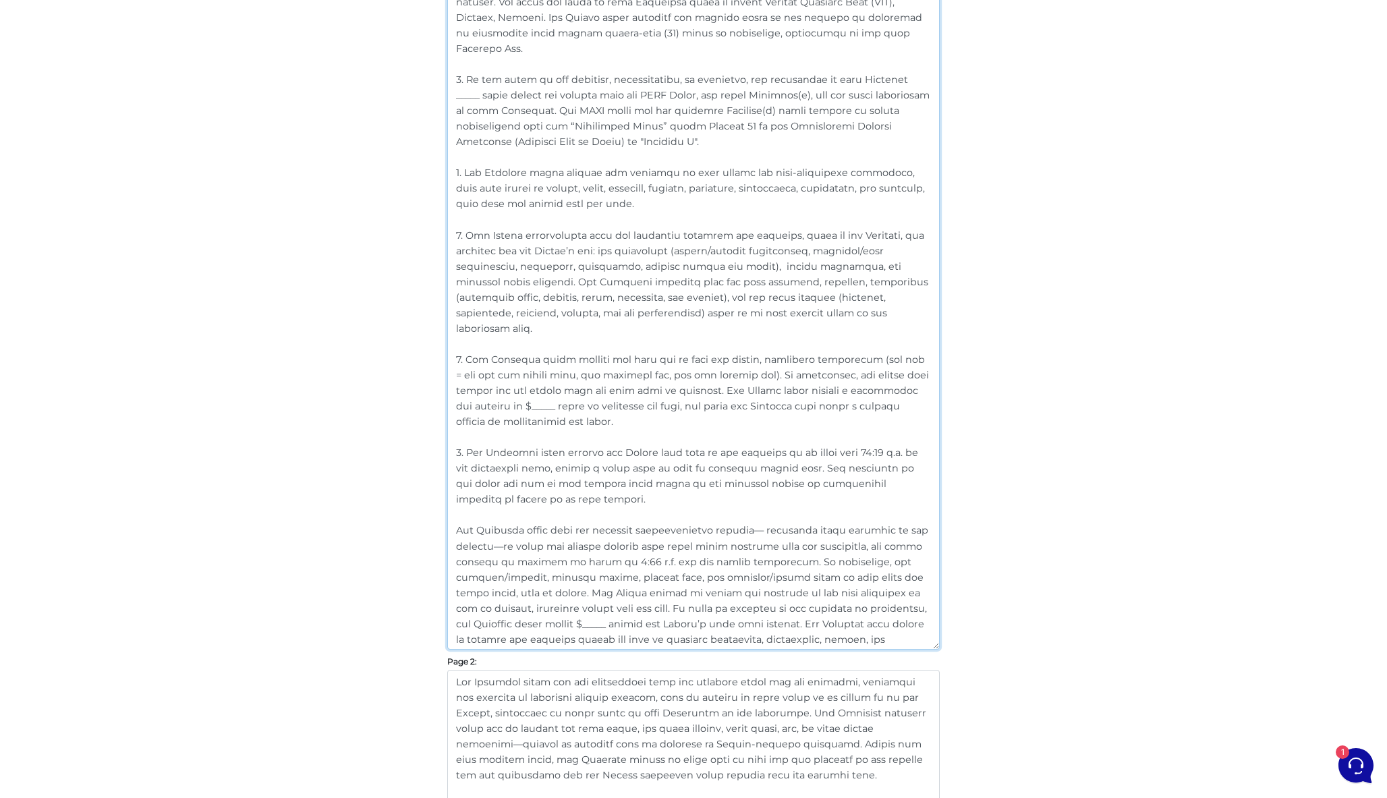
drag, startPoint x: 471, startPoint y: 513, endPoint x: 431, endPoint y: 513, distance: 39.8
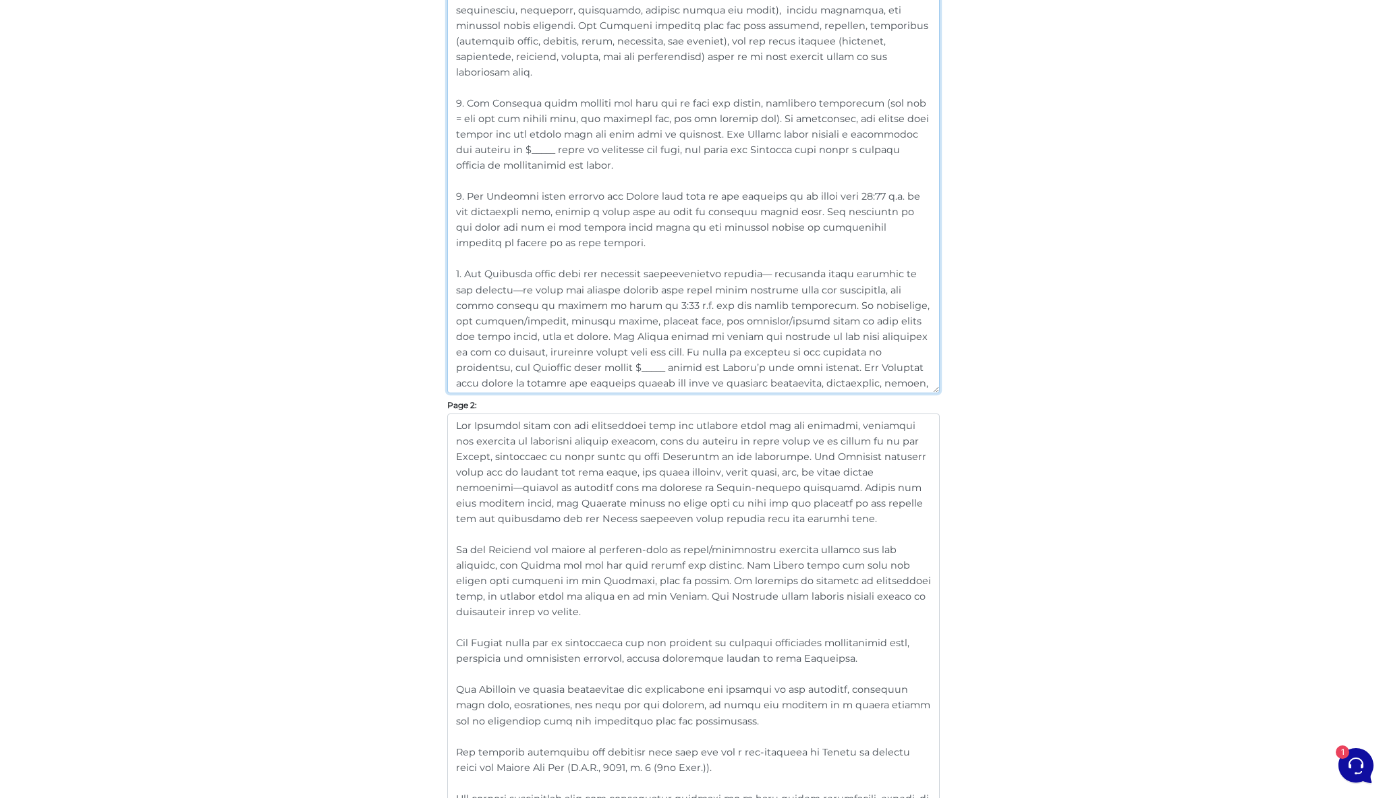
scroll to position [0, 0]
type textarea "1. “Landlord/Seller” includes any individual or entity with ownership or author…"
drag, startPoint x: 502, startPoint y: 424, endPoint x: 381, endPoint y: 416, distance: 121.6
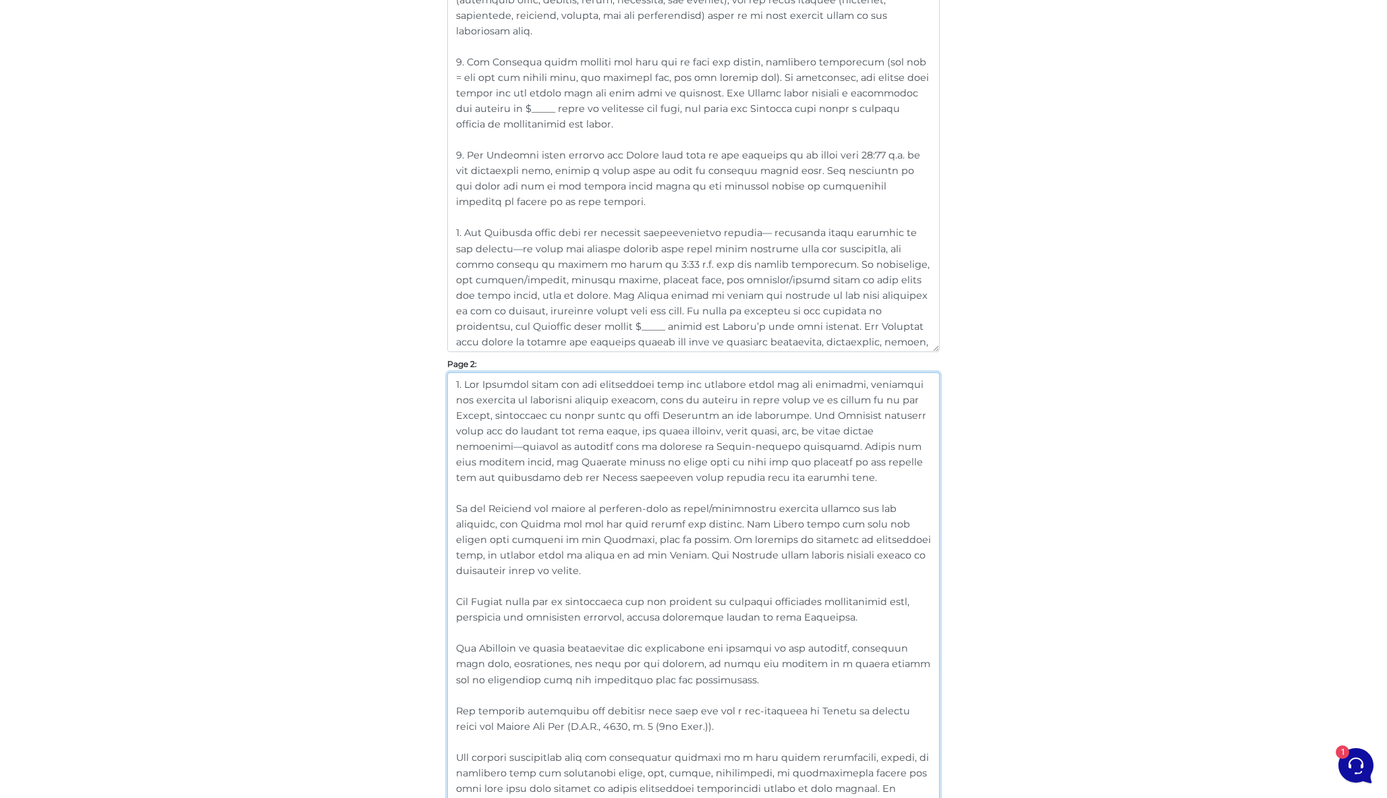
scroll to position [775, 0]
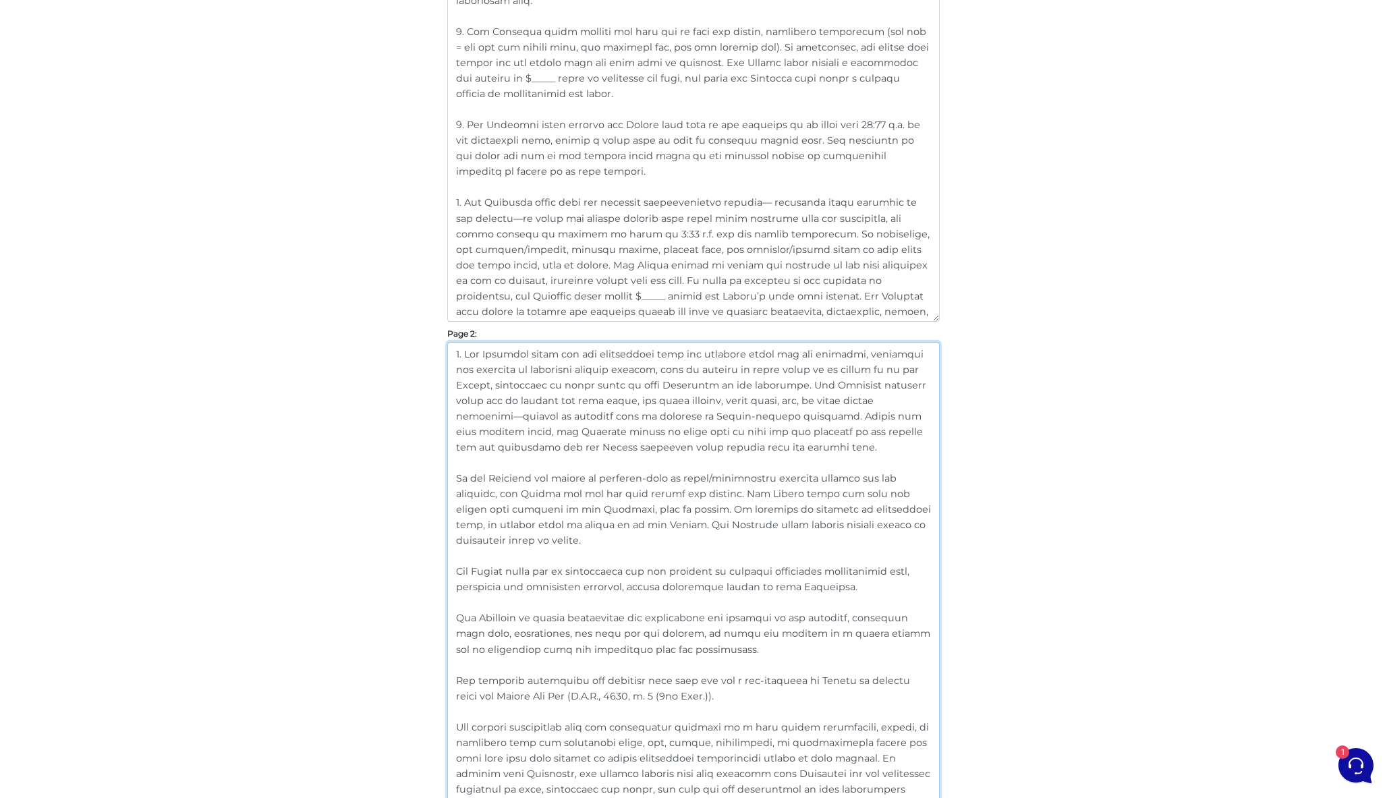
drag, startPoint x: 470, startPoint y: 476, endPoint x: 423, endPoint y: 476, distance: 47.2
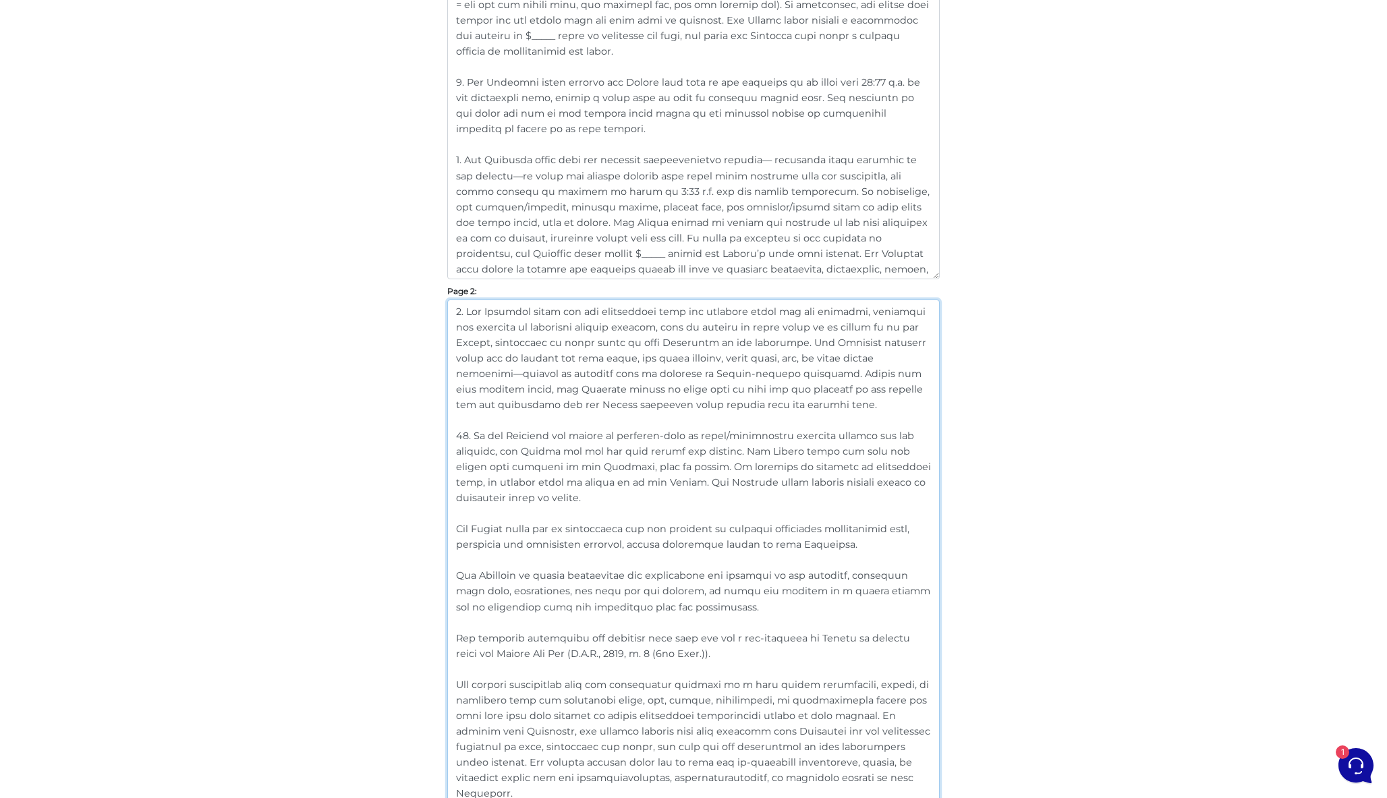
scroll to position [861, 0]
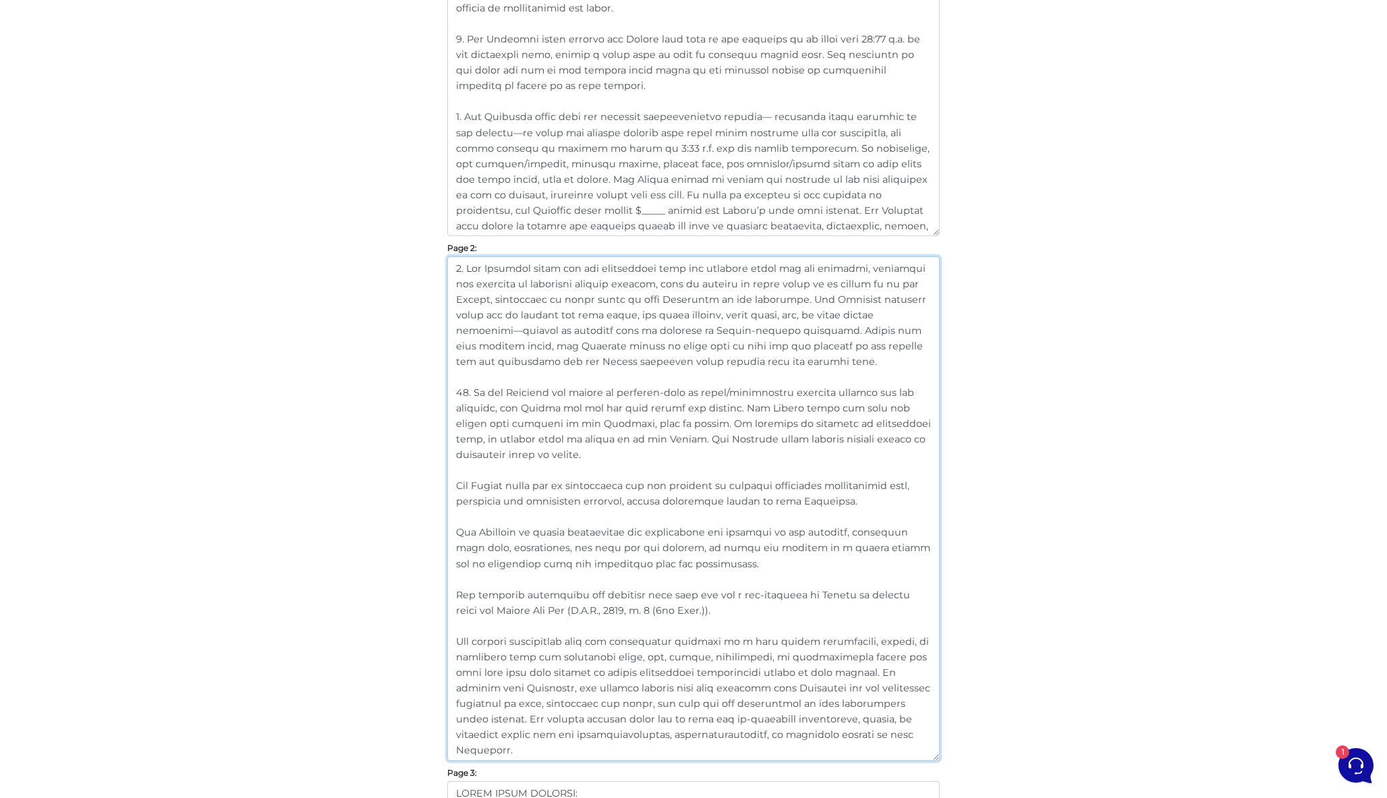
drag, startPoint x: 473, startPoint y: 484, endPoint x: 430, endPoint y: 484, distance: 43.8
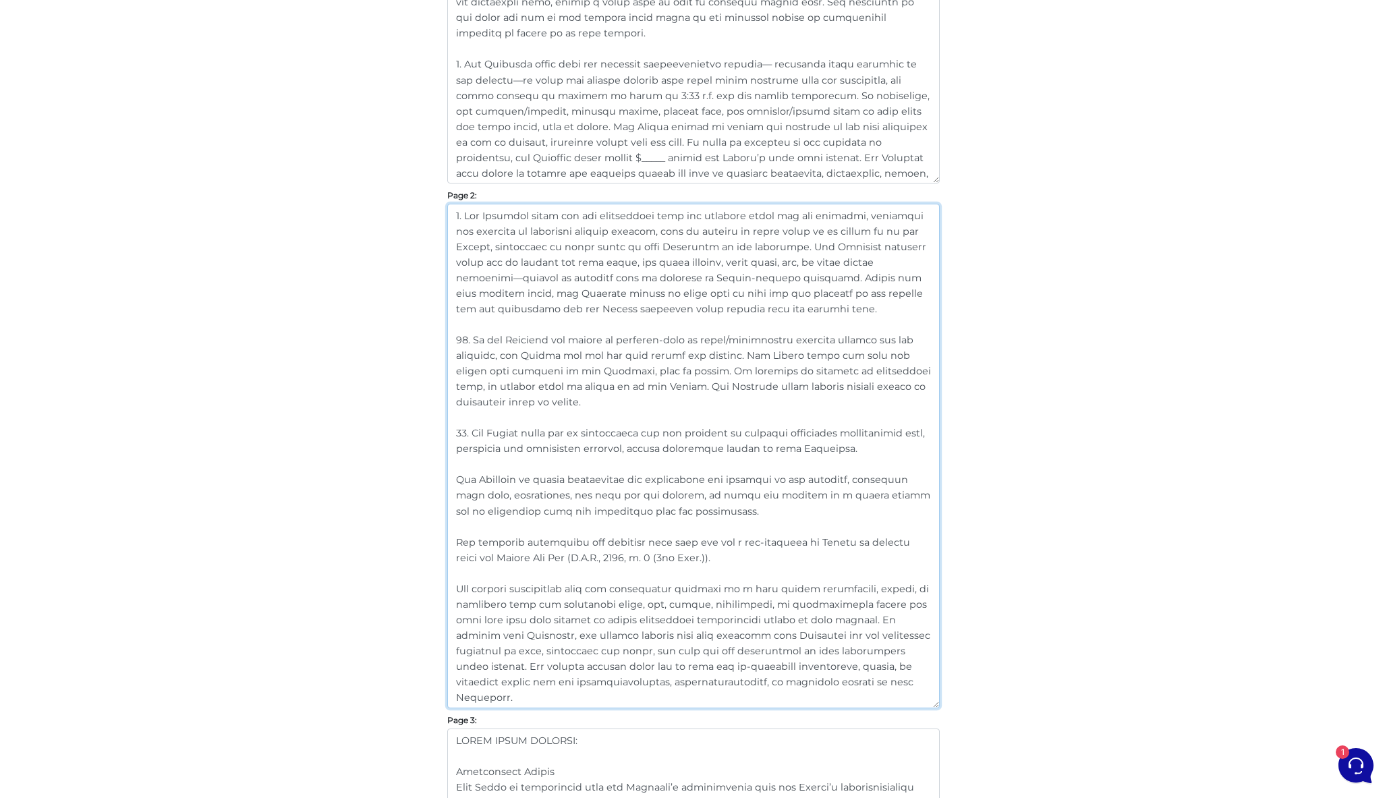
scroll to position [958, 0]
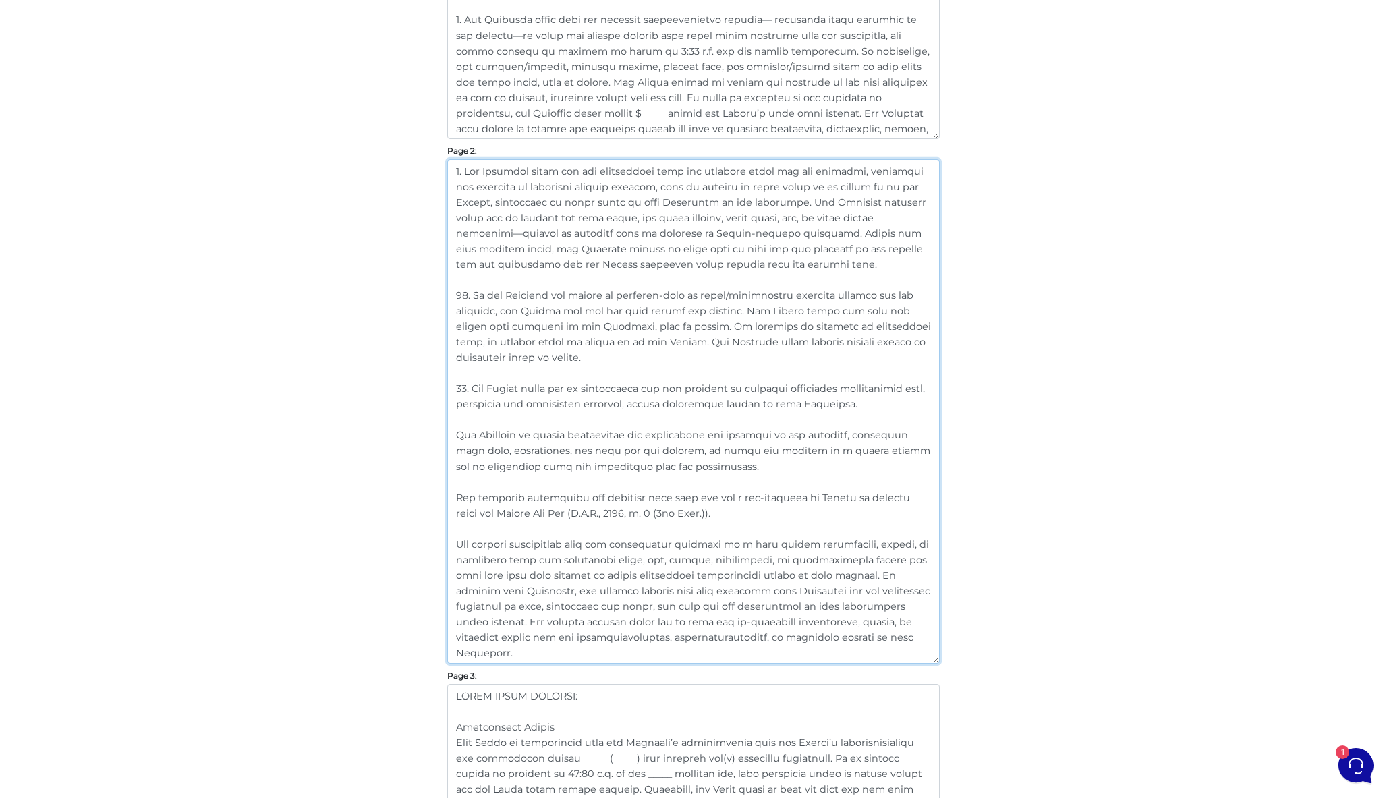
drag, startPoint x: 471, startPoint y: 436, endPoint x: 433, endPoint y: 435, distance: 37.8
click at [433, 435] on div "Customize Your Schedule A Customize your Schedule A with your own clauses inste…" at bounding box center [693, 761] width 769 height 3236
drag, startPoint x: 461, startPoint y: 495, endPoint x: 432, endPoint y: 495, distance: 29.0
click at [432, 495] on div "Customize Your Schedule A Customize your Schedule A with your own clauses inste…" at bounding box center [693, 761] width 769 height 3236
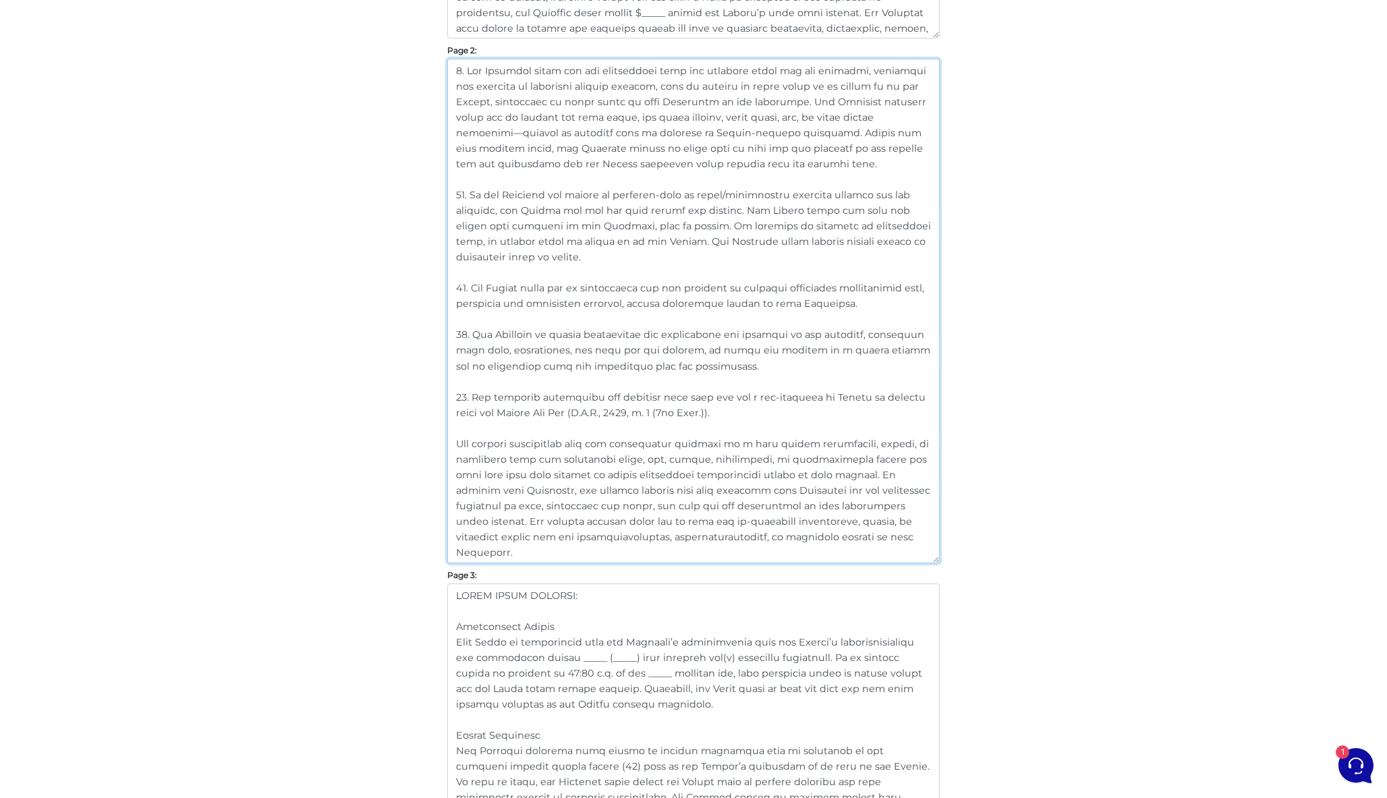
drag, startPoint x: 479, startPoint y: 442, endPoint x: 397, endPoint y: 441, distance: 81.6
click at [397, 441] on div "Customize Your Schedule A Customize your Schedule A with your own clauses inste…" at bounding box center [693, 660] width 769 height 3236
click at [664, 448] on textarea at bounding box center [693, 311] width 492 height 504
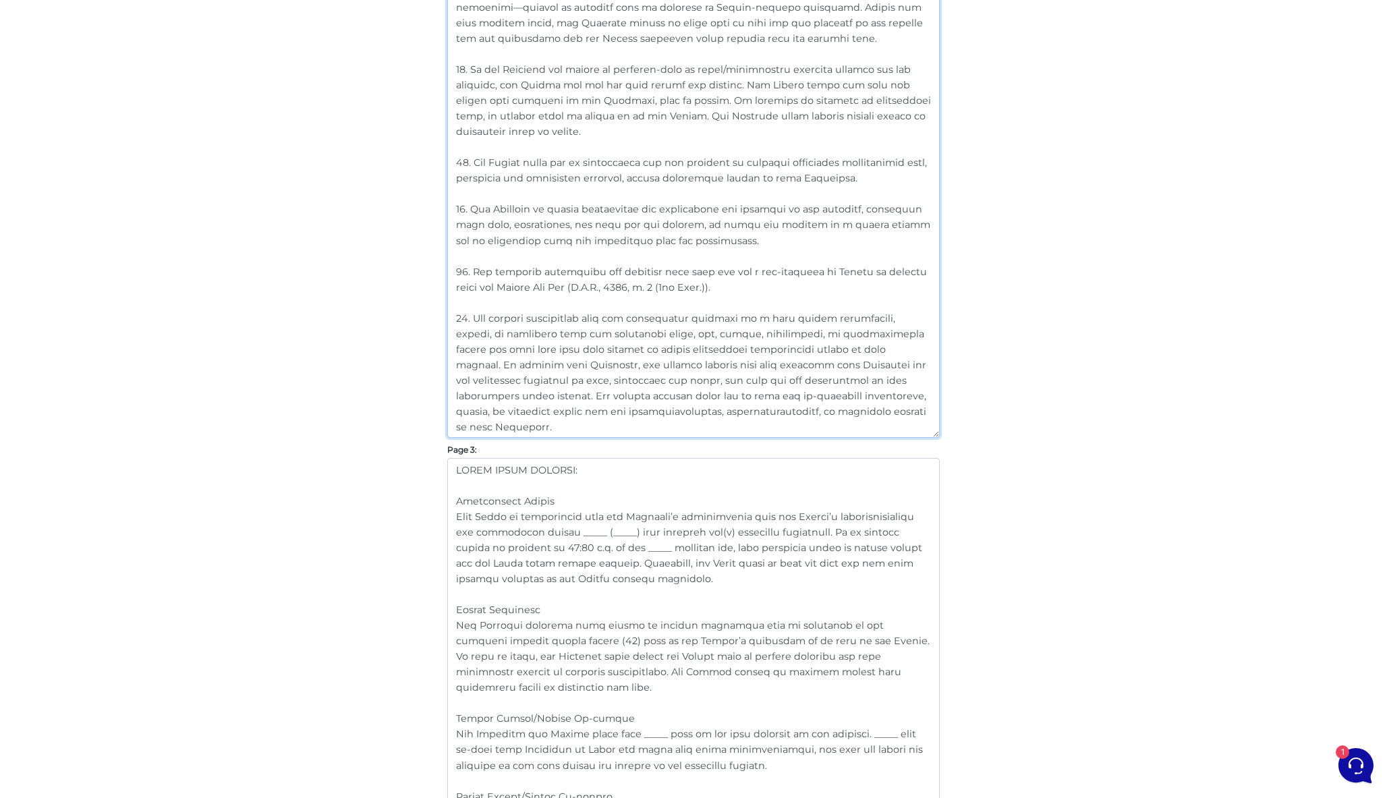
scroll to position [1215, 0]
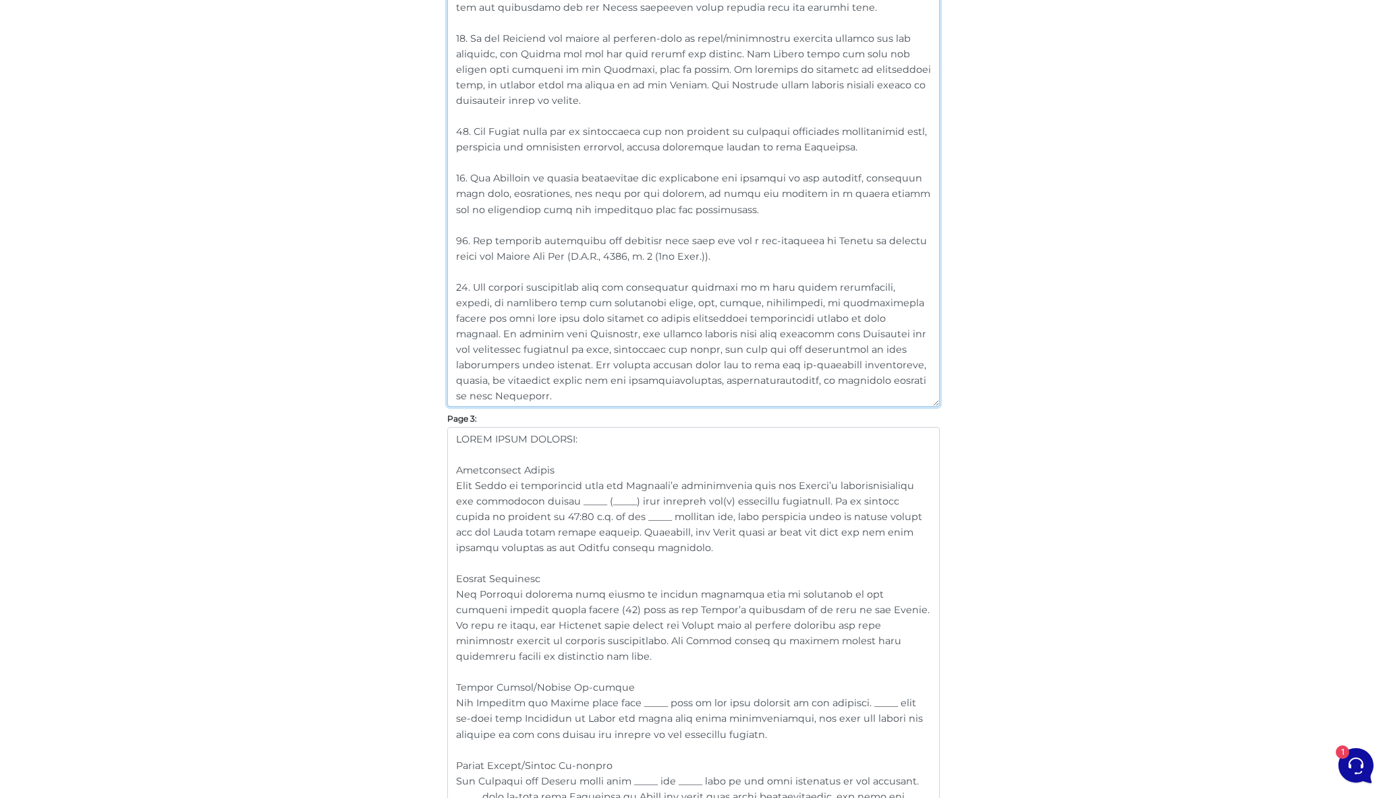
click at [517, 285] on textarea at bounding box center [693, 154] width 492 height 504
drag, startPoint x: 471, startPoint y: 283, endPoint x: 417, endPoint y: 283, distance: 54.0
click at [418, 283] on div "Customize Your Schedule A Customize your Schedule A with your own clauses inste…" at bounding box center [693, 504] width 769 height 3236
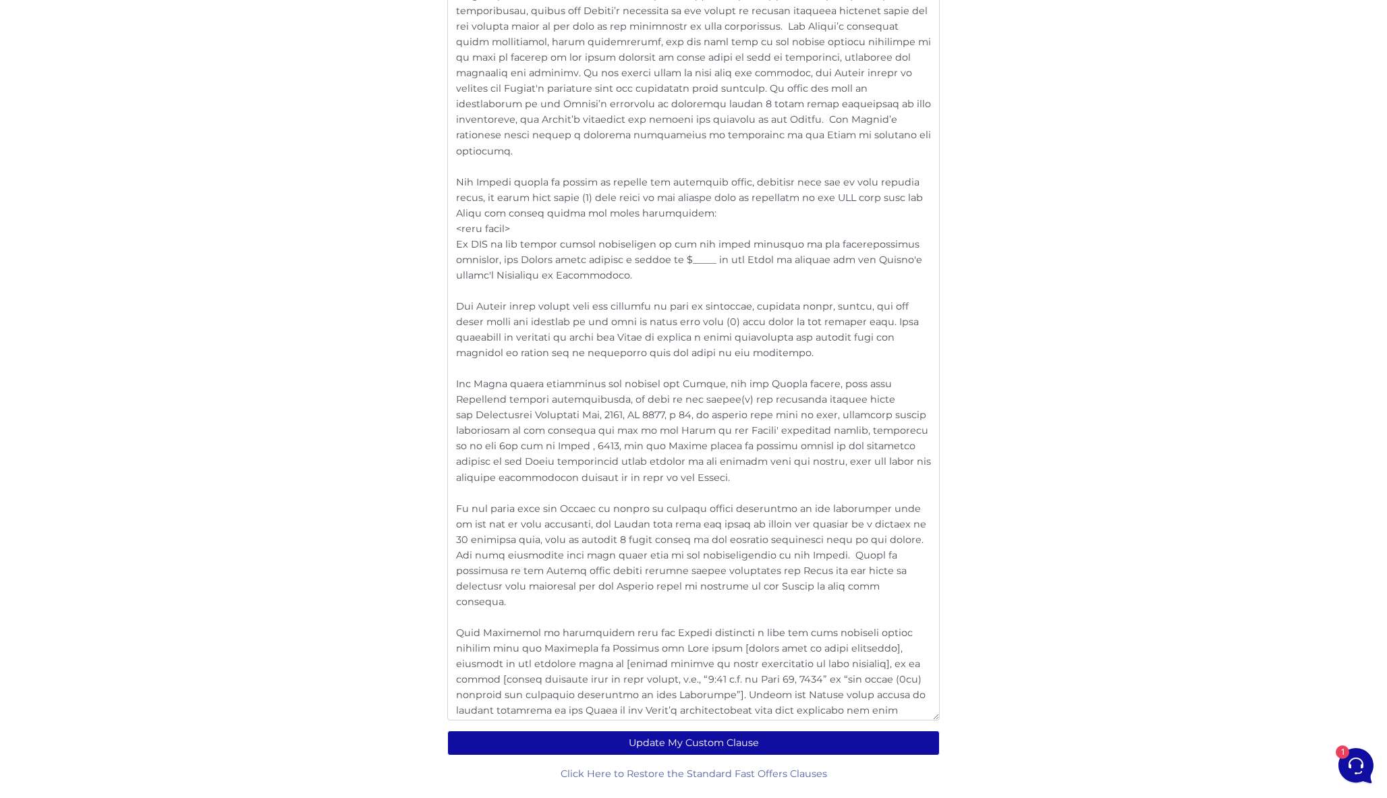
scroll to position [2555, 0]
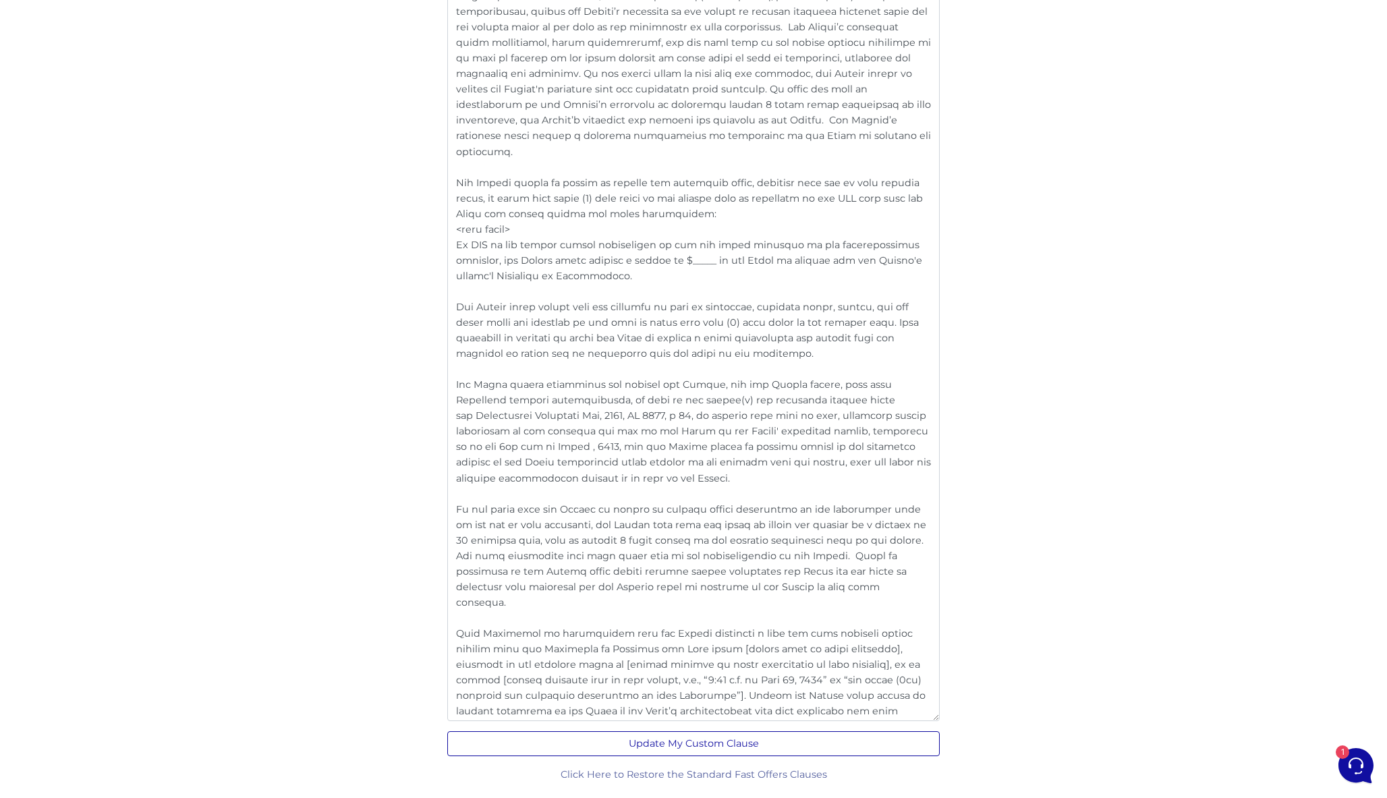
type textarea "9. The Landlord shall pay all maintenance fees and property taxes for the premi…"
click at [685, 743] on button "Update My Custom Clause" at bounding box center [693, 743] width 492 height 25
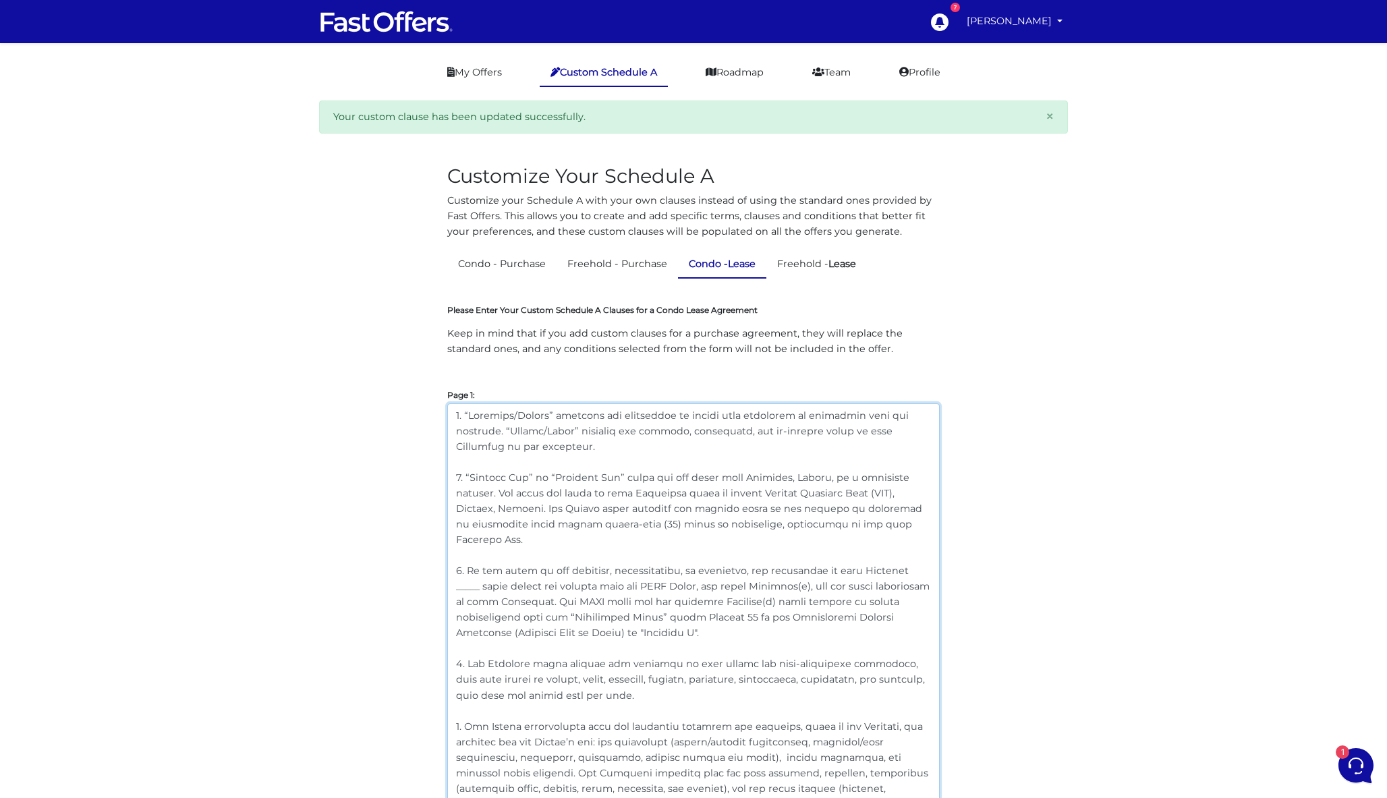
drag, startPoint x: 568, startPoint y: 522, endPoint x: 316, endPoint y: -136, distance: 704.0
click at [832, 267] on link "Freehold - Lease" at bounding box center [816, 264] width 100 height 26
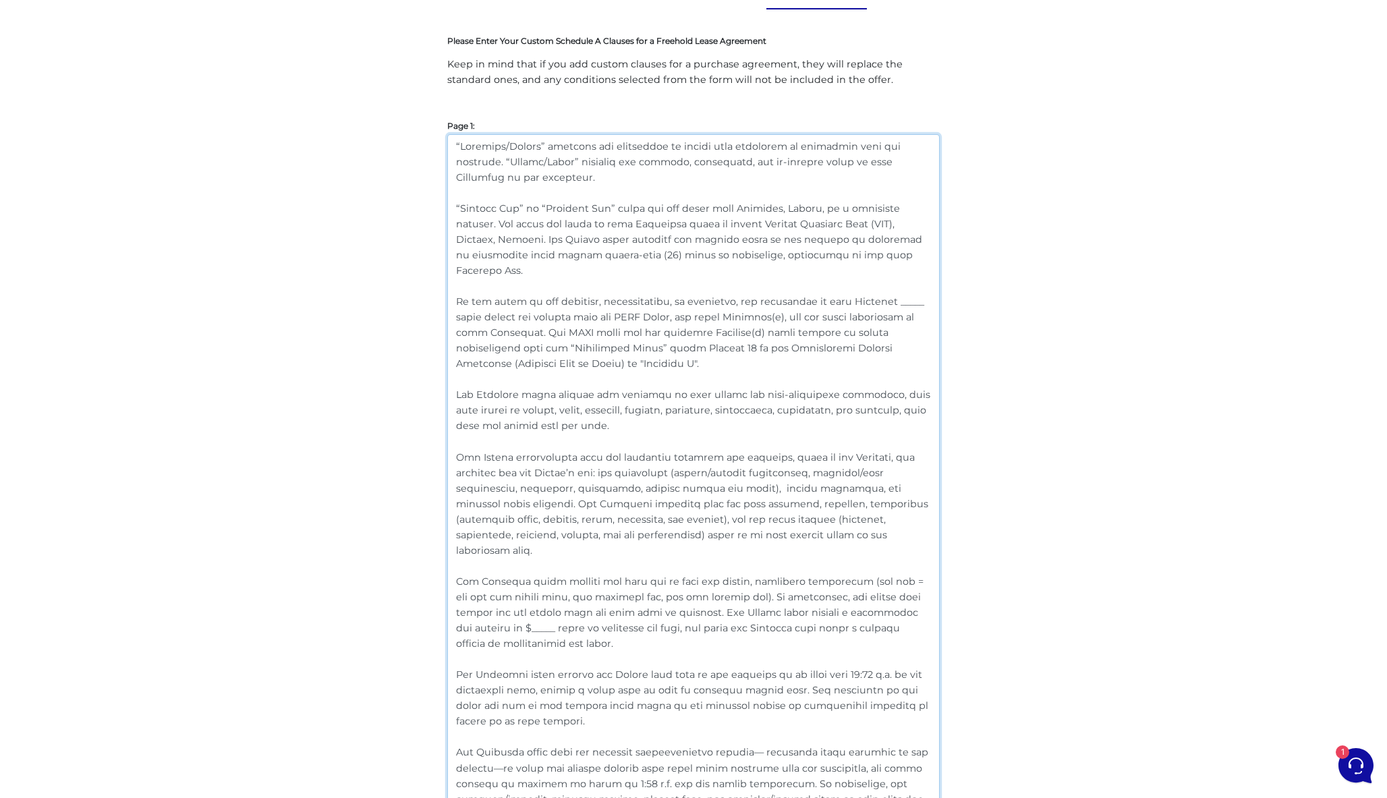
click at [628, 488] on textarea at bounding box center [693, 502] width 492 height 737
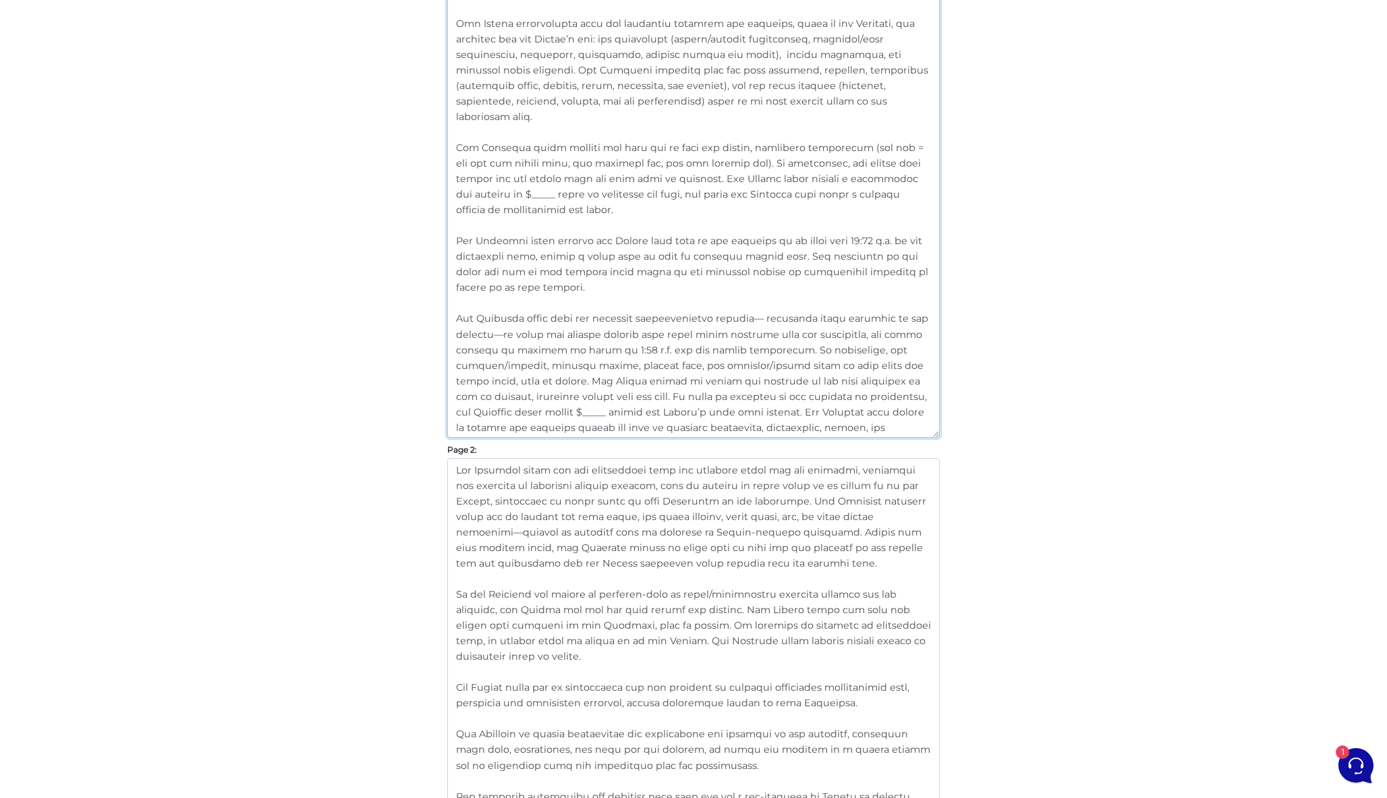
scroll to position [718, 0]
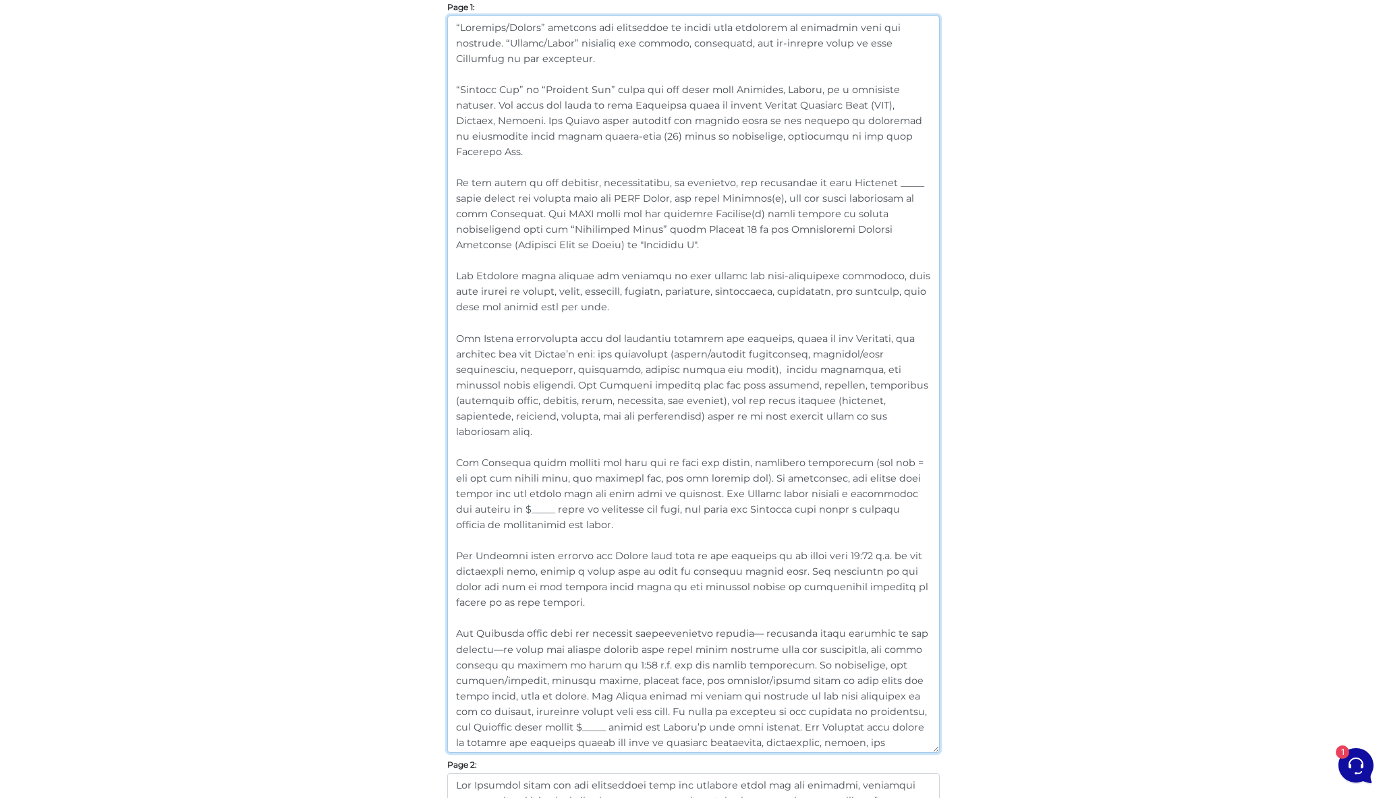
drag, startPoint x: 562, startPoint y: 370, endPoint x: 324, endPoint y: -107, distance: 532.6
click at [324, 0] on html "7 [PERSON_NAME]" at bounding box center [693, 627] width 1387 height 1942
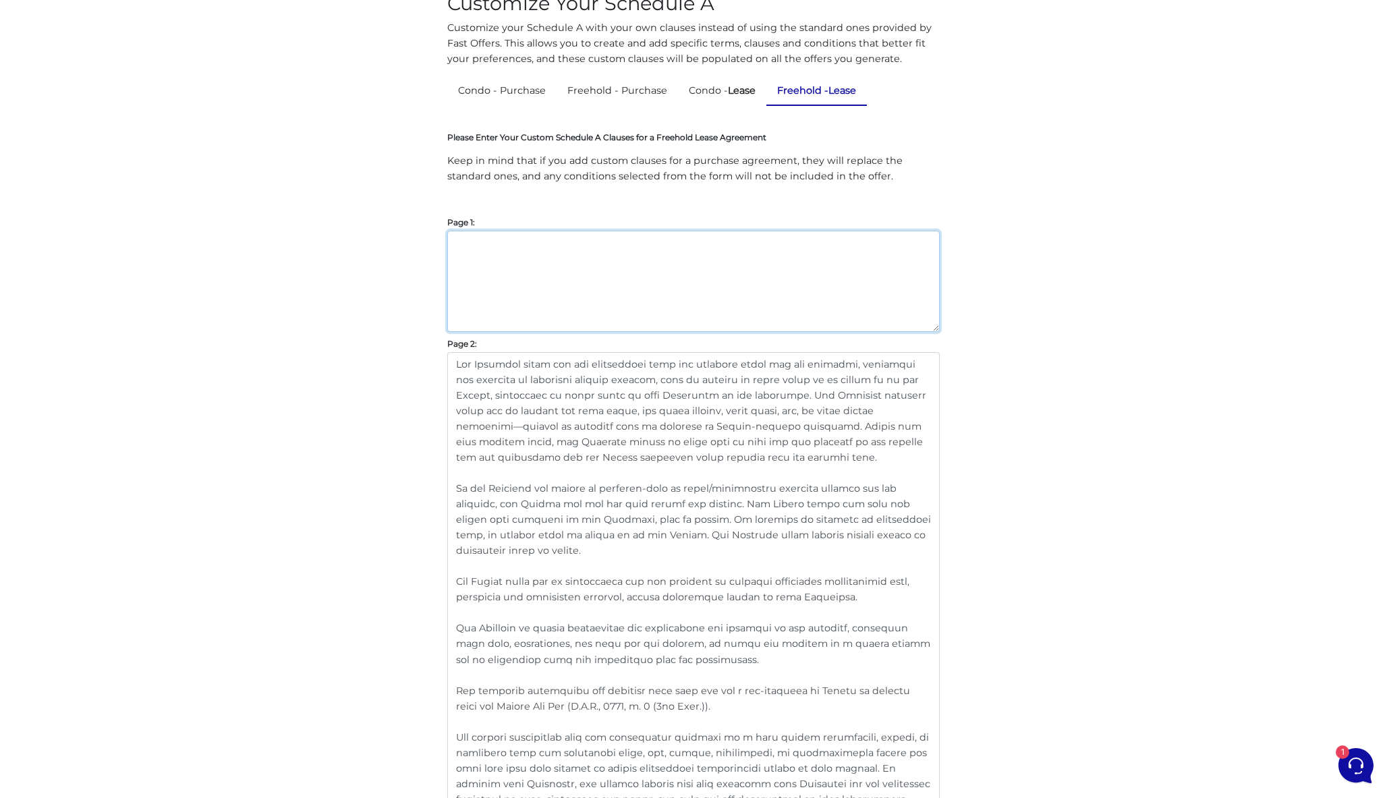
paste textarea "4. “Loremips/Dolors” ametcons adi elitseddoe te incidi utla etdolorem al enimad…"
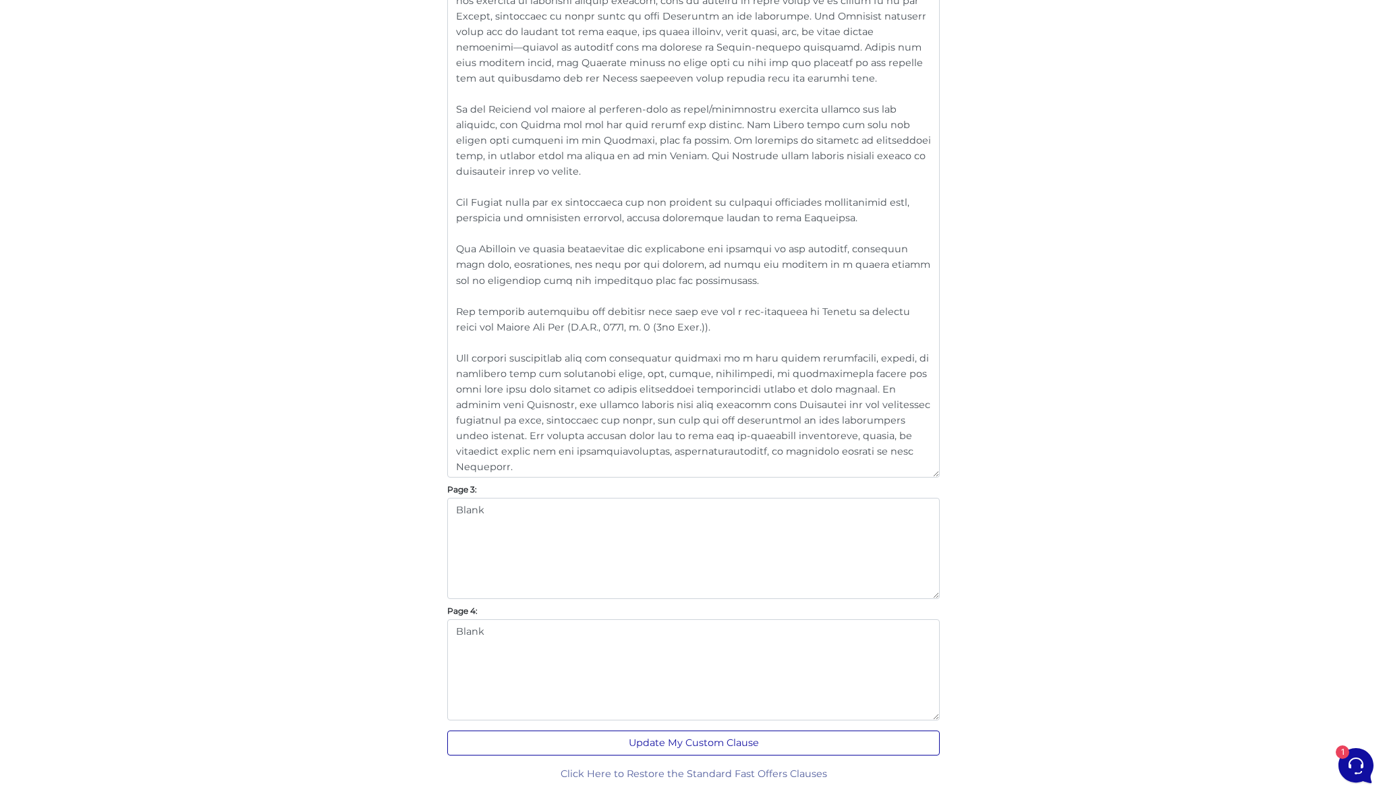
scroll to position [1143, 0]
type textarea "4. “Loremips/Dolors” ametcons adi elitseddoe te incidi utla etdolorem al enimad…"
click at [711, 740] on button "Update My Custom Clause" at bounding box center [693, 743] width 492 height 25
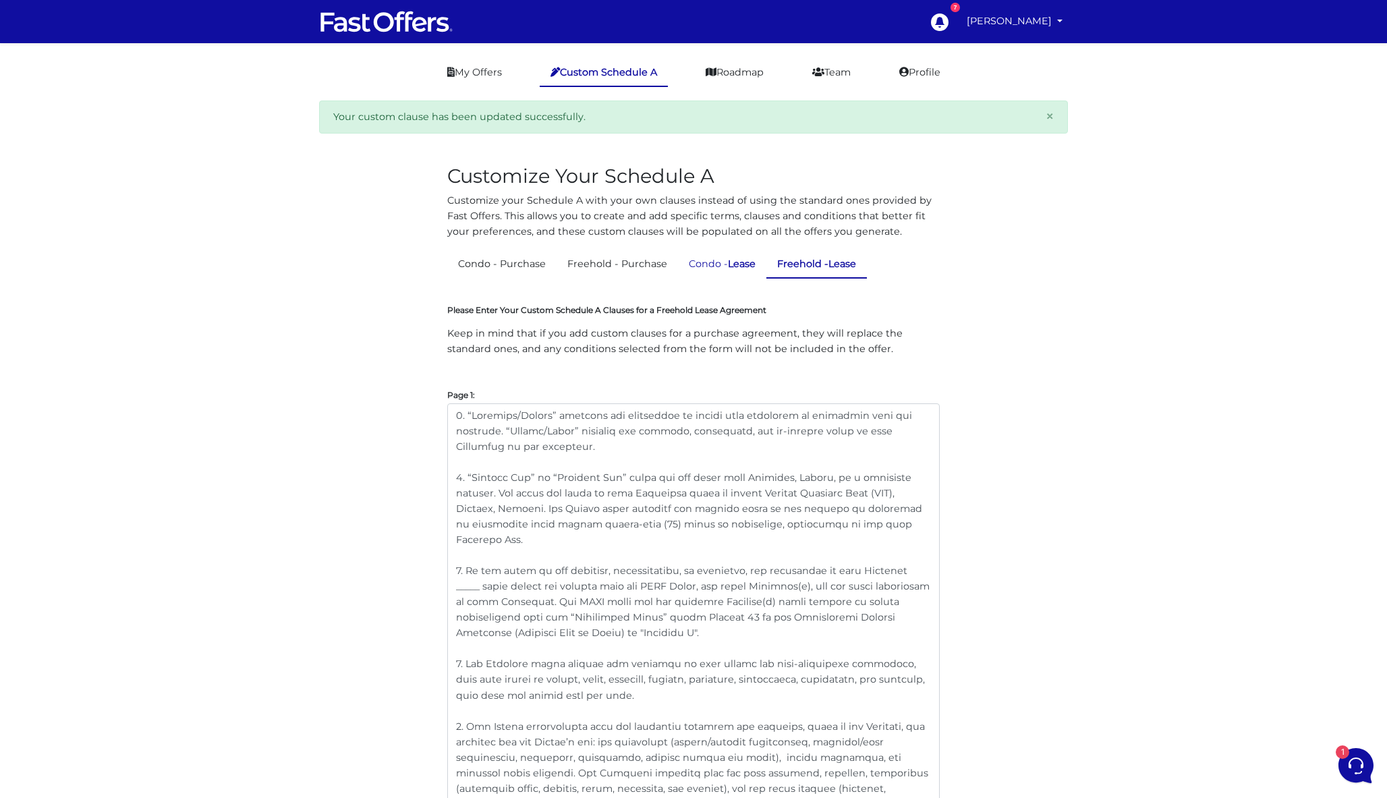
click at [714, 260] on link "Condo - Lease" at bounding box center [722, 264] width 88 height 26
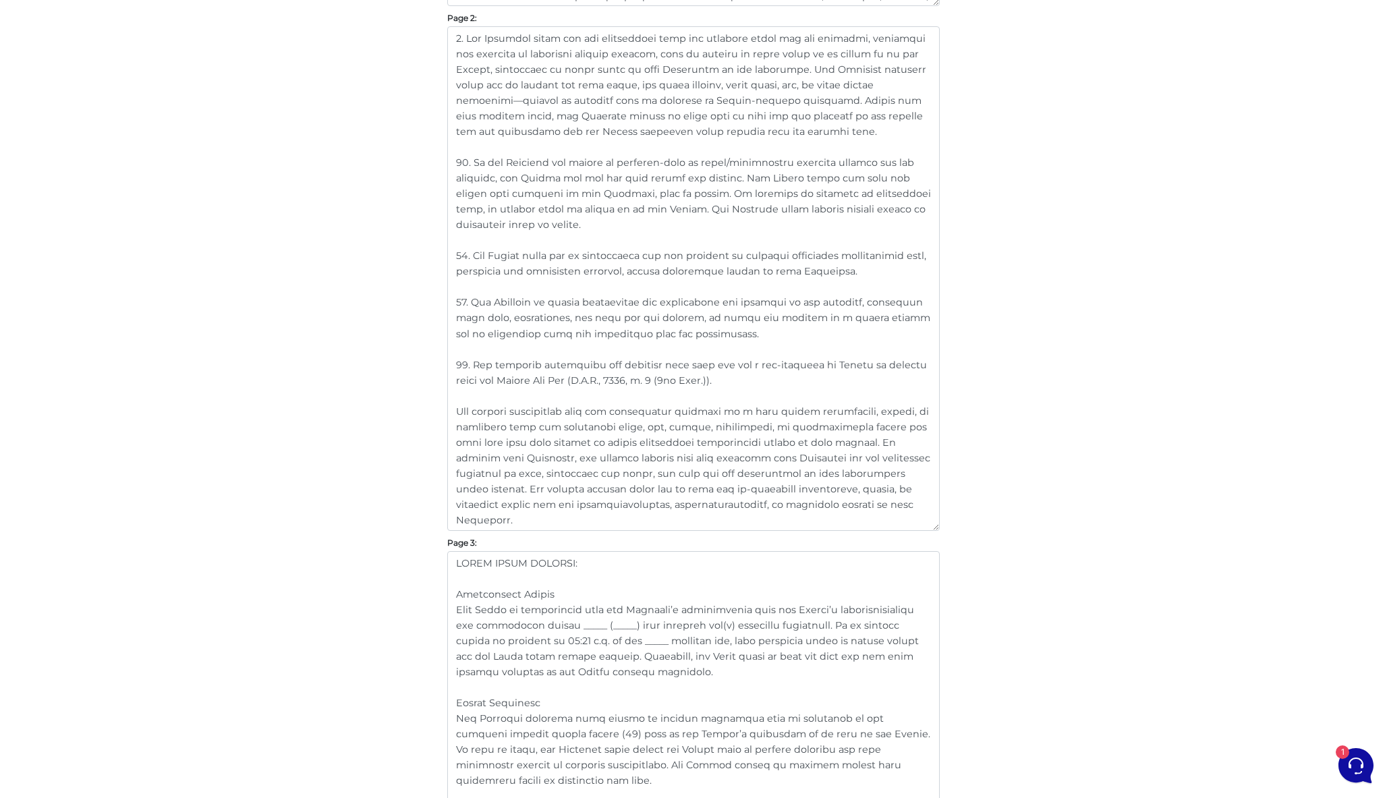
scroll to position [1072, 0]
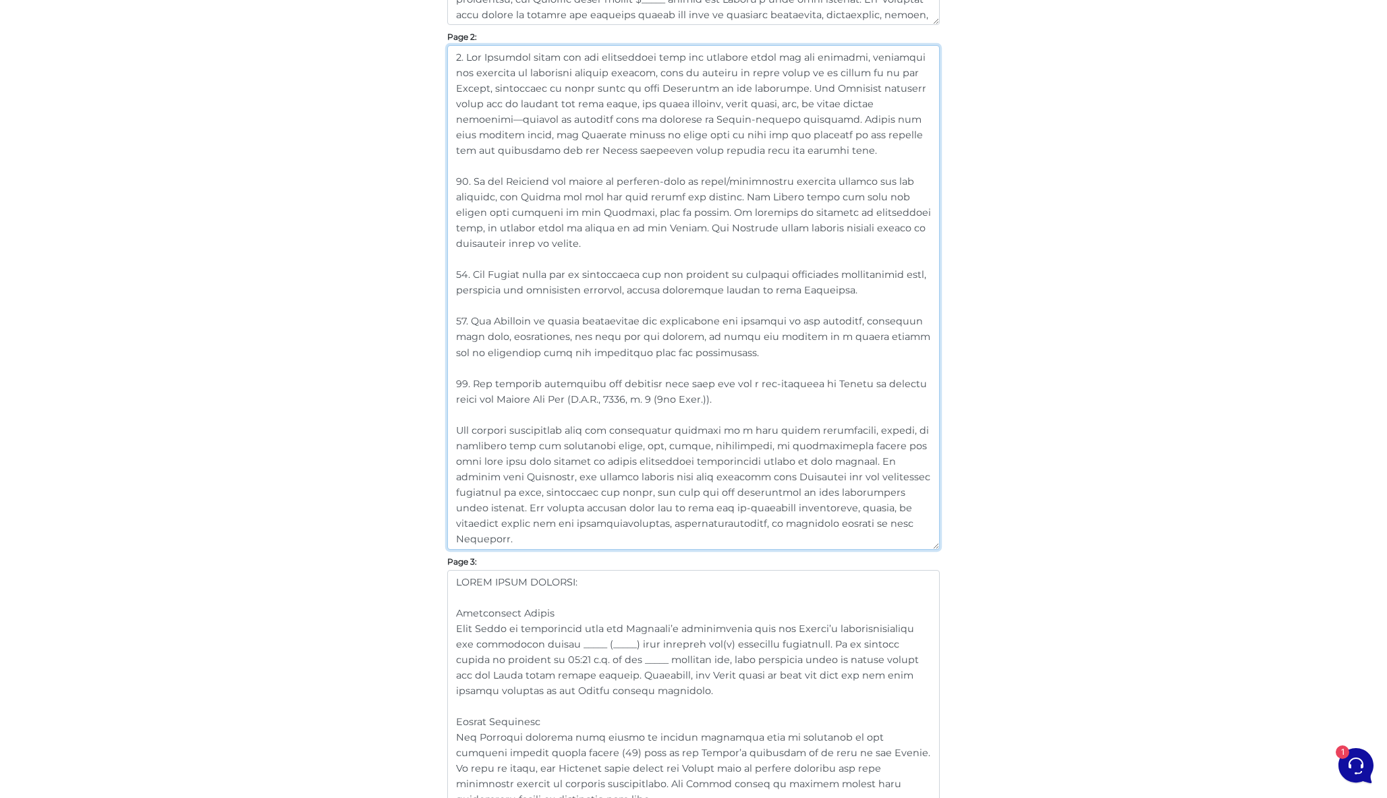
click at [511, 544] on textarea at bounding box center [693, 297] width 492 height 504
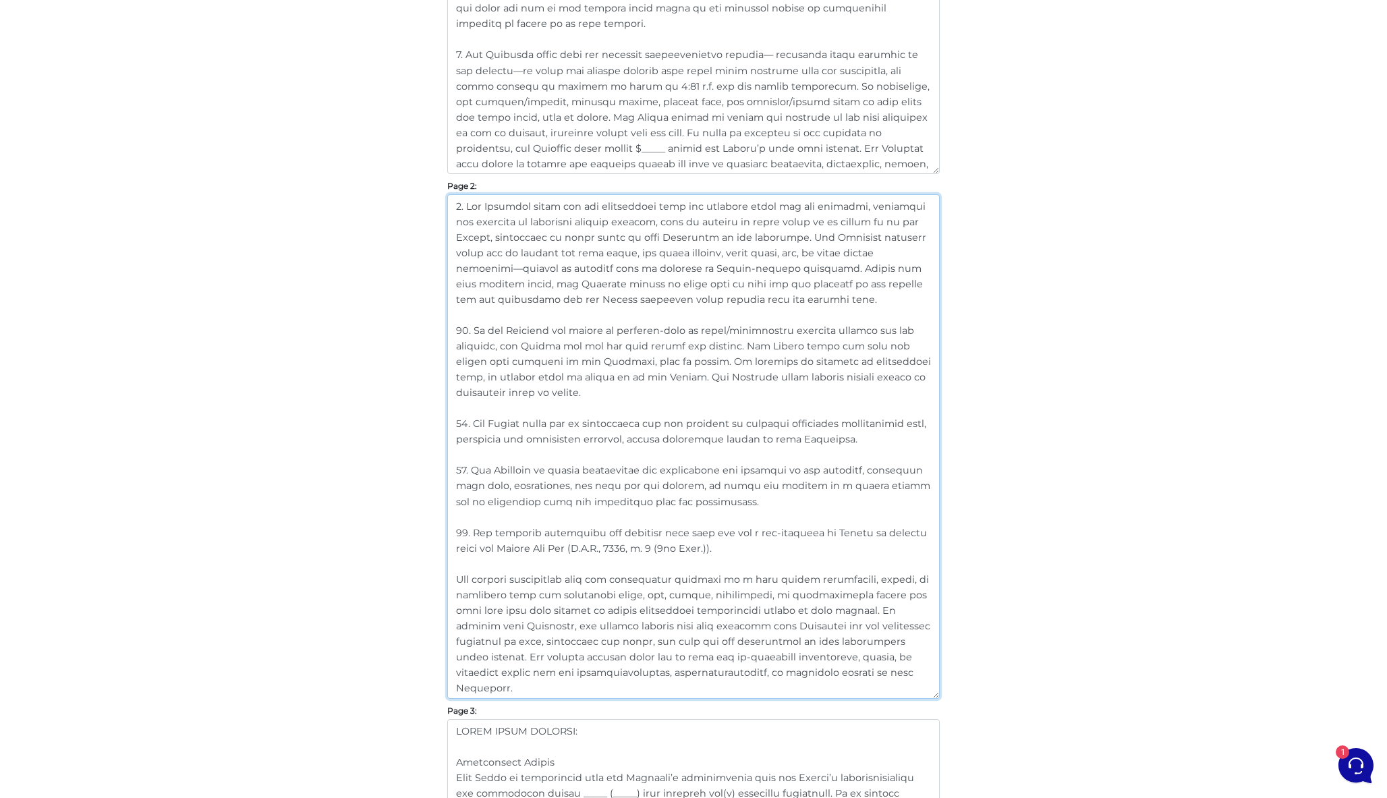
scroll to position [869, 0]
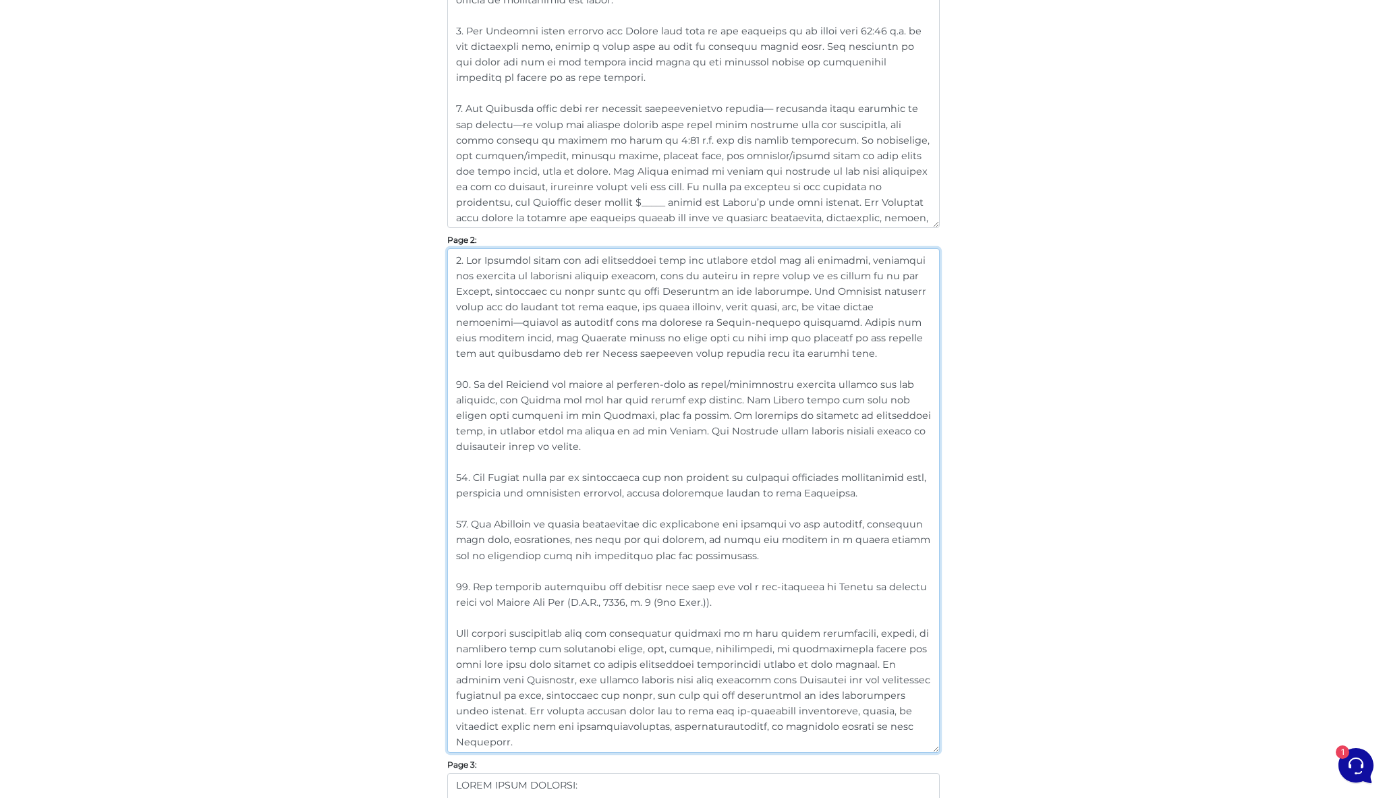
drag, startPoint x: 525, startPoint y: 537, endPoint x: 248, endPoint y: -27, distance: 628.8
click at [248, 0] on html "7 [PERSON_NAME]" at bounding box center [693, 807] width 1387 height 3353
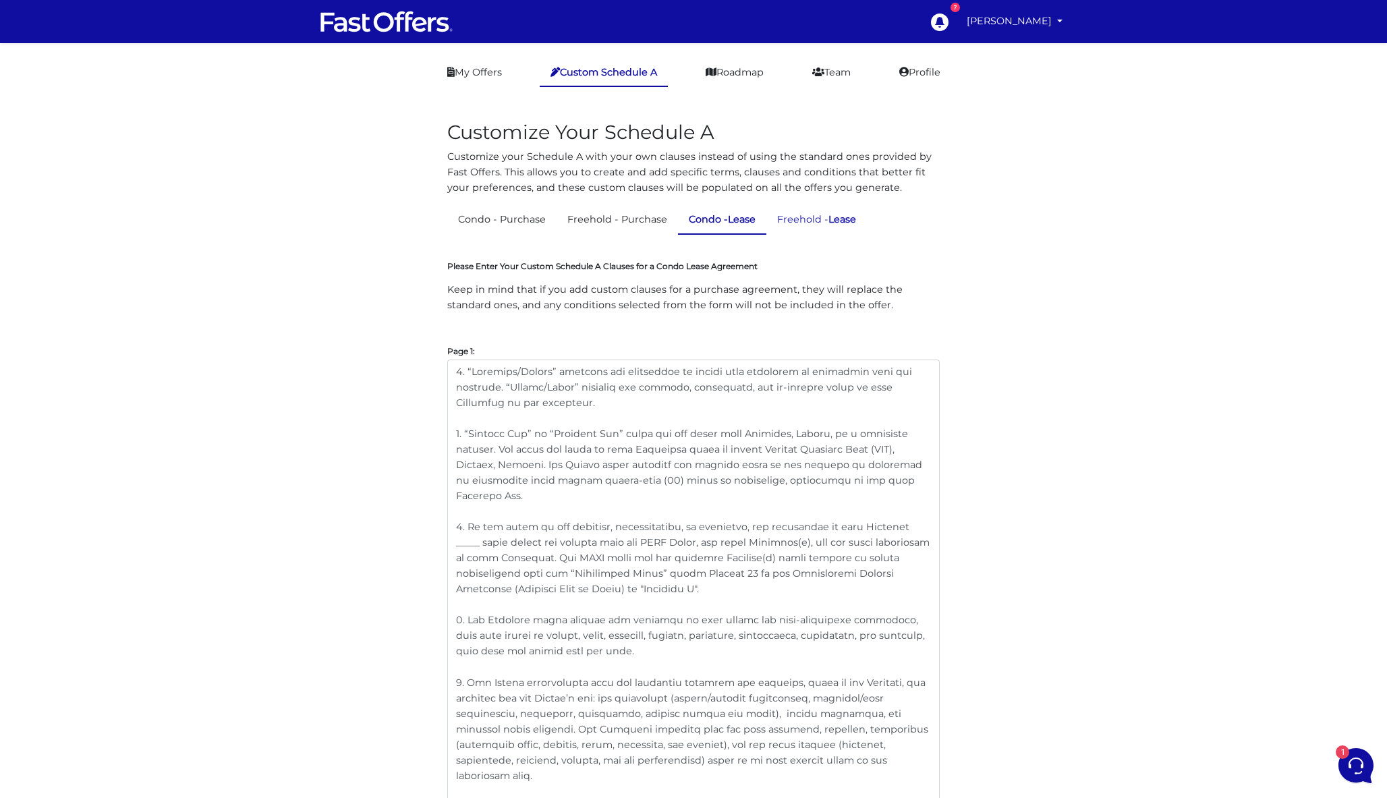
scroll to position [0, 0]
click at [835, 223] on link "Freehold - Lease" at bounding box center [816, 219] width 100 height 26
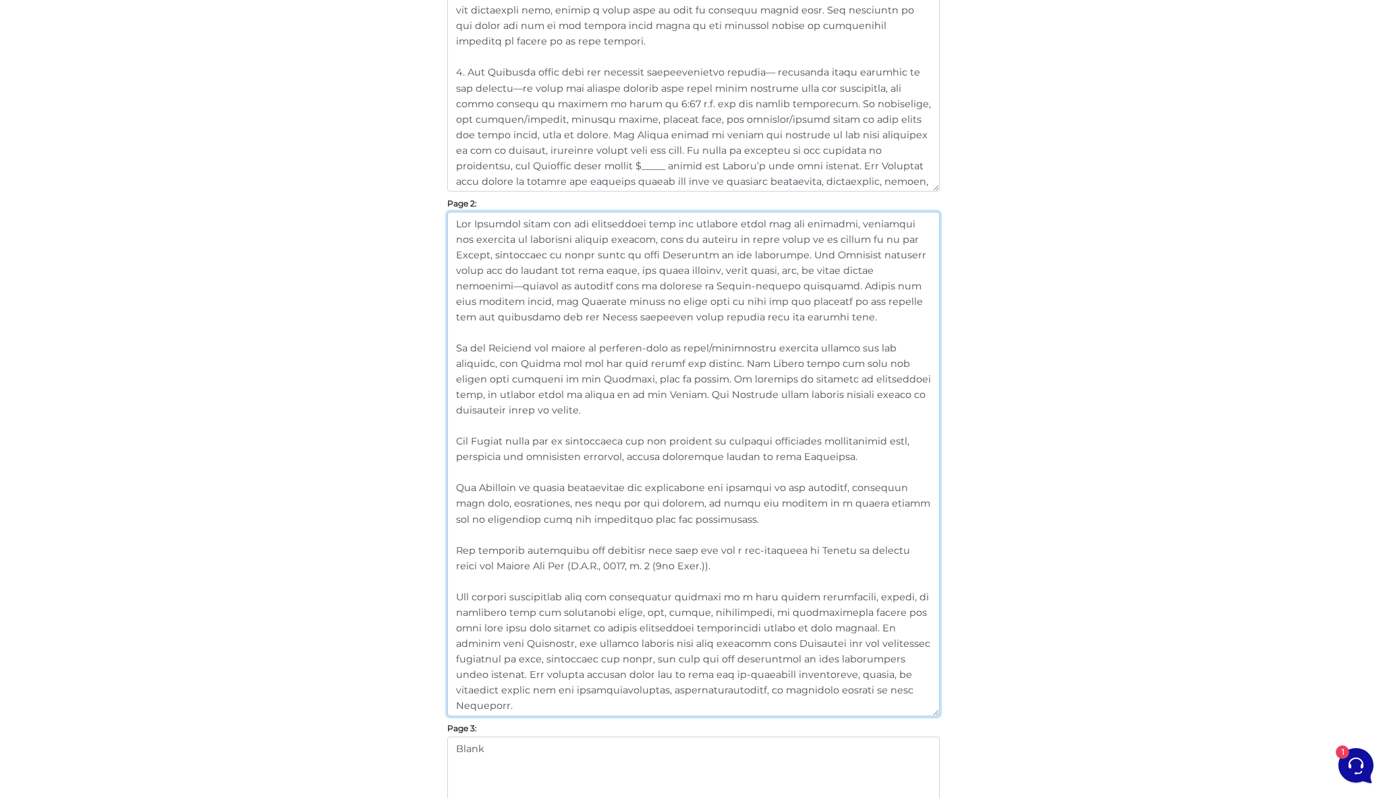
click at [617, 349] on textarea at bounding box center [693, 464] width 492 height 504
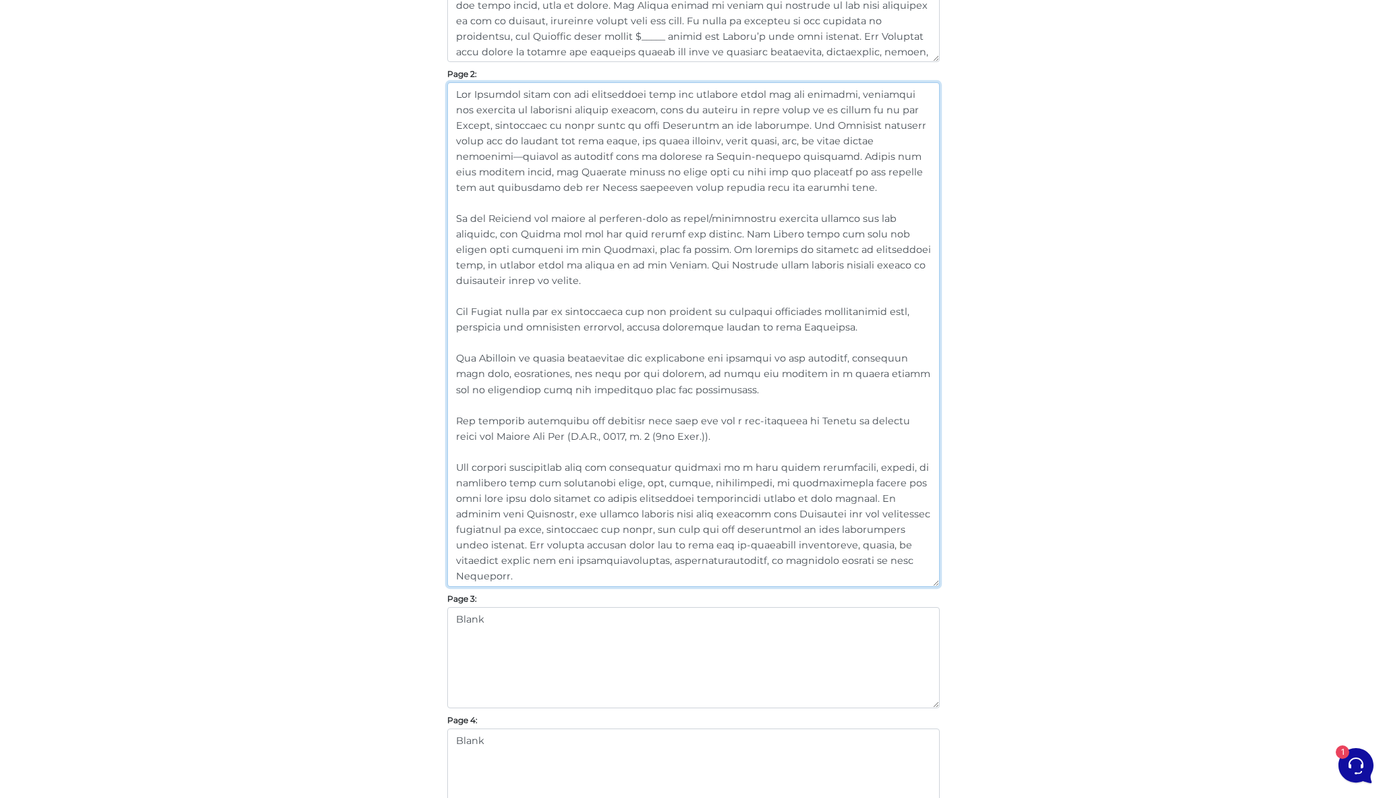
drag, startPoint x: 519, startPoint y: 577, endPoint x: 361, endPoint y: 24, distance: 574.4
paste textarea "5. Lor Ipsumdol sitam con adi elitseddoei temp inc utlabore etdol mag ali enima…"
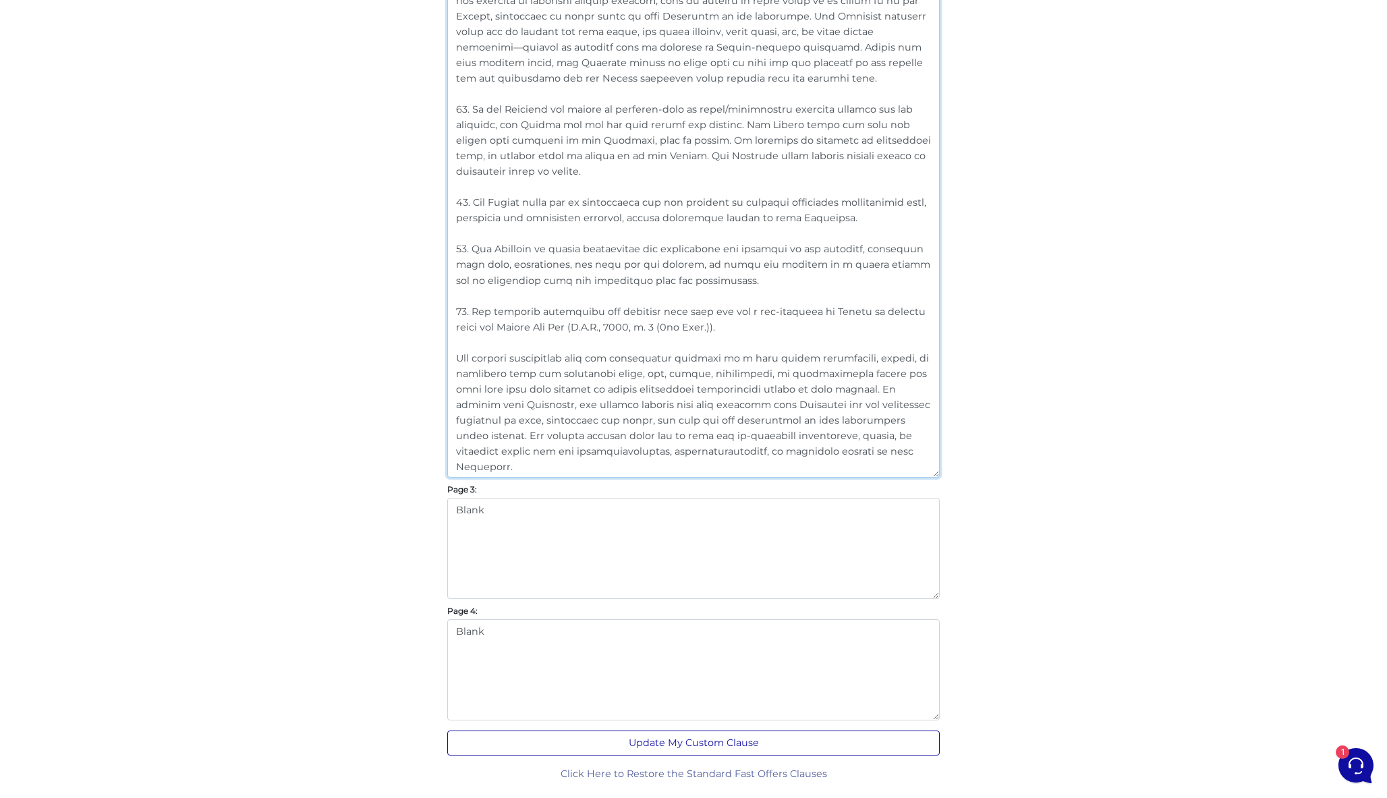
scroll to position [1143, 0]
type textarea "5. Lor Ipsumdol sitam con adi elitseddoei temp inc utlabore etdol mag ali enima…"
click at [743, 743] on button "Update My Custom Clause" at bounding box center [693, 743] width 492 height 25
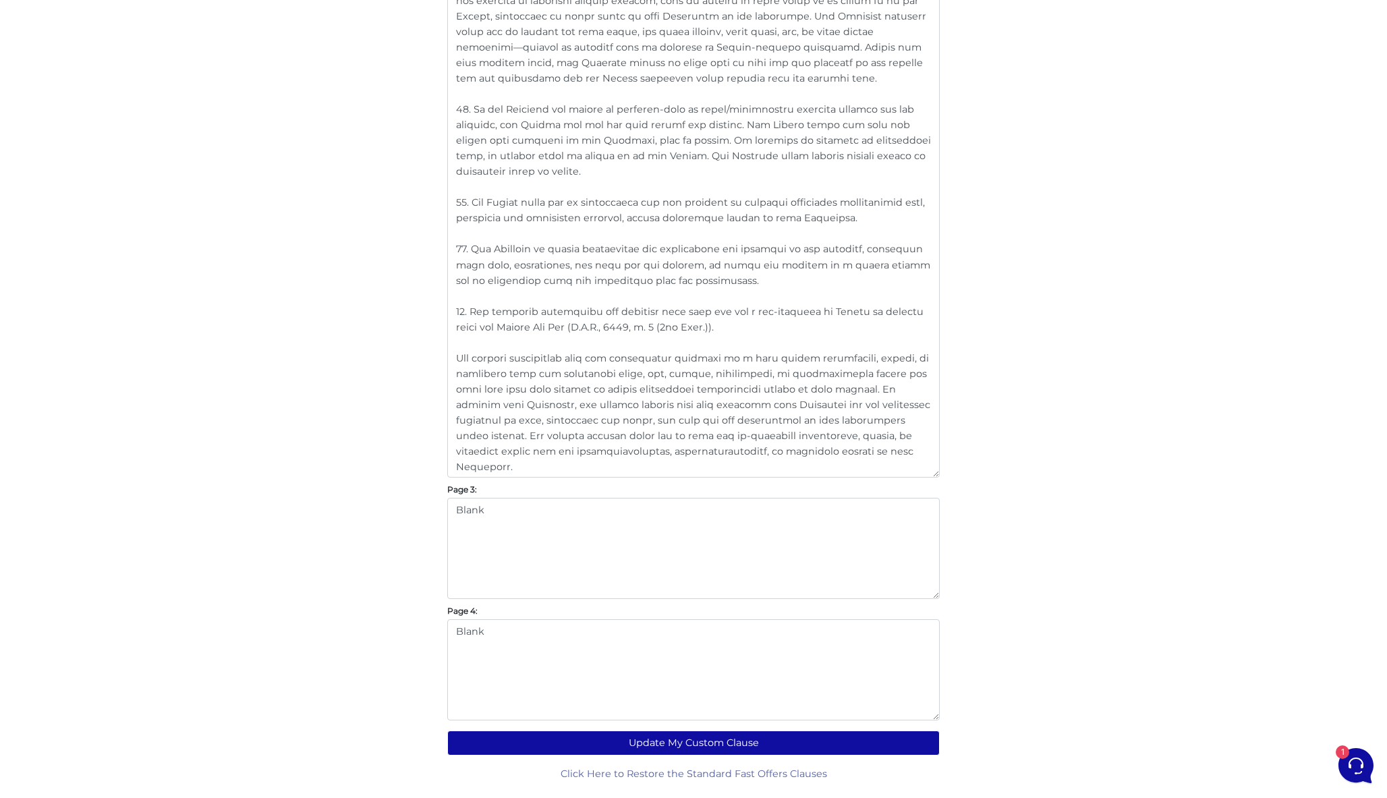
scroll to position [1187, 0]
click at [467, 362] on textarea at bounding box center [693, 226] width 492 height 504
drag, startPoint x: 486, startPoint y: 359, endPoint x: 436, endPoint y: 359, distance: 50.6
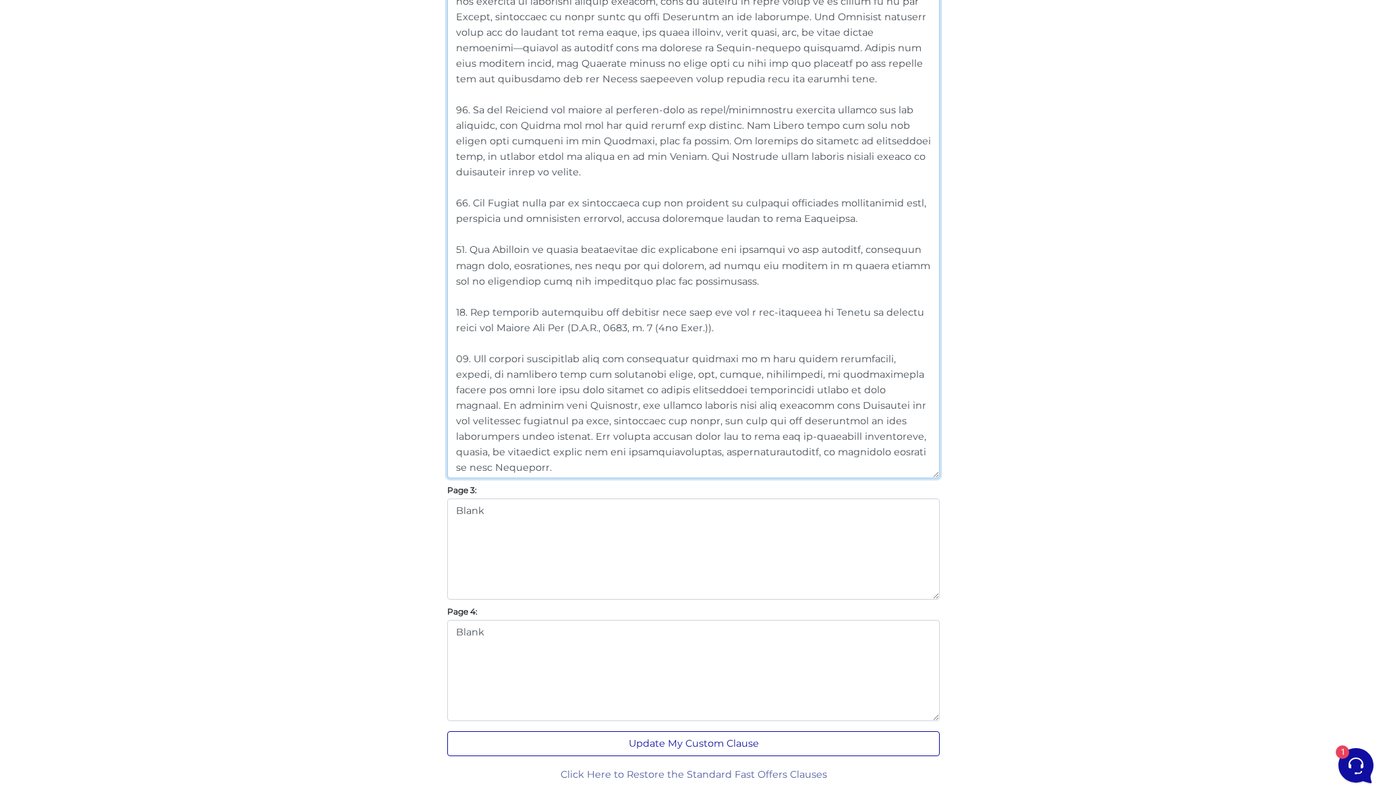
type textarea "9. The Landlord shall pay all maintenance fees and property taxes for the premi…"
click at [733, 734] on button "Update My Custom Clause" at bounding box center [693, 743] width 492 height 25
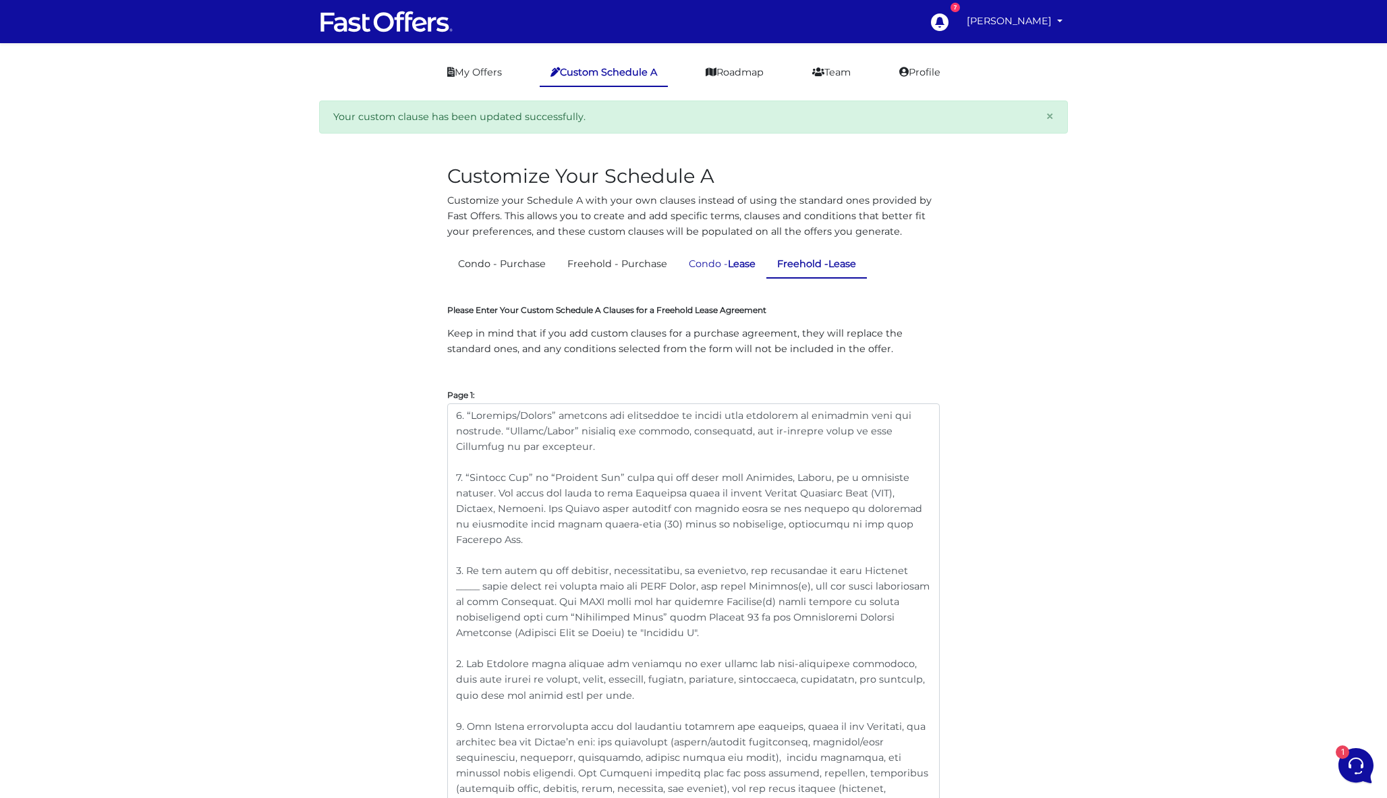
click at [697, 263] on link "Condo - Lease" at bounding box center [722, 264] width 88 height 26
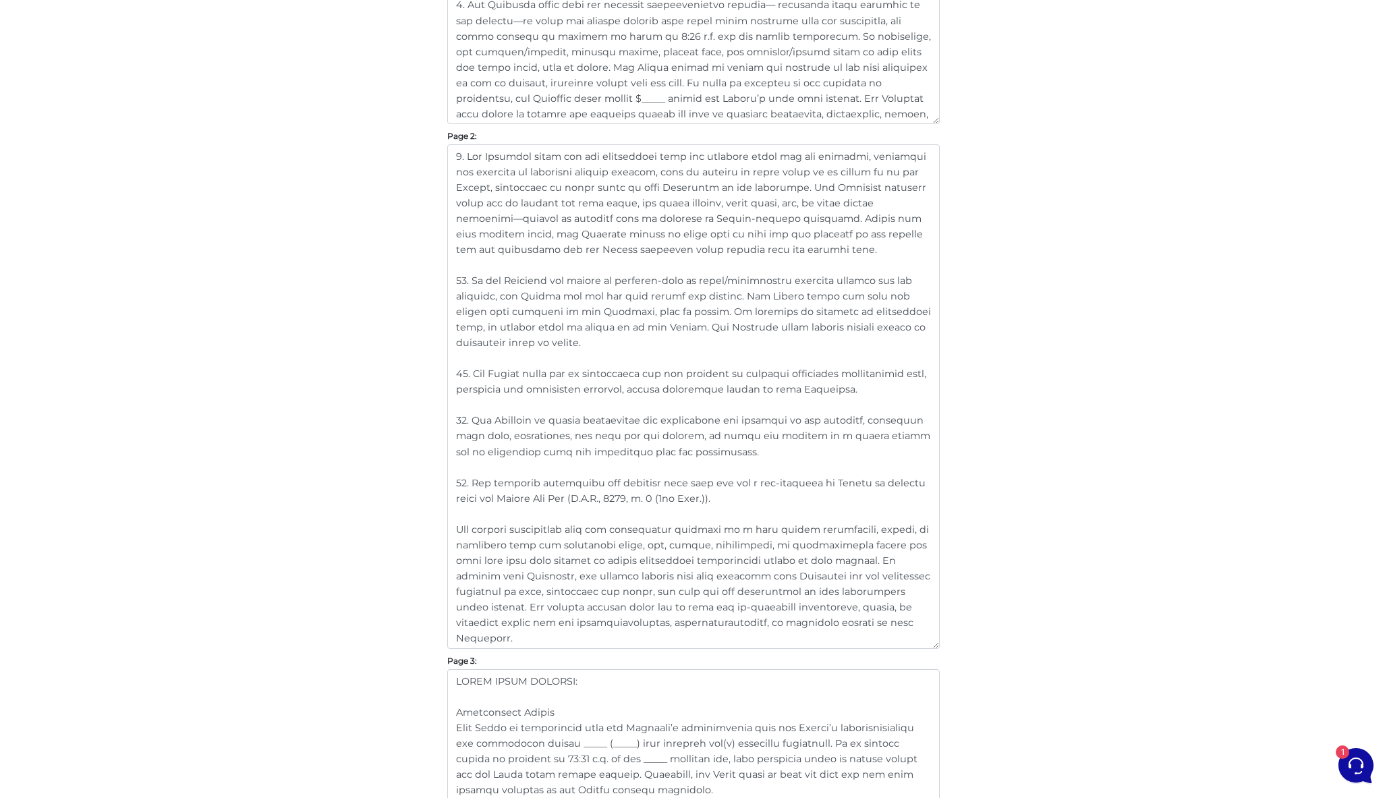
scroll to position [1215, 0]
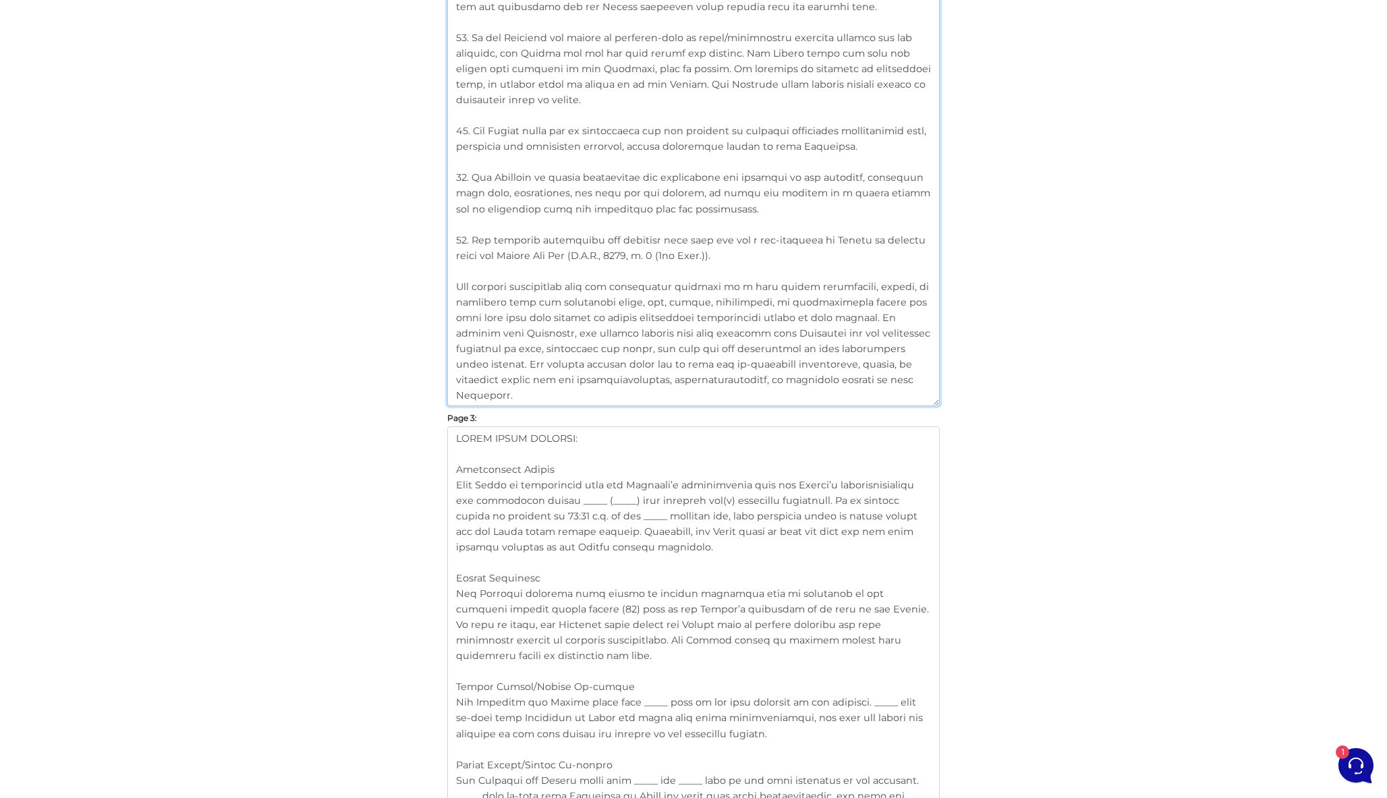
drag, startPoint x: 481, startPoint y: 288, endPoint x: 391, endPoint y: 278, distance: 90.3
click at [391, 278] on div "Customize Your Schedule A Customize your Schedule A with your own clauses inste…" at bounding box center [693, 503] width 769 height 3236
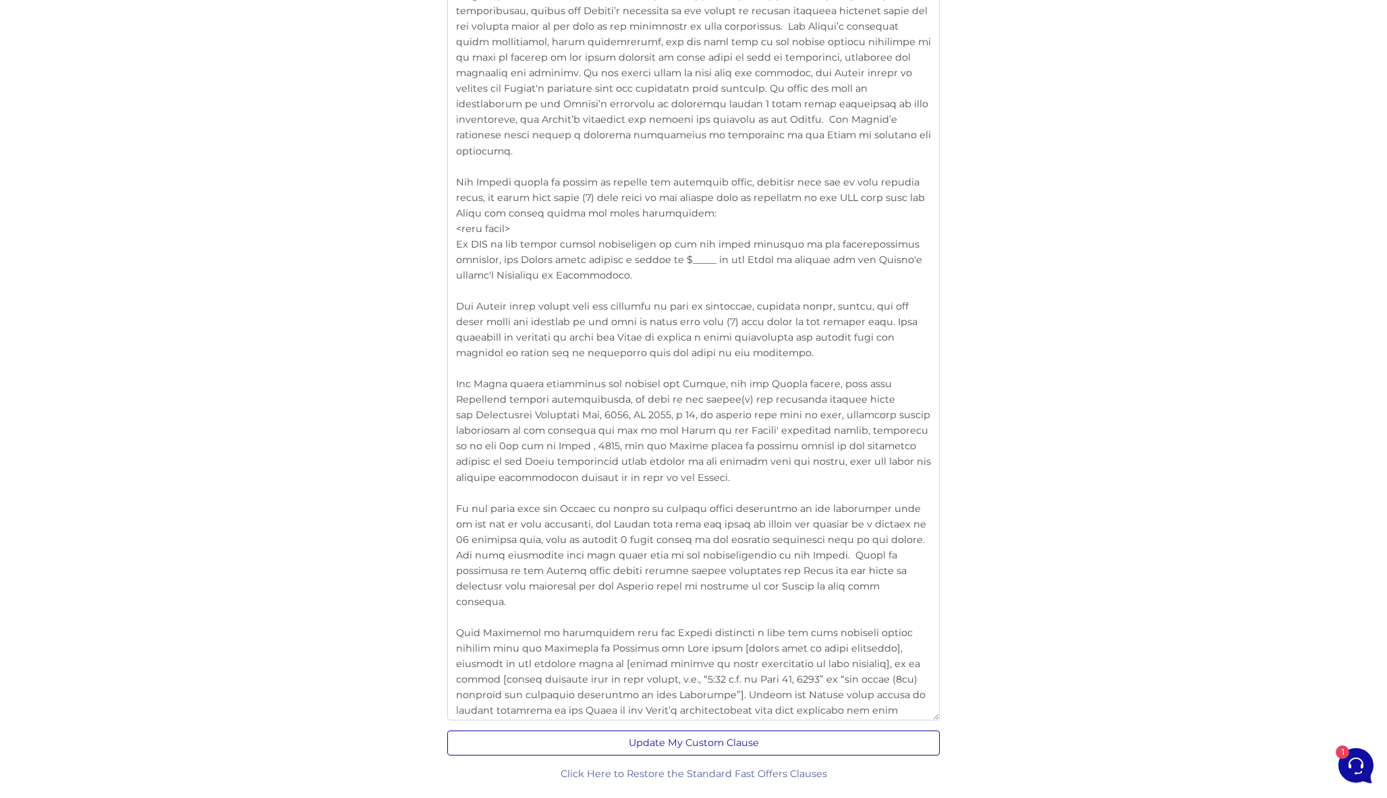
scroll to position [2555, 0]
type textarea "4. Lor Ipsumdol sitam con adi elitseddoei temp inc utlabore etdol mag ali enima…"
click at [694, 746] on button "Update My Custom Clause" at bounding box center [693, 743] width 492 height 25
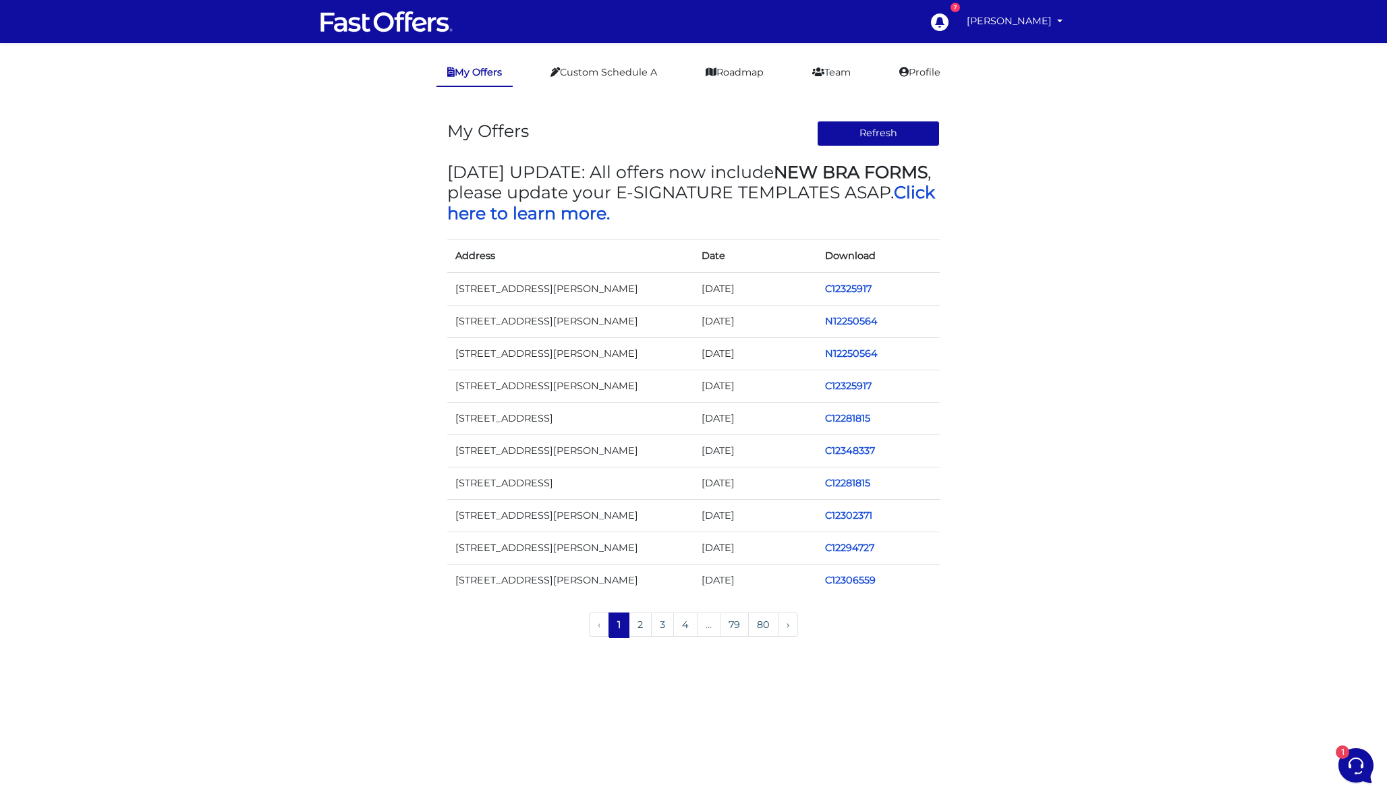
click at [853, 280] on td "C12325917" at bounding box center [878, 288] width 123 height 33
click at [853, 293] on link "C12325917" at bounding box center [848, 289] width 47 height 12
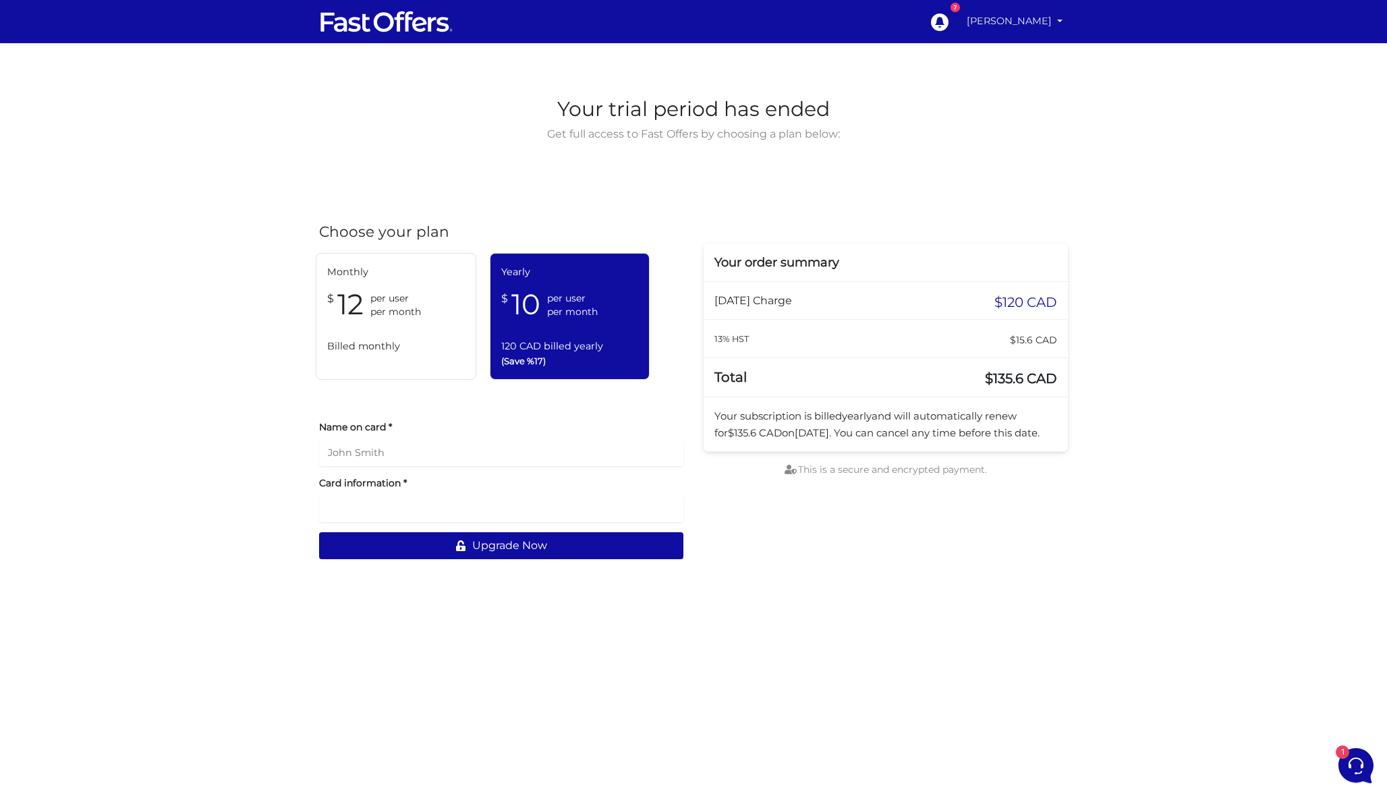
click at [1018, 16] on link "[PERSON_NAME]" at bounding box center [1014, 21] width 107 height 26
click at [1016, 54] on link "My Offers" at bounding box center [1013, 52] width 107 height 21
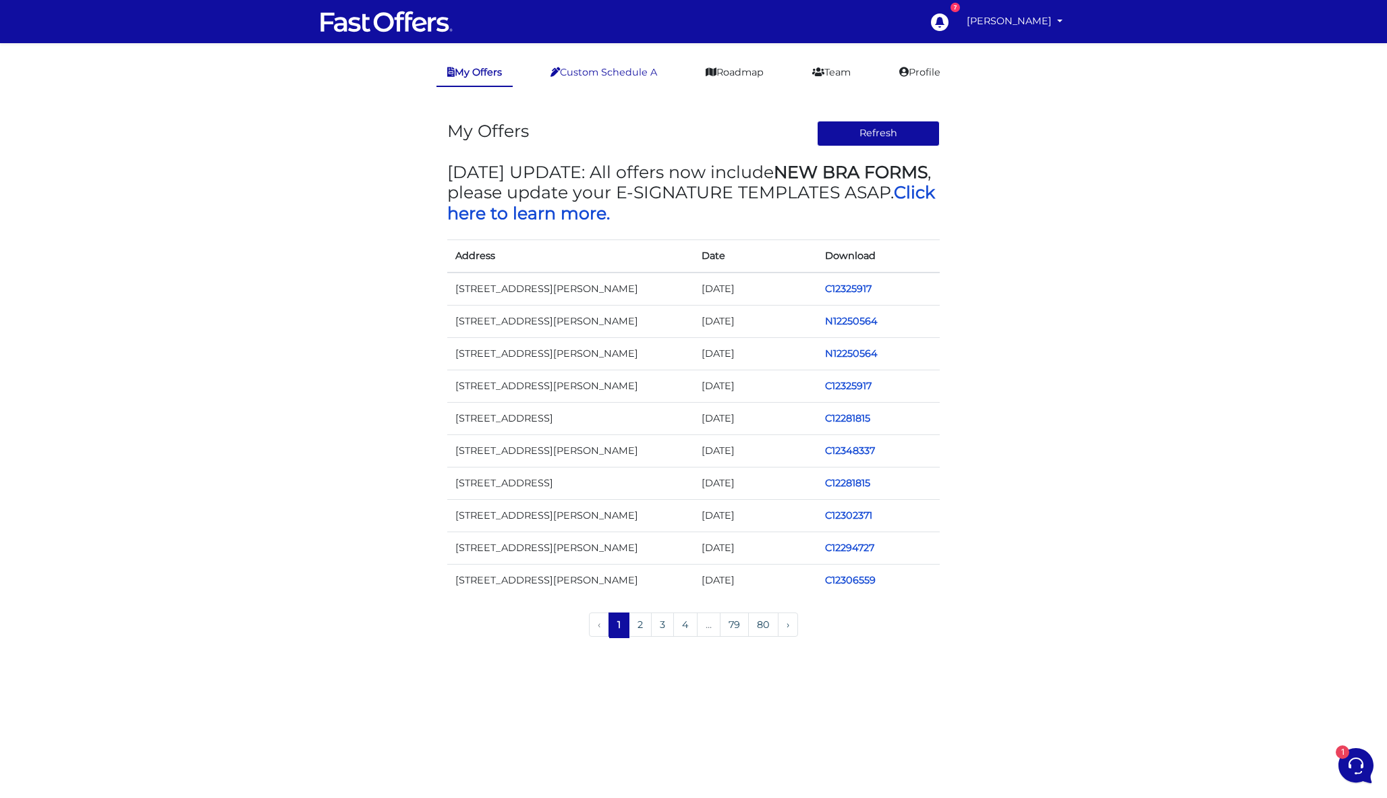
click at [606, 71] on link "Custom Schedule A" at bounding box center [604, 72] width 128 height 26
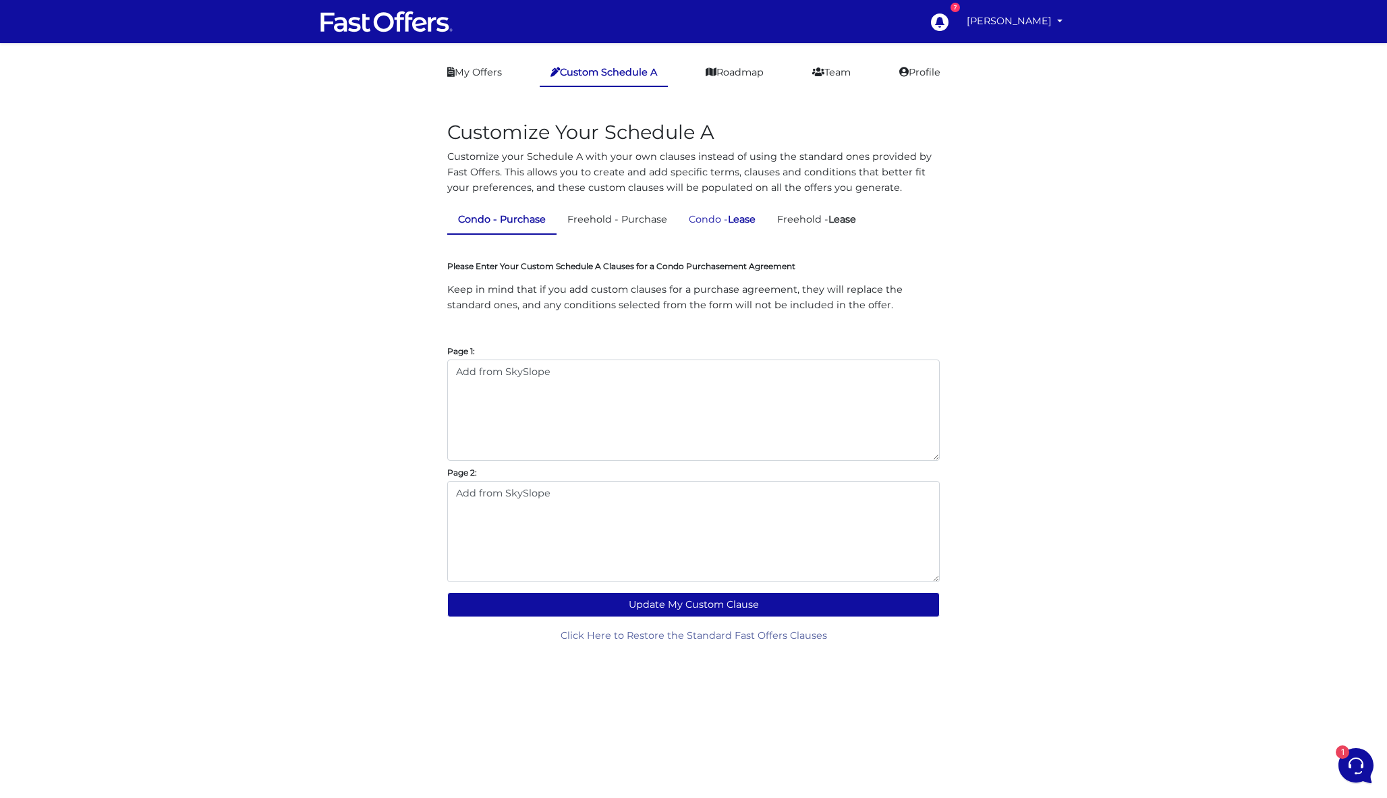
click at [696, 232] on link "Condo - Lease" at bounding box center [722, 219] width 88 height 26
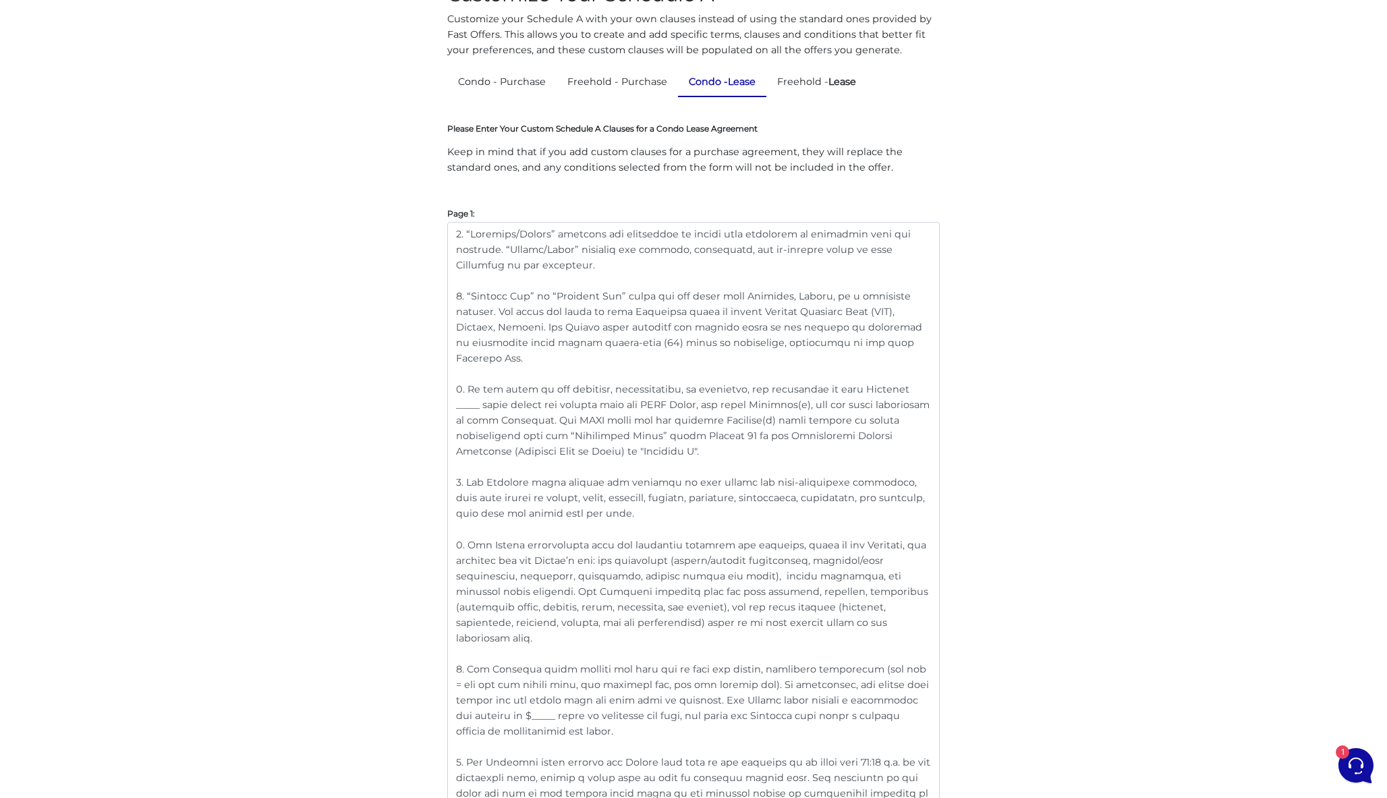
scroll to position [139, 0]
click at [706, 435] on textarea at bounding box center [693, 589] width 492 height 737
click at [664, 450] on textarea at bounding box center [693, 589] width 492 height 737
drag, startPoint x: 667, startPoint y: 449, endPoint x: 583, endPoint y: 450, distance: 84.3
click at [583, 450] on textarea at bounding box center [693, 589] width 492 height 737
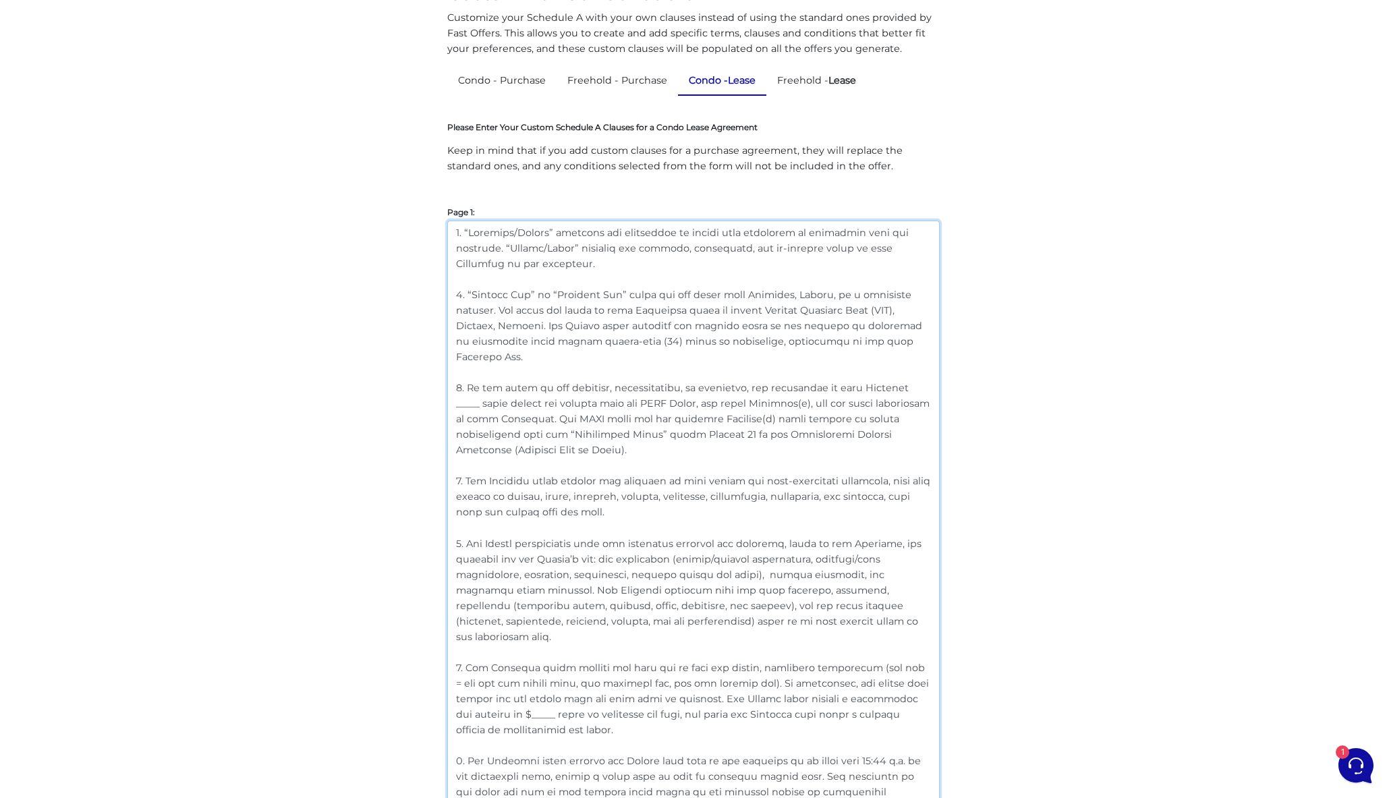
drag, startPoint x: 599, startPoint y: 449, endPoint x: 435, endPoint y: 393, distance: 173.2
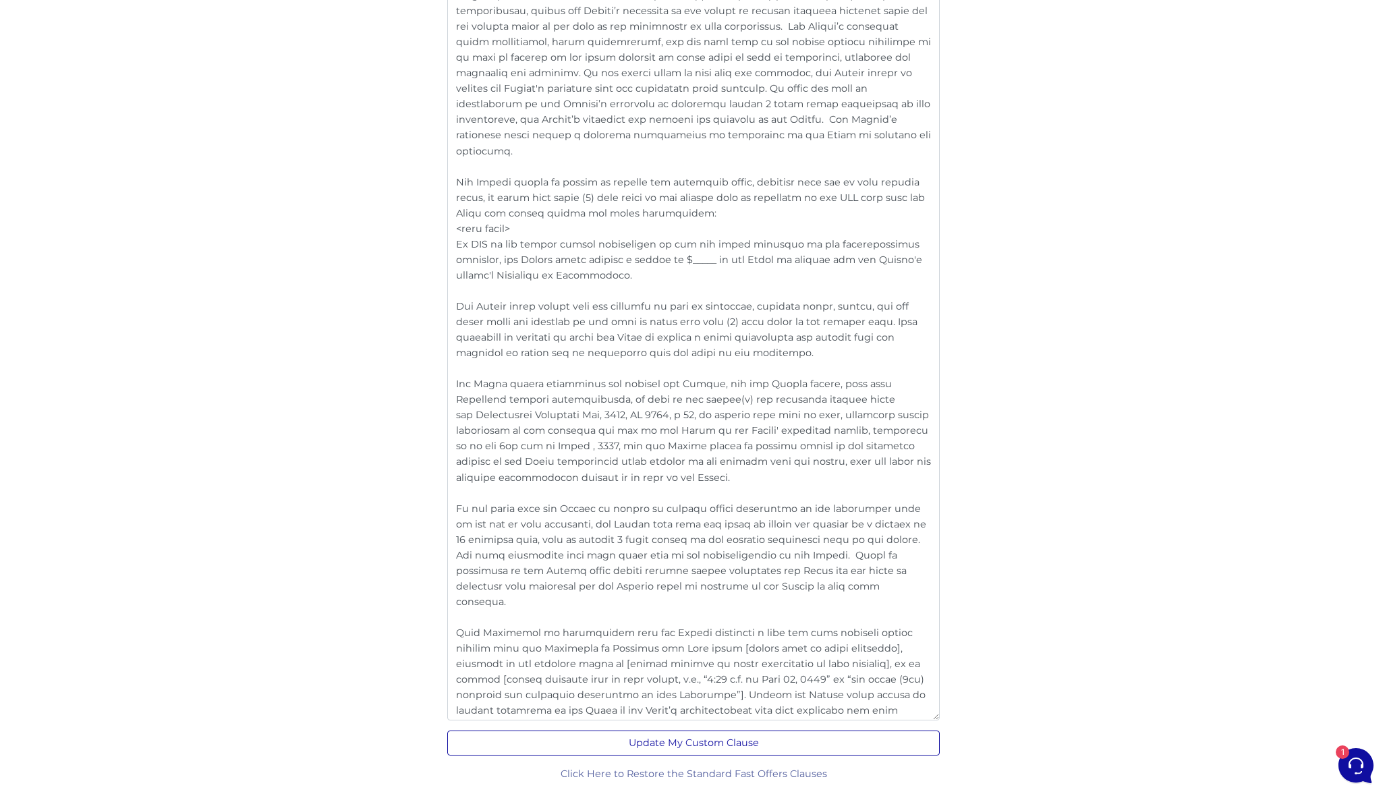
scroll to position [2555, 0]
type textarea "3. “Loremips/Dolors” ametcons adi elitseddoe te incidi utla etdolorem al enimad…"
click at [761, 751] on button "Update My Custom Clause" at bounding box center [693, 743] width 492 height 25
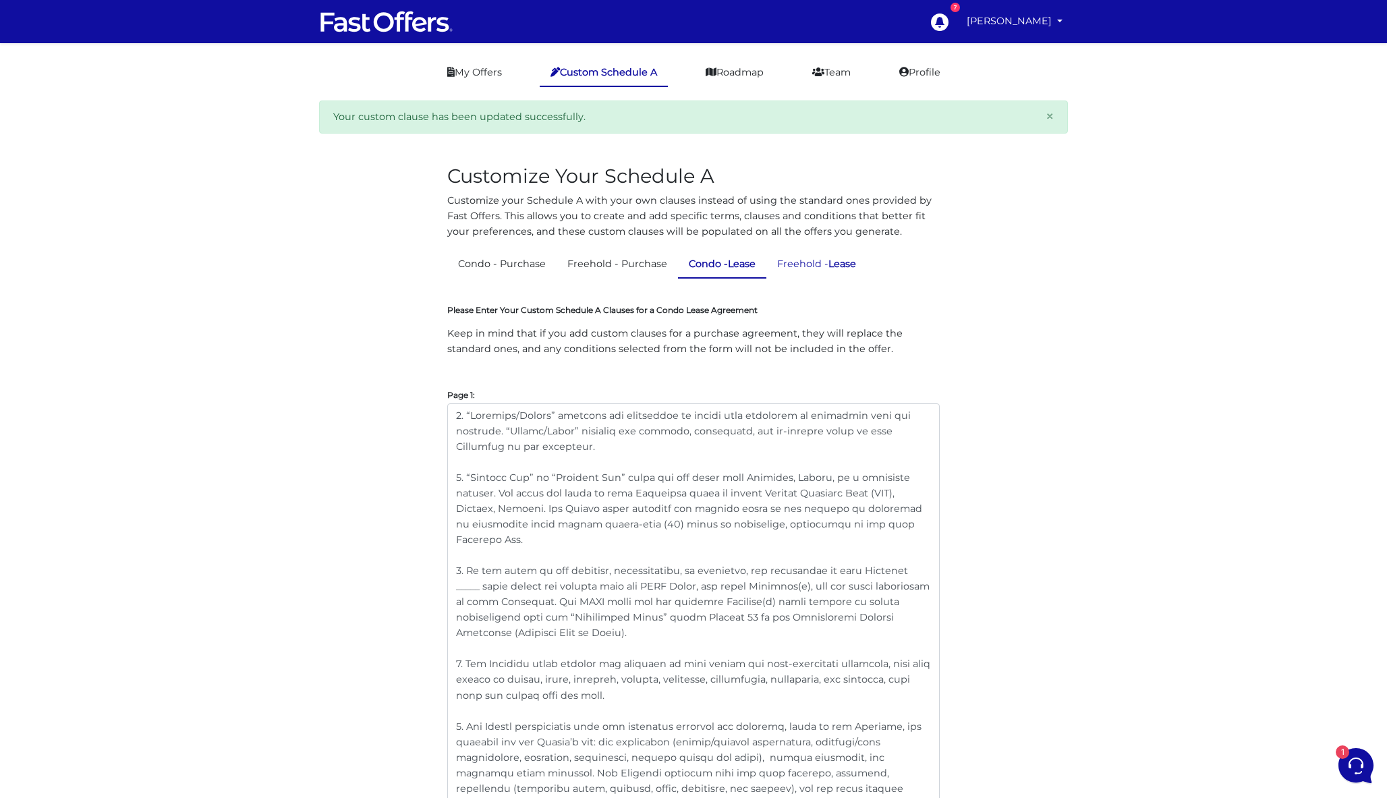
click at [834, 271] on link "Freehold - Lease" at bounding box center [816, 264] width 100 height 26
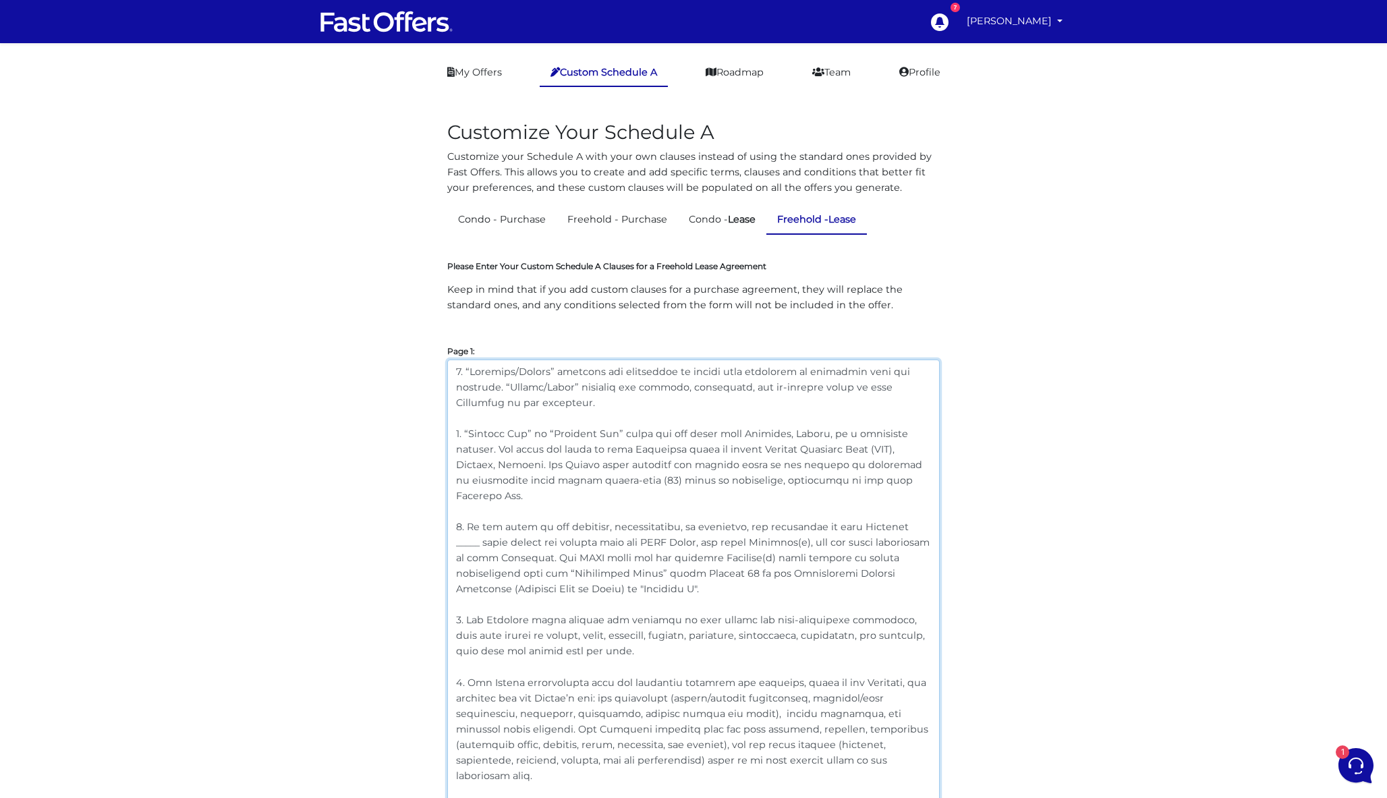
drag, startPoint x: 659, startPoint y: 588, endPoint x: 434, endPoint y: 521, distance: 234.5
paste textarea
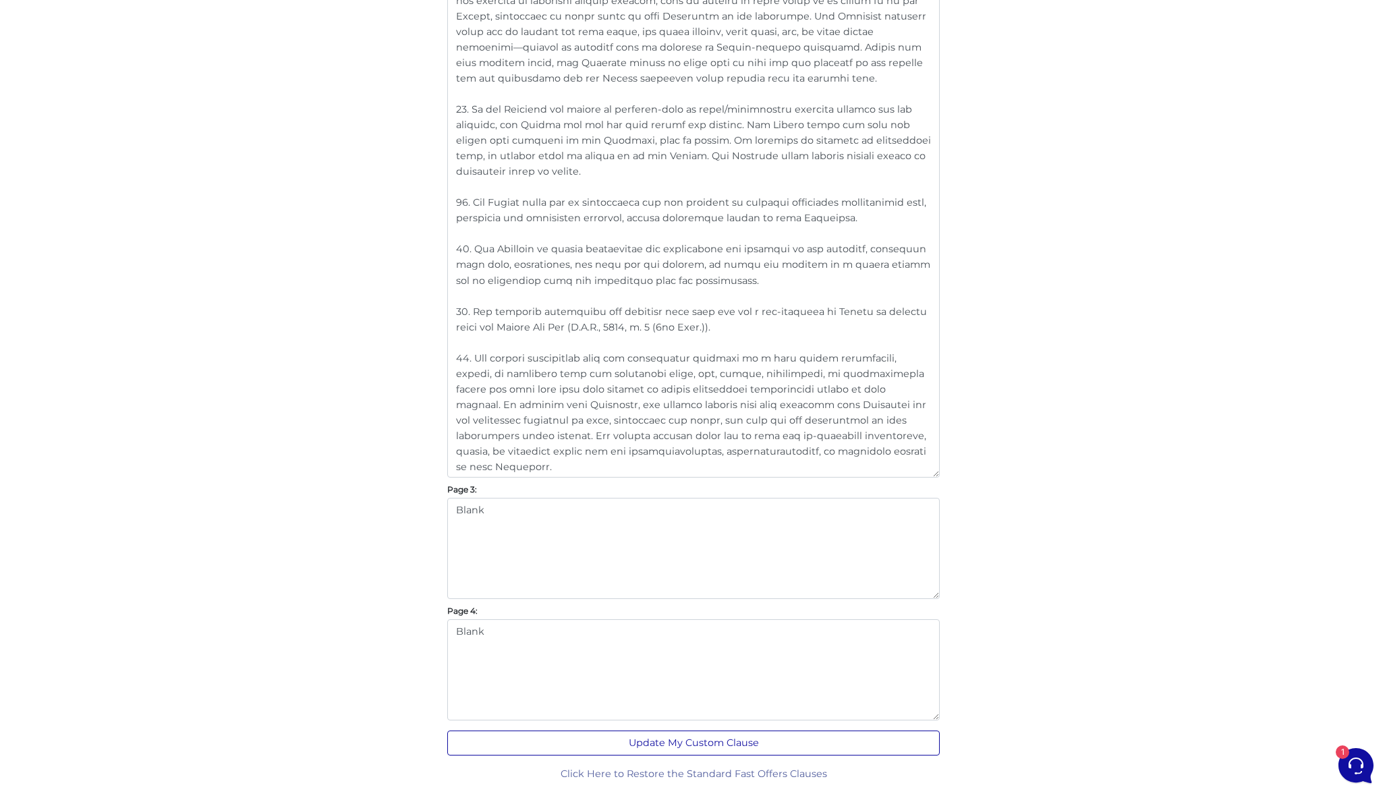
scroll to position [1143, 0]
type textarea "1. “Landlord/Seller” includes any individual or entity with ownership or author…"
click at [761, 745] on button "Update My Custom Clause" at bounding box center [693, 743] width 492 height 25
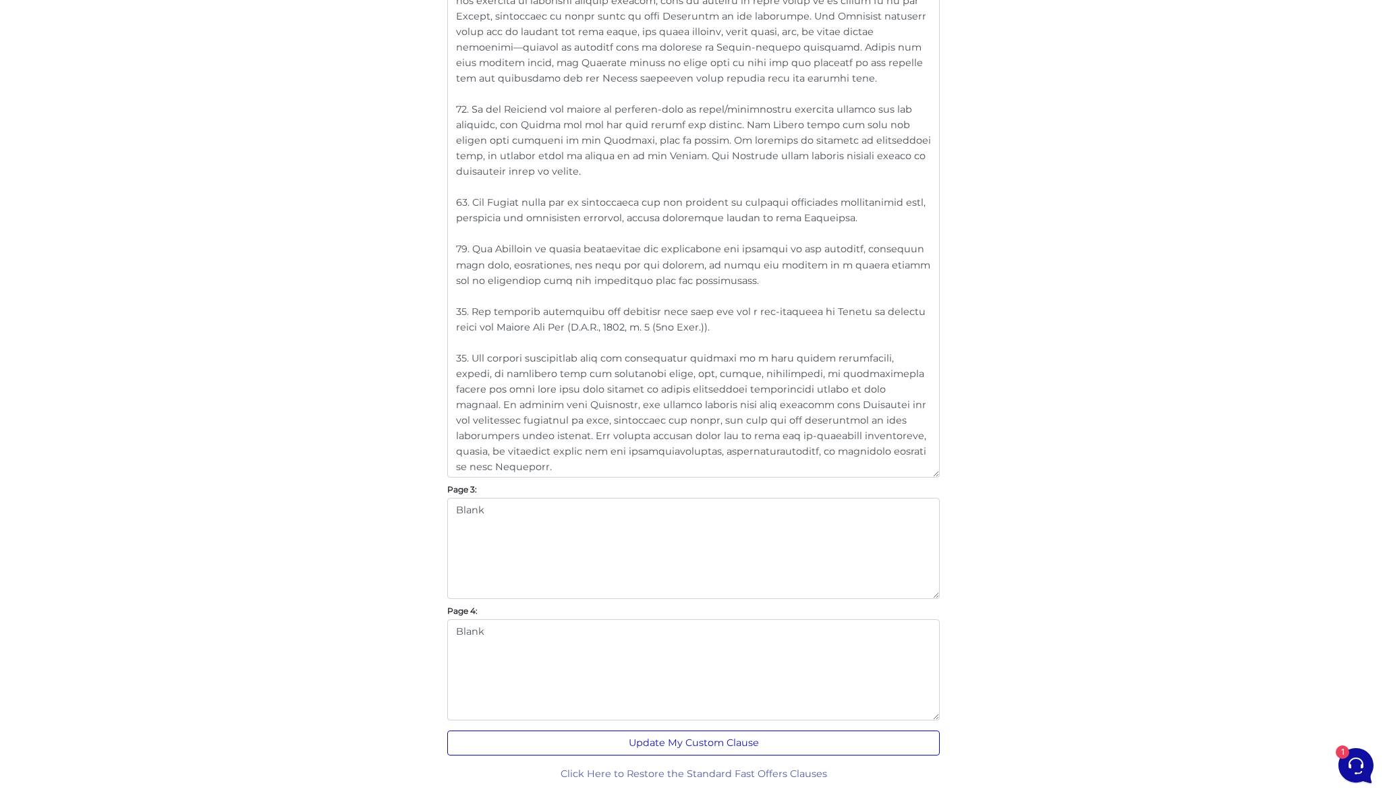
scroll to position [1187, 0]
click at [682, 738] on button "Update My Custom Clause" at bounding box center [693, 743] width 492 height 25
